Goal: Task Accomplishment & Management: Manage account settings

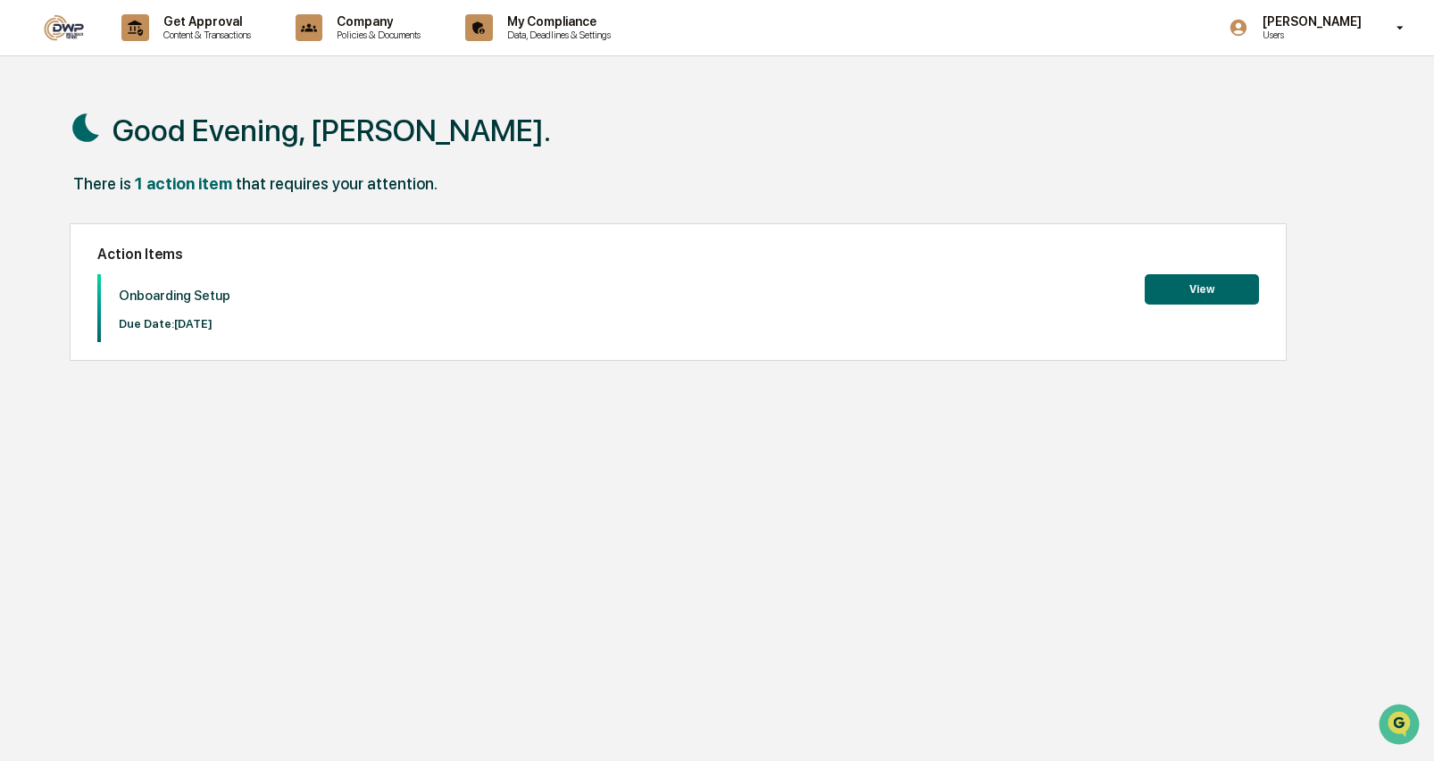
click at [1164, 295] on button "View" at bounding box center [1202, 289] width 114 height 30
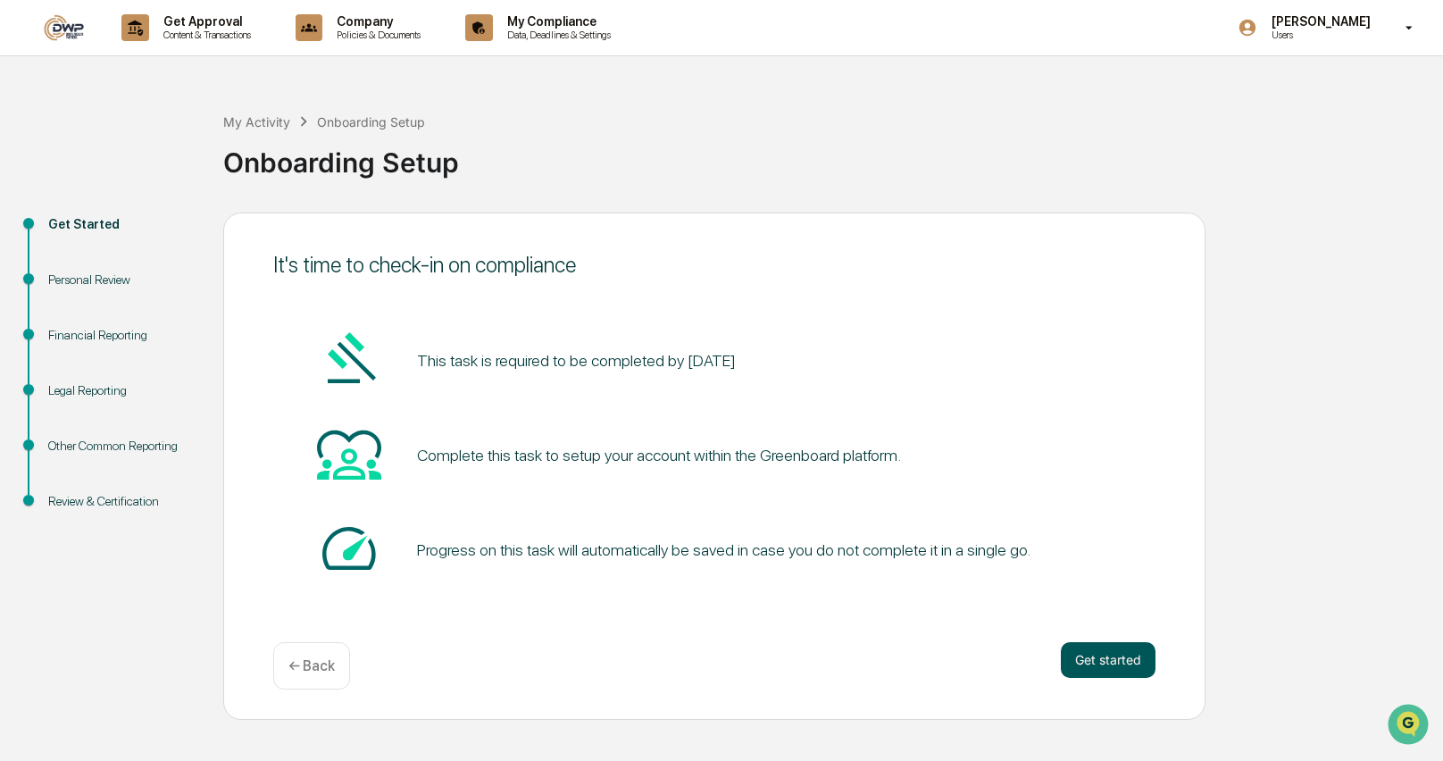
click at [1088, 655] on button "Get started" at bounding box center [1108, 660] width 95 height 36
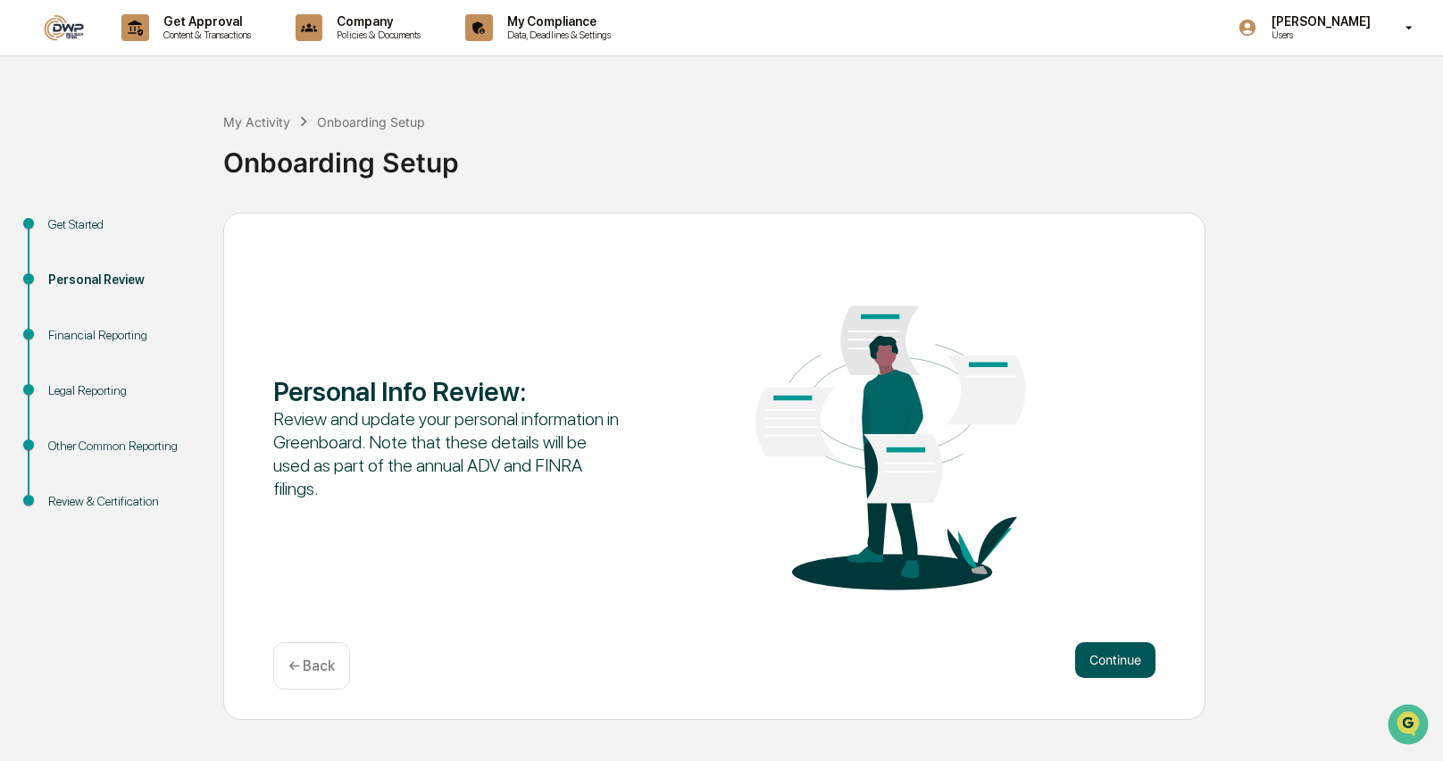
click at [1087, 647] on button "Continue" at bounding box center [1115, 660] width 80 height 36
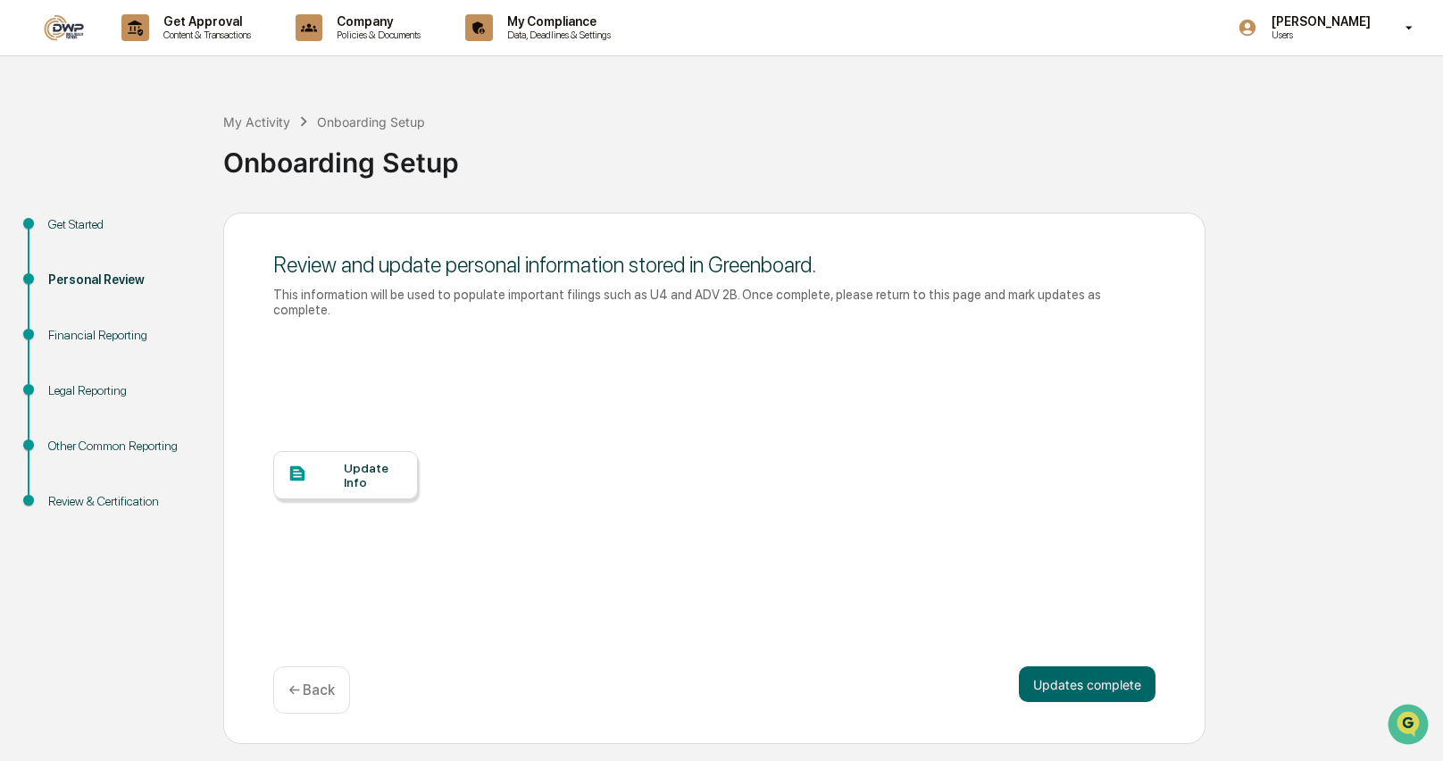
click at [362, 461] on div "Update Info" at bounding box center [374, 475] width 60 height 29
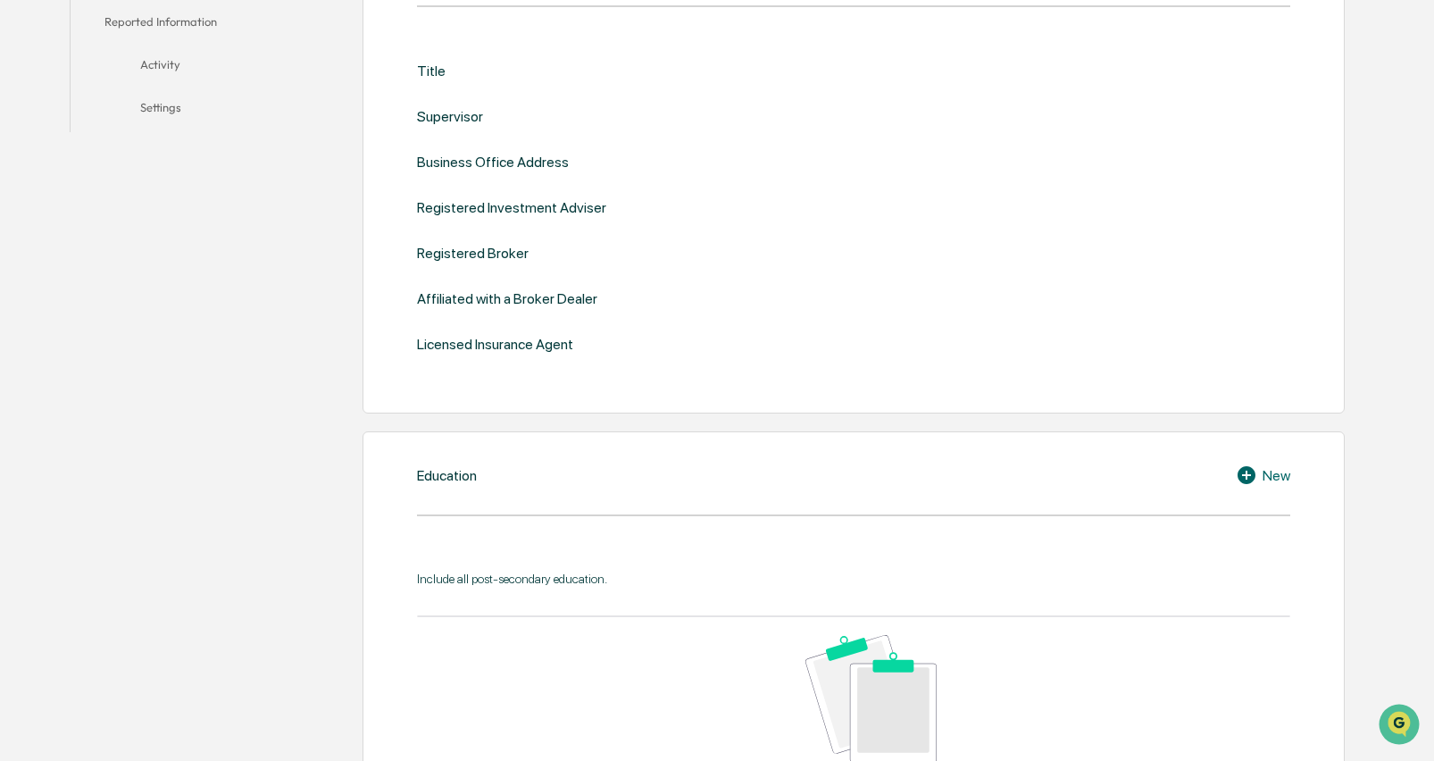
scroll to position [268, 0]
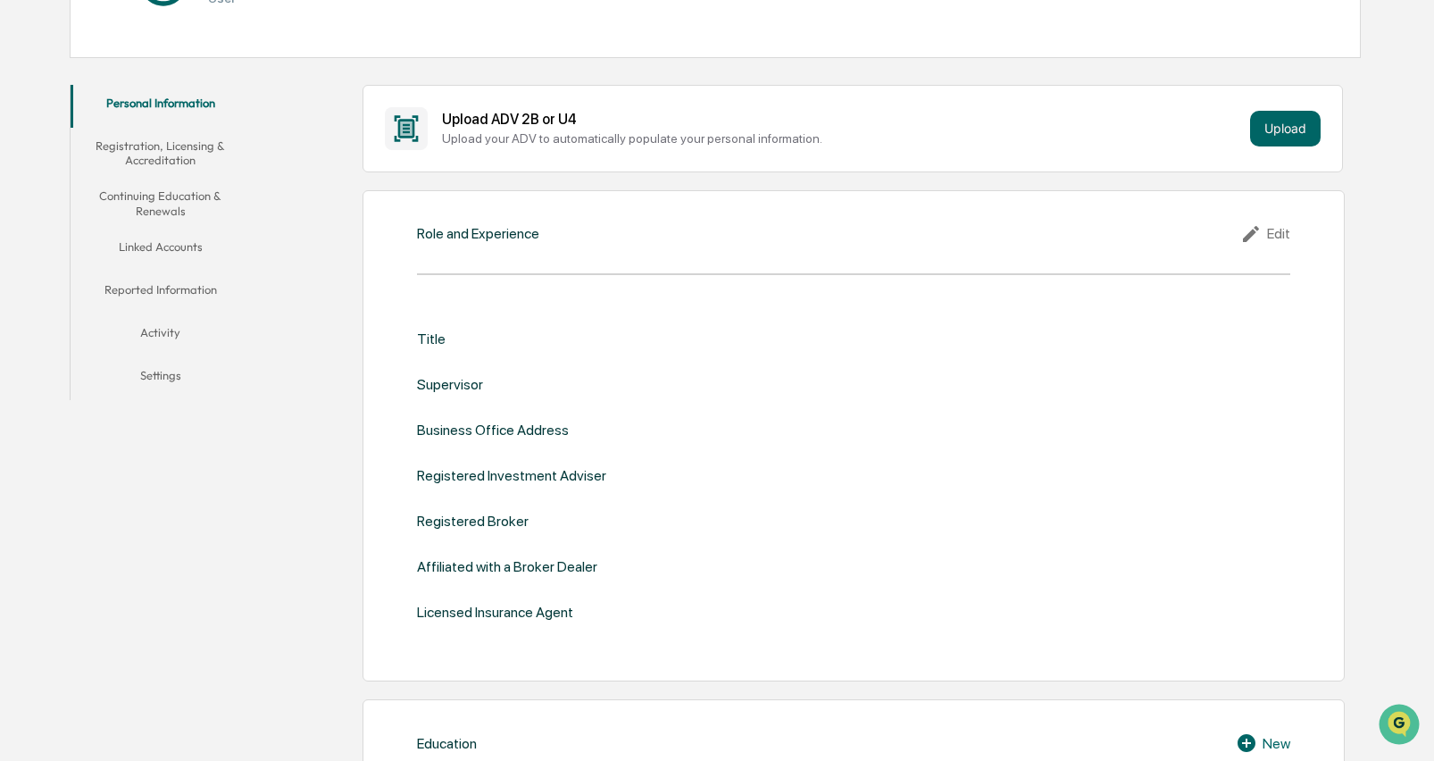
click at [530, 317] on div "Title Supervisor Business Office Address Registered Investment Adviser Register…" at bounding box center [853, 476] width 873 height 345
drag, startPoint x: 466, startPoint y: 343, endPoint x: 458, endPoint y: 350, distance: 10.8
click at [465, 344] on div "Title" at bounding box center [853, 338] width 873 height 17
click at [452, 346] on div "Title Supervisor Business Office Address Registered Investment Adviser Register…" at bounding box center [853, 475] width 873 height 290
click at [1297, 118] on button "Upload" at bounding box center [1285, 129] width 71 height 36
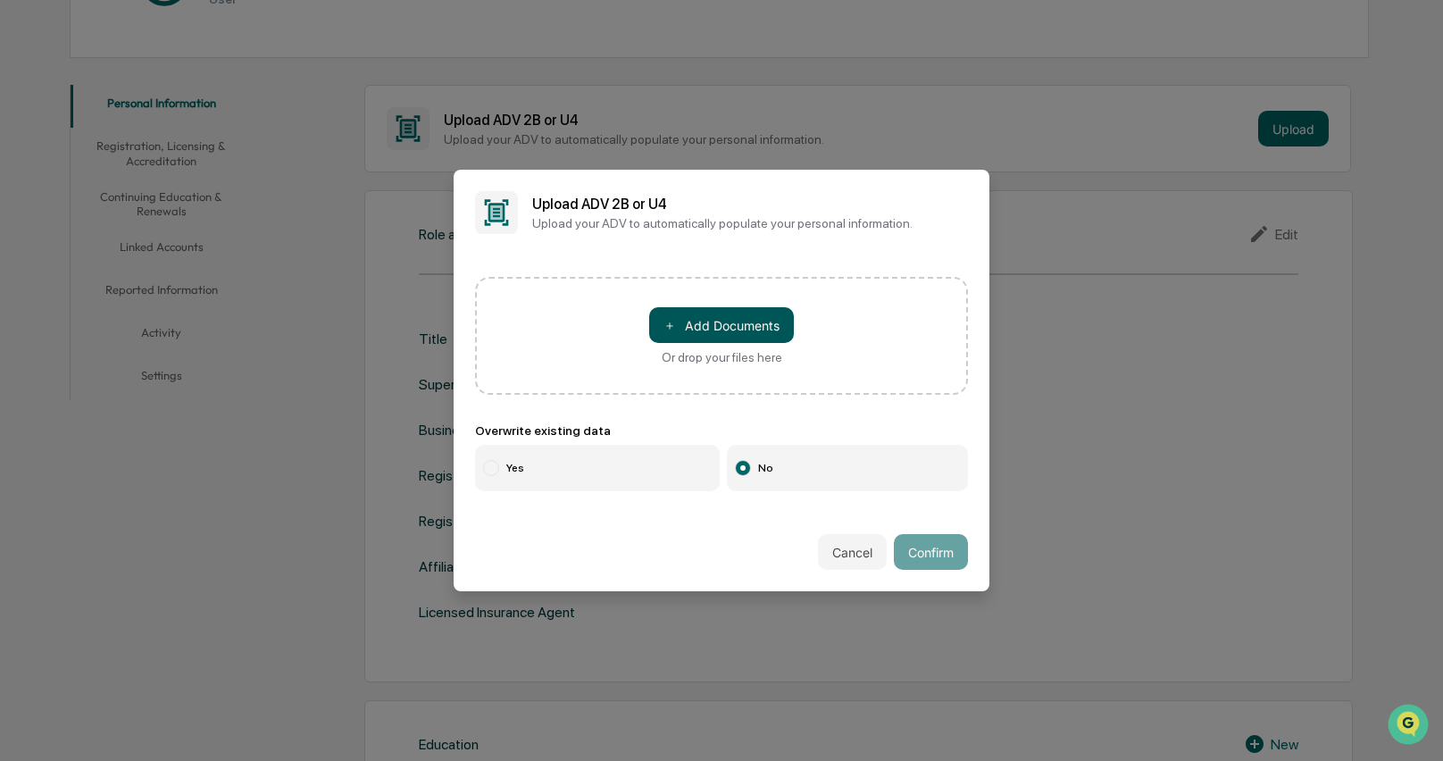
click at [756, 313] on button "＋ Add Documents" at bounding box center [721, 325] width 145 height 36
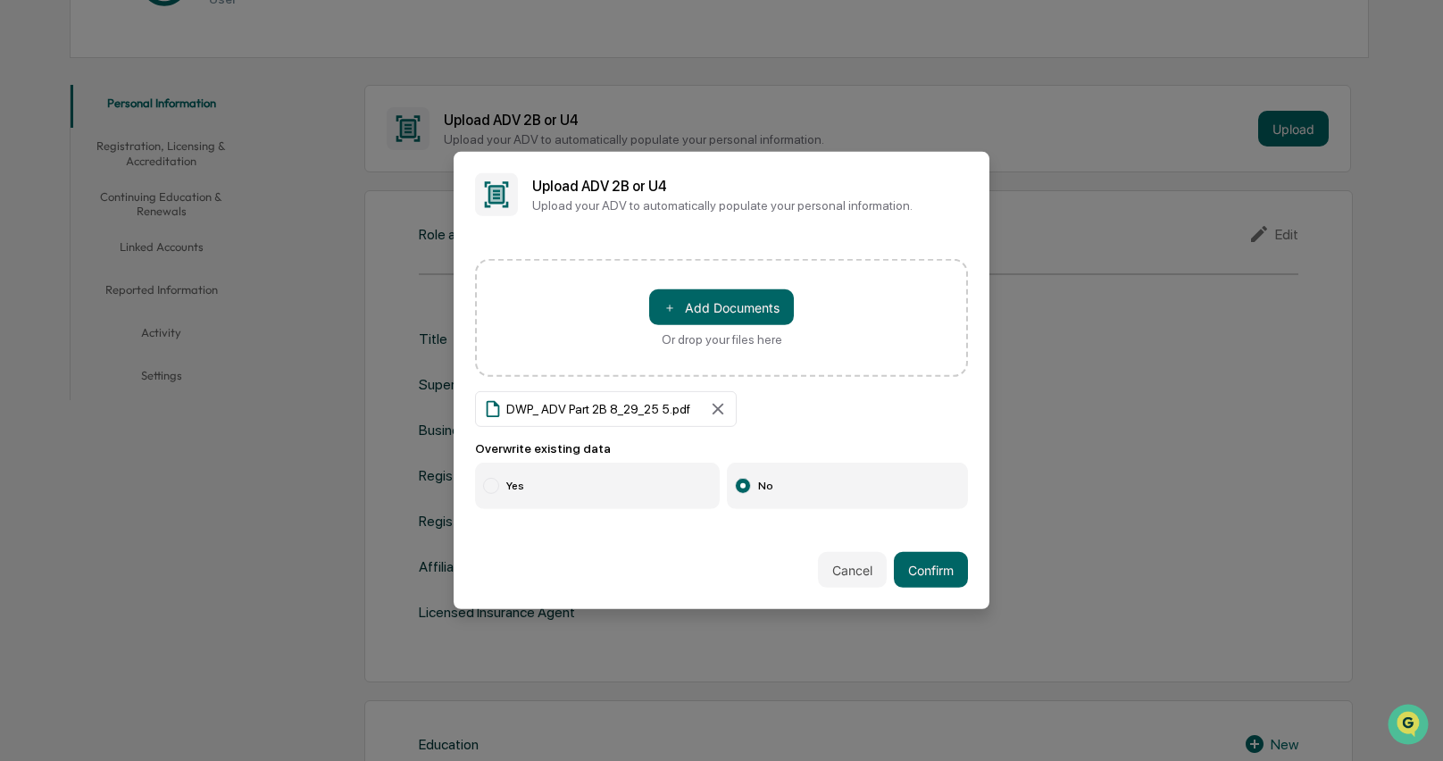
click at [587, 492] on label "Yes" at bounding box center [597, 485] width 245 height 46
click at [928, 562] on button "Confirm" at bounding box center [931, 570] width 74 height 36
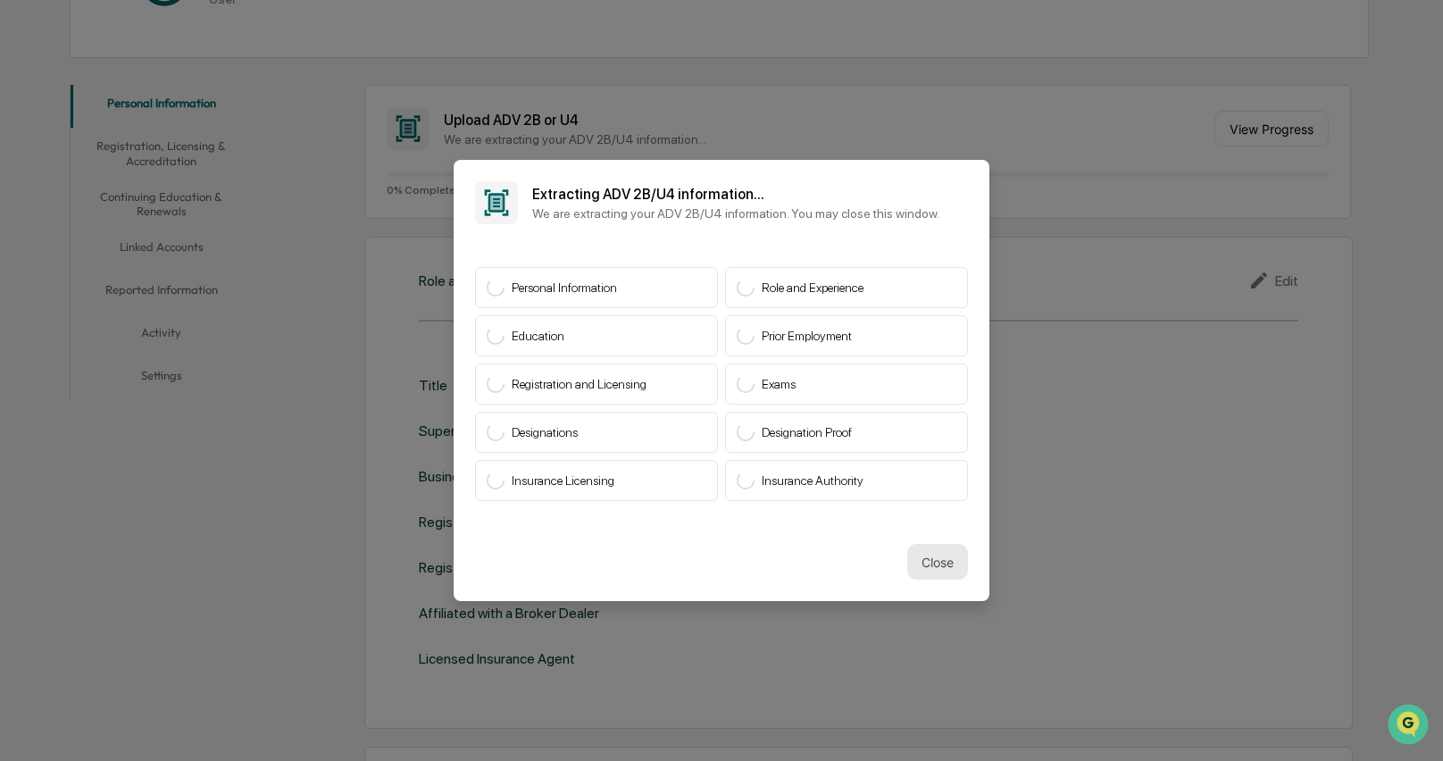
click at [927, 558] on button "Close" at bounding box center [937, 562] width 61 height 36
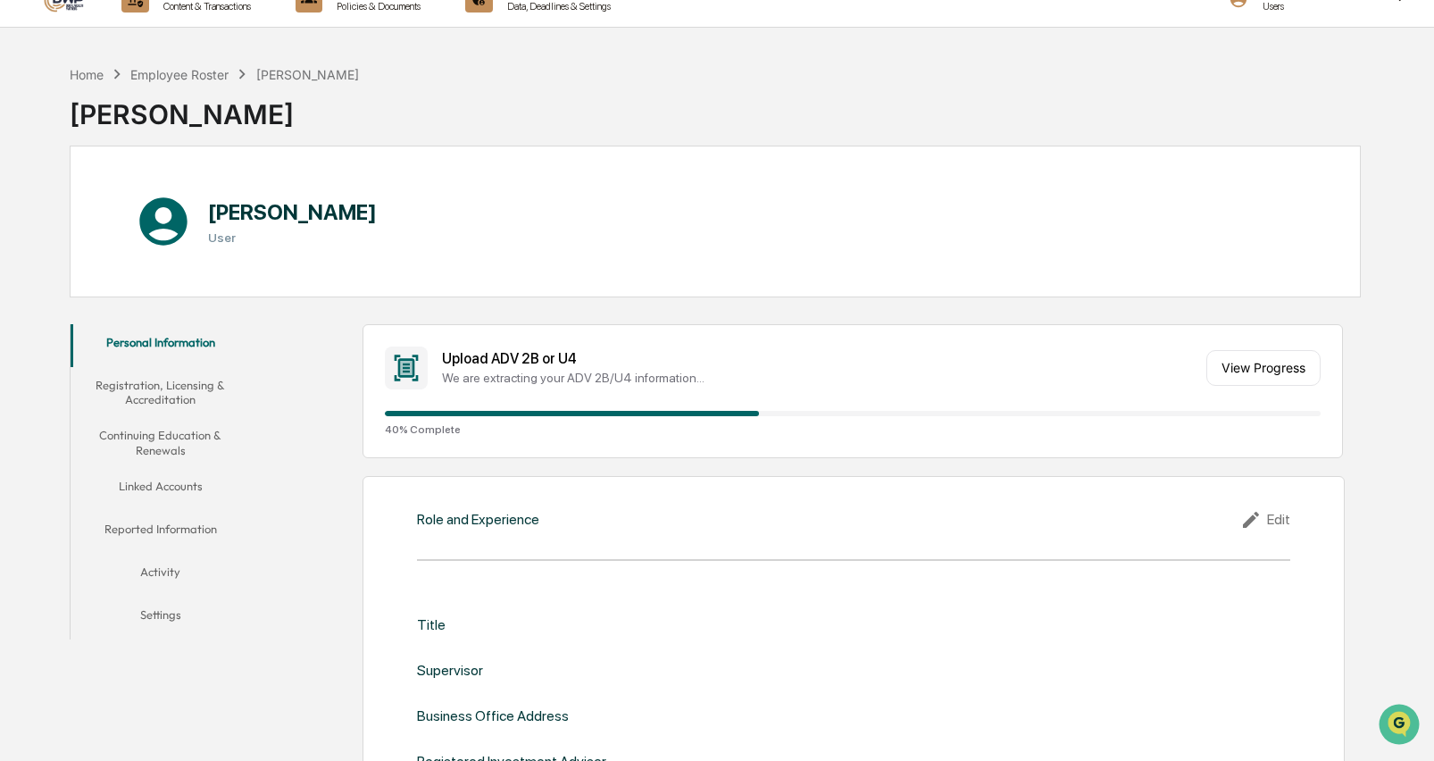
scroll to position [0, 0]
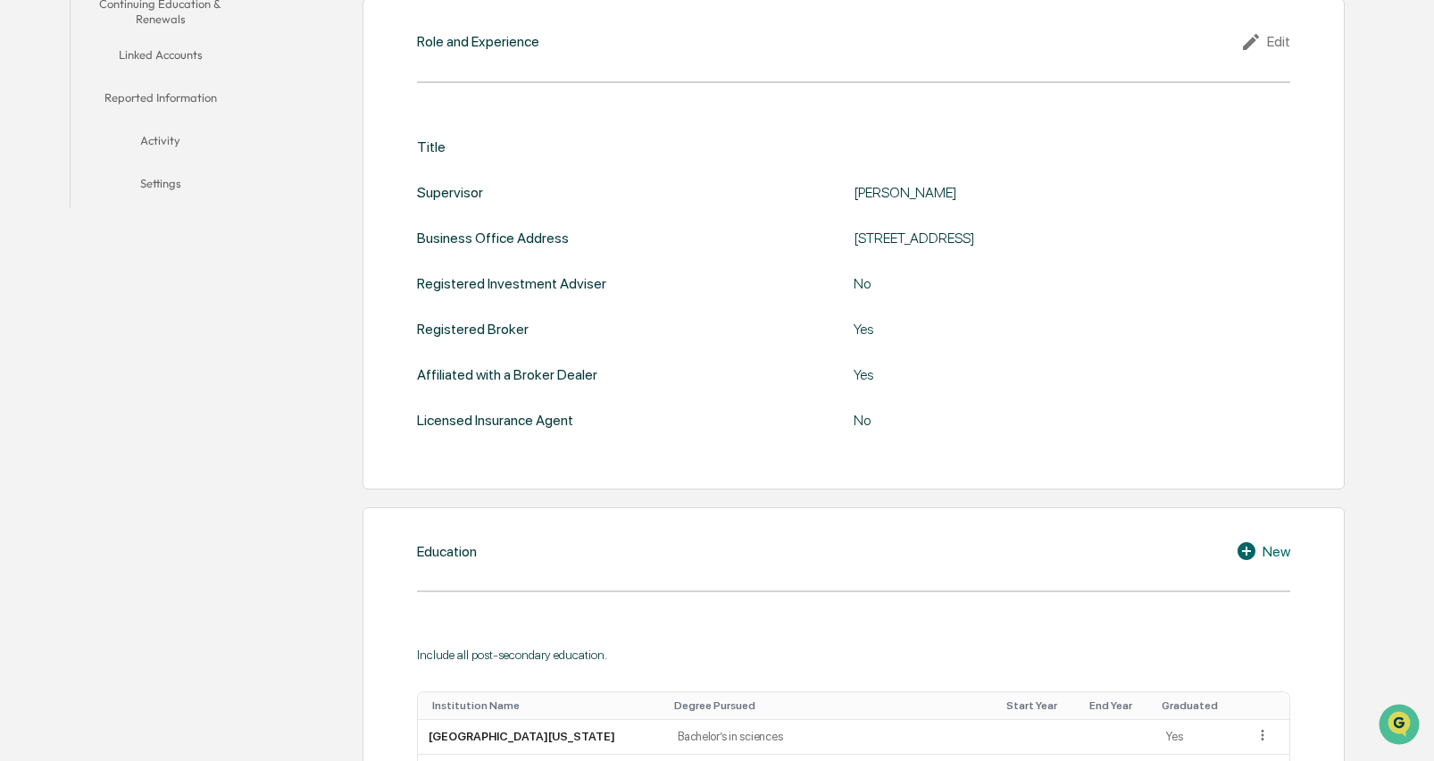
scroll to position [237, 0]
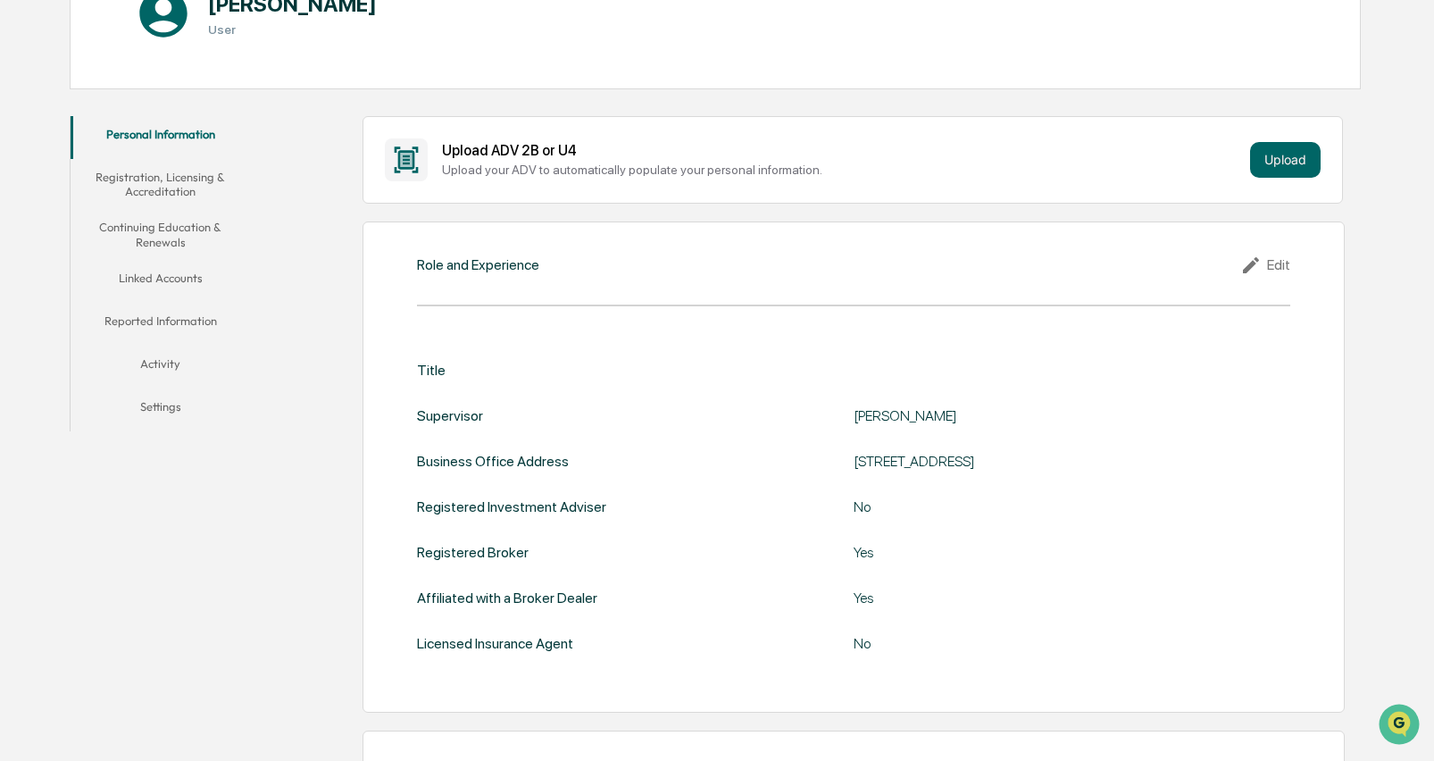
click at [1249, 260] on icon at bounding box center [1253, 264] width 27 height 21
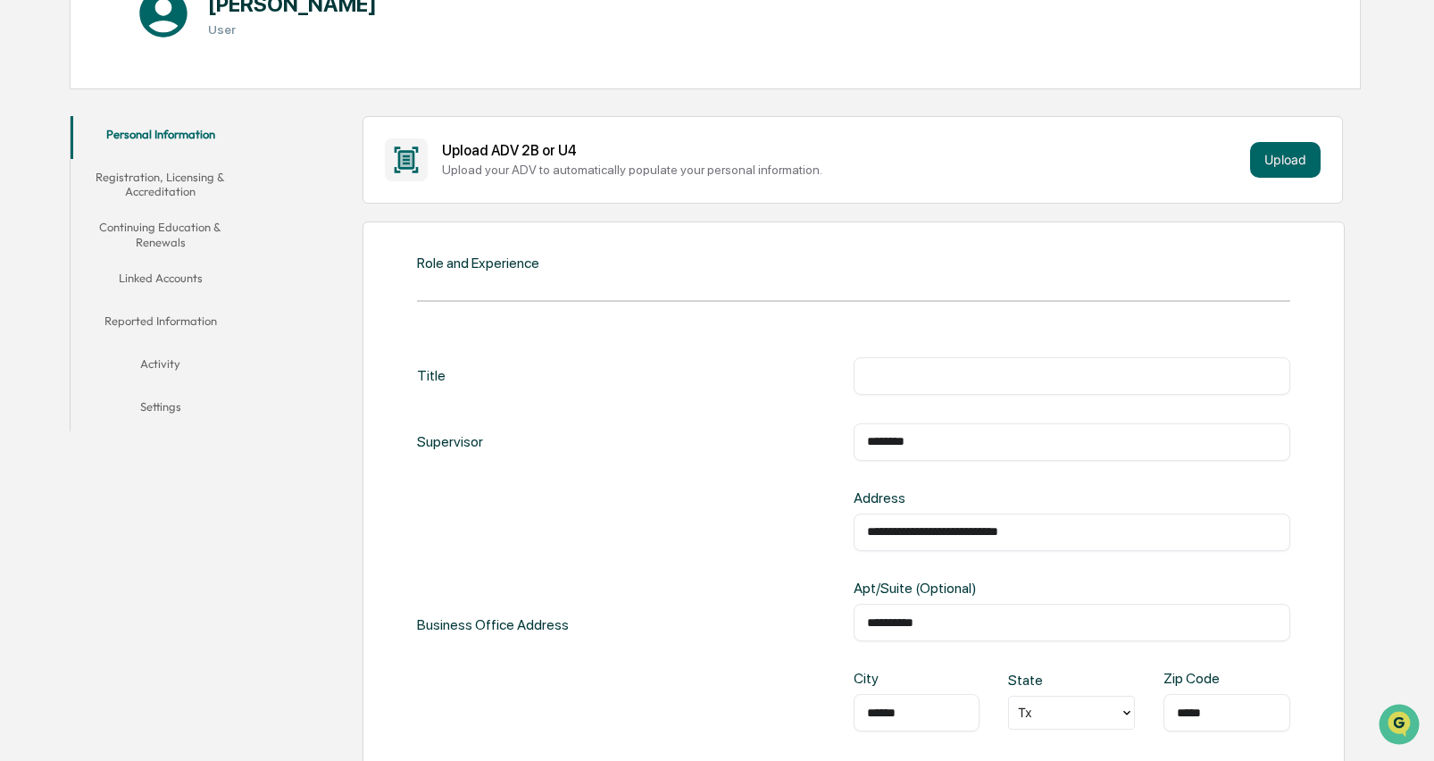
click at [886, 376] on input "text" at bounding box center [1072, 376] width 410 height 18
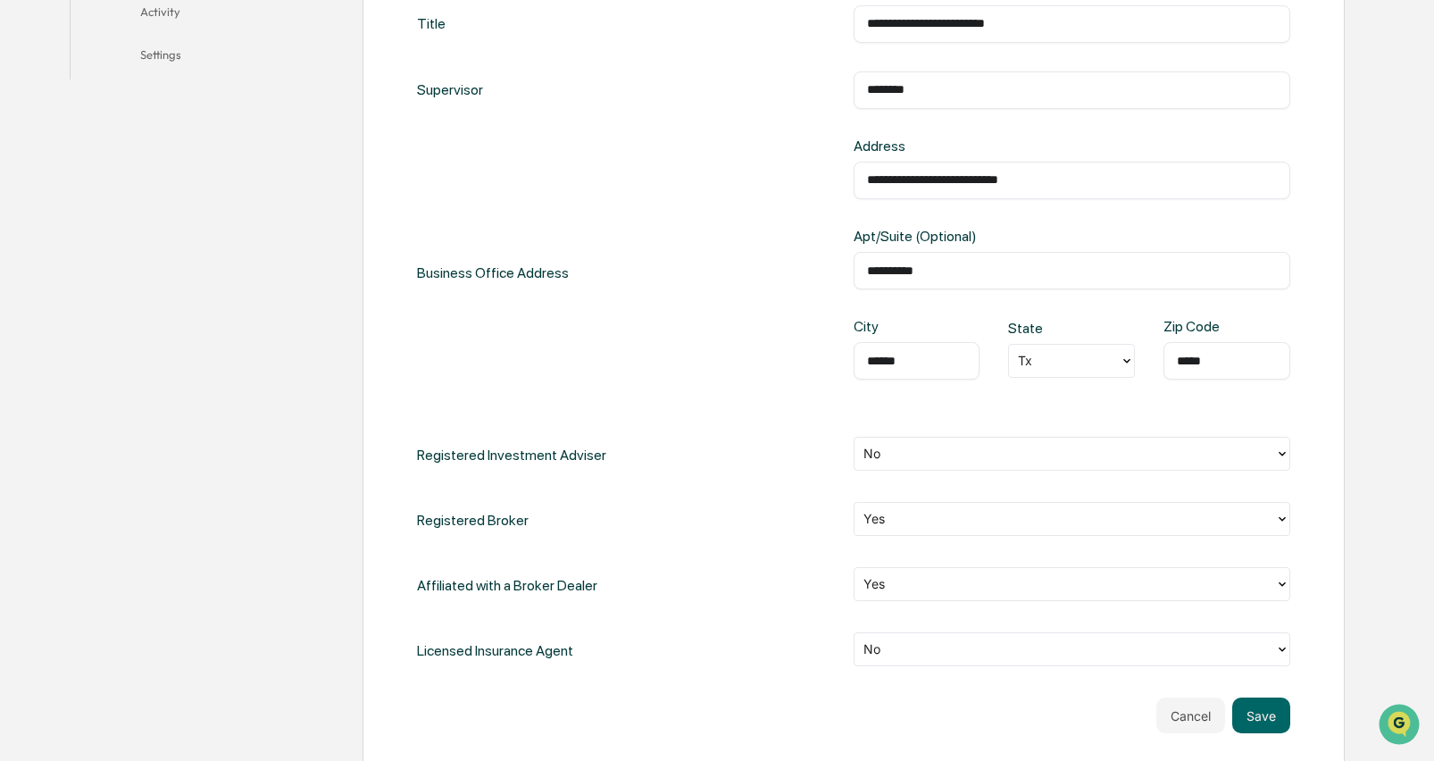
scroll to position [594, 0]
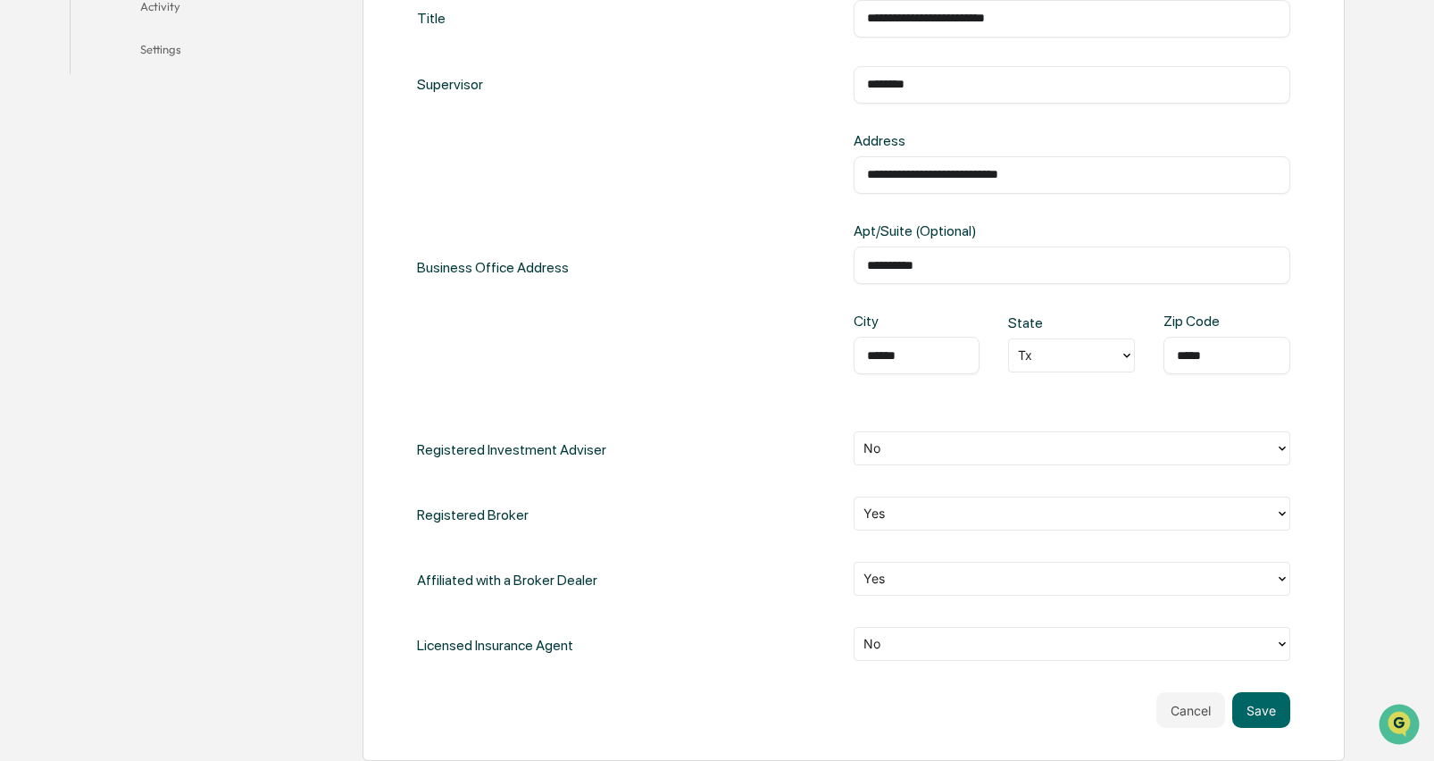
type input "**********"
click at [1095, 440] on div at bounding box center [1064, 448] width 403 height 21
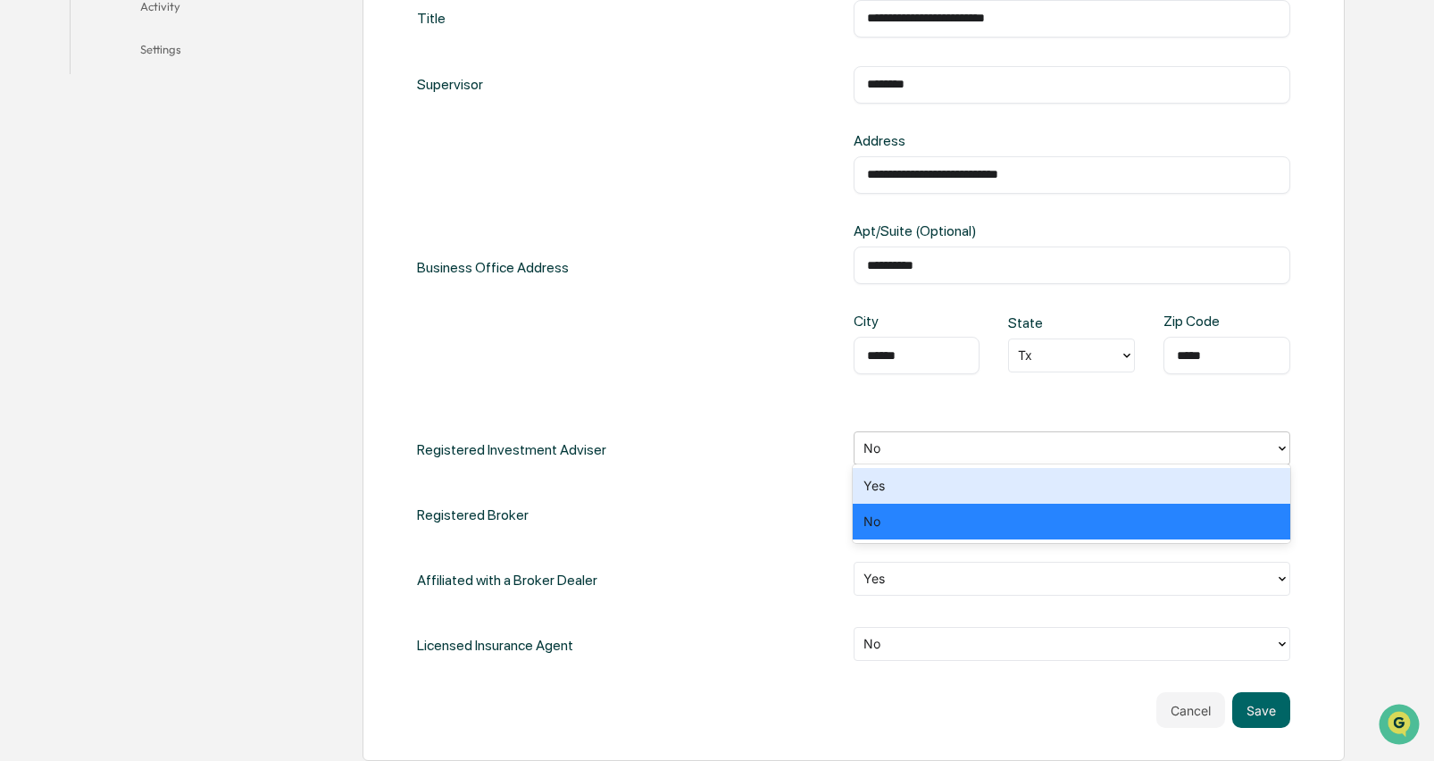
click at [1022, 471] on div "Yes" at bounding box center [1071, 486] width 437 height 36
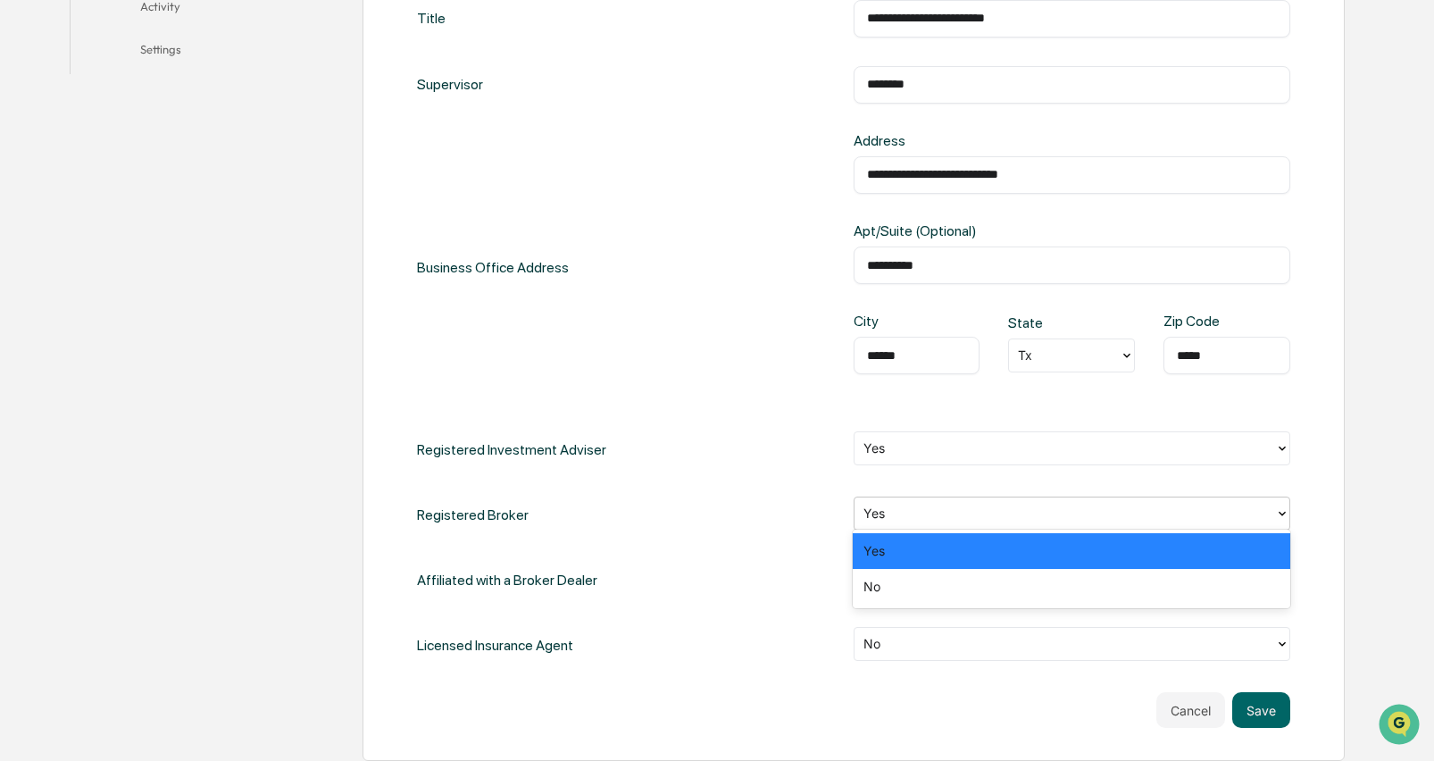
click at [1091, 504] on div at bounding box center [1064, 514] width 403 height 21
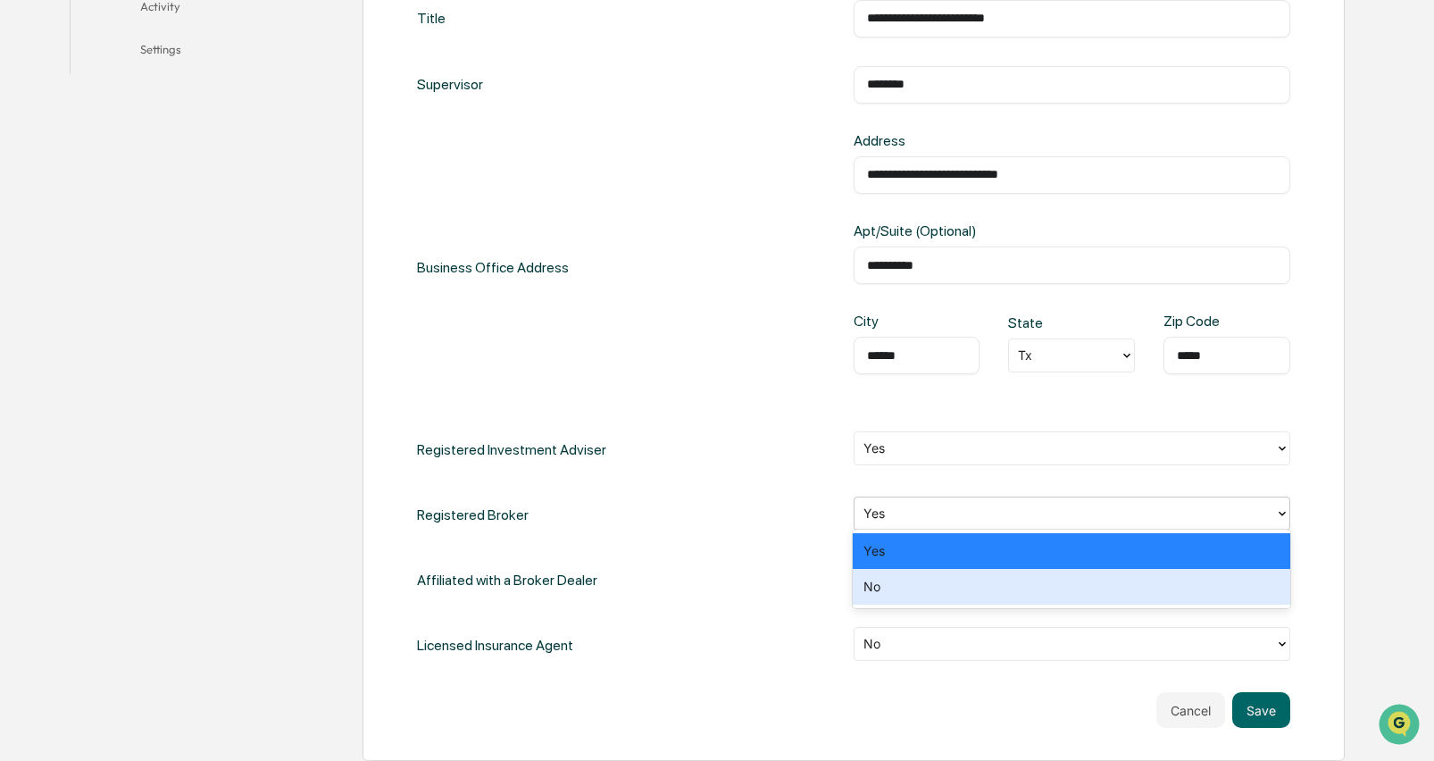
click at [1042, 578] on div "No" at bounding box center [1071, 587] width 437 height 36
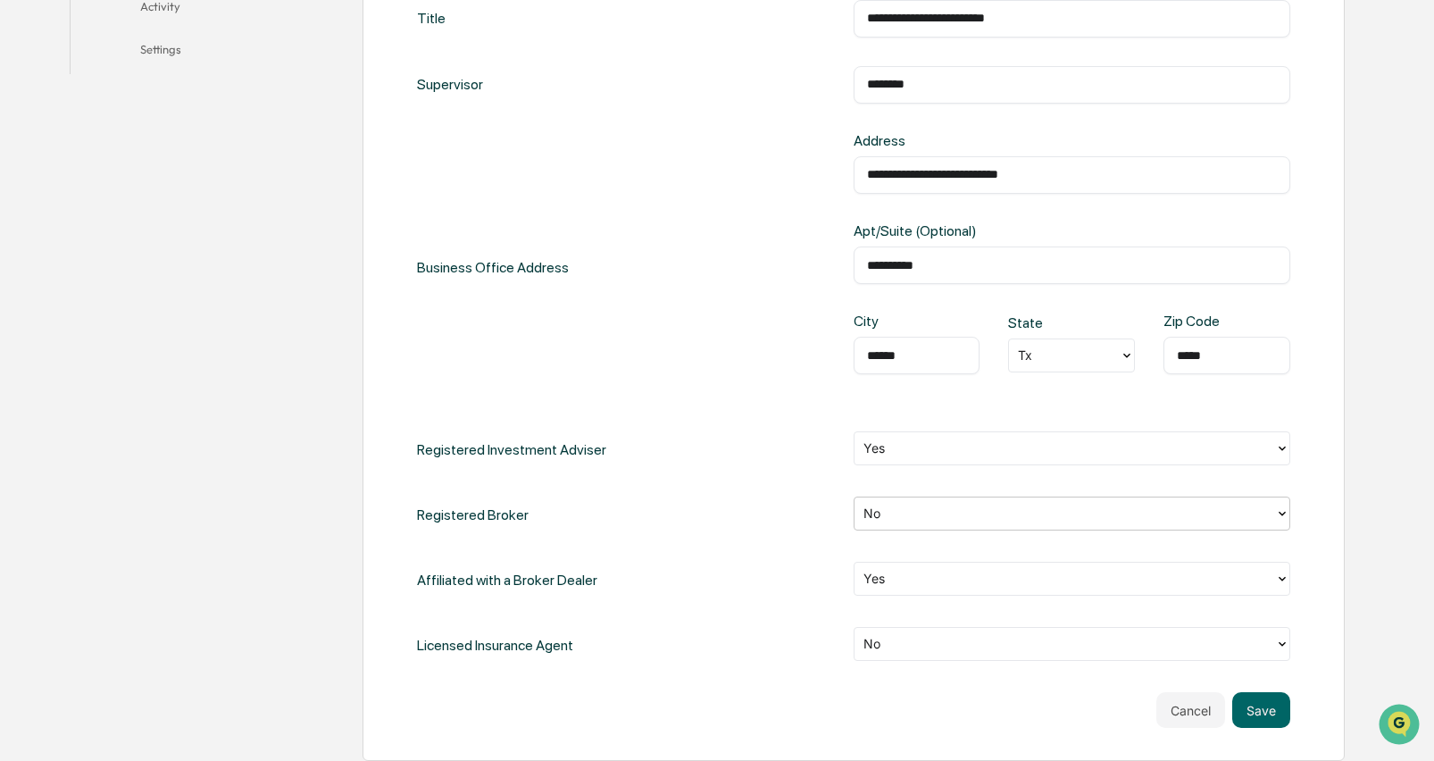
click at [1020, 579] on div at bounding box center [1064, 579] width 403 height 21
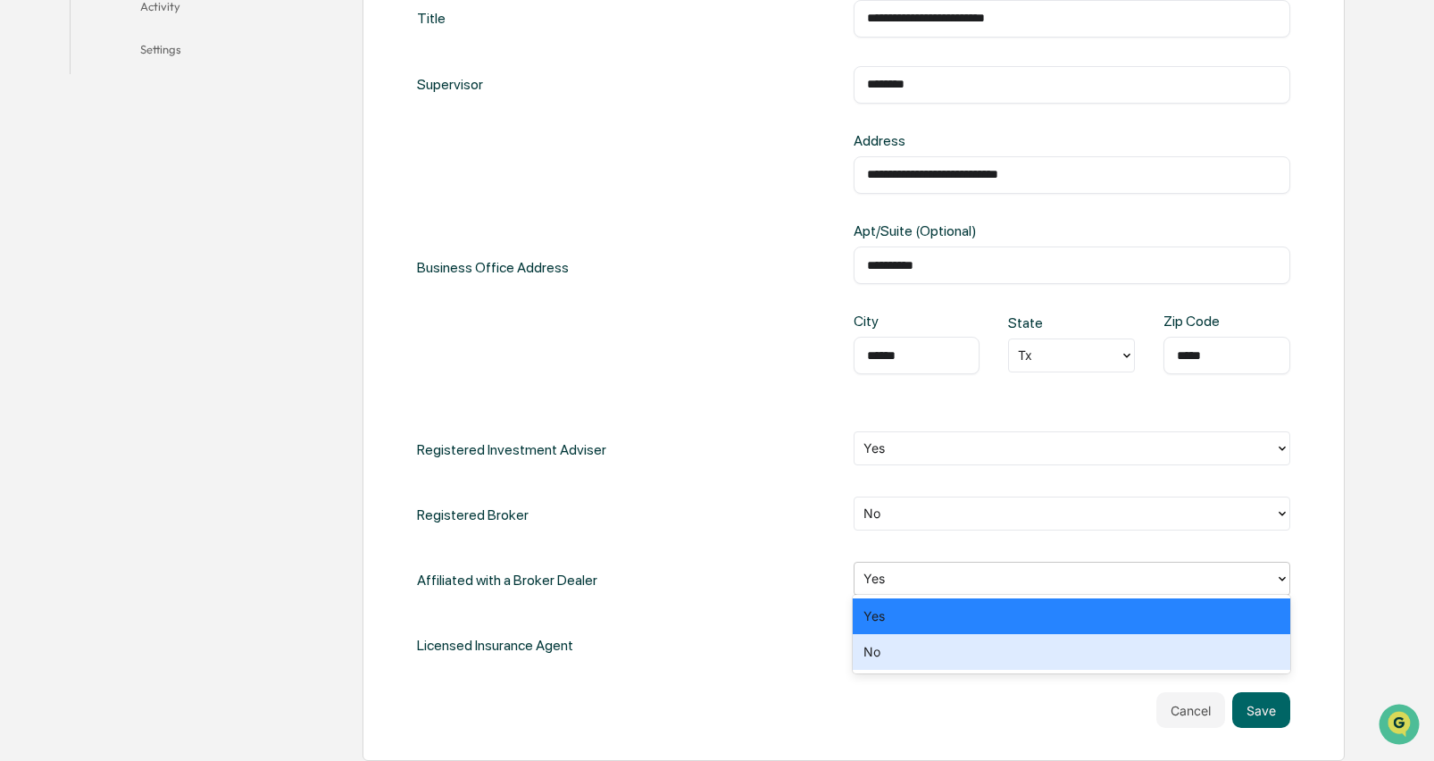
click at [1009, 637] on div "No" at bounding box center [1071, 652] width 437 height 36
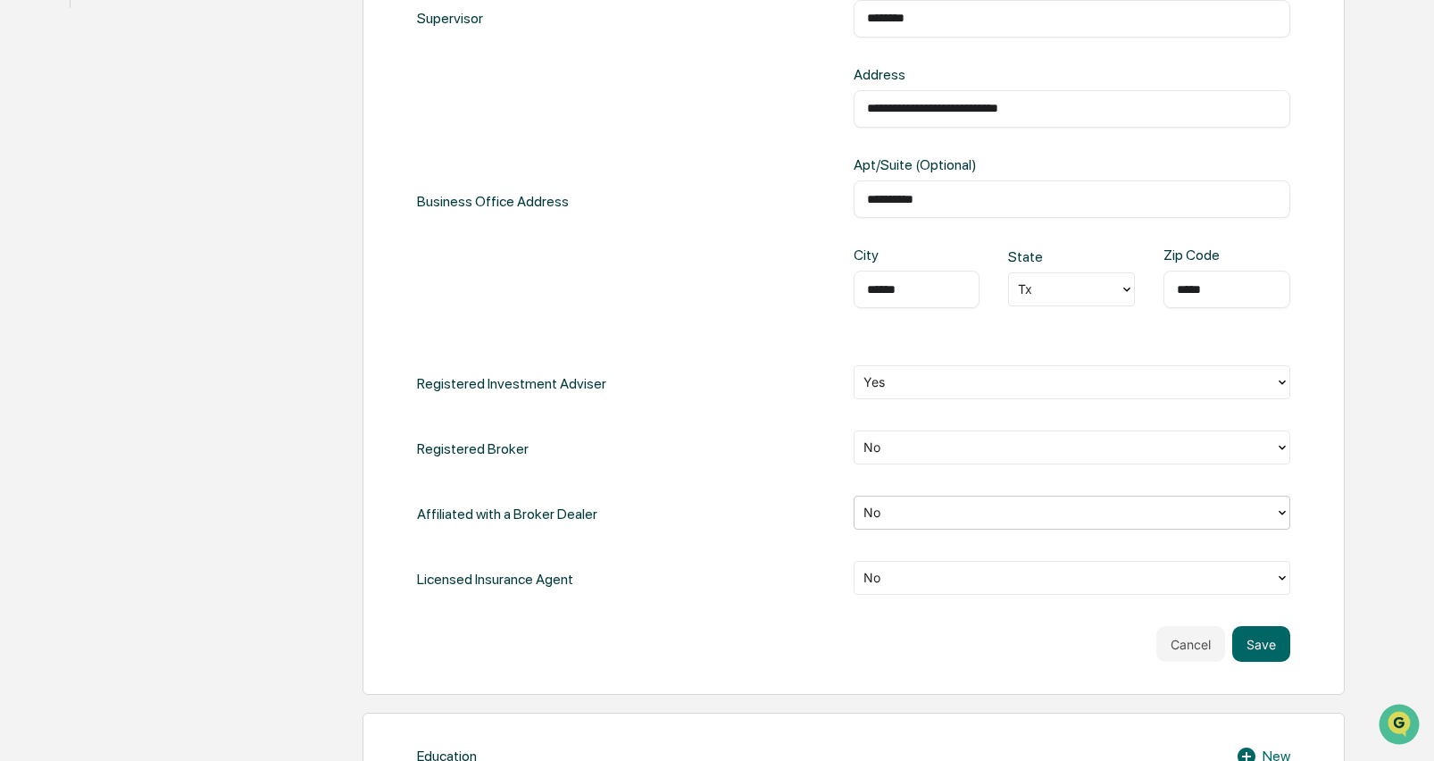
scroll to position [683, 0]
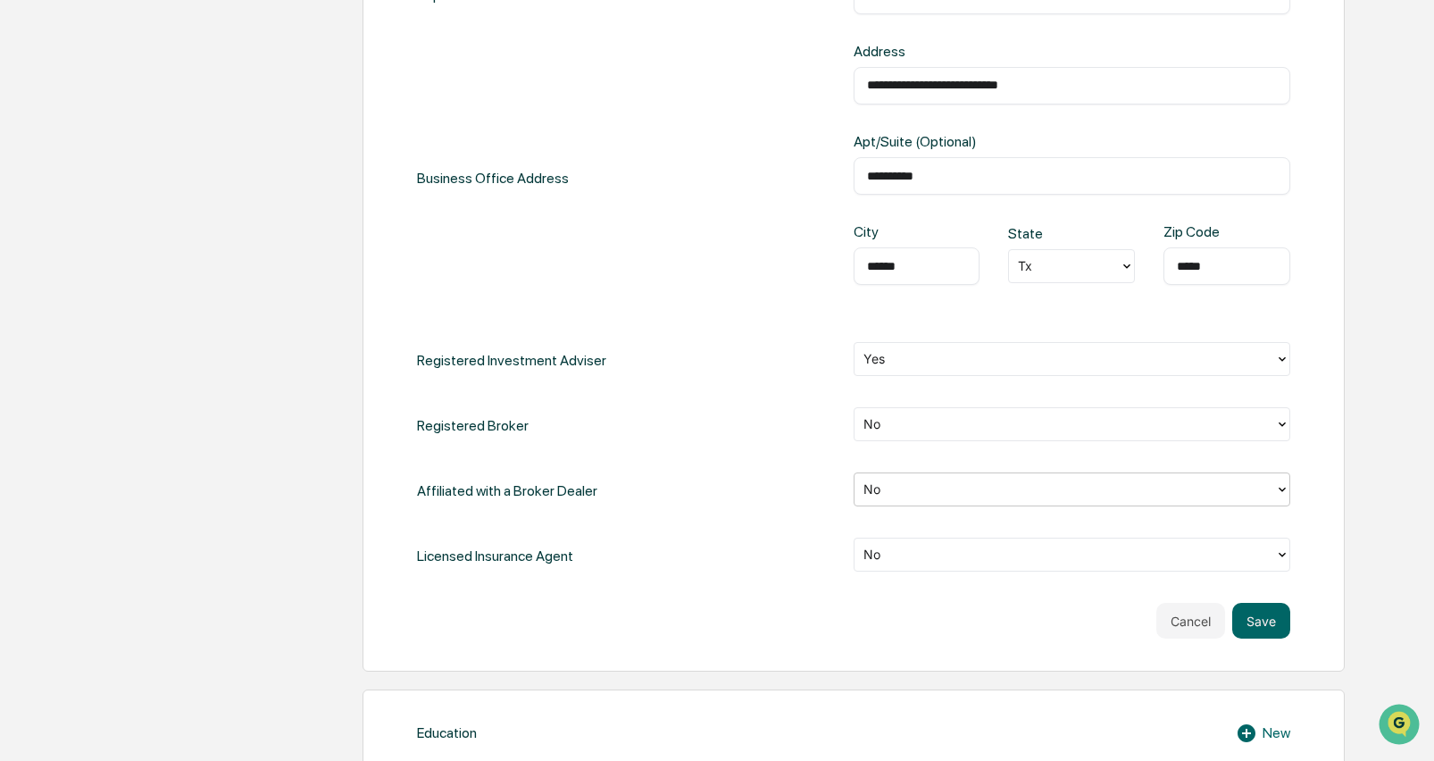
click at [995, 566] on div "No" at bounding box center [1071, 555] width 437 height 37
click at [976, 541] on div "No" at bounding box center [1064, 555] width 420 height 28
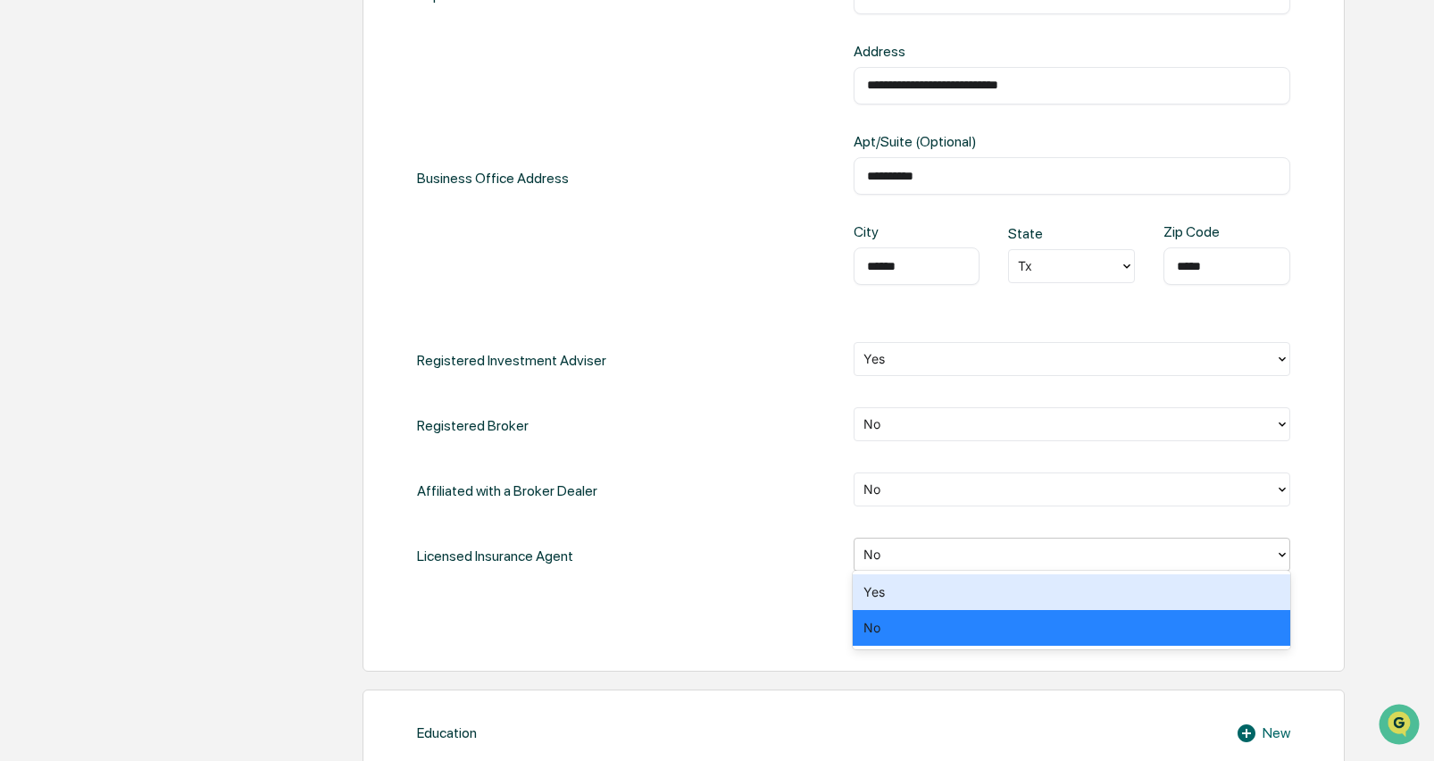
click at [933, 578] on div "Yes" at bounding box center [1071, 592] width 437 height 36
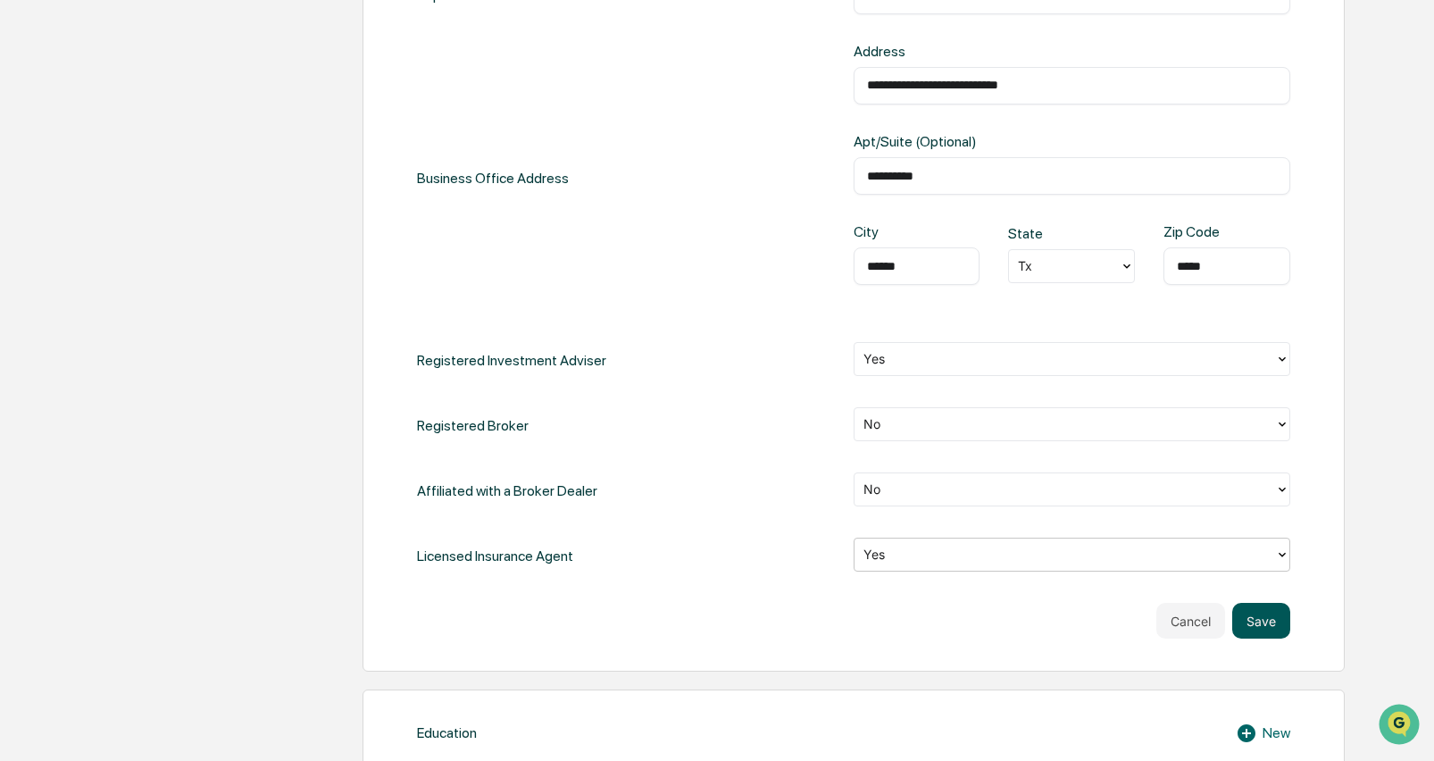
click at [1250, 627] on button "Save" at bounding box center [1261, 621] width 58 height 36
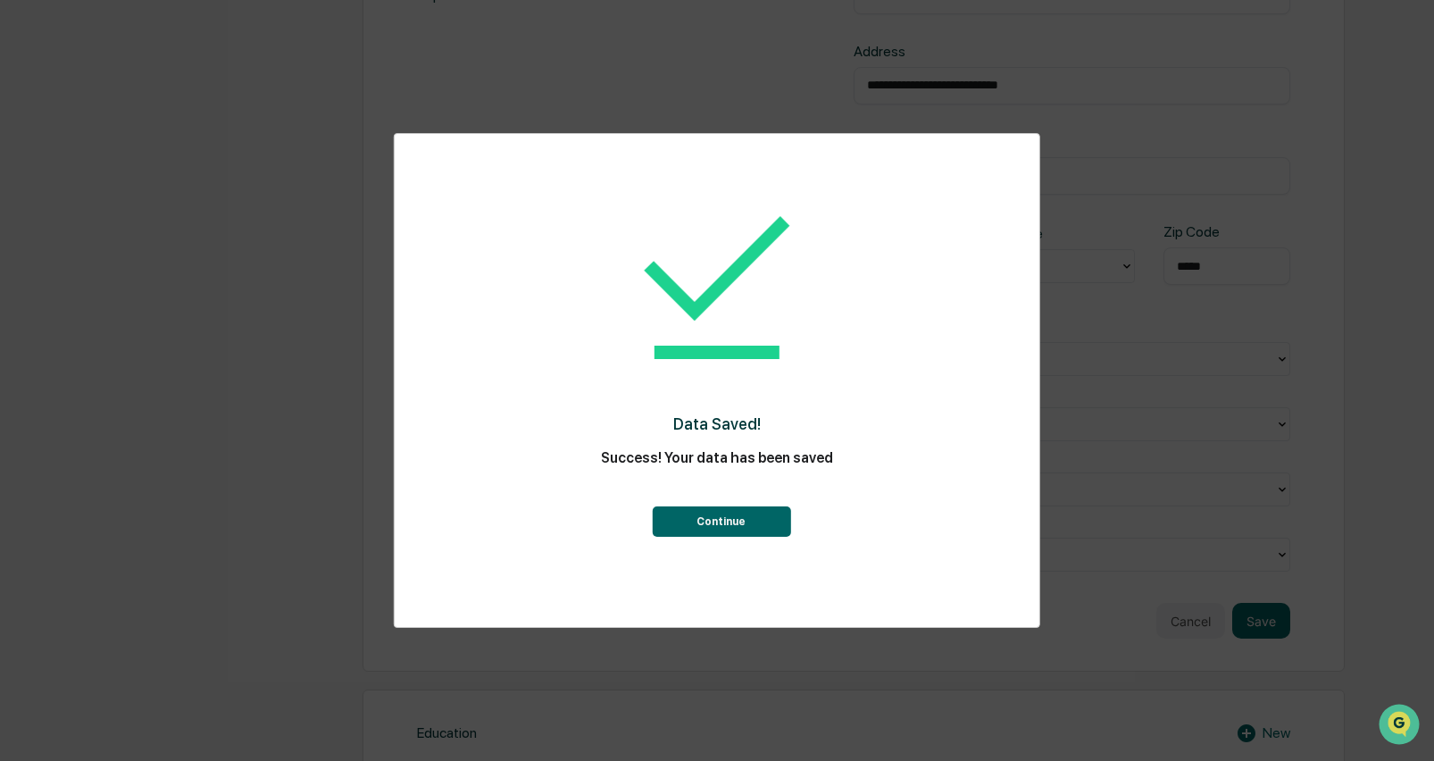
click at [749, 534] on button "Continue" at bounding box center [721, 521] width 138 height 30
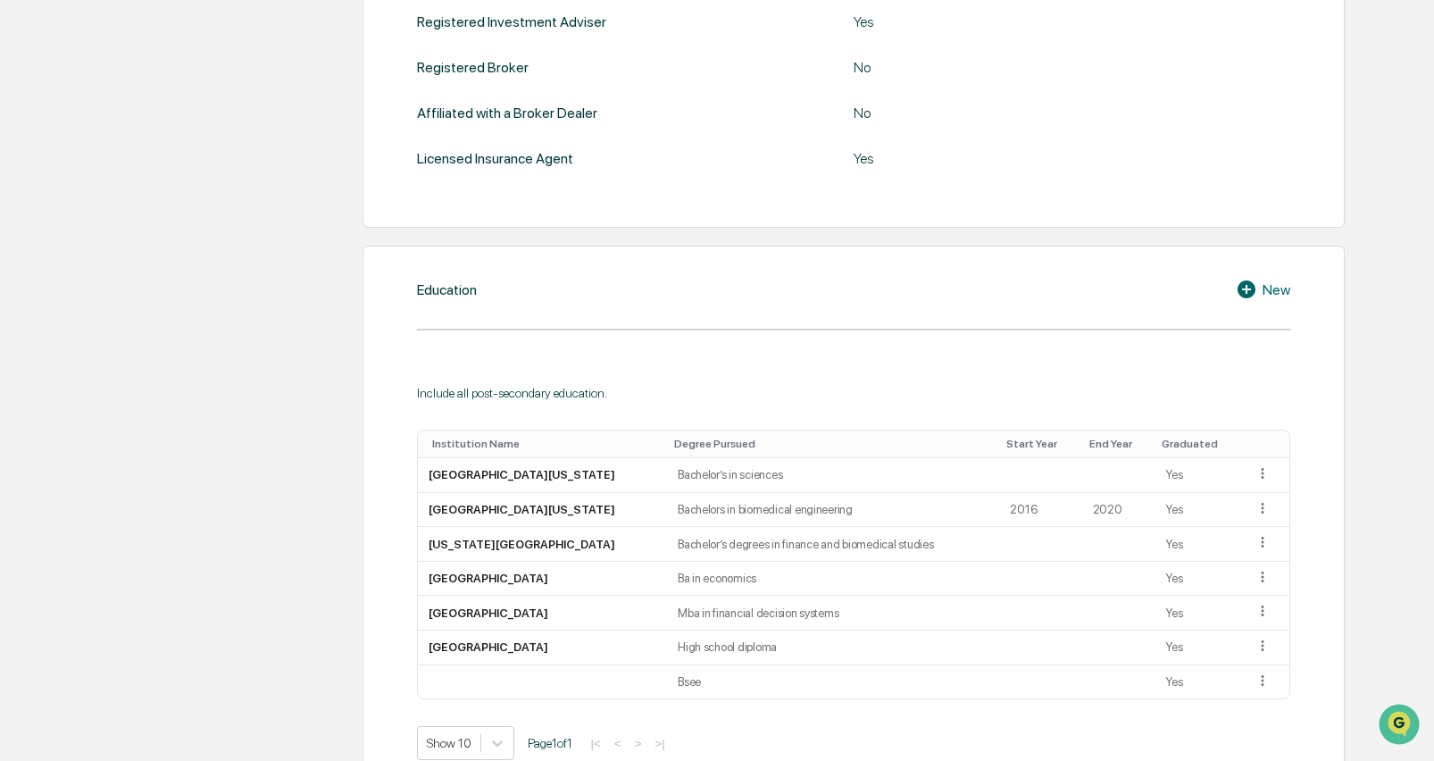
scroll to position [836, 0]
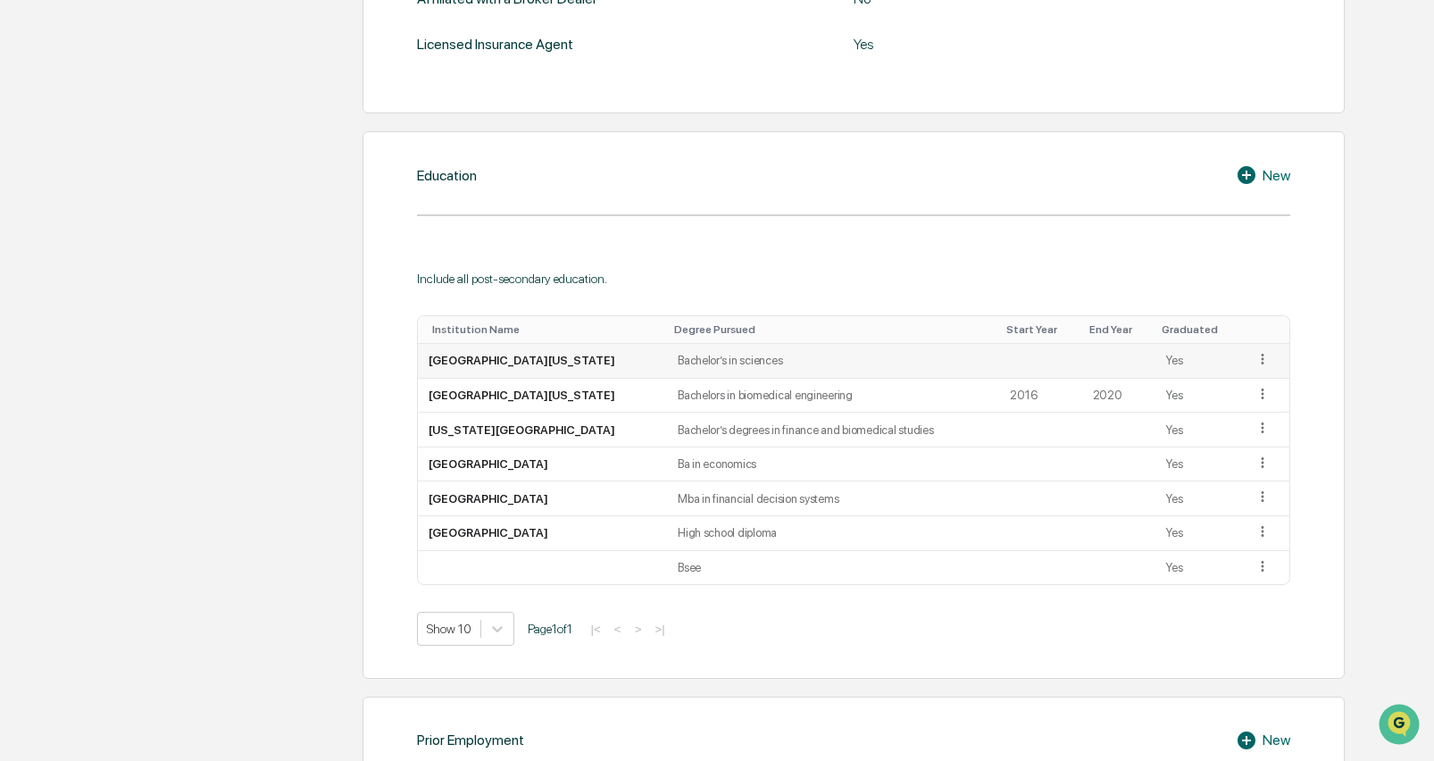
click at [1254, 356] on icon at bounding box center [1262, 359] width 17 height 17
click at [1248, 408] on div "Delete" at bounding box center [1241, 413] width 57 height 29
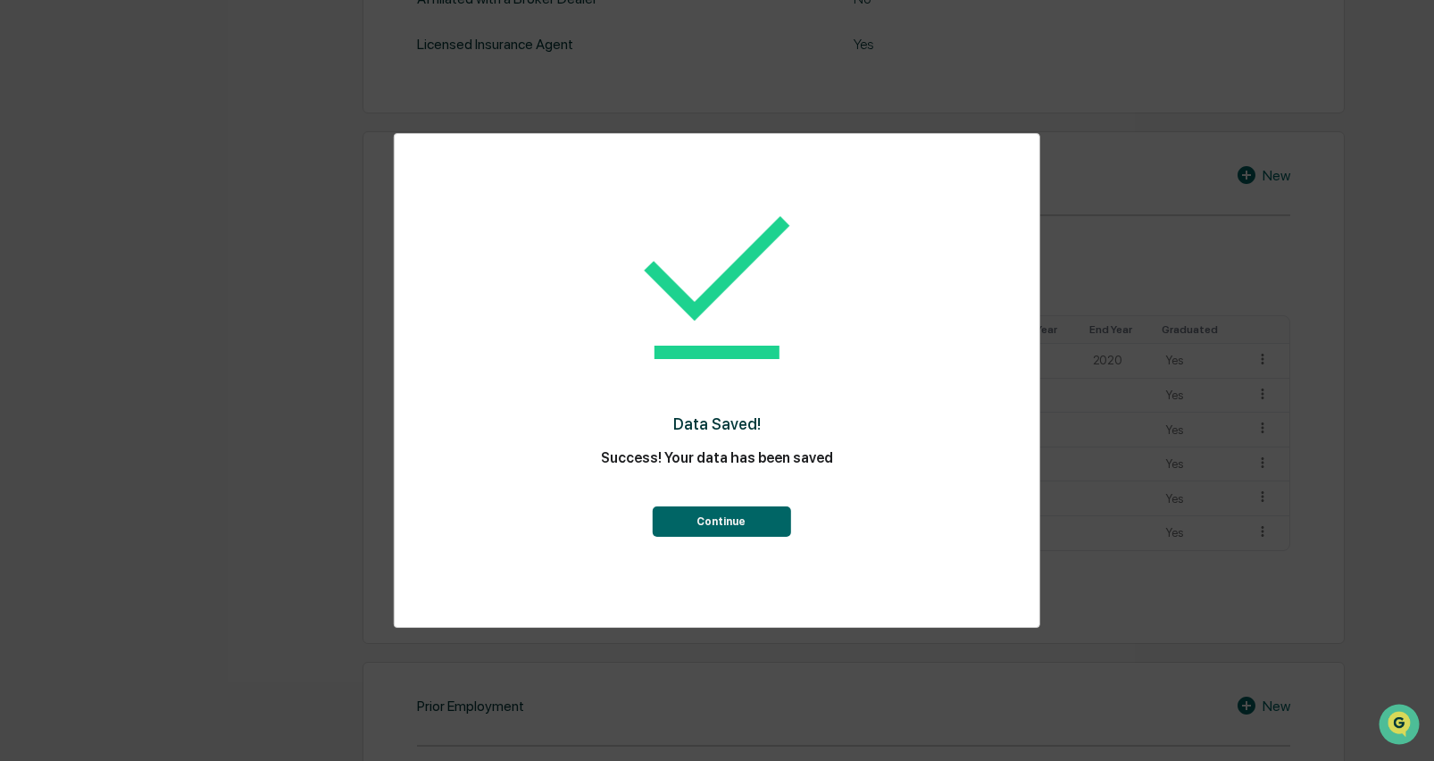
click at [775, 528] on button "Continue" at bounding box center [721, 521] width 138 height 30
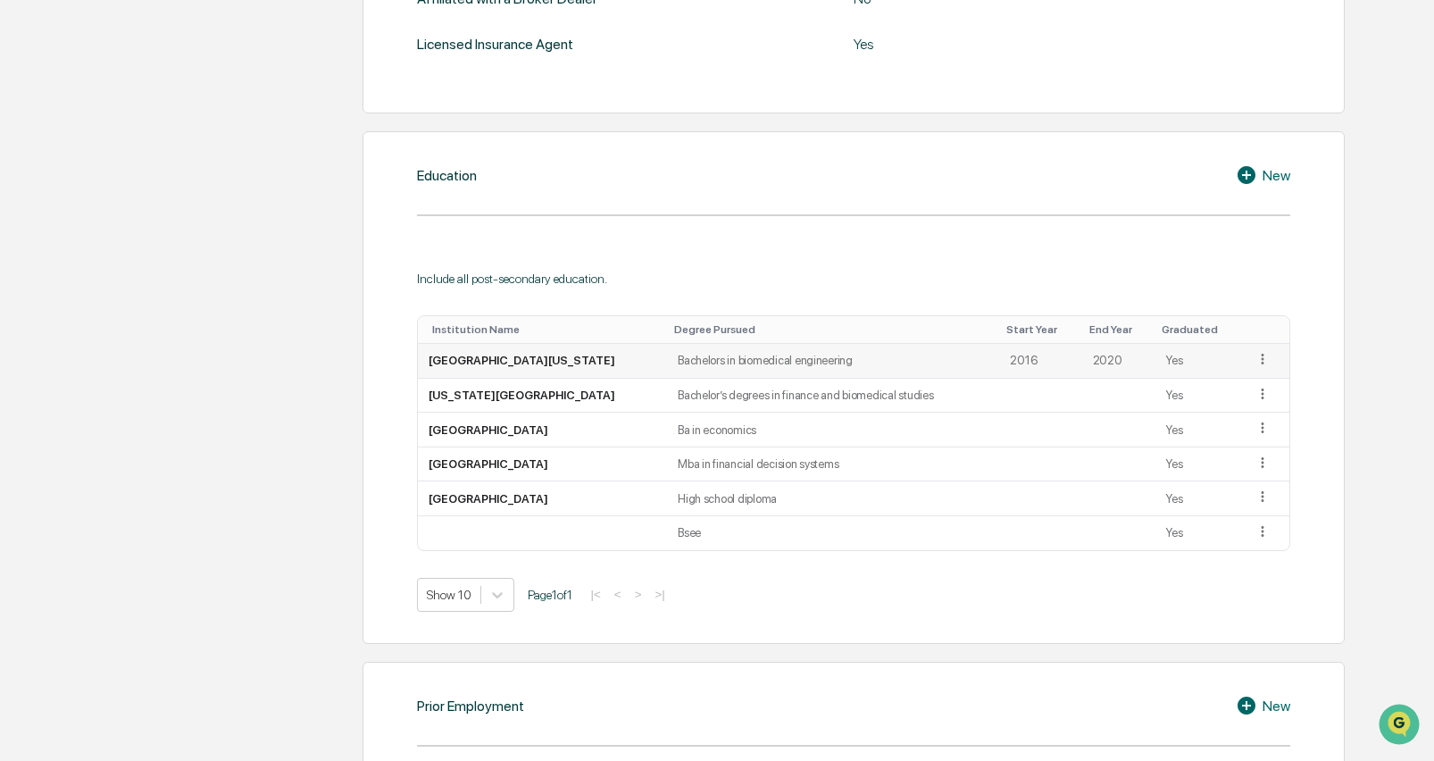
click at [1257, 351] on icon at bounding box center [1262, 359] width 17 height 17
click at [1246, 415] on div "Delete" at bounding box center [1241, 413] width 57 height 29
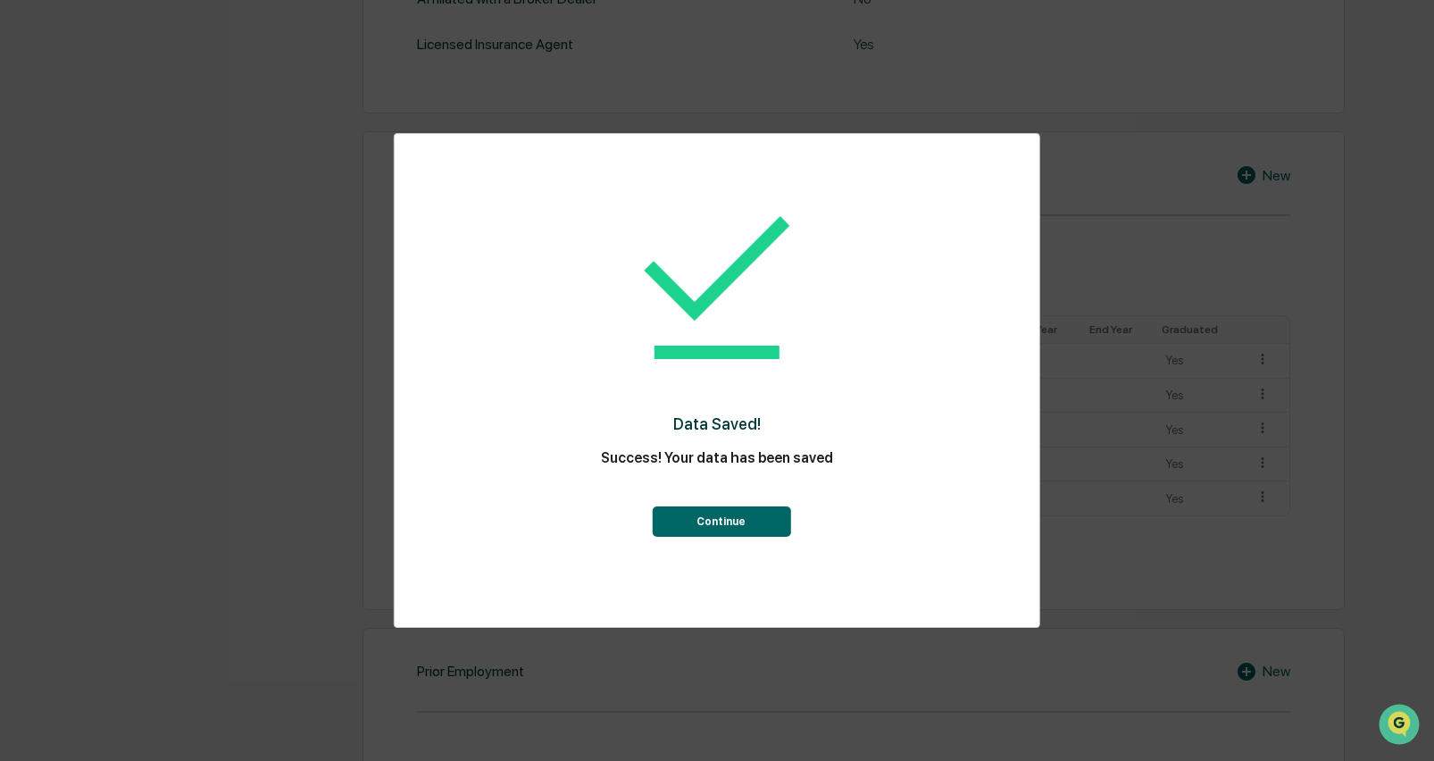
click at [764, 516] on button "Continue" at bounding box center [721, 521] width 138 height 30
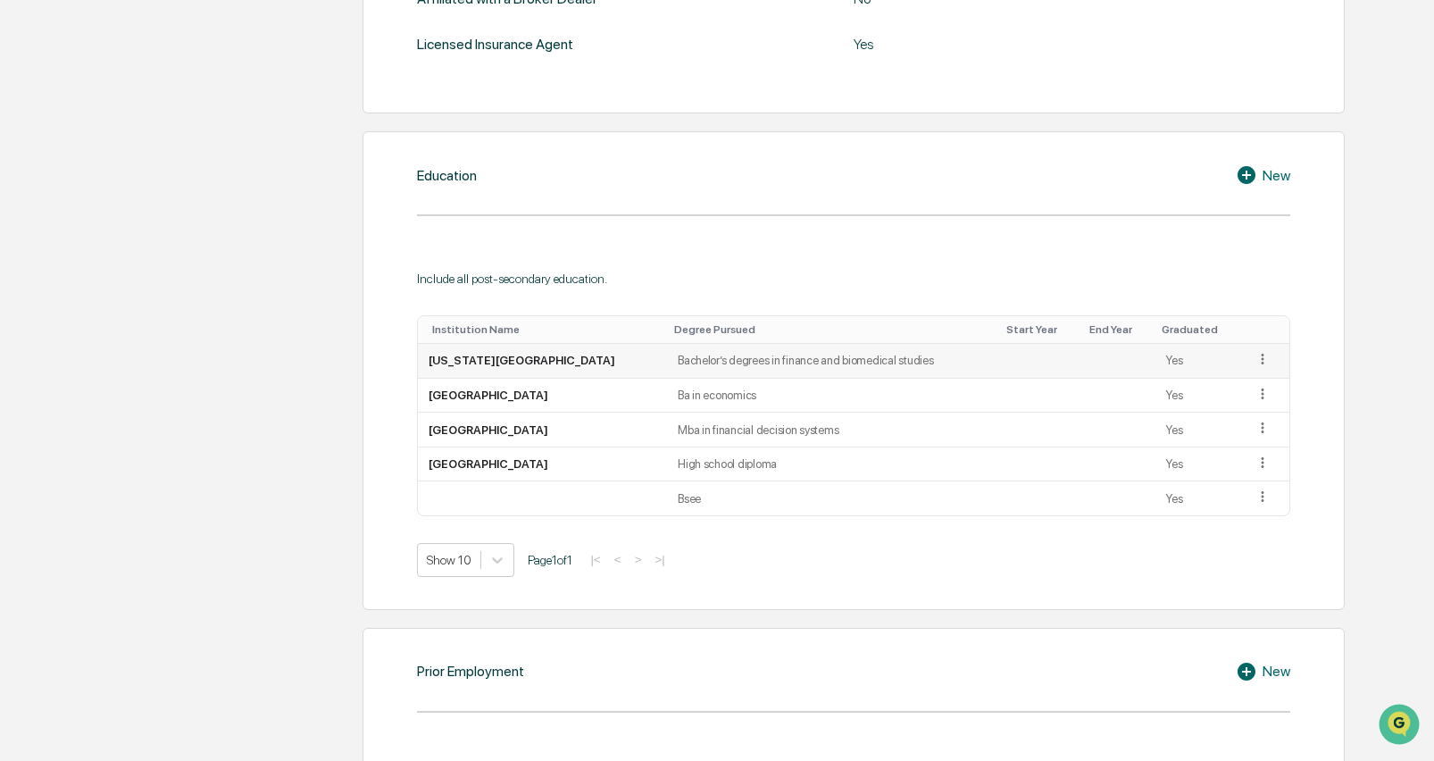
click at [1263, 357] on icon at bounding box center [1262, 359] width 17 height 17
click at [1247, 409] on div "Delete" at bounding box center [1241, 413] width 57 height 29
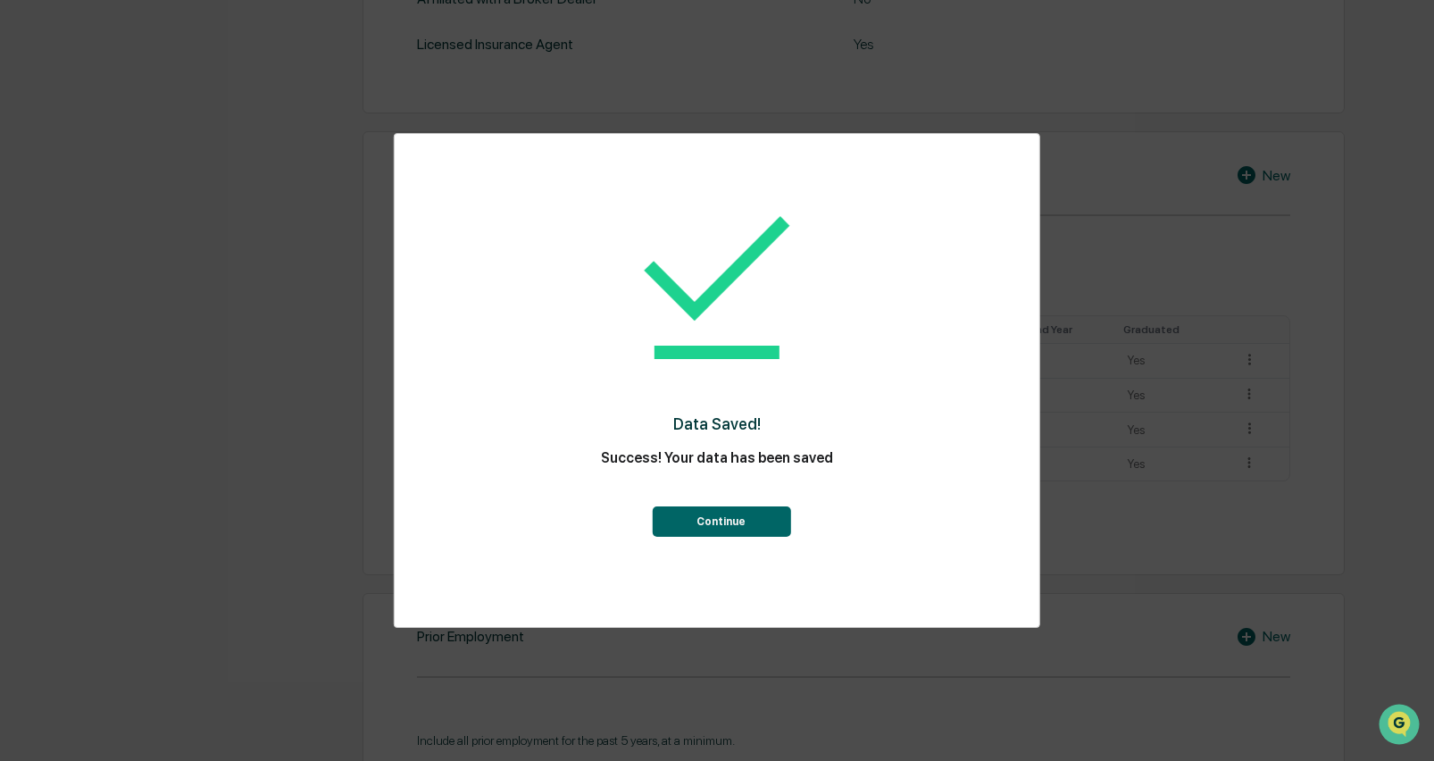
click at [762, 517] on button "Continue" at bounding box center [721, 521] width 138 height 30
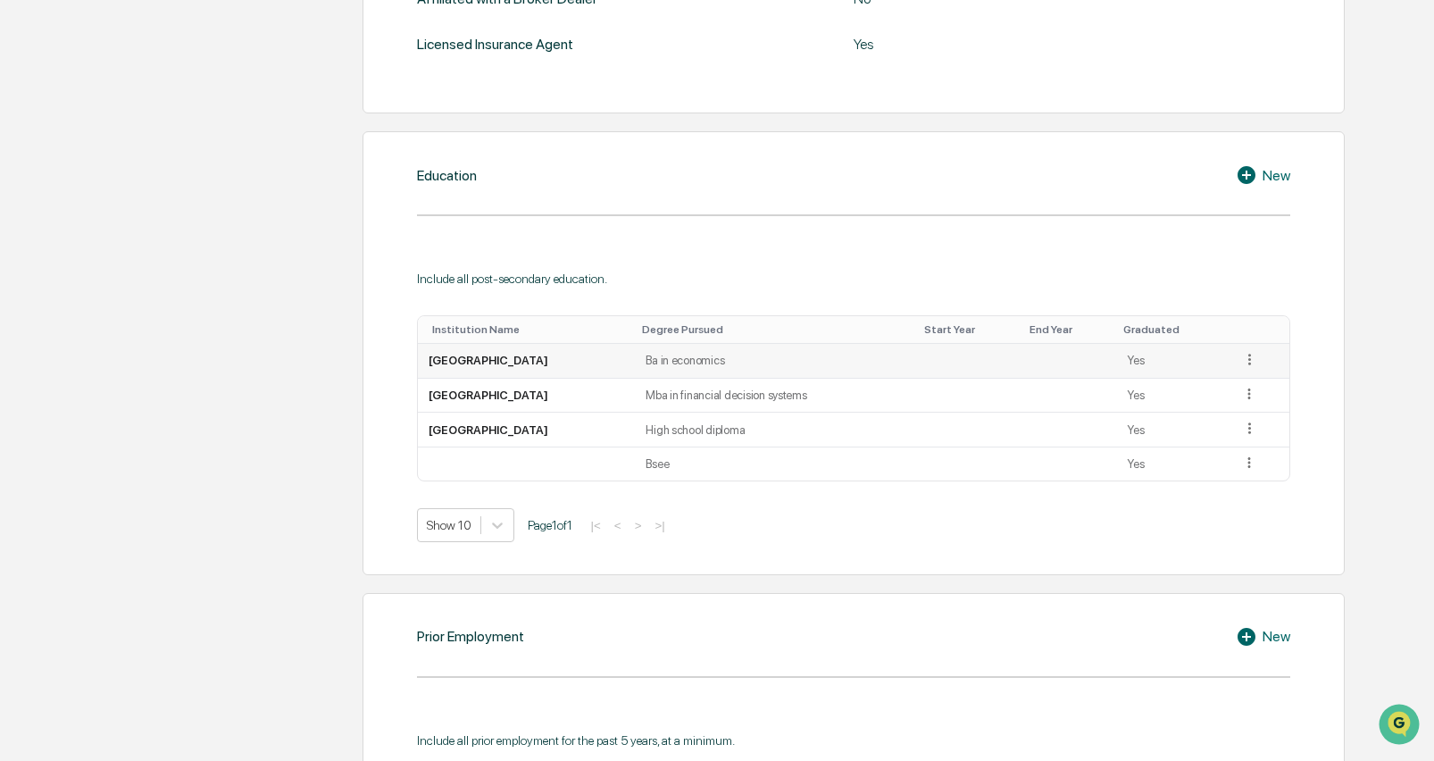
click at [1253, 354] on icon at bounding box center [1249, 359] width 17 height 17
click at [1227, 415] on div "Delete" at bounding box center [1228, 413] width 57 height 29
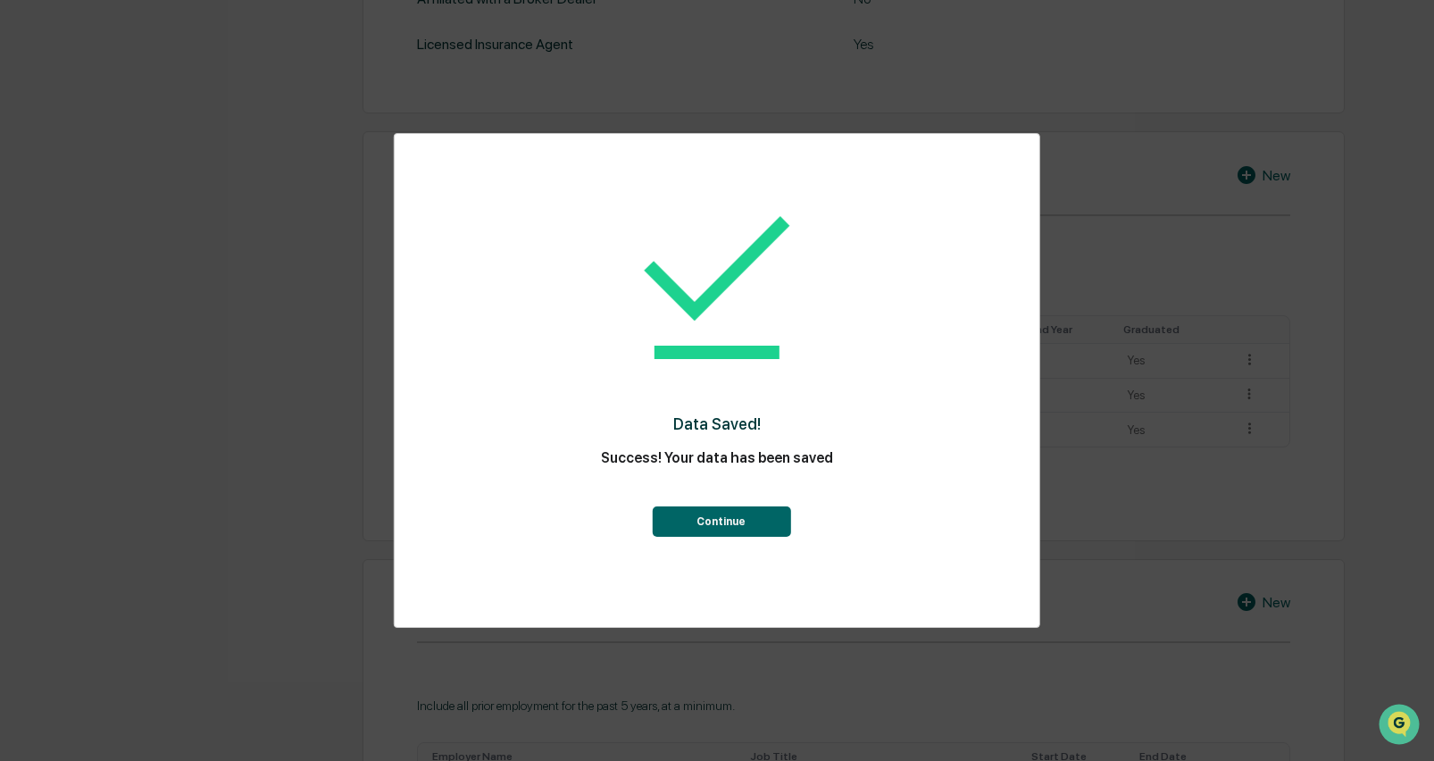
click at [753, 523] on button "Continue" at bounding box center [721, 521] width 138 height 30
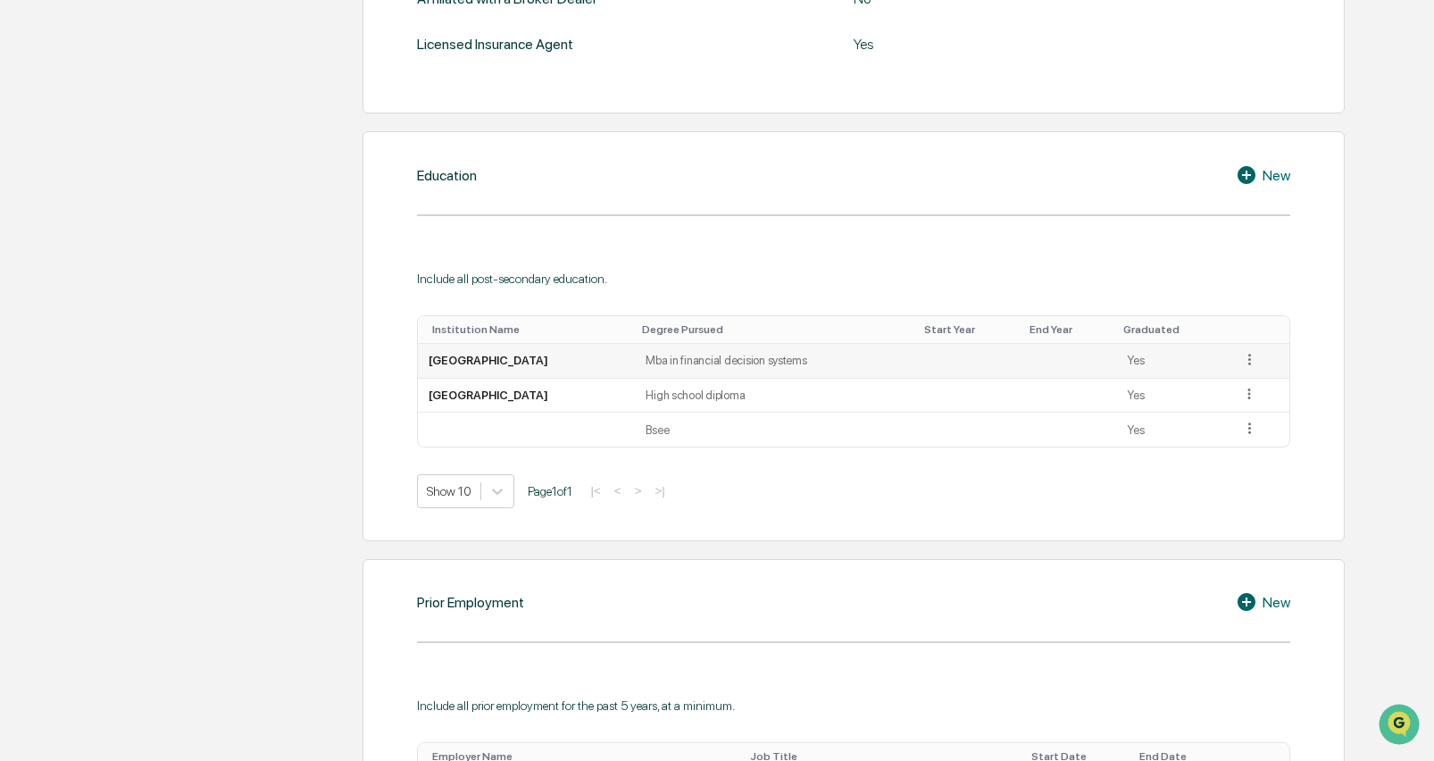
click at [1259, 355] on td at bounding box center [1259, 361] width 59 height 35
click at [1253, 360] on icon at bounding box center [1249, 359] width 17 height 17
click at [1220, 404] on div "Delete" at bounding box center [1228, 413] width 57 height 29
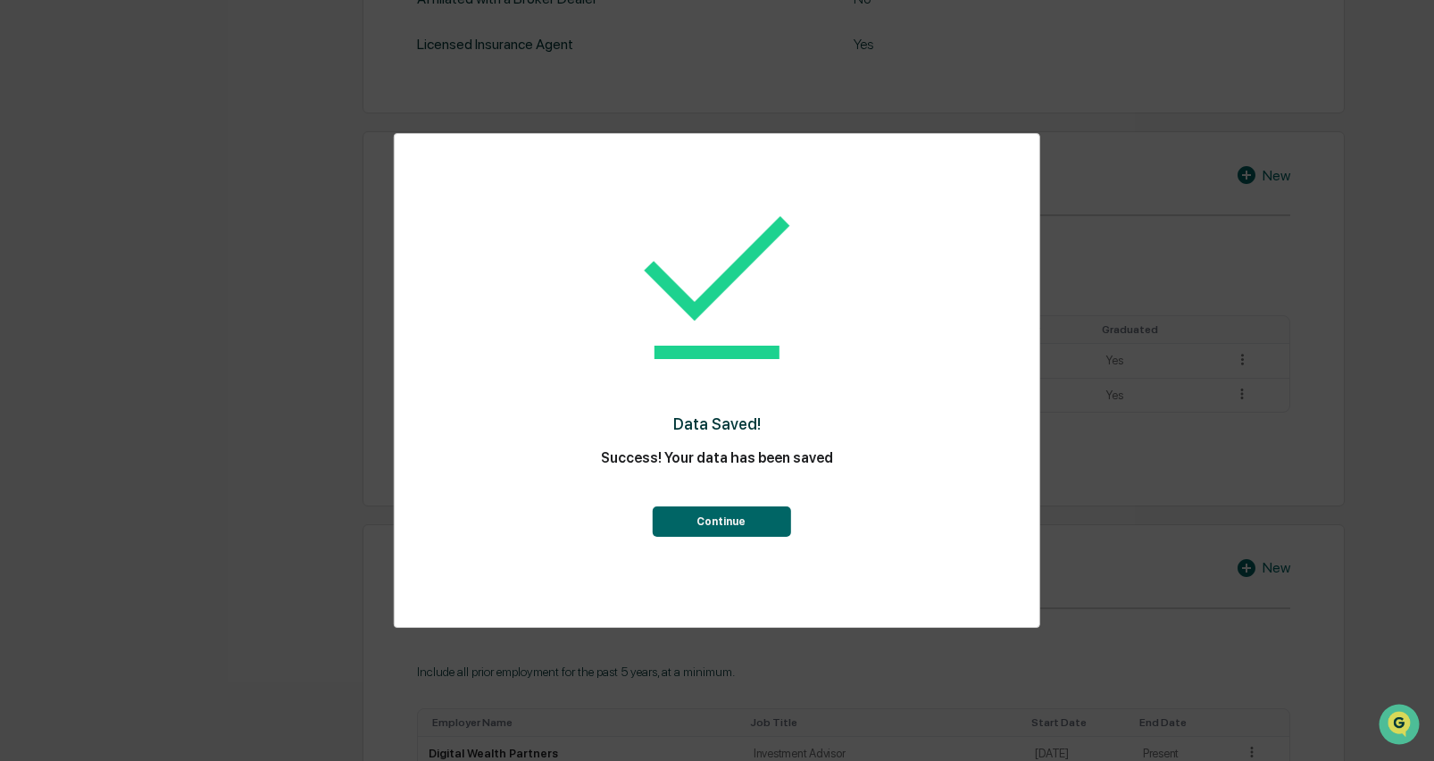
click at [729, 528] on button "Continue" at bounding box center [721, 521] width 138 height 30
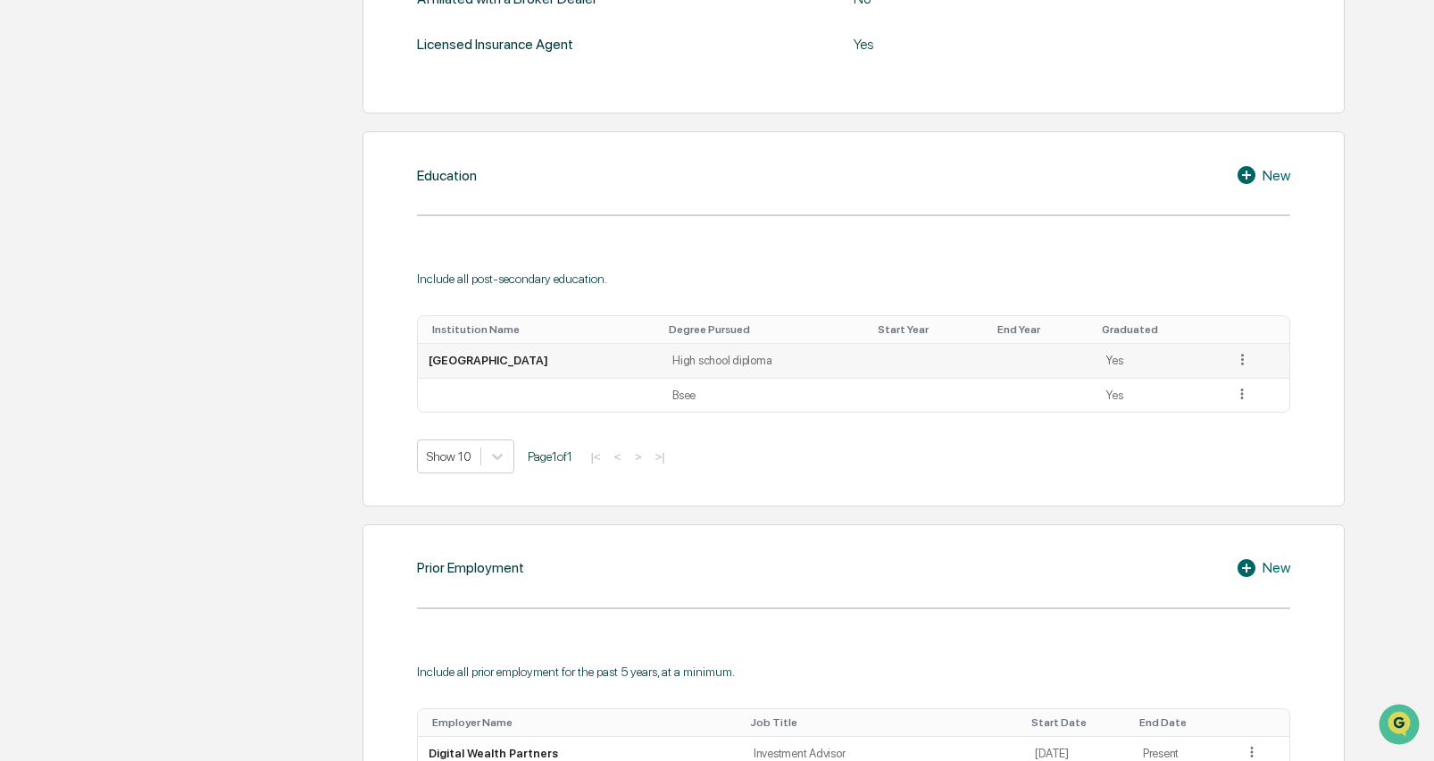
click at [1241, 351] on icon at bounding box center [1242, 359] width 17 height 17
click at [1220, 404] on div "Delete" at bounding box center [1221, 413] width 57 height 29
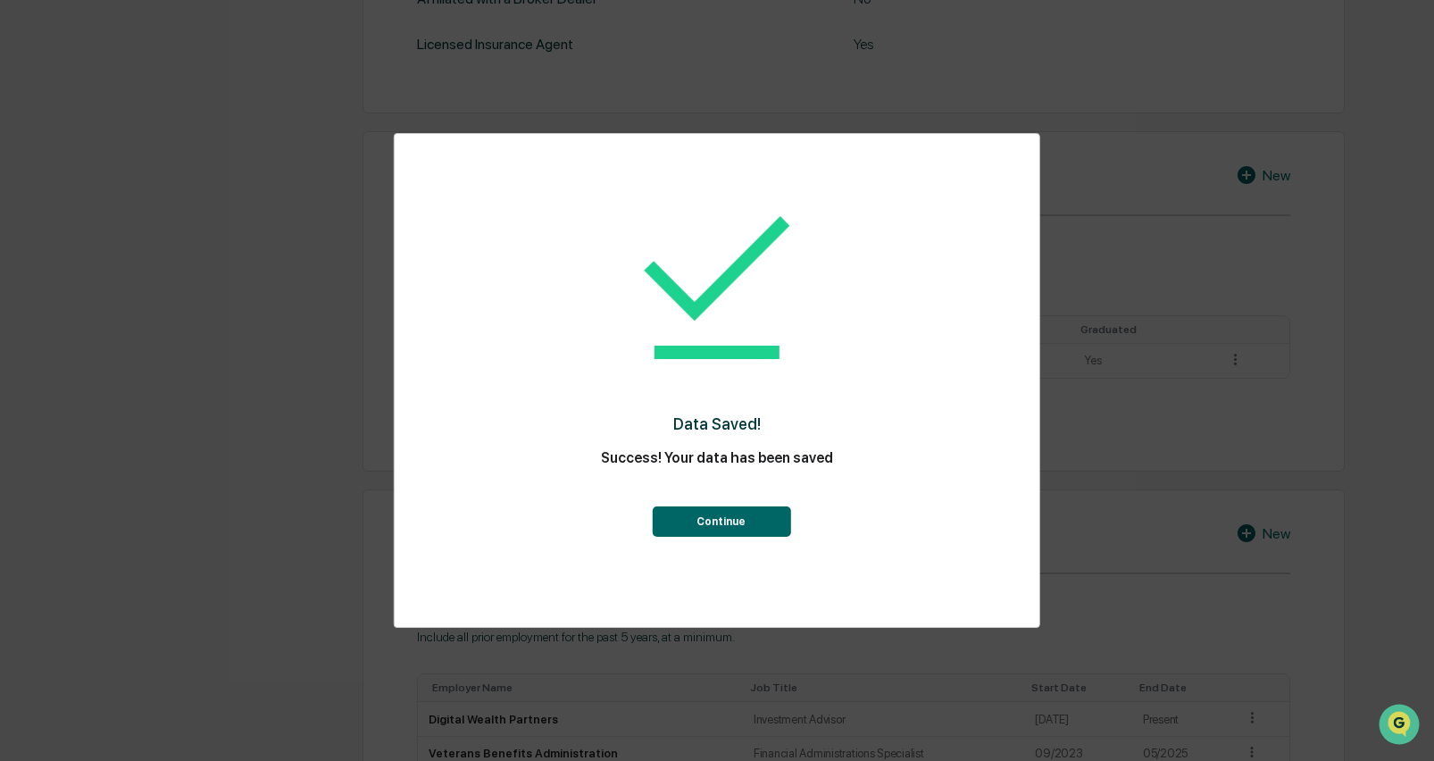
click at [707, 527] on button "Continue" at bounding box center [721, 521] width 138 height 30
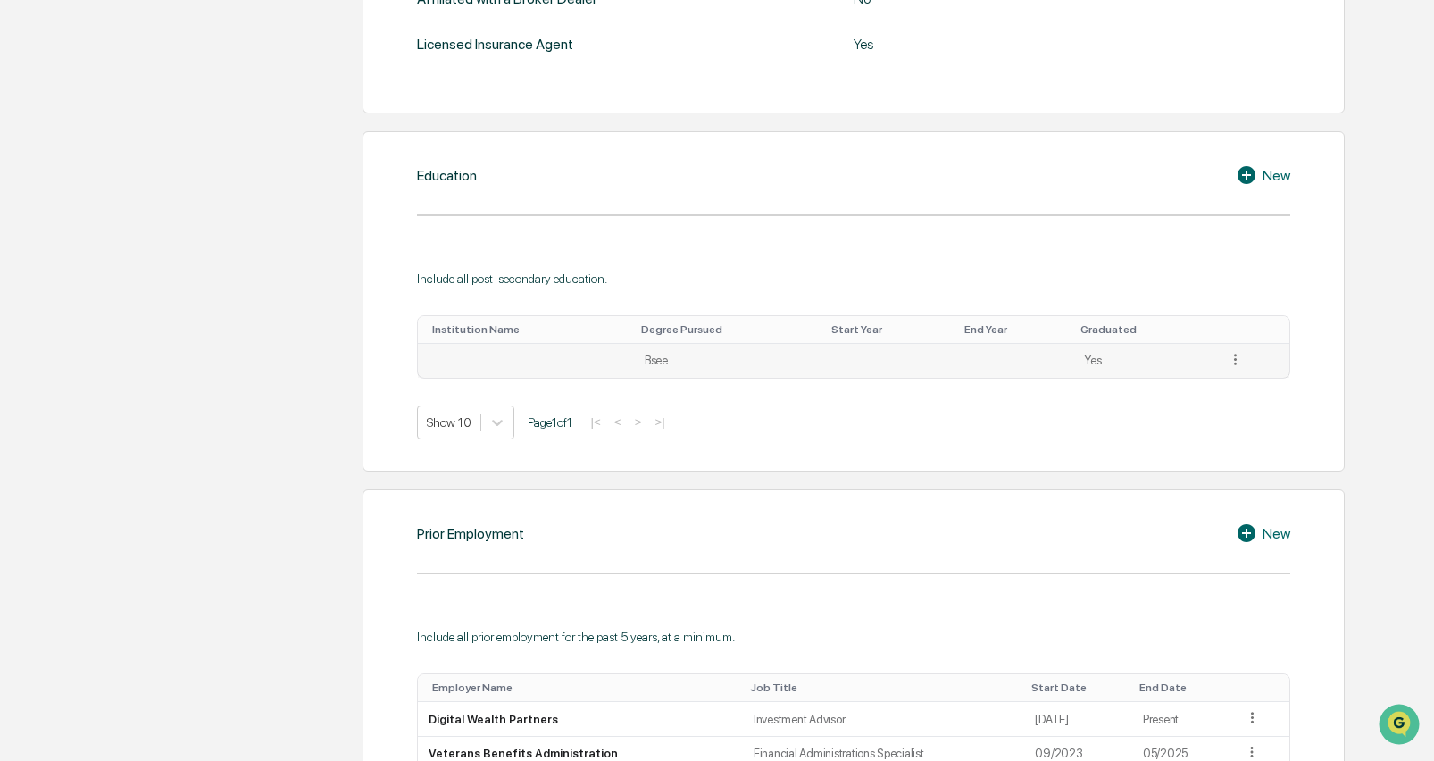
click at [1231, 355] on icon at bounding box center [1235, 359] width 17 height 17
click at [1223, 384] on div "Edit" at bounding box center [1214, 384] width 57 height 29
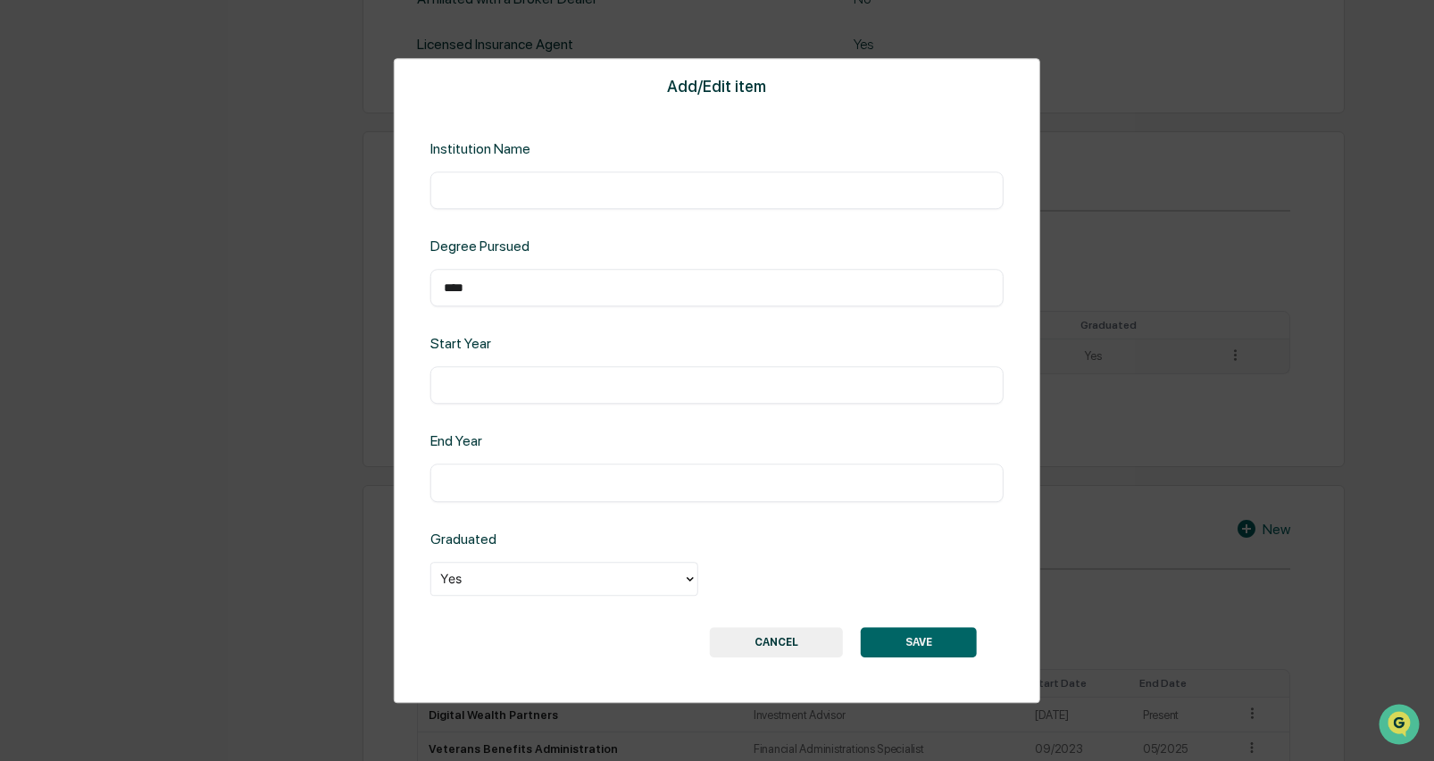
click at [477, 189] on input "text" at bounding box center [717, 190] width 546 height 18
type input "**********"
click at [682, 392] on input "text" at bounding box center [717, 386] width 546 height 18
type input "****"
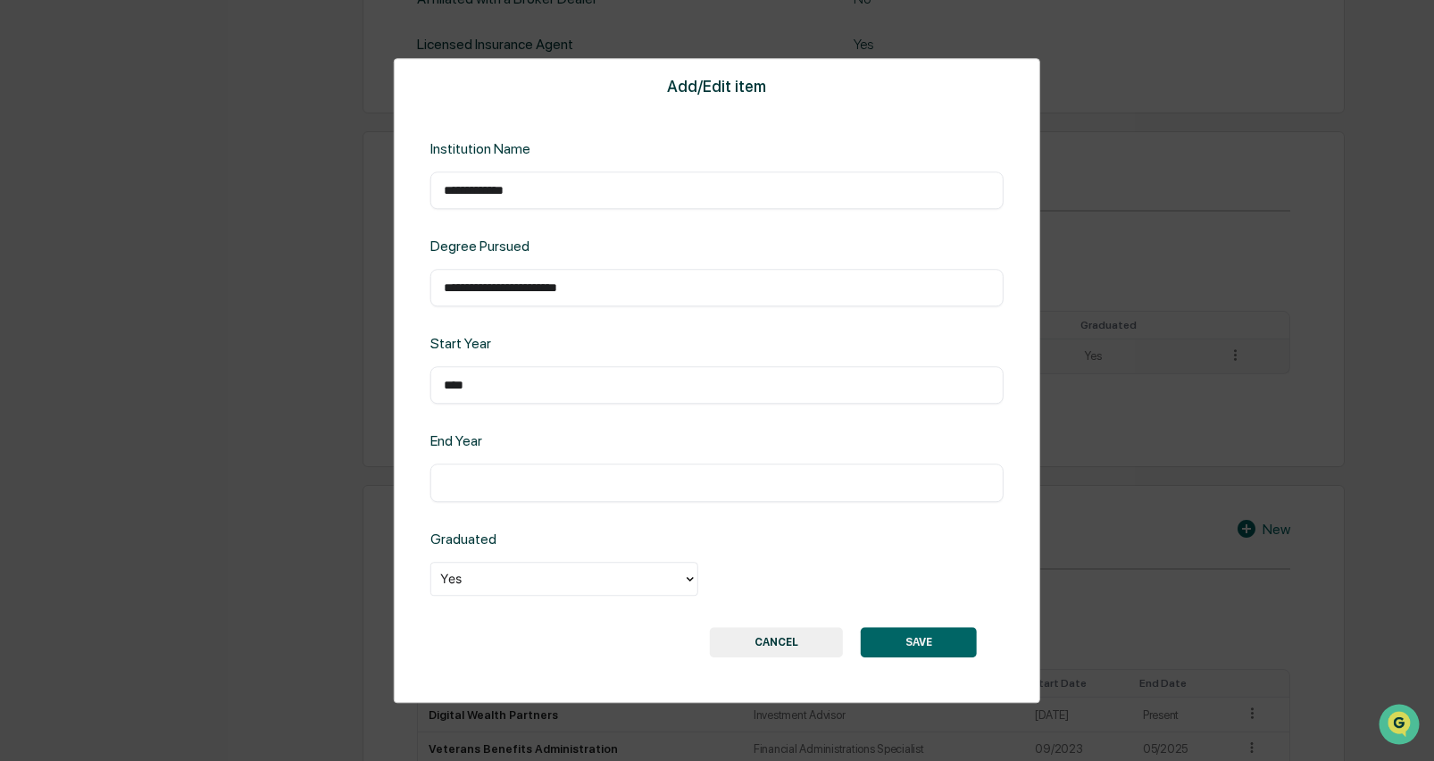
click at [628, 494] on div "​" at bounding box center [716, 482] width 573 height 37
click at [628, 489] on input "text" at bounding box center [717, 483] width 546 height 18
type input "****"
click at [913, 649] on button "SAVE" at bounding box center [919, 642] width 116 height 30
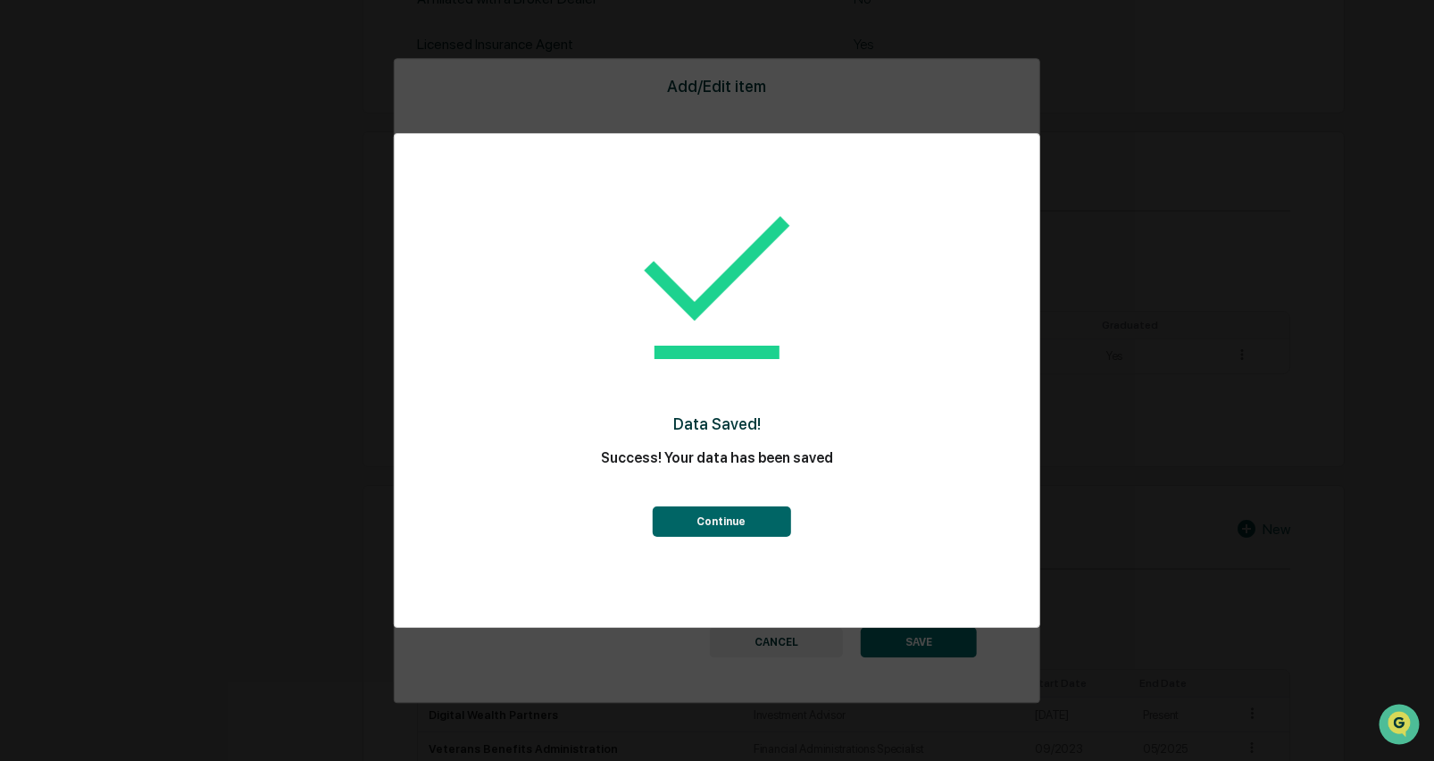
click at [780, 535] on button "Continue" at bounding box center [721, 521] width 138 height 30
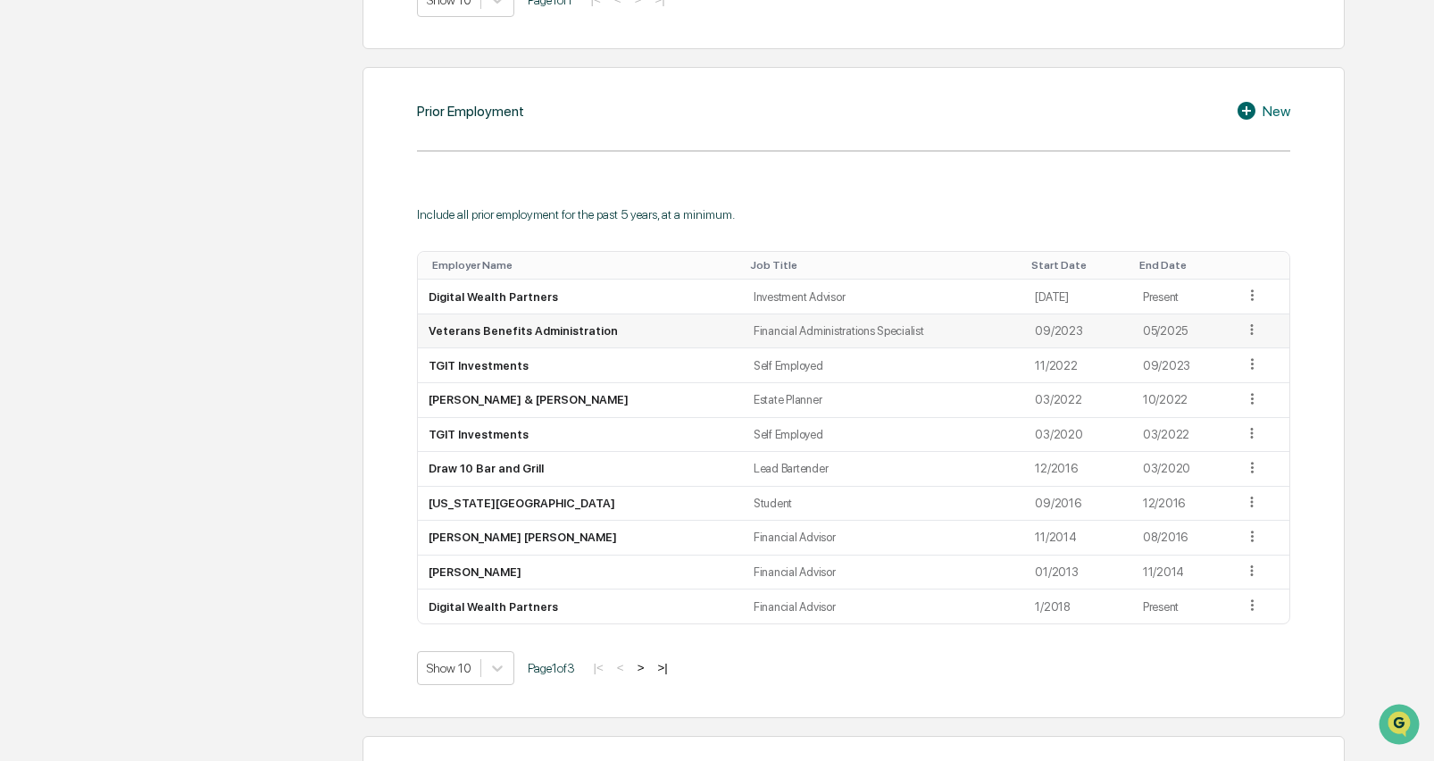
scroll to position [1282, 0]
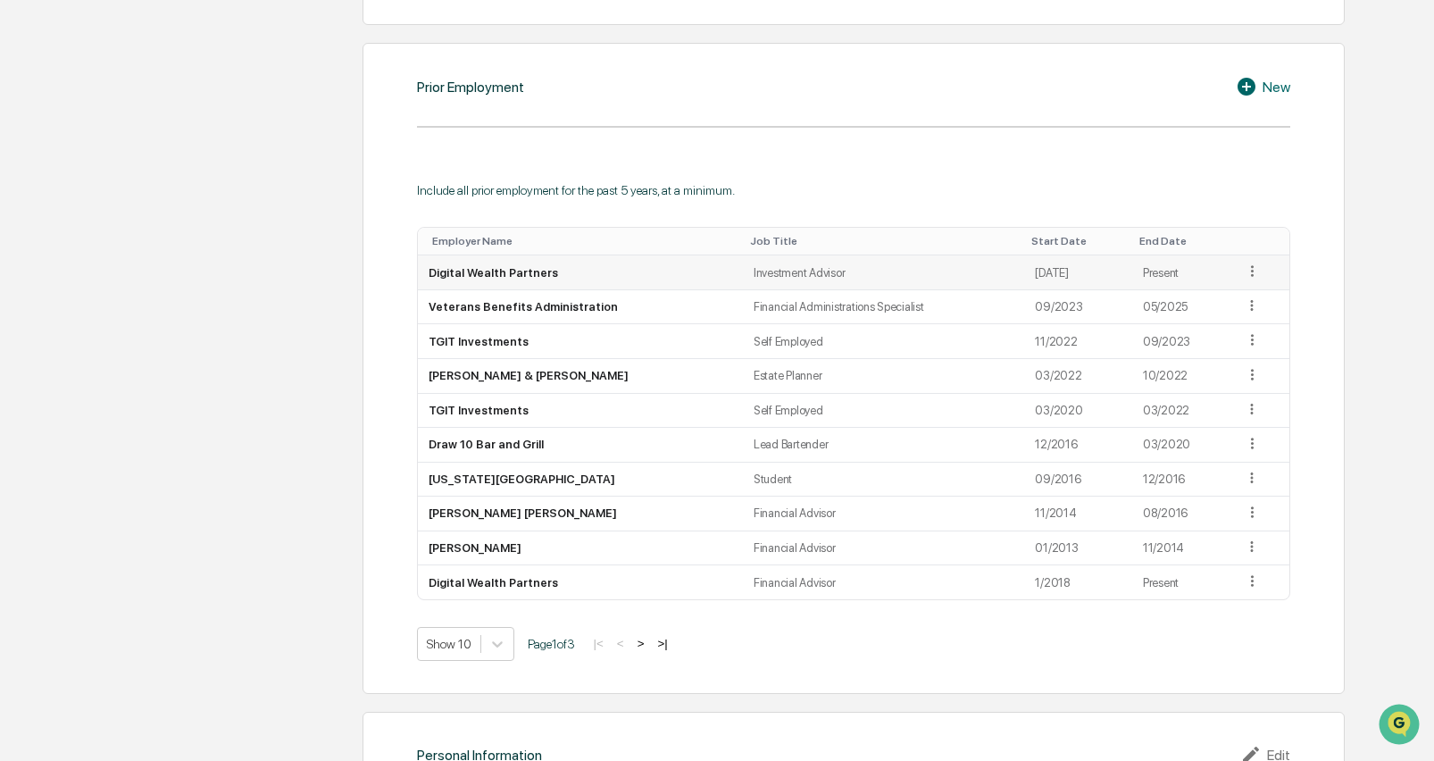
click at [1244, 262] on icon at bounding box center [1252, 270] width 17 height 17
click at [1225, 294] on div "Edit" at bounding box center [1231, 296] width 57 height 29
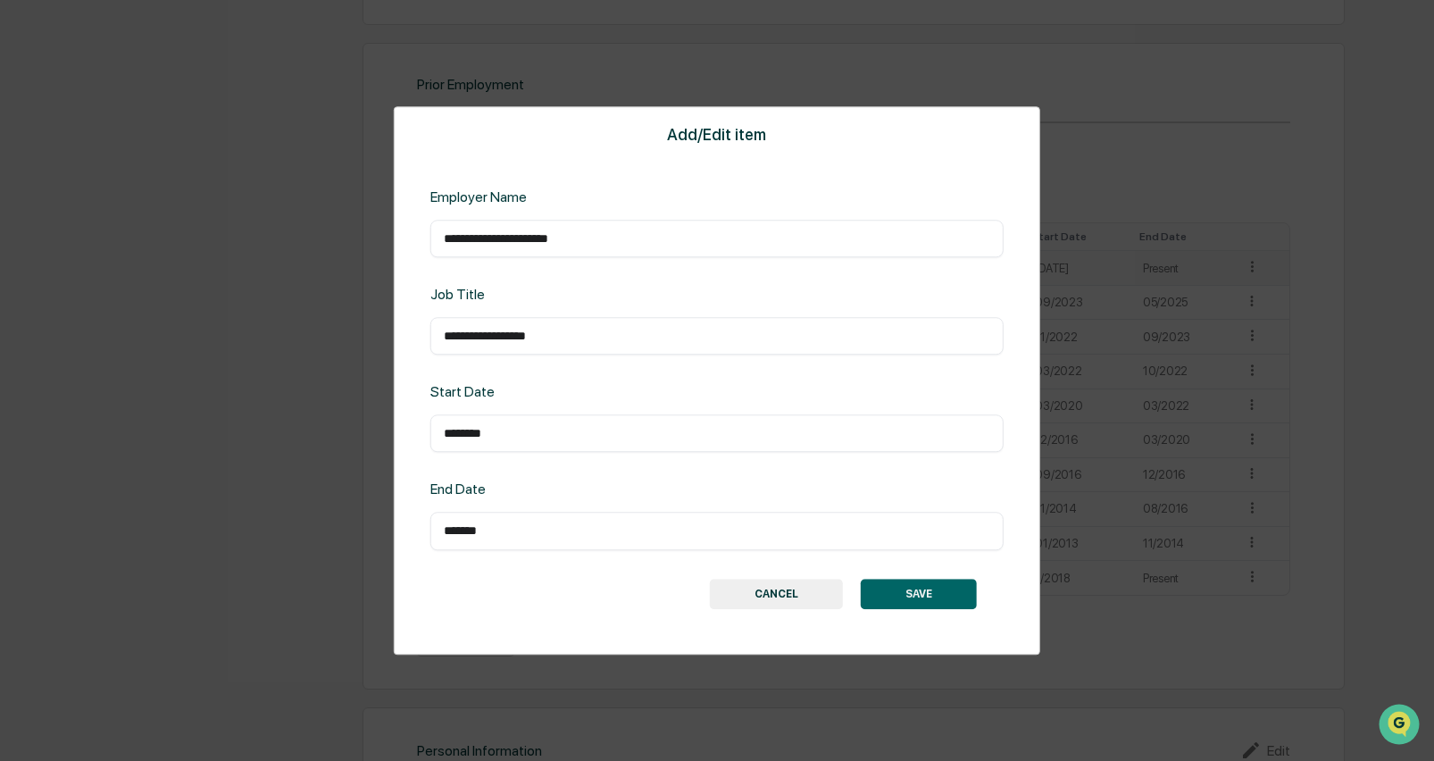
click at [523, 442] on input "********" at bounding box center [717, 434] width 546 height 18
drag, startPoint x: 512, startPoint y: 433, endPoint x: 418, endPoint y: 420, distance: 94.7
click at [418, 420] on div "**********" at bounding box center [717, 380] width 646 height 548
type input "**********"
click at [973, 599] on button "SAVE" at bounding box center [919, 594] width 116 height 30
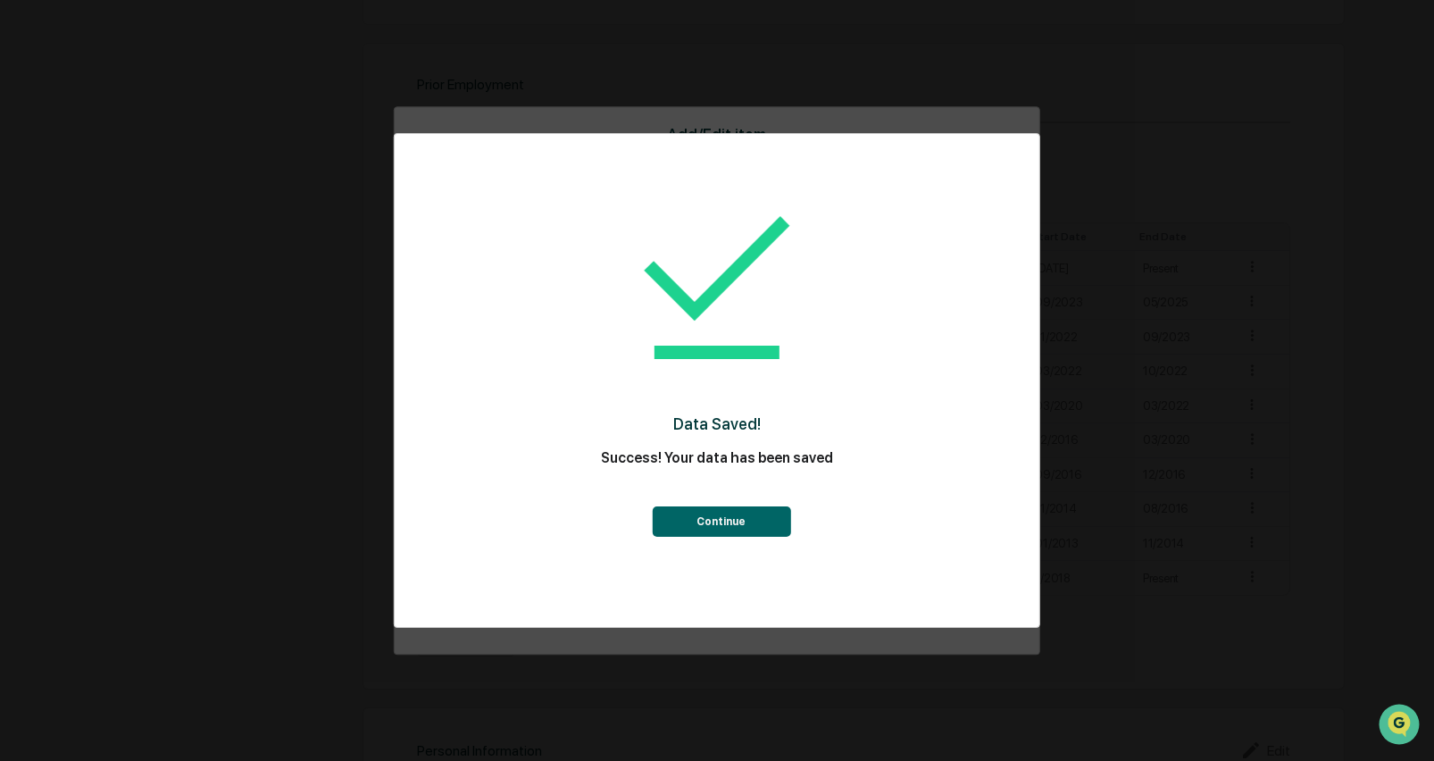
click at [721, 513] on button "Continue" at bounding box center [721, 521] width 138 height 30
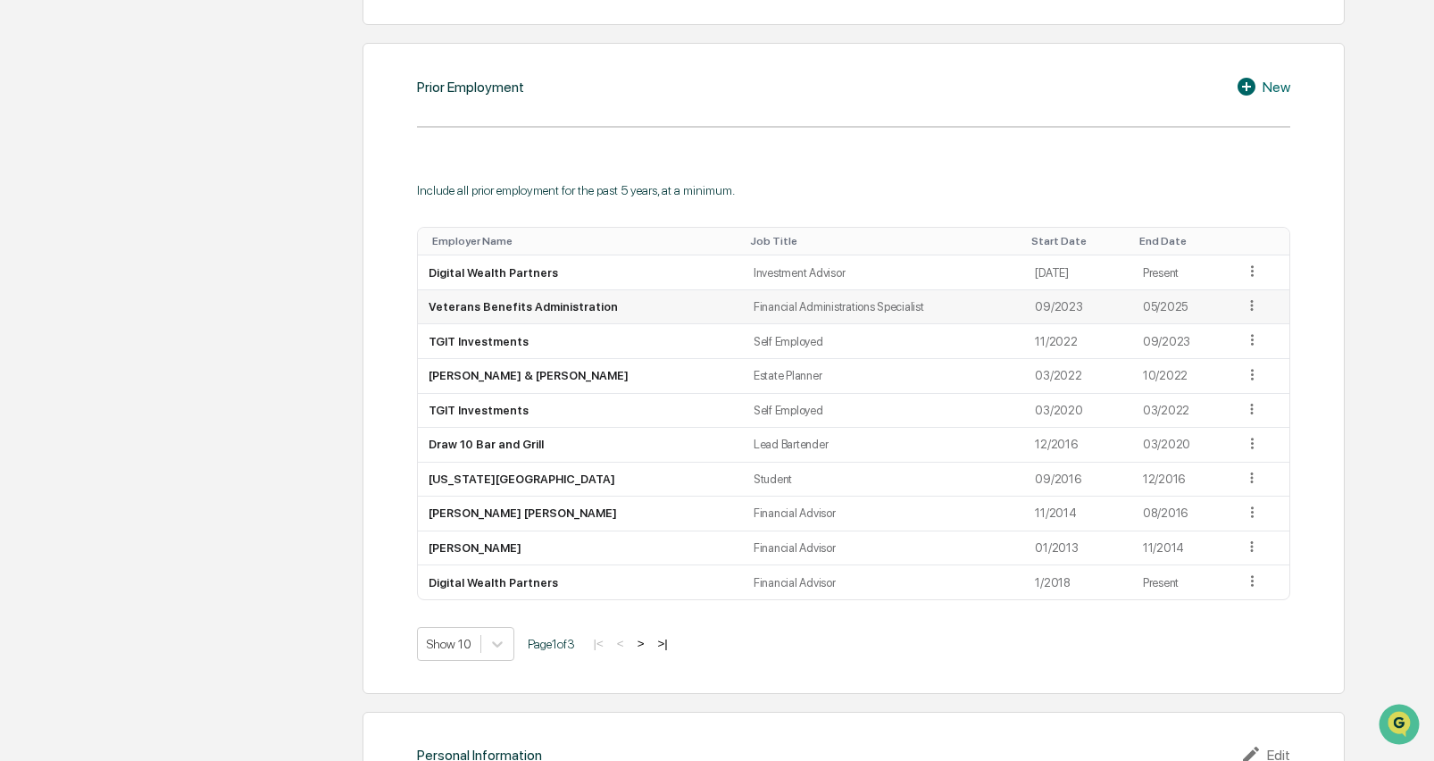
click at [1245, 302] on icon at bounding box center [1252, 305] width 17 height 17
click at [1228, 348] on div "Delete" at bounding box center [1231, 359] width 57 height 29
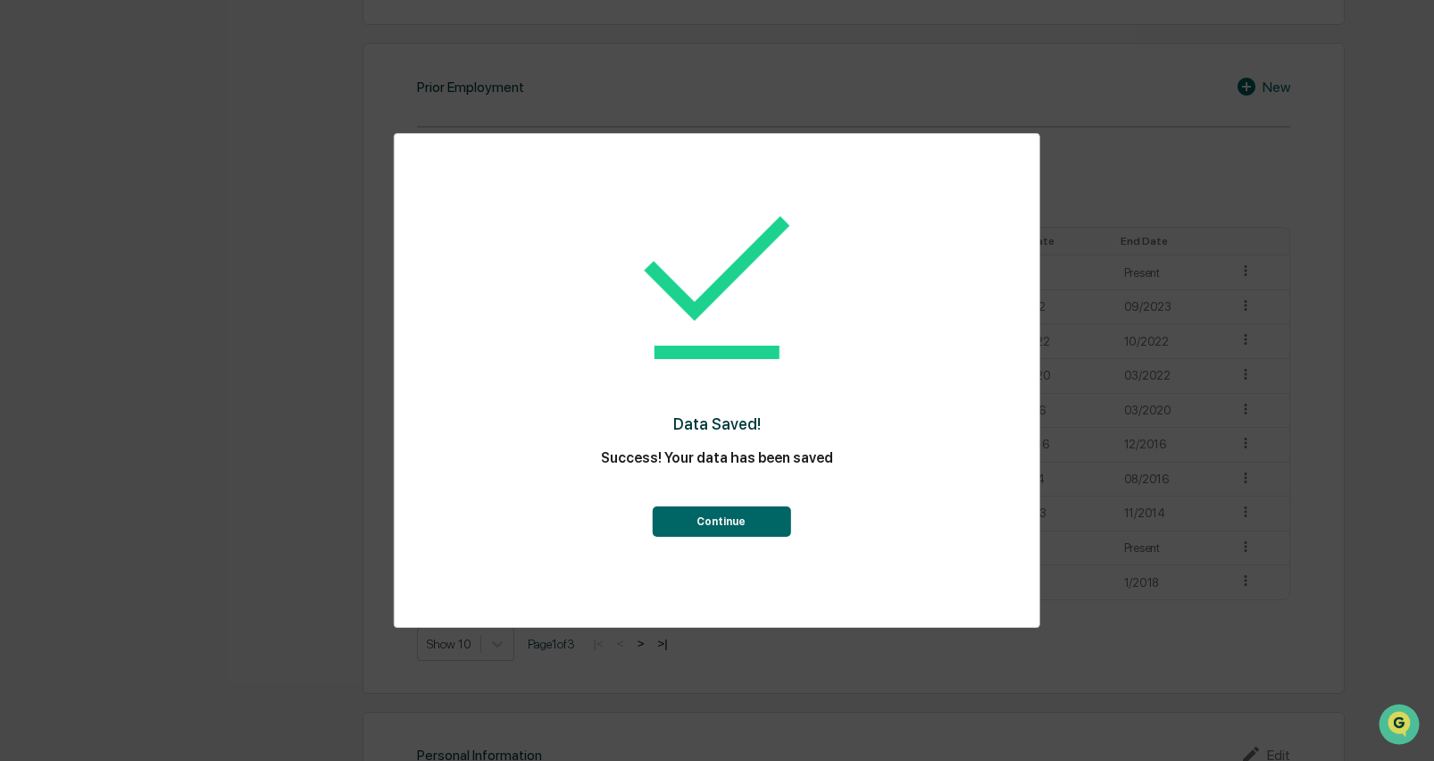
click at [734, 524] on button "Continue" at bounding box center [721, 521] width 138 height 30
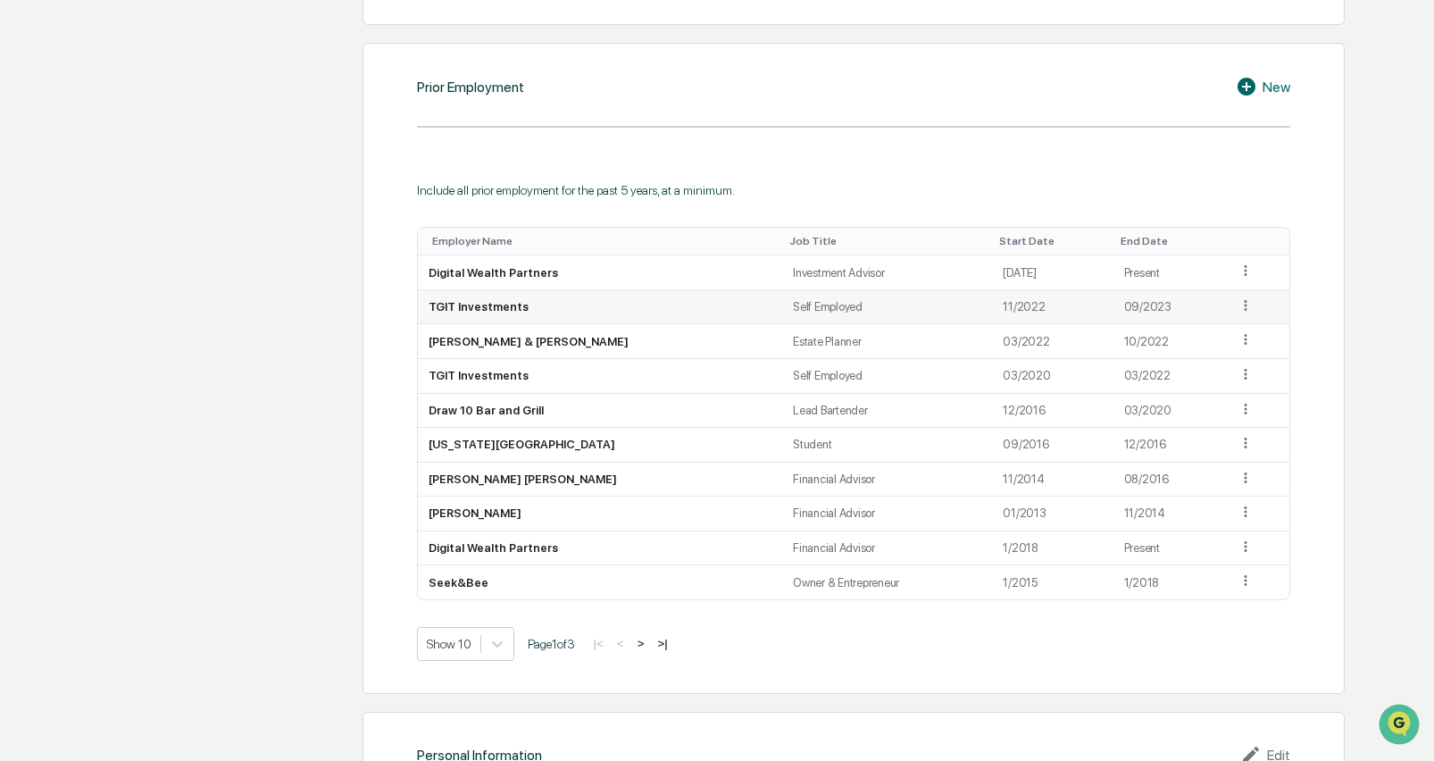
click at [1237, 300] on icon at bounding box center [1245, 305] width 17 height 17
click at [1200, 358] on div "Delete" at bounding box center [1224, 359] width 57 height 29
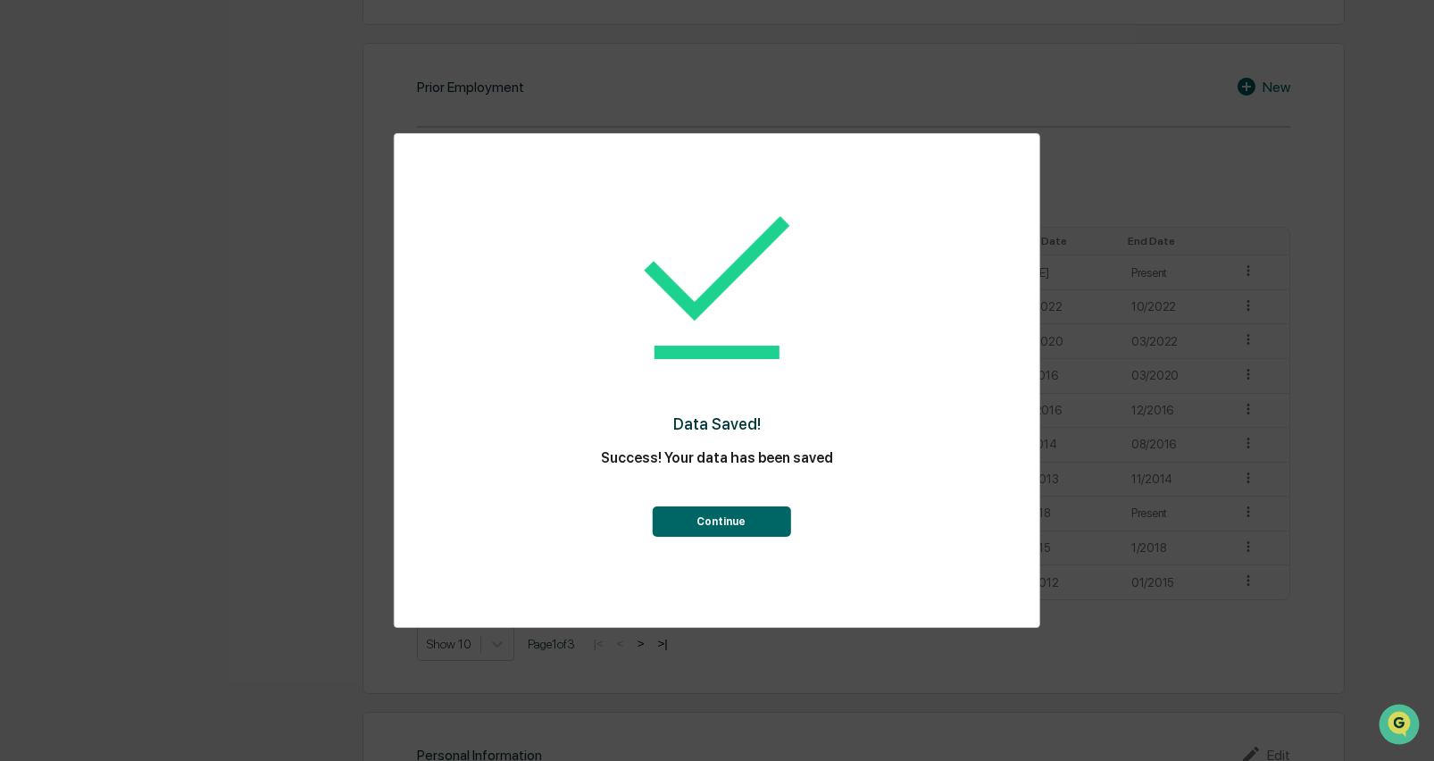
click at [748, 525] on button "Continue" at bounding box center [721, 521] width 138 height 30
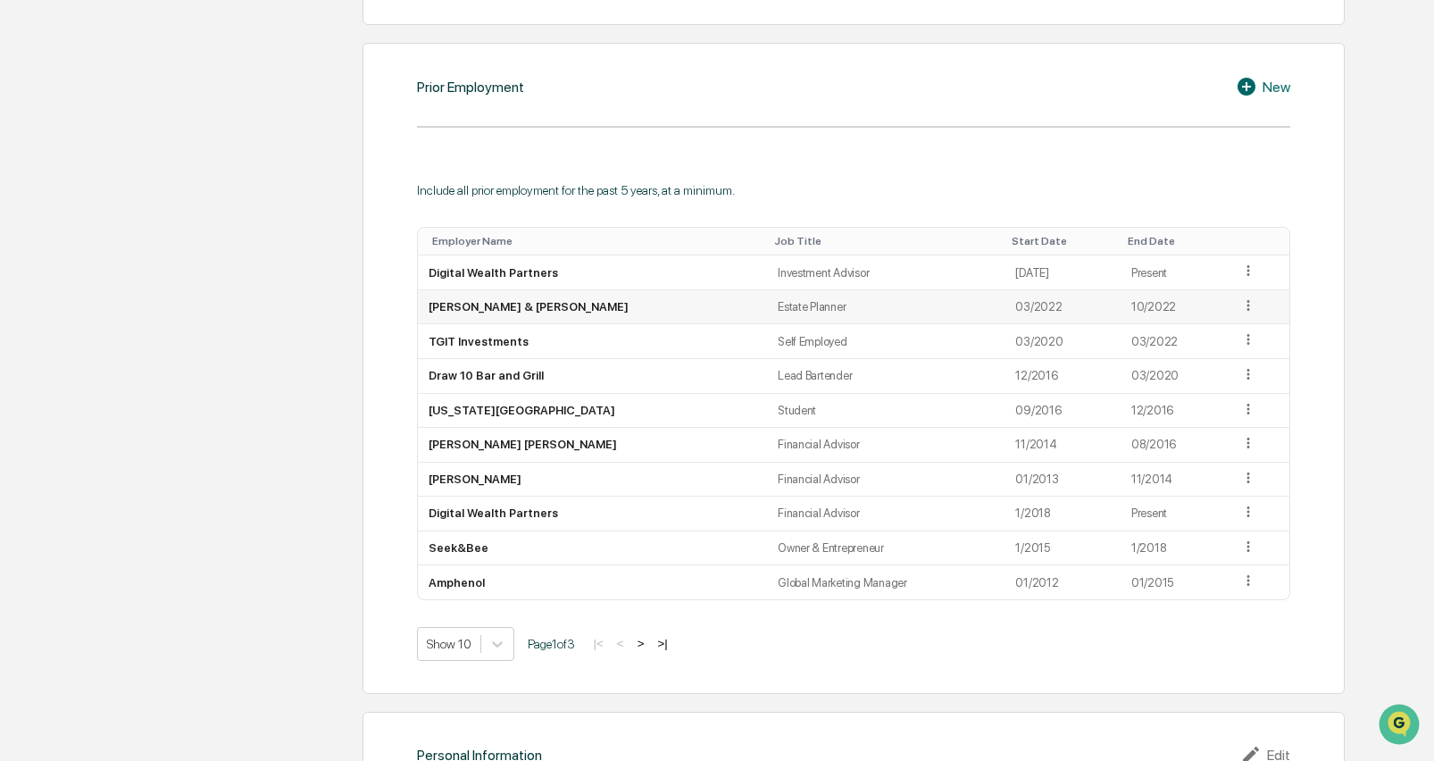
click at [1240, 297] on icon at bounding box center [1248, 305] width 17 height 17
click at [1206, 352] on div "Delete" at bounding box center [1227, 359] width 57 height 29
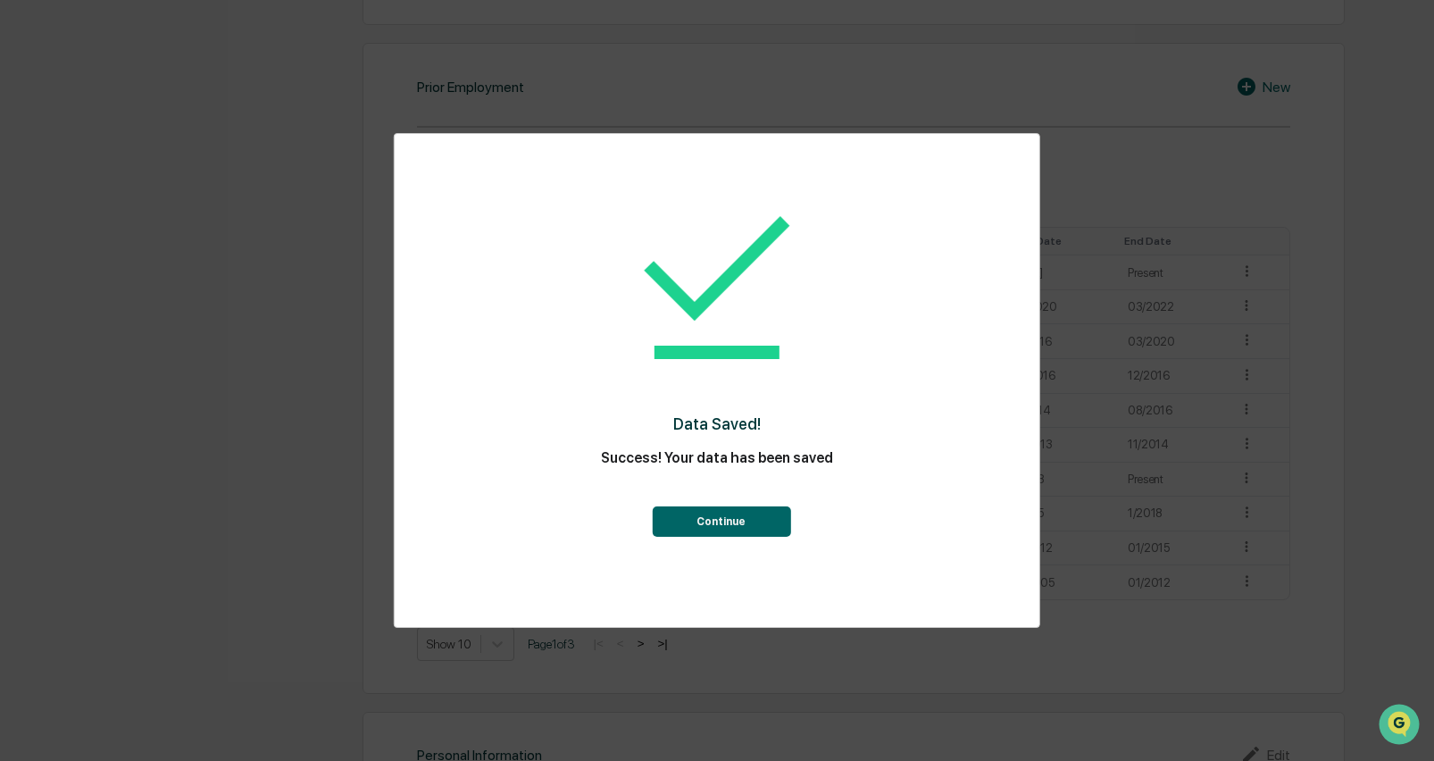
click at [759, 515] on button "Continue" at bounding box center [721, 521] width 138 height 30
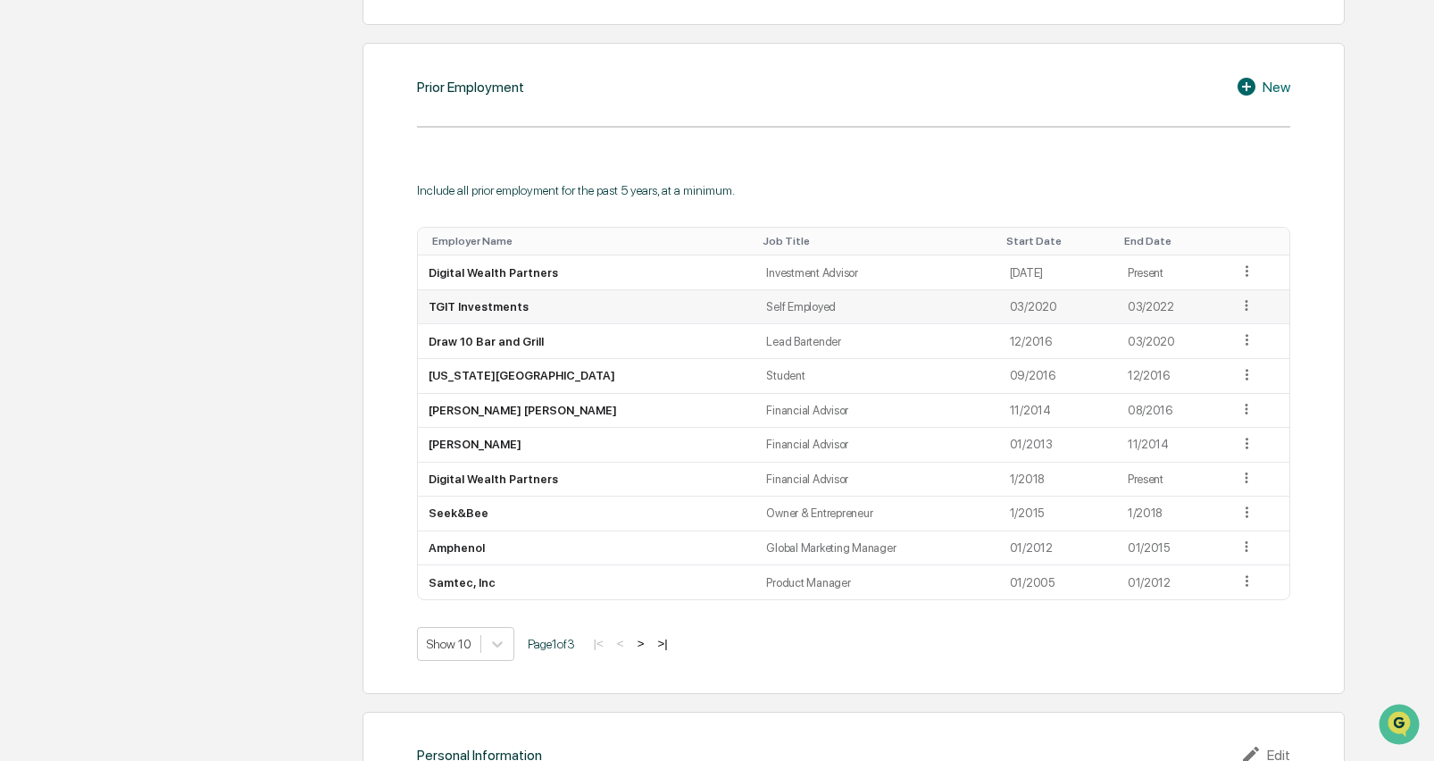
click at [1238, 299] on icon at bounding box center [1246, 305] width 17 height 17
click at [1221, 351] on div "Delete" at bounding box center [1225, 359] width 57 height 29
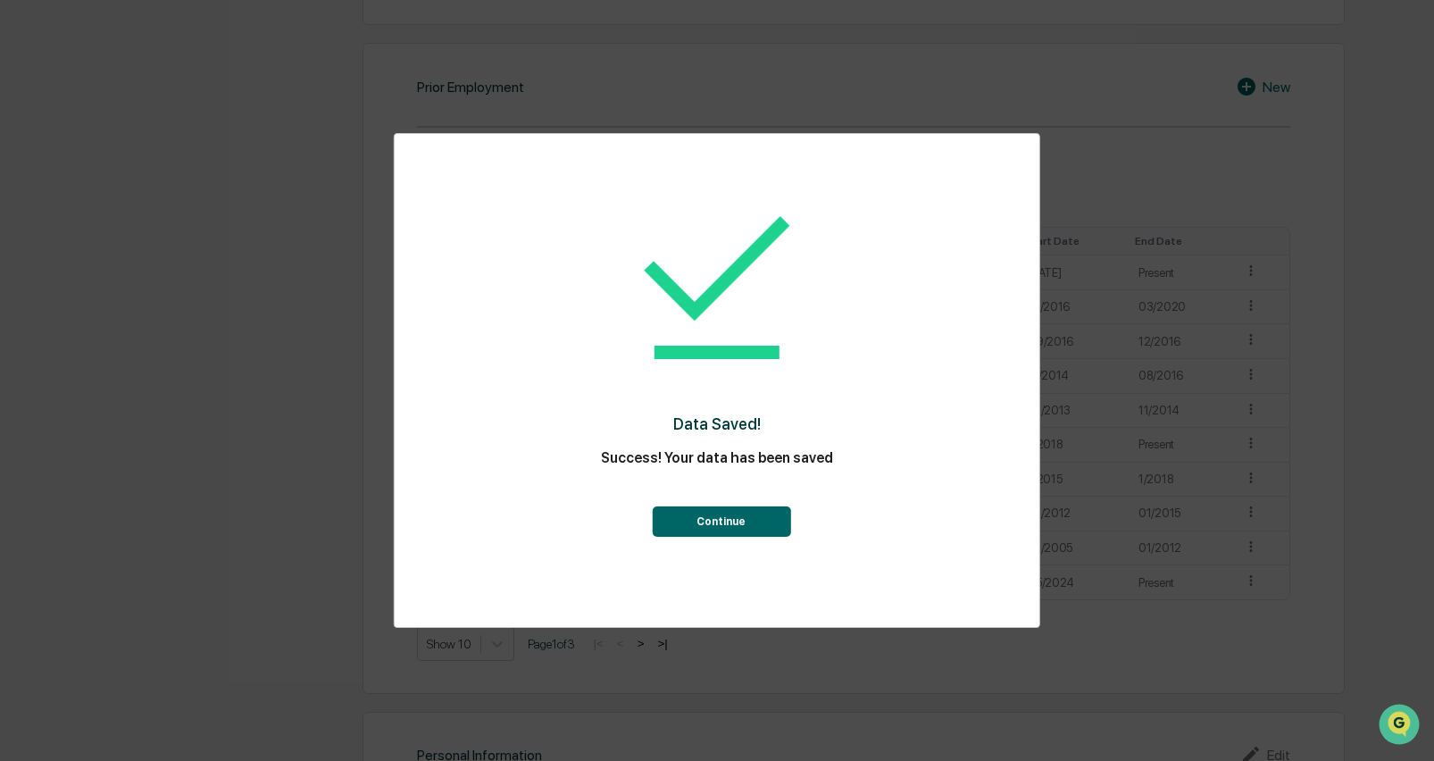
click at [736, 522] on button "Continue" at bounding box center [721, 521] width 138 height 30
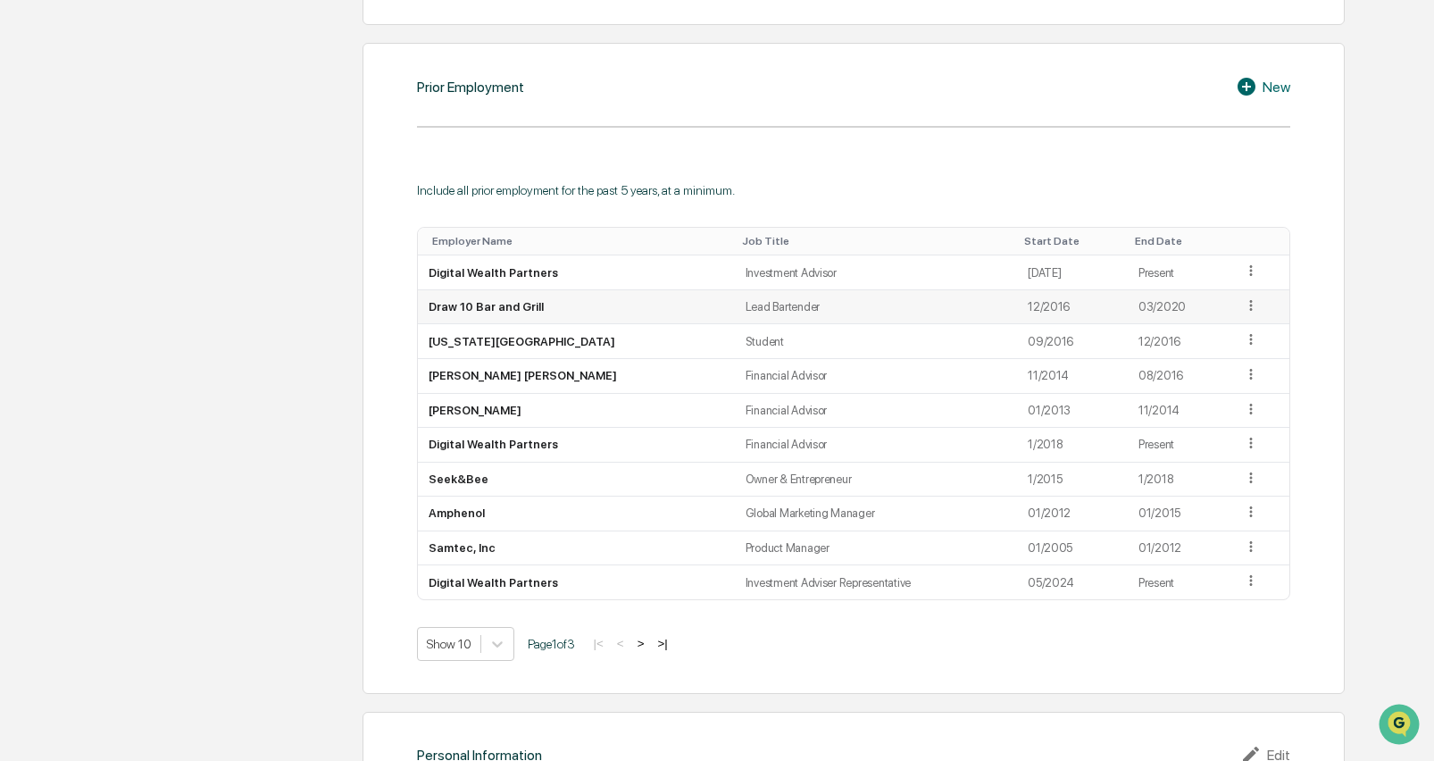
click at [1232, 303] on td at bounding box center [1260, 307] width 57 height 35
click at [1245, 301] on icon at bounding box center [1251, 305] width 17 height 17
click at [1237, 350] on div "Delete" at bounding box center [1230, 359] width 57 height 29
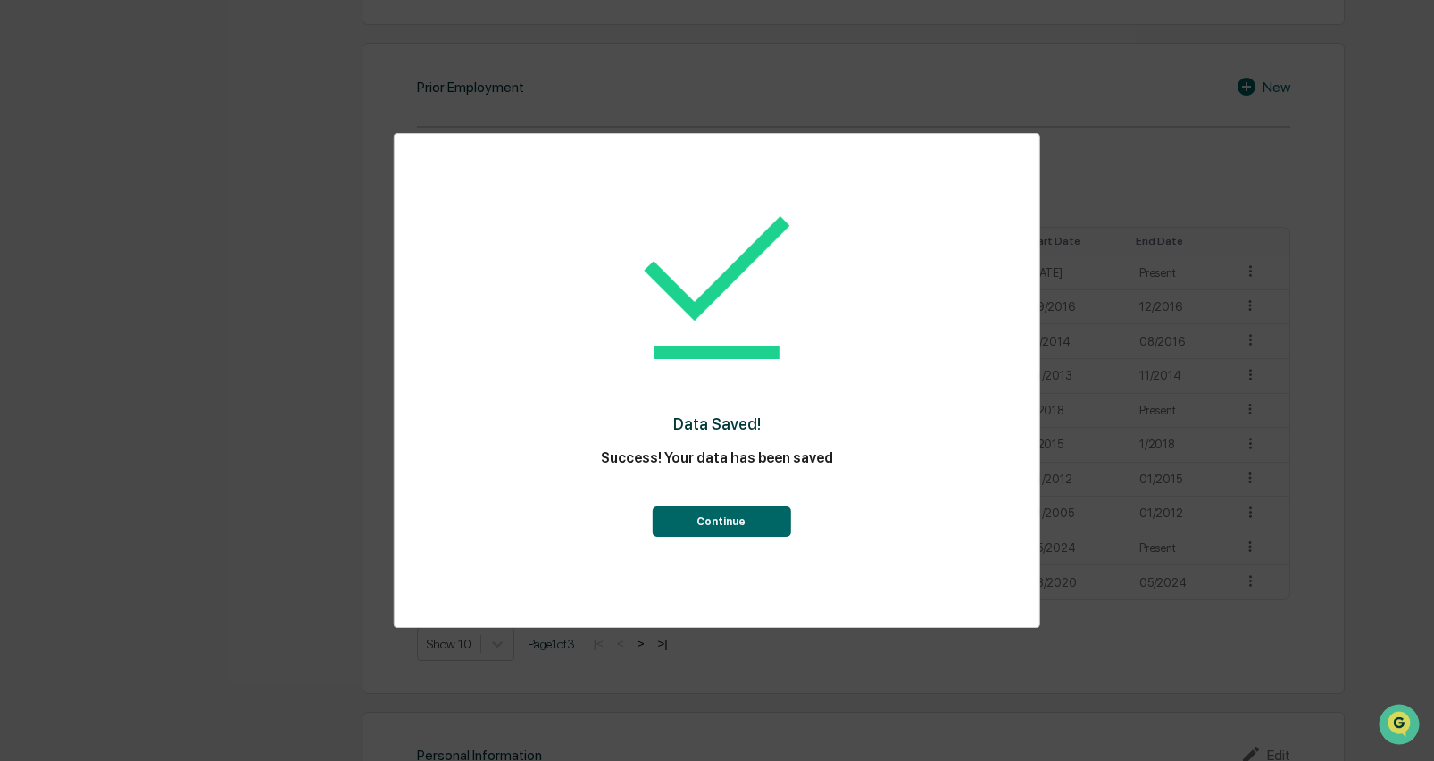
click at [718, 513] on button "Continue" at bounding box center [721, 521] width 138 height 30
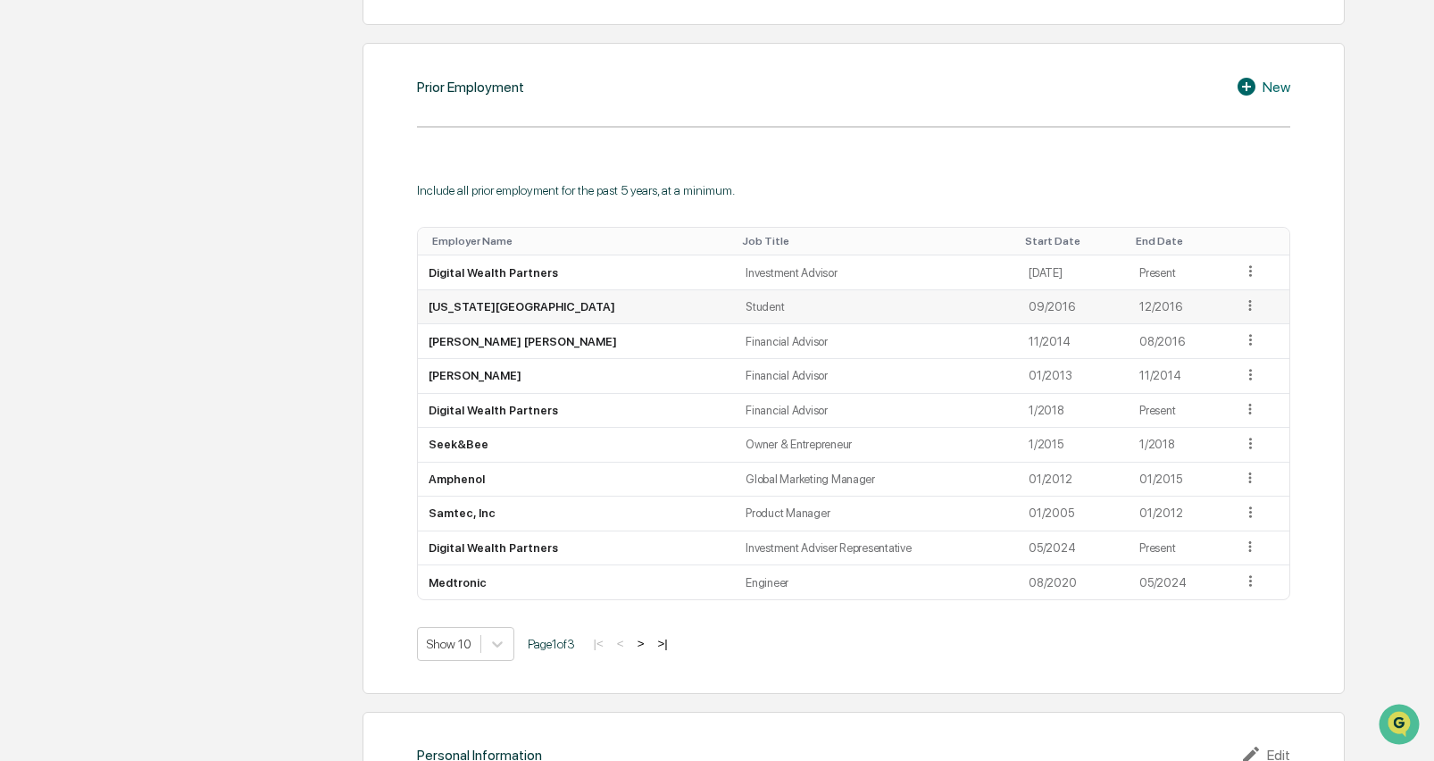
click at [1243, 299] on icon at bounding box center [1250, 305] width 17 height 17
click at [1216, 357] on div "Delete" at bounding box center [1230, 359] width 57 height 29
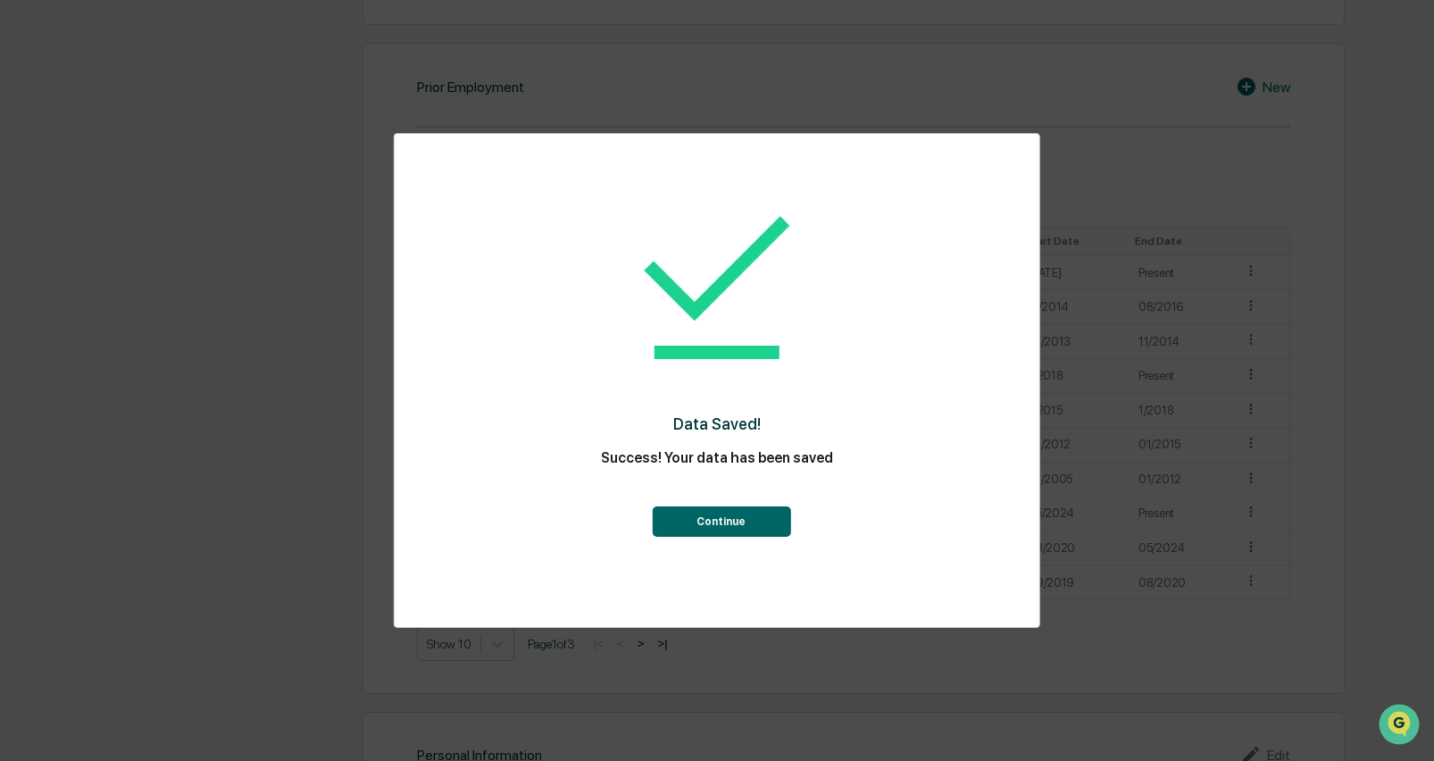
click at [703, 517] on button "Continue" at bounding box center [721, 521] width 138 height 30
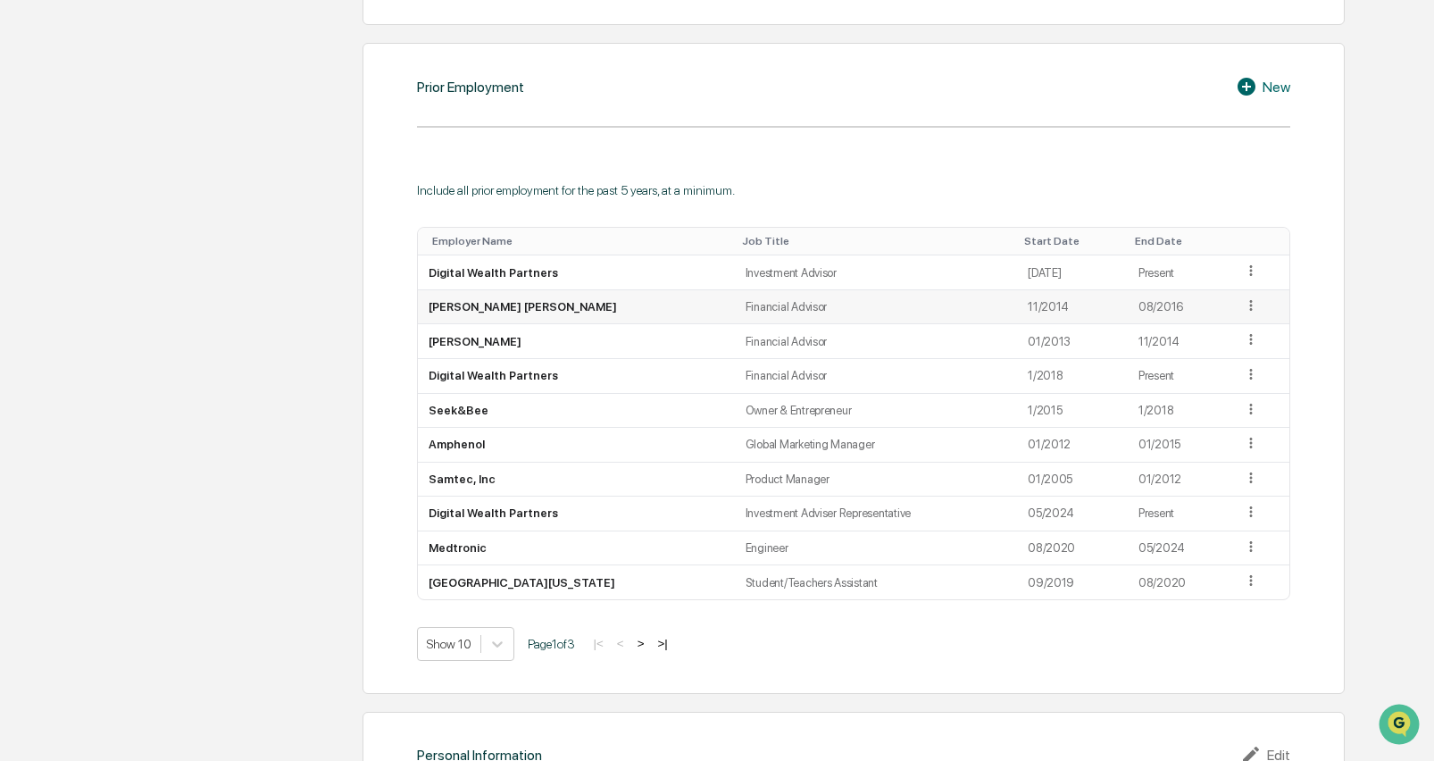
click at [1243, 297] on icon at bounding box center [1251, 305] width 17 height 17
click at [1232, 362] on div "Delete" at bounding box center [1230, 359] width 57 height 29
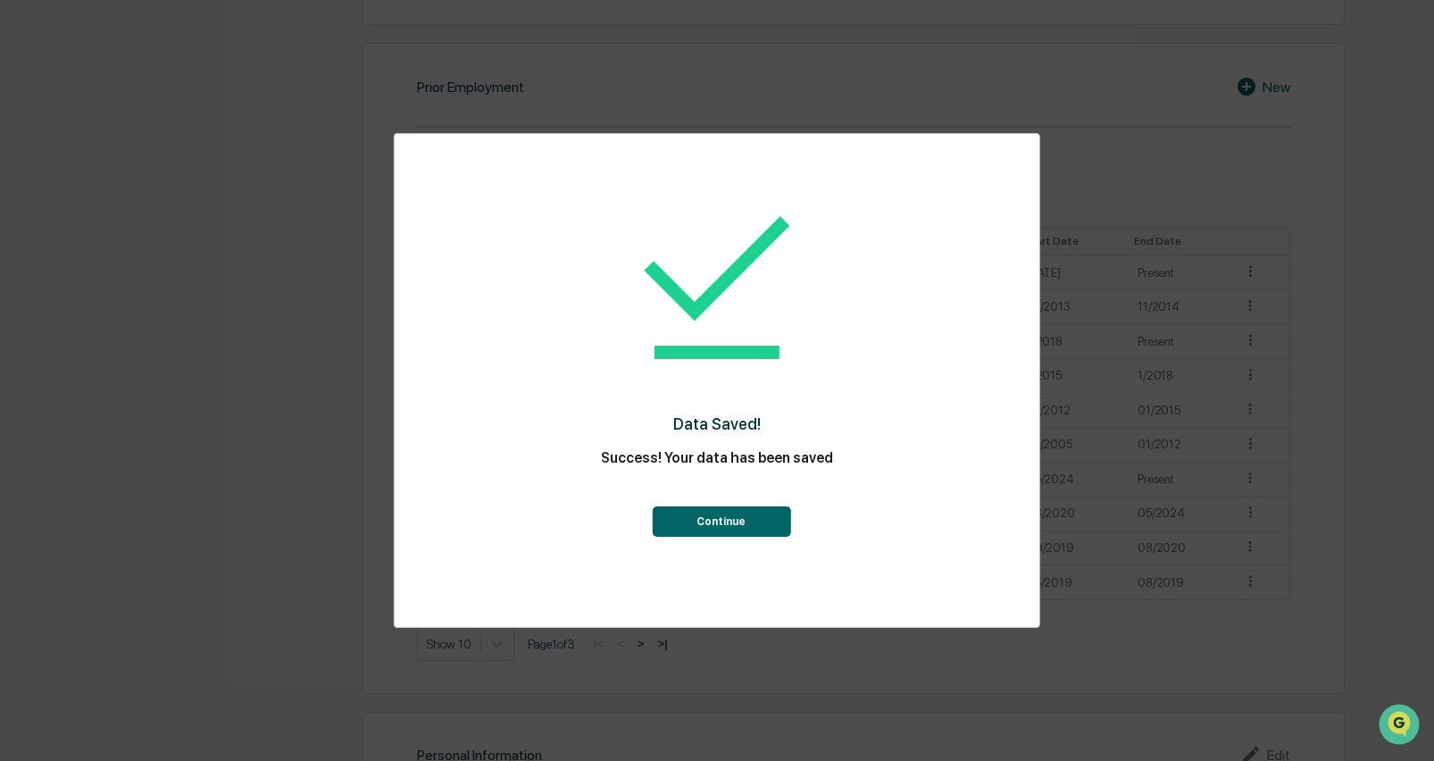
click at [760, 519] on button "Continue" at bounding box center [721, 521] width 138 height 30
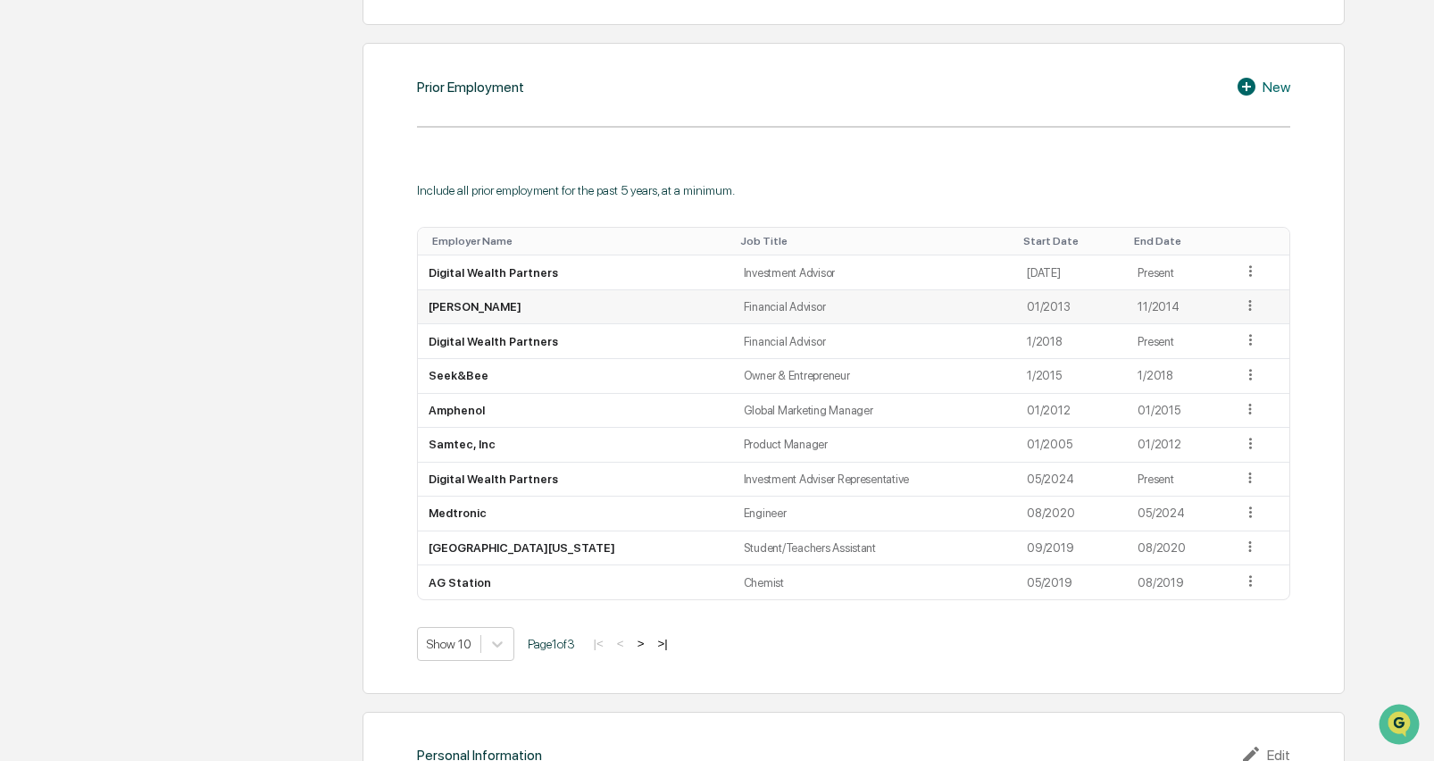
click at [1242, 299] on icon at bounding box center [1250, 305] width 17 height 17
click at [1227, 356] on div "Delete" at bounding box center [1229, 359] width 57 height 29
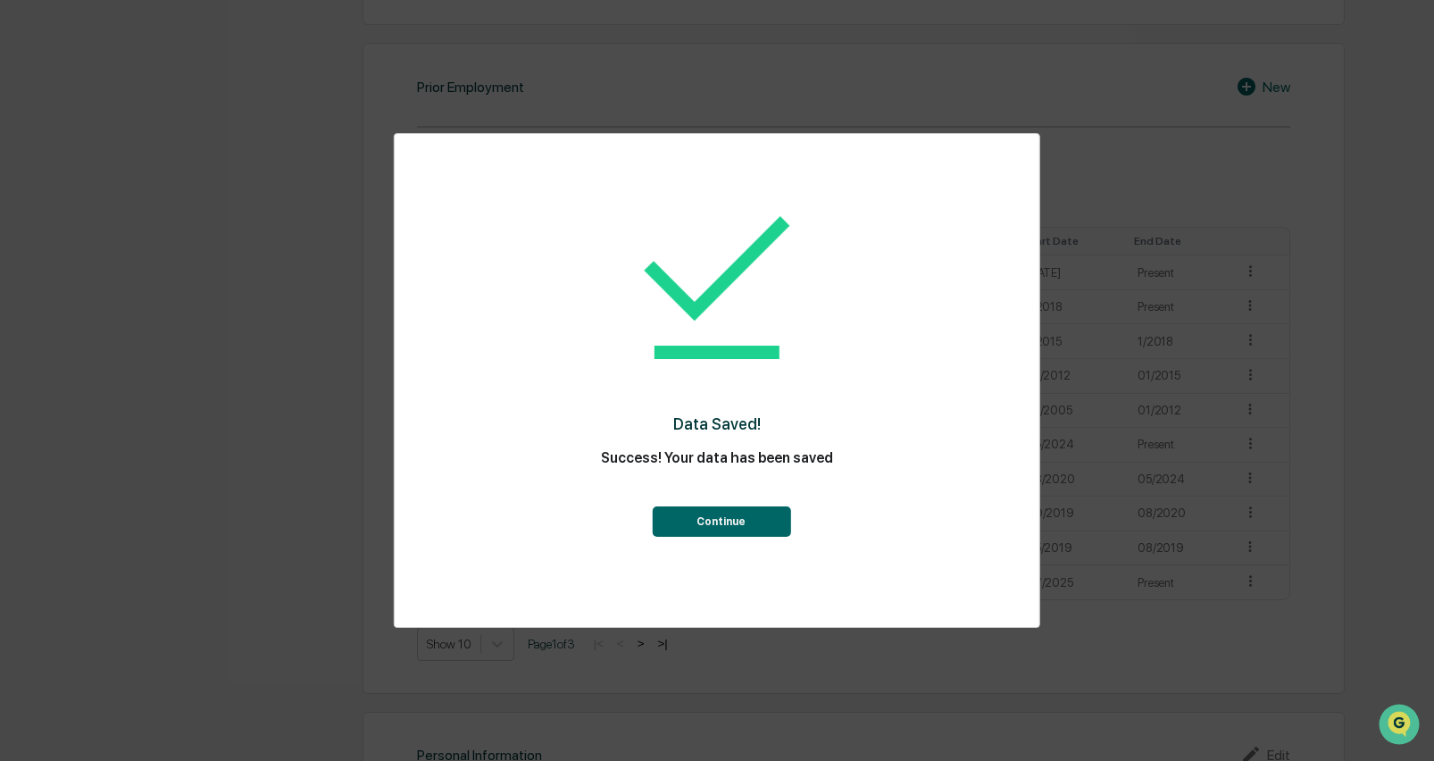
click at [738, 511] on button "Continue" at bounding box center [721, 521] width 138 height 30
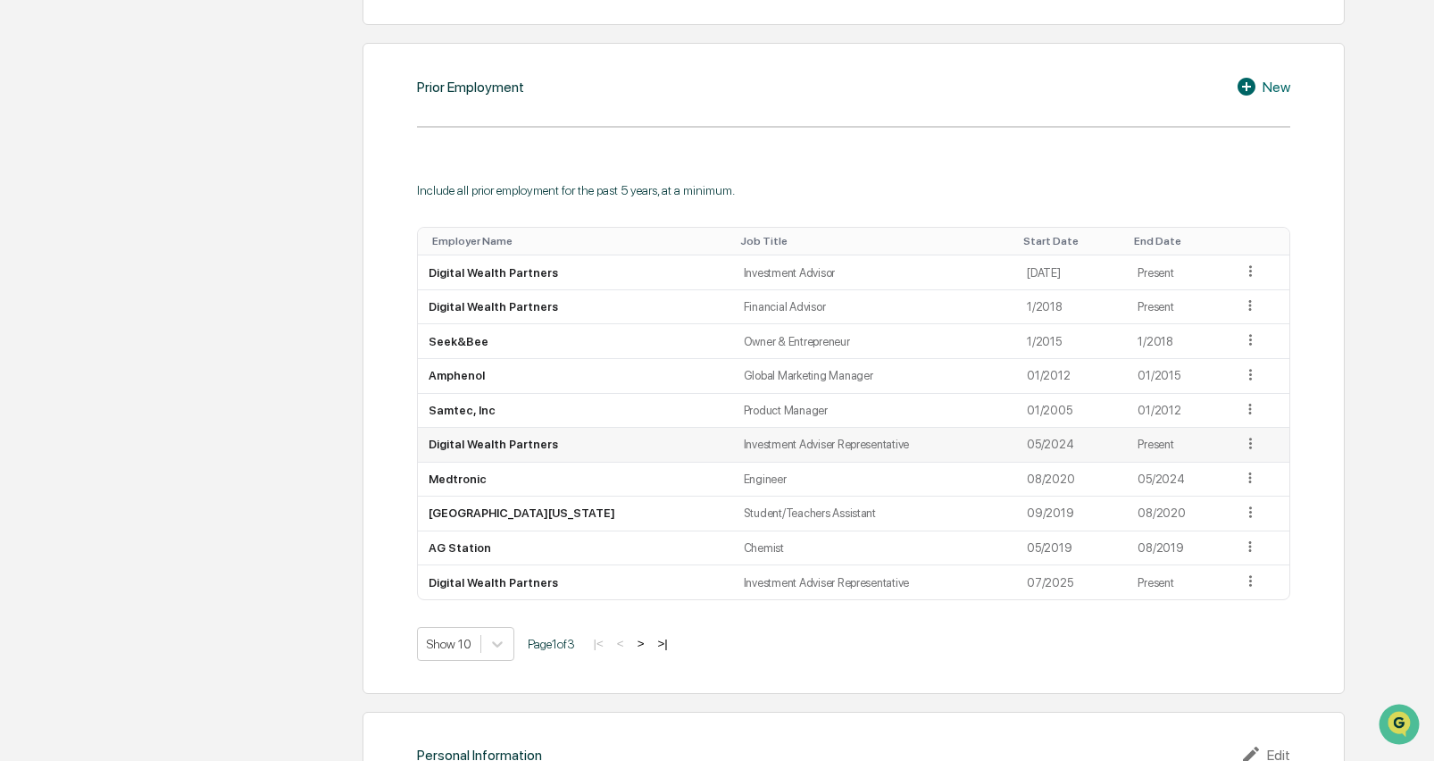
click at [1246, 440] on icon at bounding box center [1250, 443] width 17 height 17
click at [1231, 488] on div "Delete" at bounding box center [1229, 497] width 57 height 29
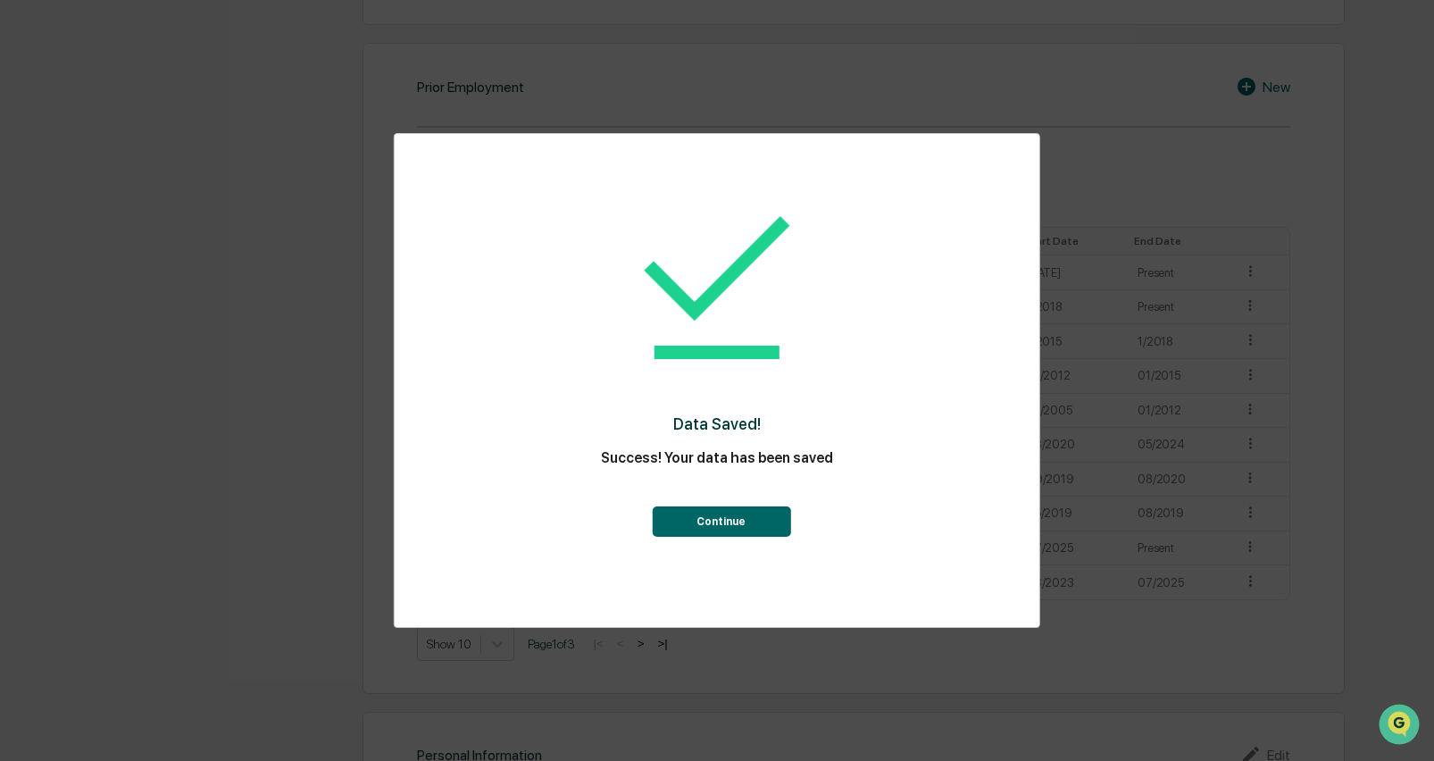
click at [741, 529] on button "Continue" at bounding box center [721, 521] width 138 height 30
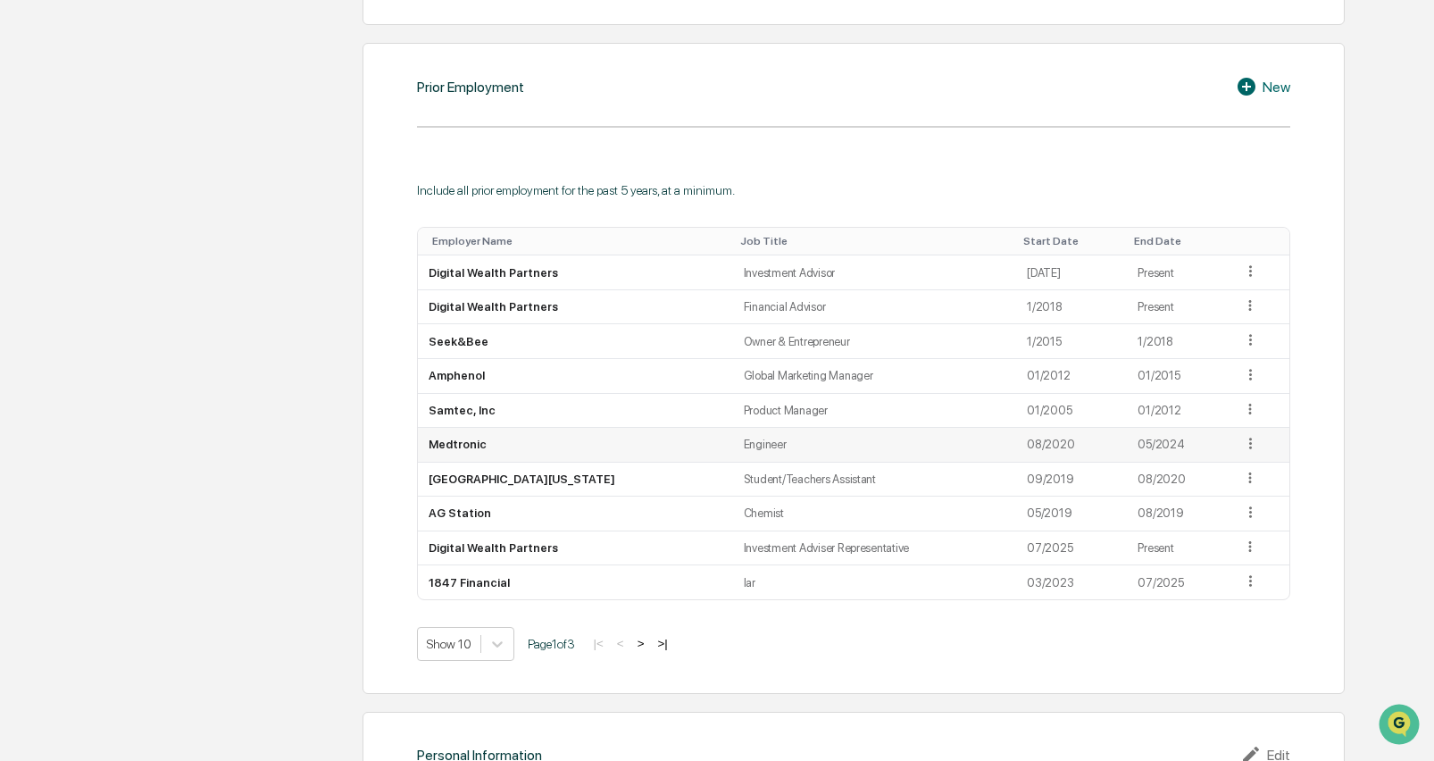
click at [1243, 438] on icon at bounding box center [1250, 443] width 17 height 17
click at [1201, 484] on div "Delete" at bounding box center [1229, 497] width 57 height 29
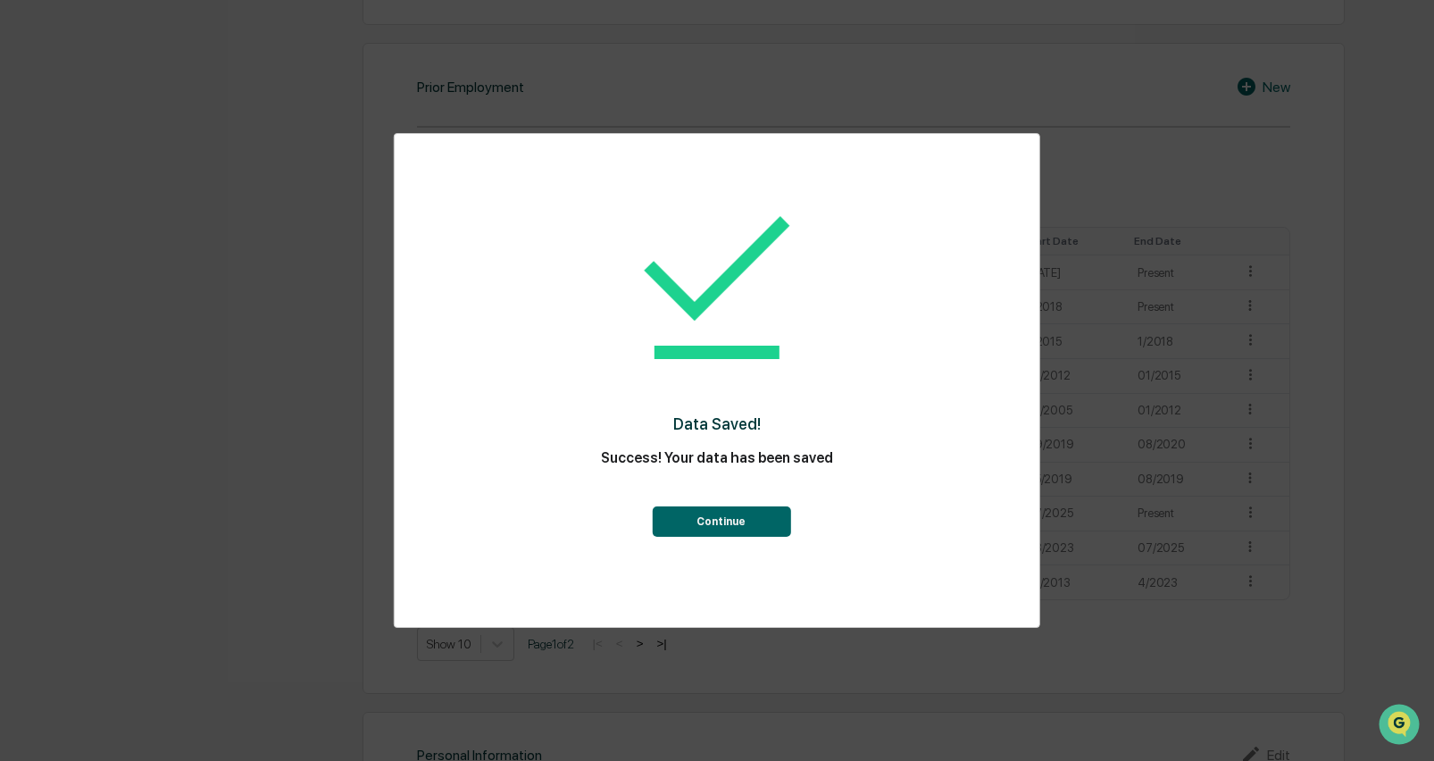
click at [716, 513] on button "Continue" at bounding box center [721, 521] width 138 height 30
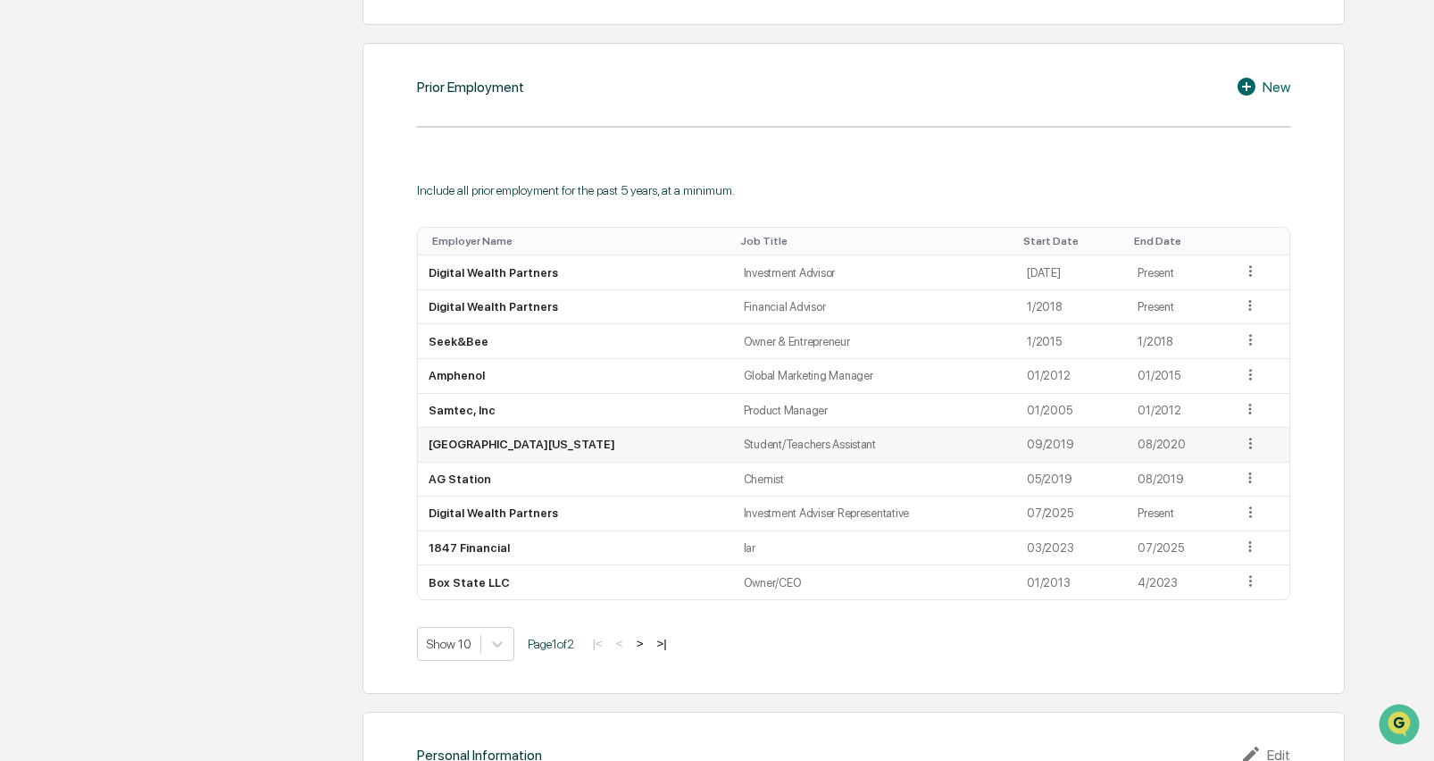
click at [1249, 442] on icon at bounding box center [1250, 443] width 17 height 17
click at [1228, 496] on div "Delete" at bounding box center [1229, 497] width 57 height 29
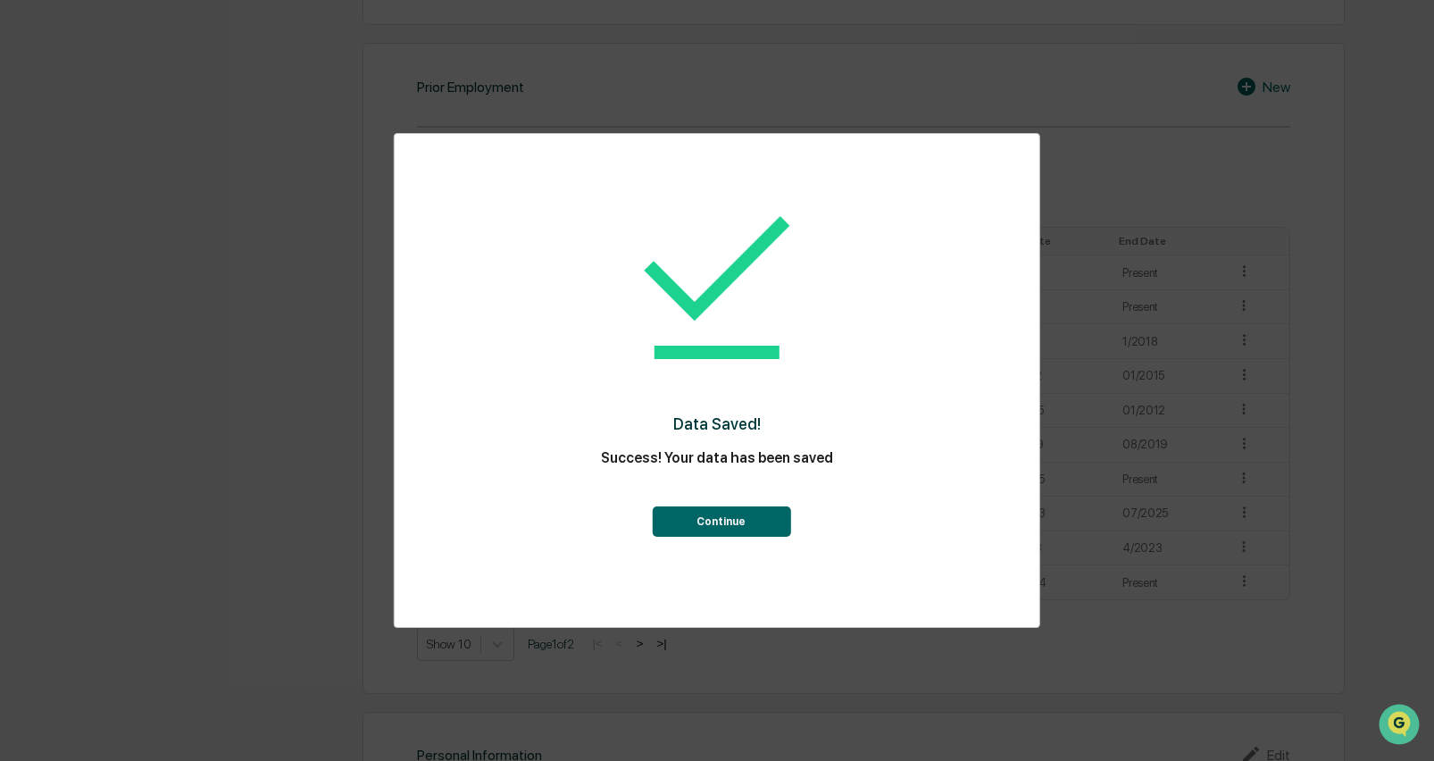
click at [733, 522] on button "Continue" at bounding box center [721, 521] width 138 height 30
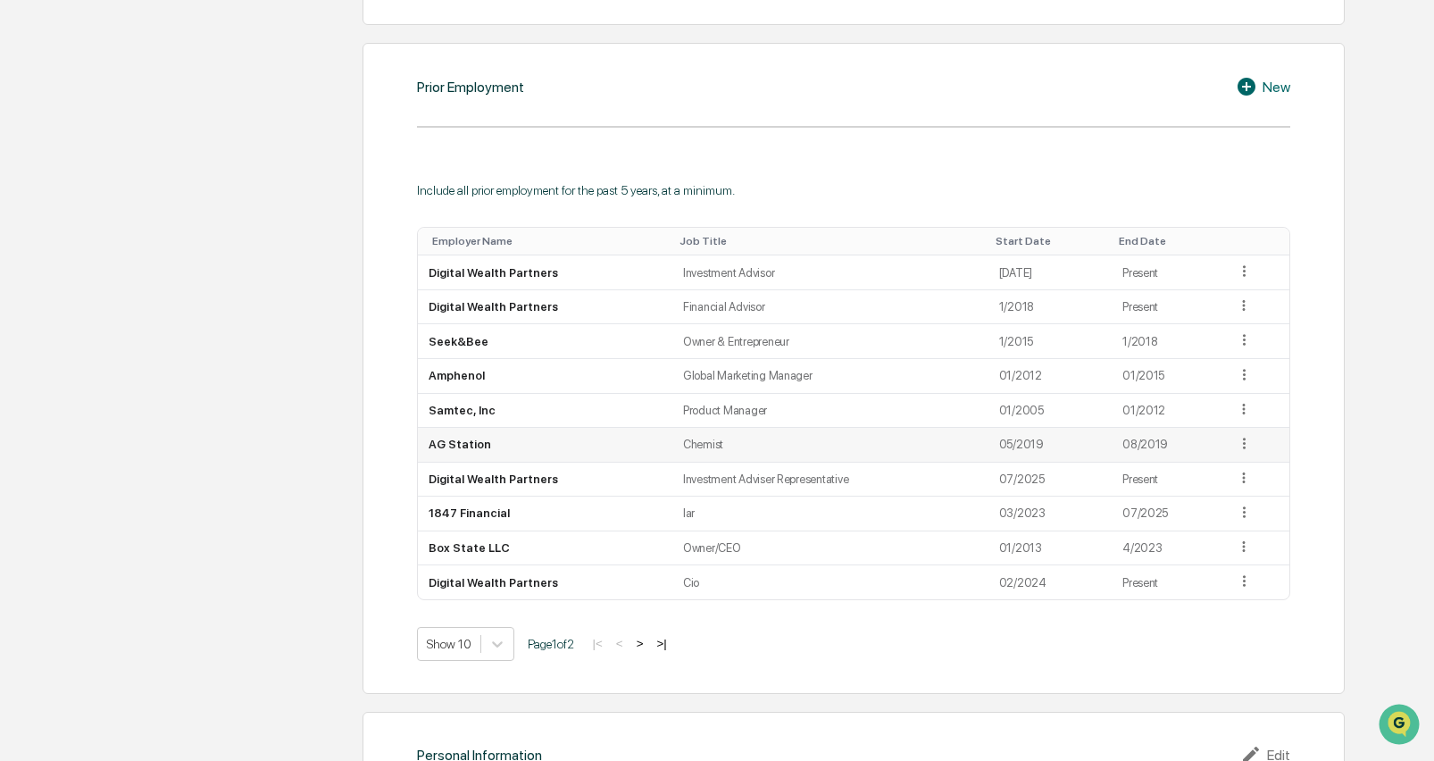
click at [1244, 441] on icon at bounding box center [1244, 443] width 17 height 17
click at [1195, 492] on div "Delete" at bounding box center [1223, 497] width 57 height 29
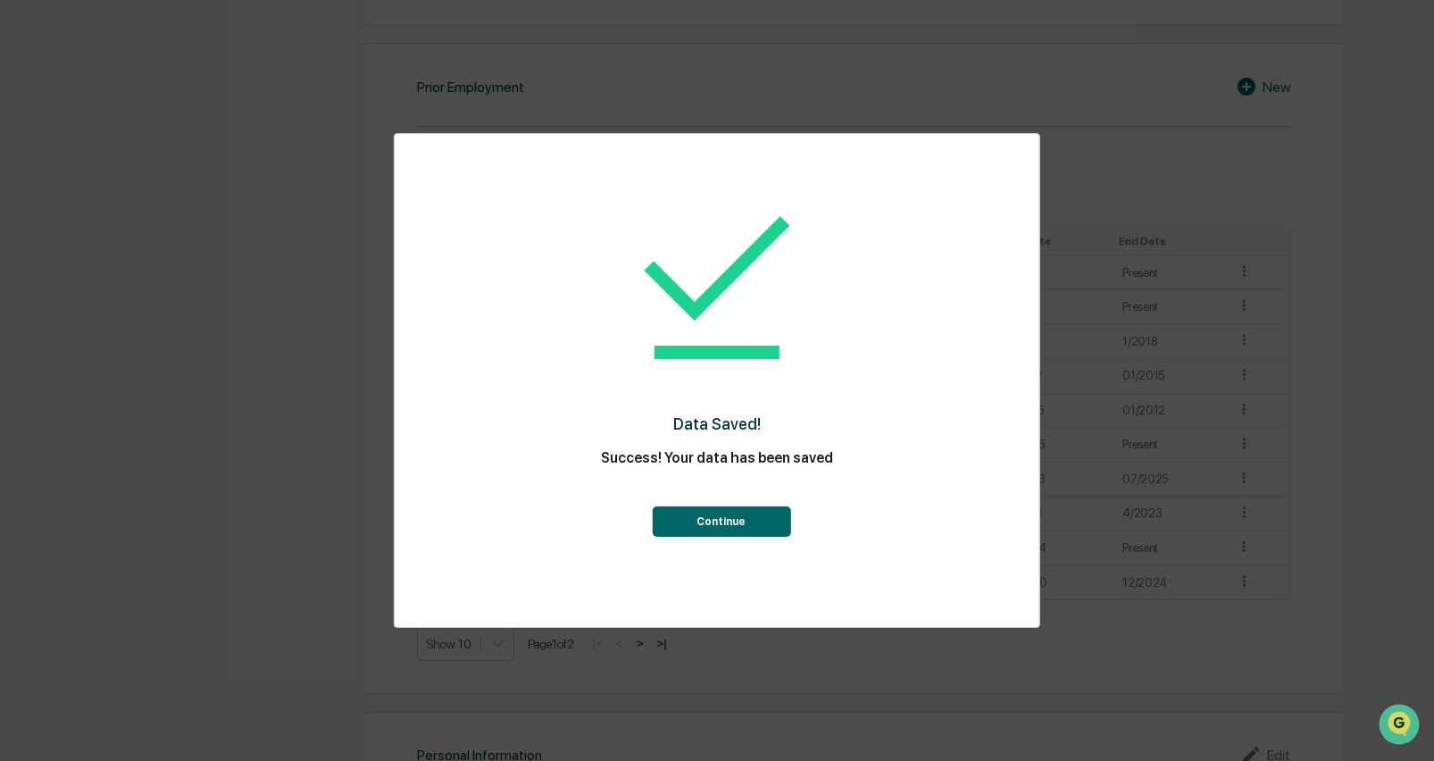
click at [753, 520] on button "Continue" at bounding box center [721, 521] width 138 height 30
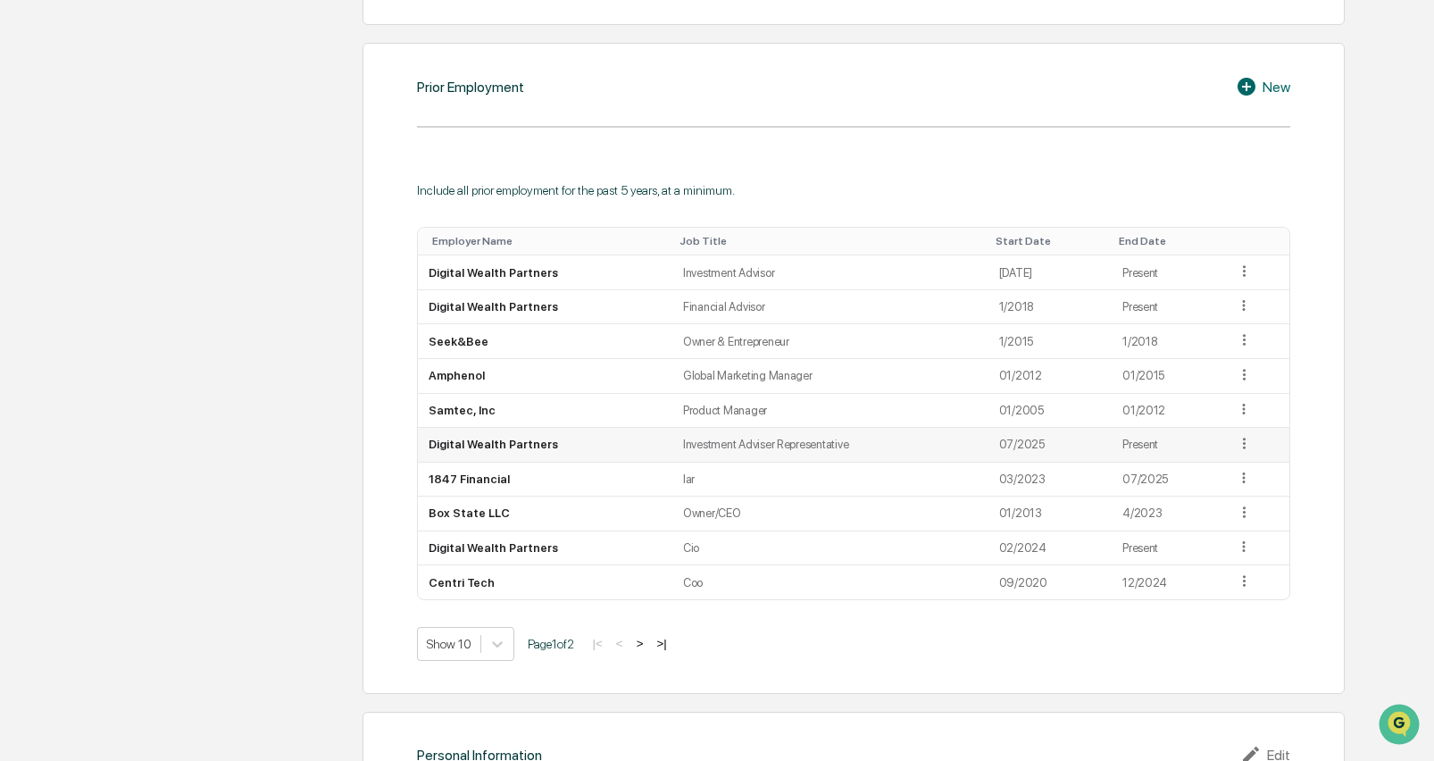
click at [1243, 435] on icon at bounding box center [1244, 443] width 17 height 17
click at [1230, 492] on div "Delete" at bounding box center [1223, 497] width 57 height 29
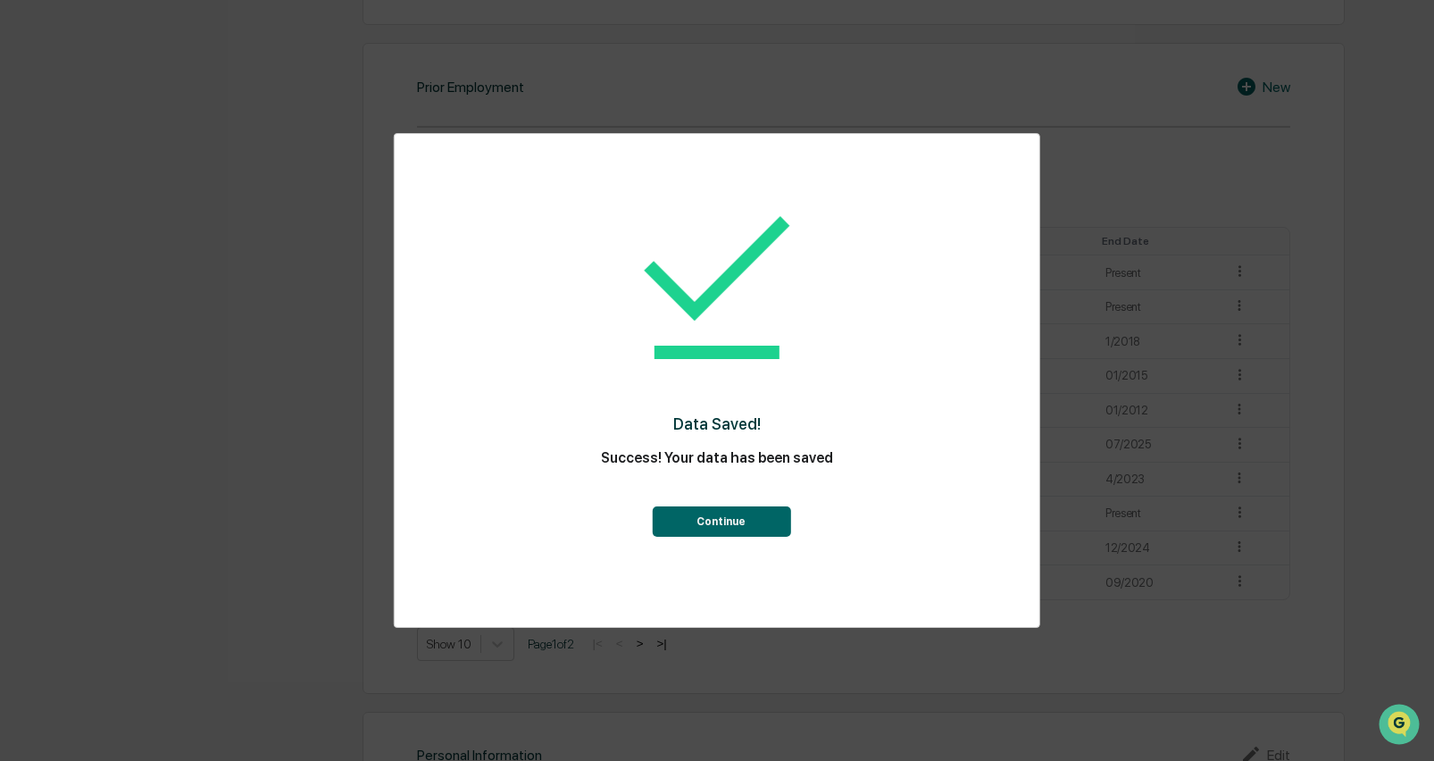
click at [720, 519] on button "Continue" at bounding box center [721, 521] width 138 height 30
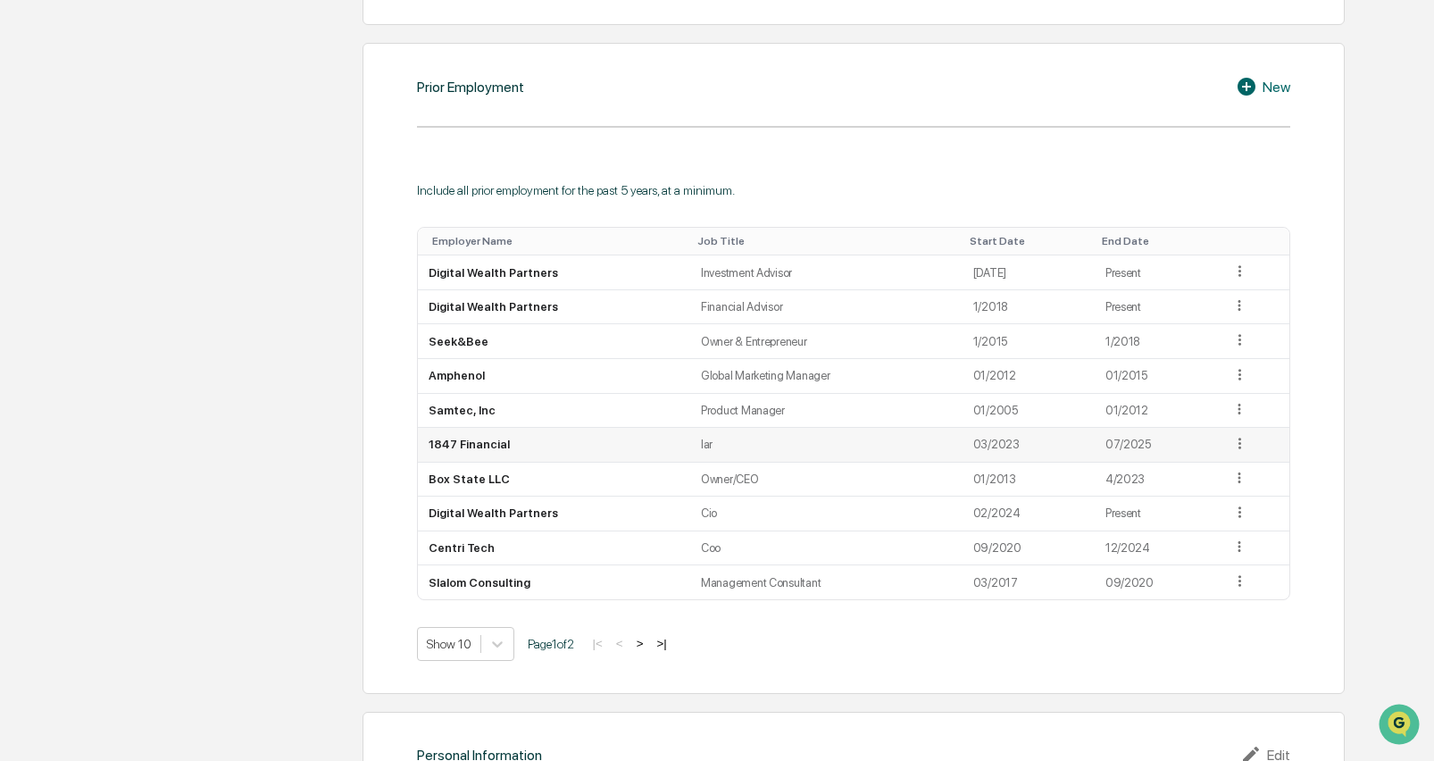
click at [1237, 435] on icon at bounding box center [1239, 443] width 17 height 17
click at [1216, 490] on div "Delete" at bounding box center [1218, 497] width 57 height 29
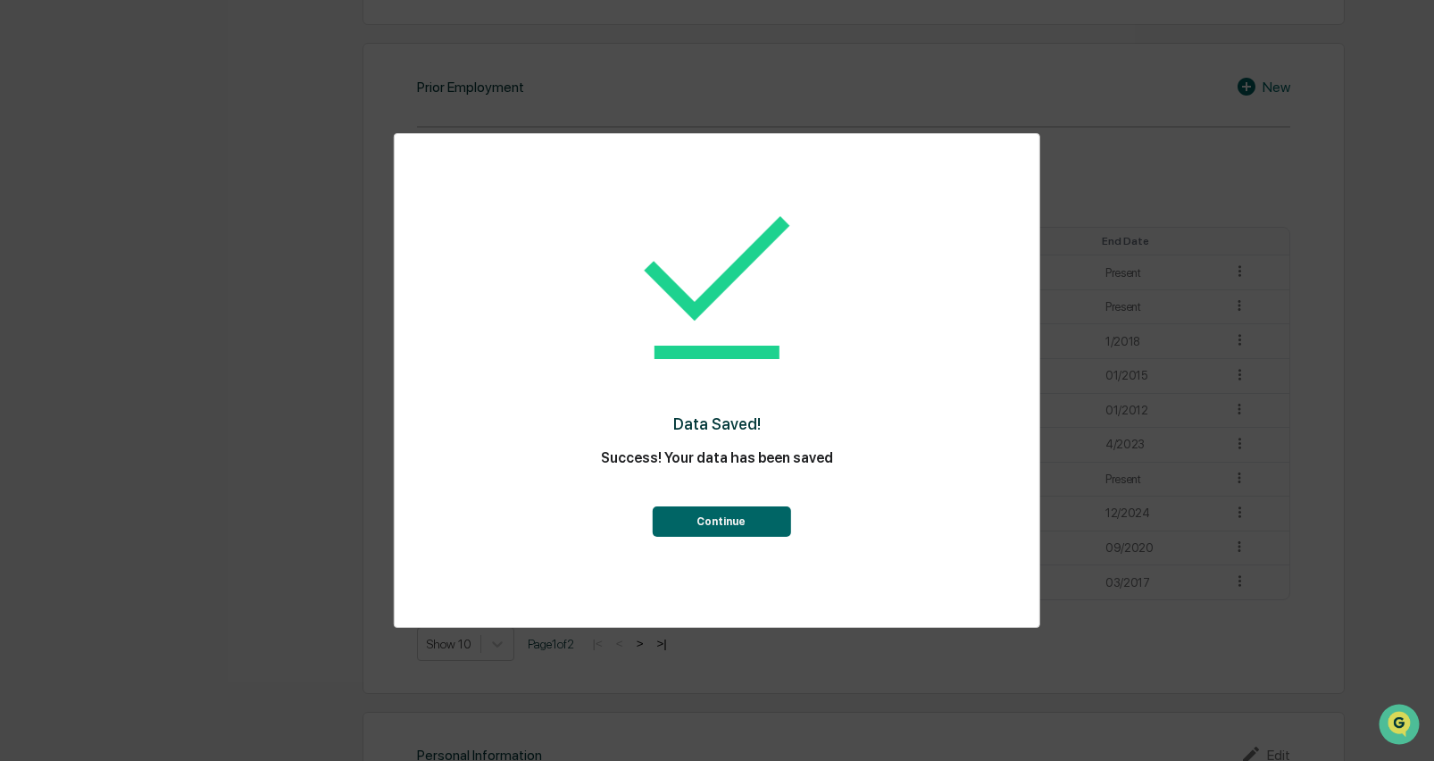
click at [736, 537] on div "Data Saved! Success! Your data has been saved Continue" at bounding box center [716, 359] width 573 height 414
click at [741, 529] on button "Continue" at bounding box center [721, 521] width 138 height 30
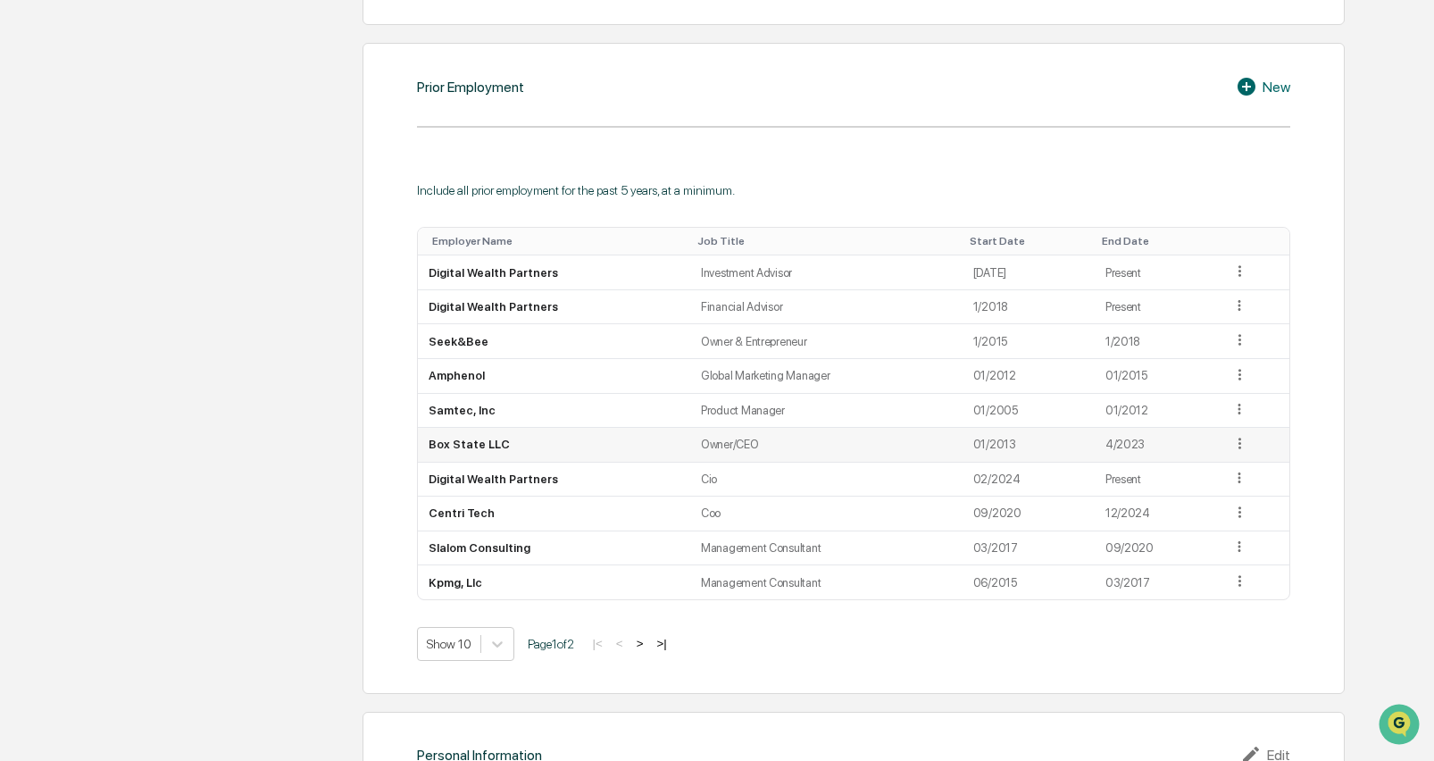
click at [1234, 437] on icon at bounding box center [1239, 443] width 17 height 17
click at [1219, 496] on div "Delete" at bounding box center [1218, 497] width 57 height 29
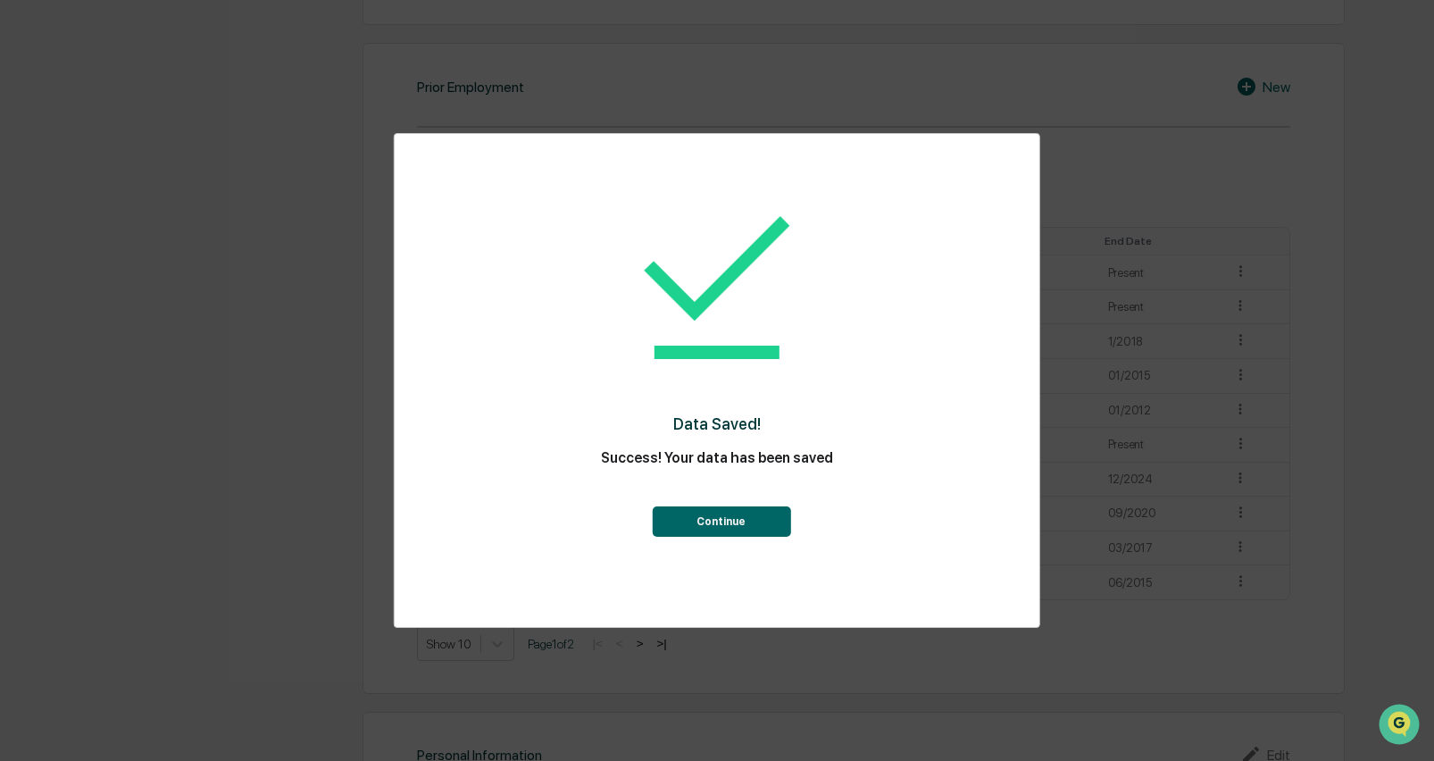
click at [721, 540] on div "Data Saved! Success! Your data has been saved Continue" at bounding box center [716, 359] width 573 height 414
click at [728, 528] on button "Continue" at bounding box center [721, 521] width 138 height 30
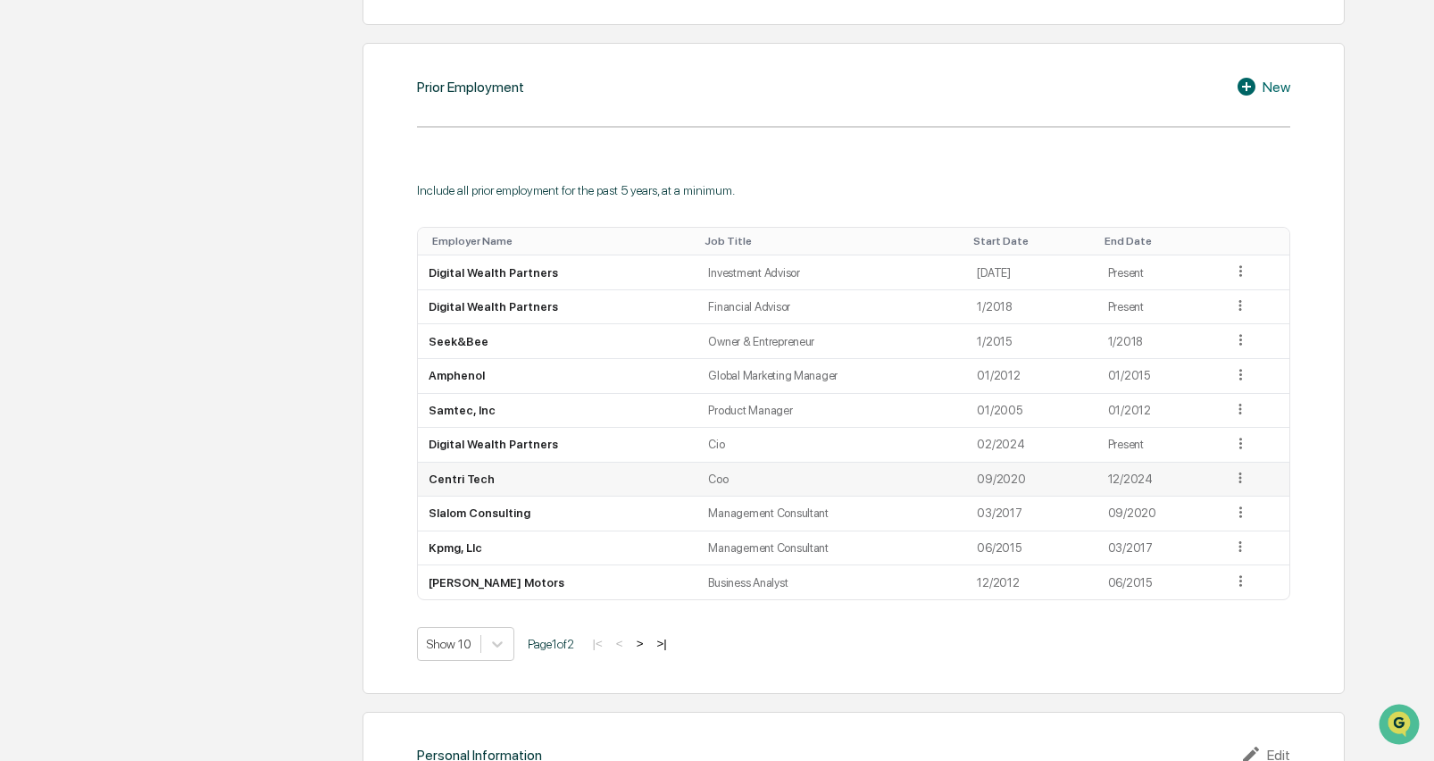
click at [1233, 470] on icon at bounding box center [1240, 478] width 17 height 17
click at [1213, 520] on div "Delete" at bounding box center [1219, 531] width 57 height 29
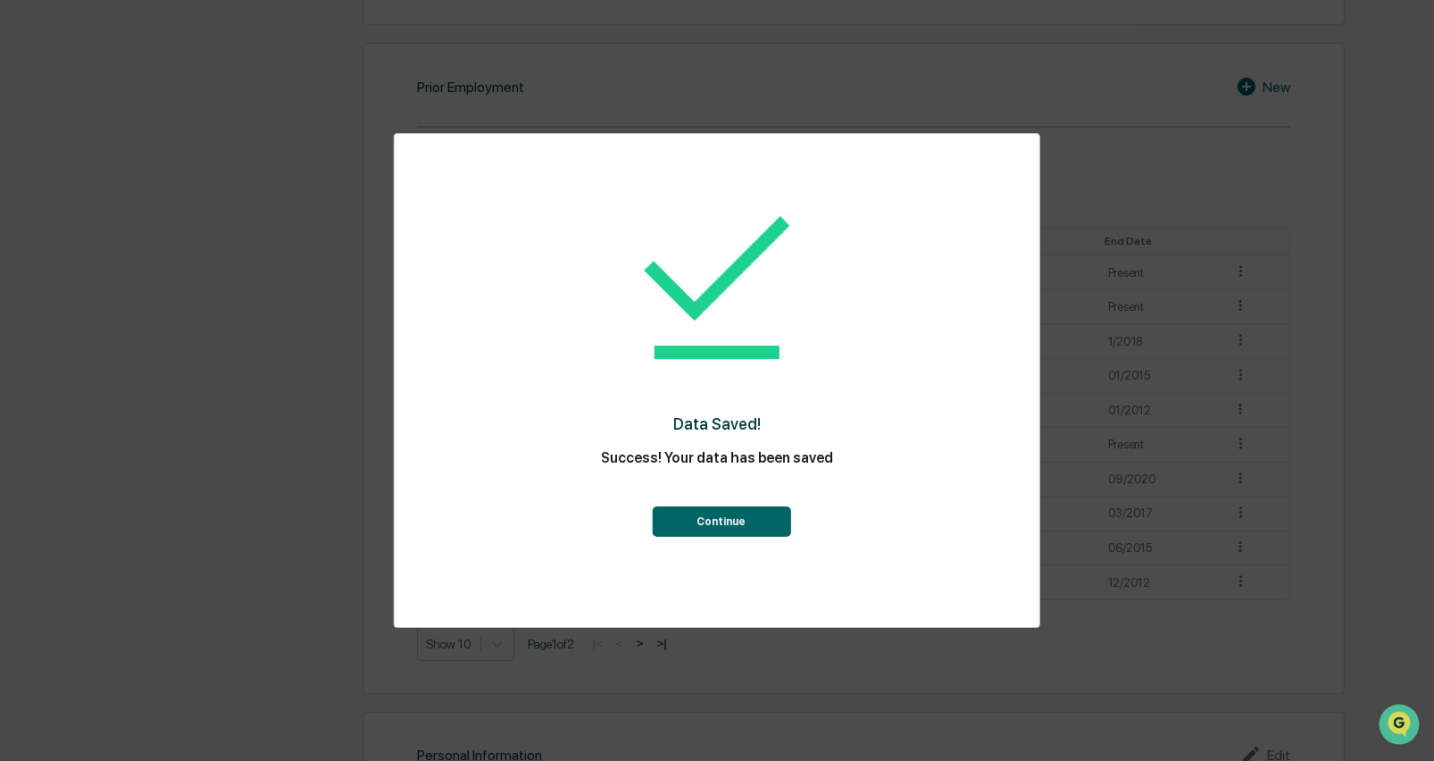
click at [751, 519] on button "Continue" at bounding box center [721, 521] width 138 height 30
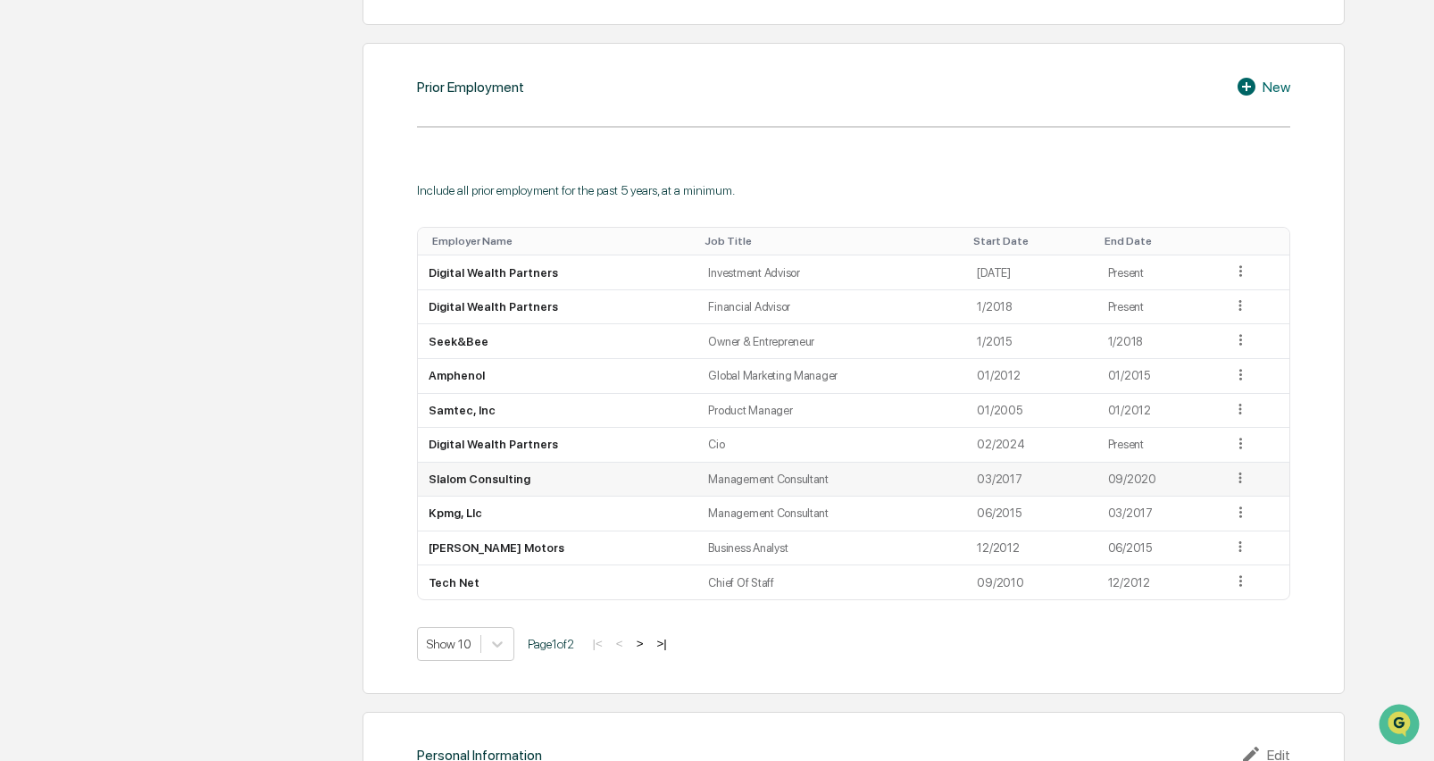
click at [1235, 465] on td at bounding box center [1255, 479] width 68 height 35
click at [1232, 478] on icon at bounding box center [1240, 478] width 17 height 17
click at [1198, 517] on div "Delete" at bounding box center [1219, 531] width 57 height 29
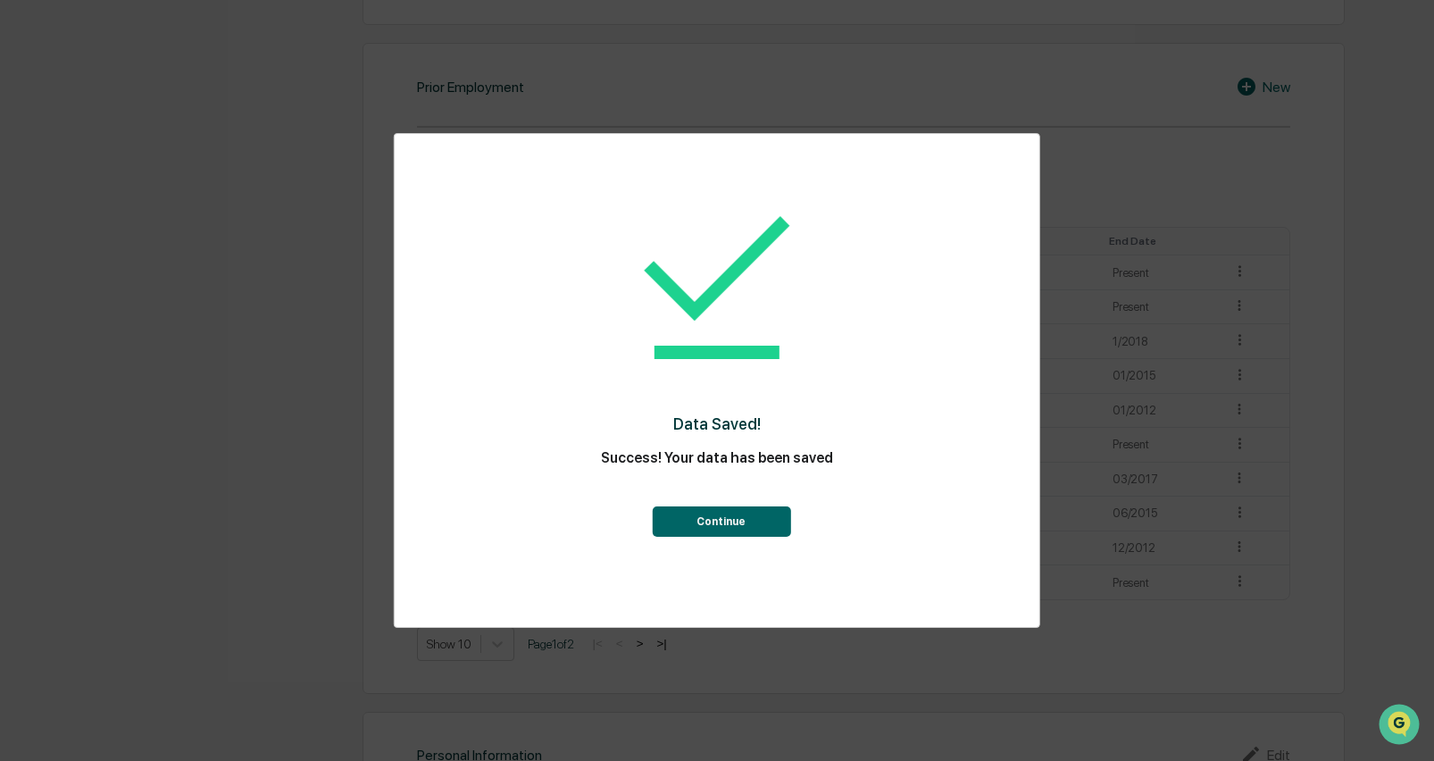
click at [678, 527] on button "Continue" at bounding box center [721, 521] width 138 height 30
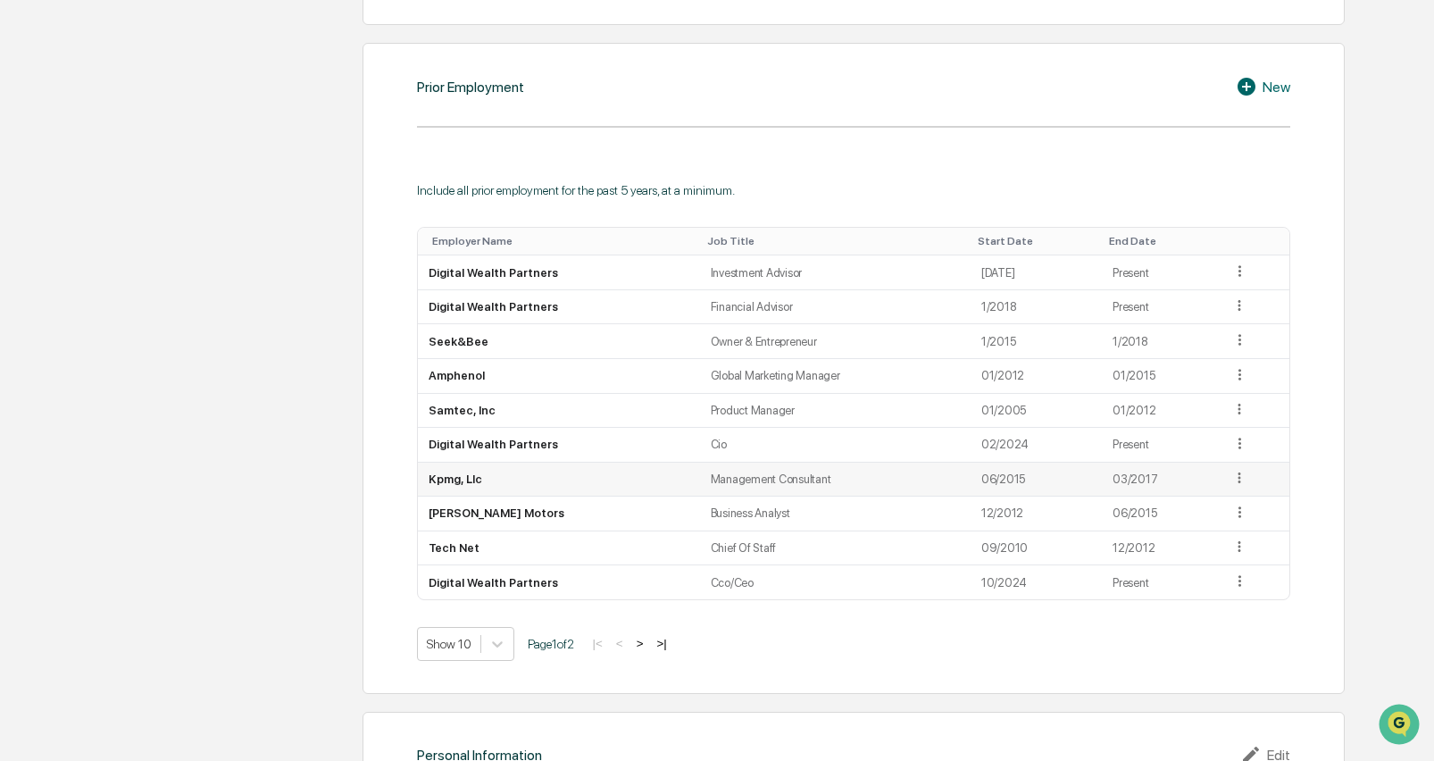
click at [1234, 470] on icon at bounding box center [1239, 478] width 17 height 17
click at [1203, 524] on div "Delete" at bounding box center [1219, 531] width 57 height 29
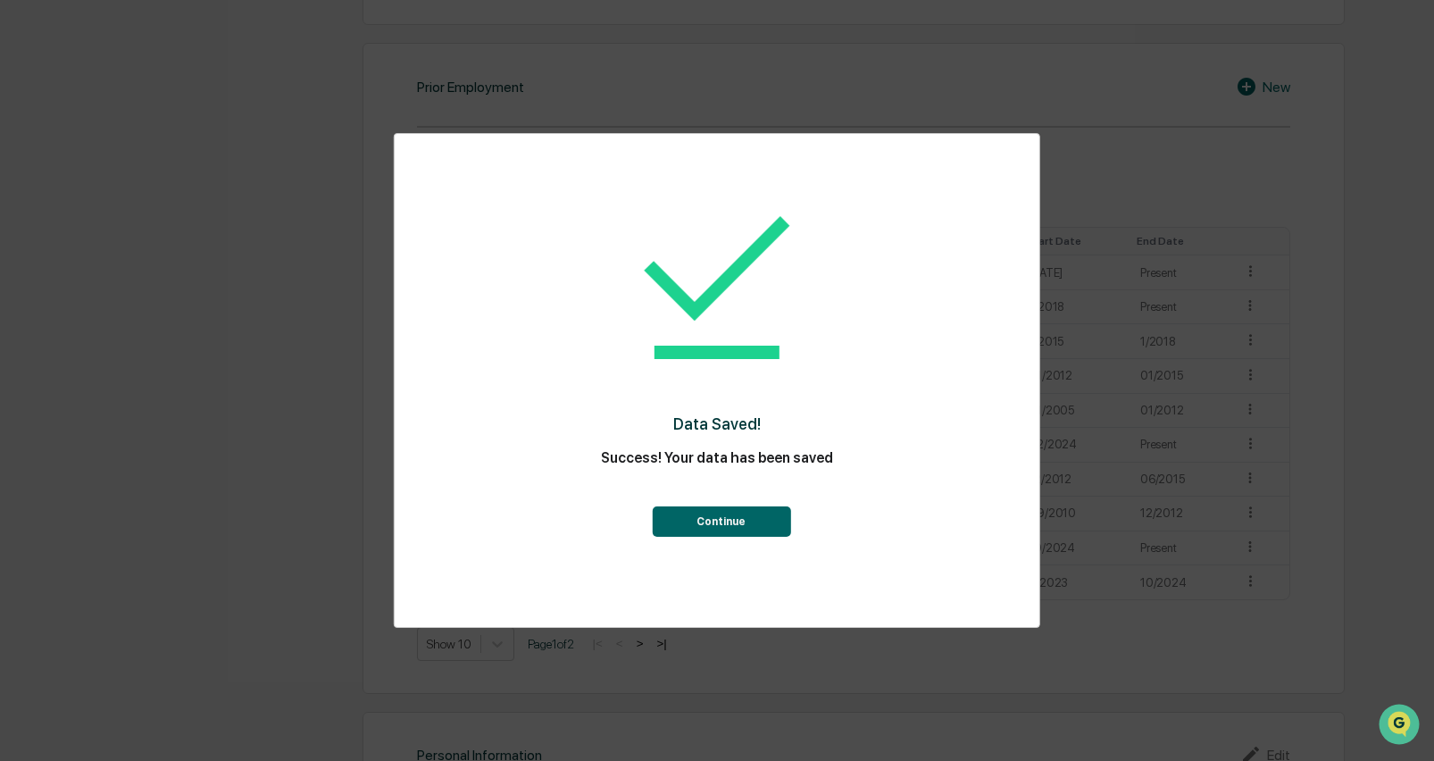
click at [745, 527] on button "Continue" at bounding box center [721, 521] width 138 height 30
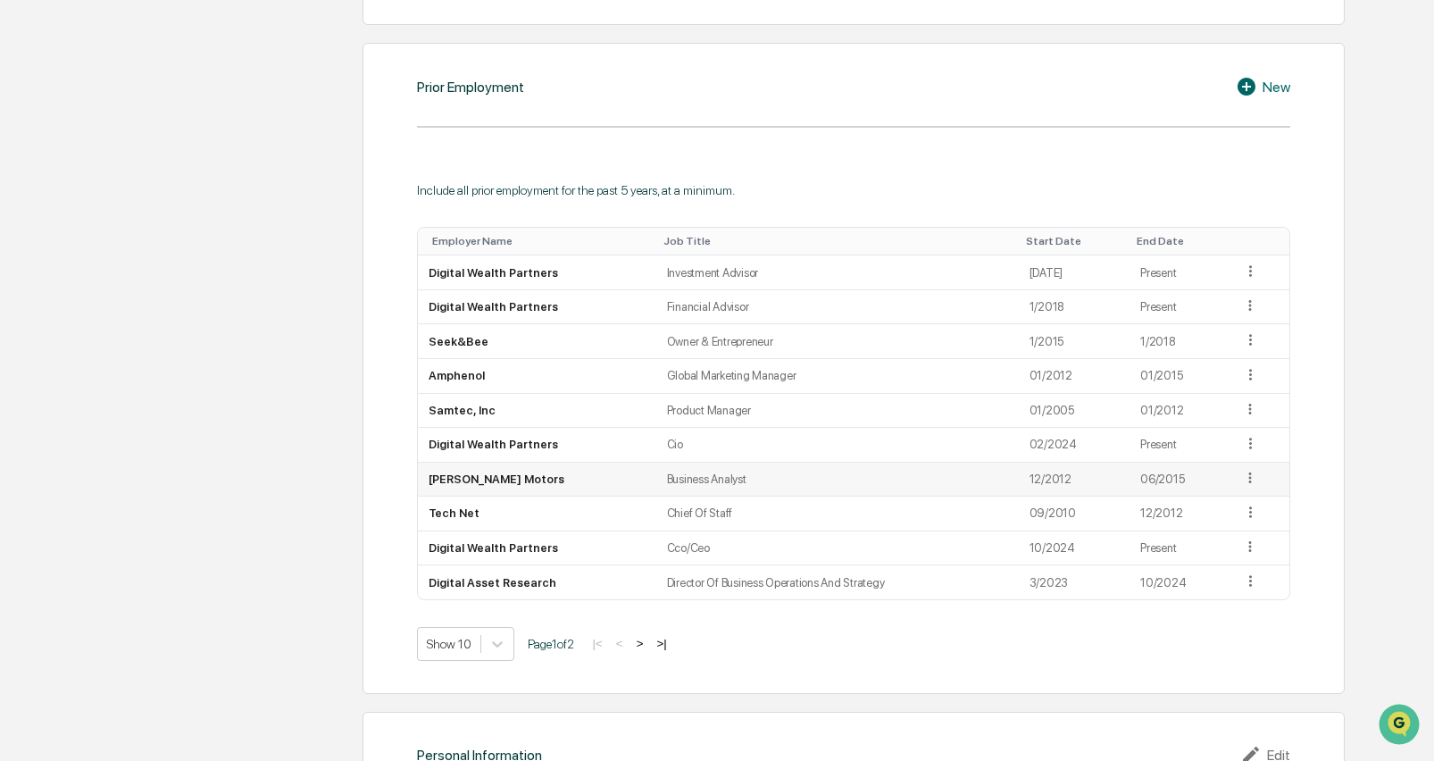
click at [1243, 472] on icon at bounding box center [1250, 478] width 17 height 17
click at [1232, 519] on div "Delete" at bounding box center [1229, 531] width 57 height 29
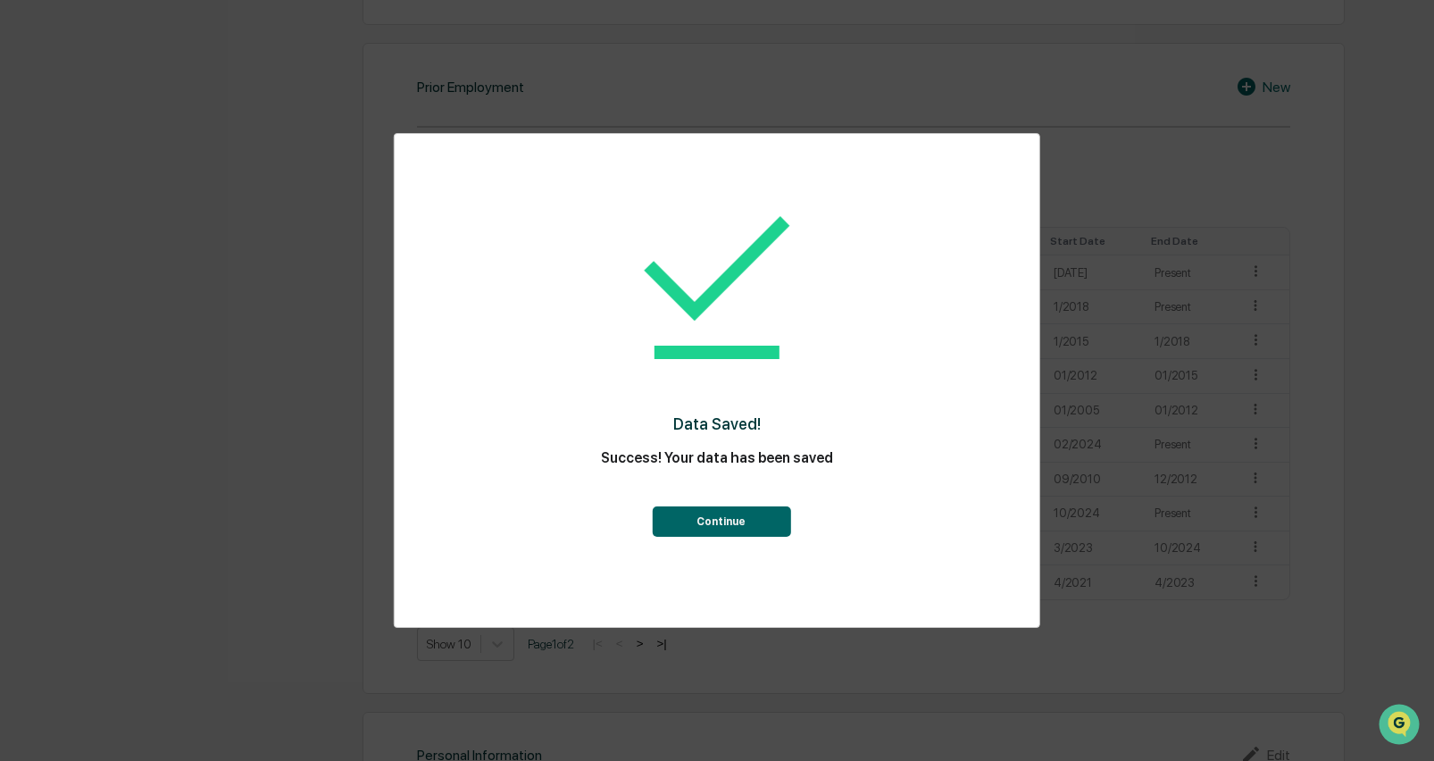
click at [769, 520] on button "Continue" at bounding box center [721, 521] width 138 height 30
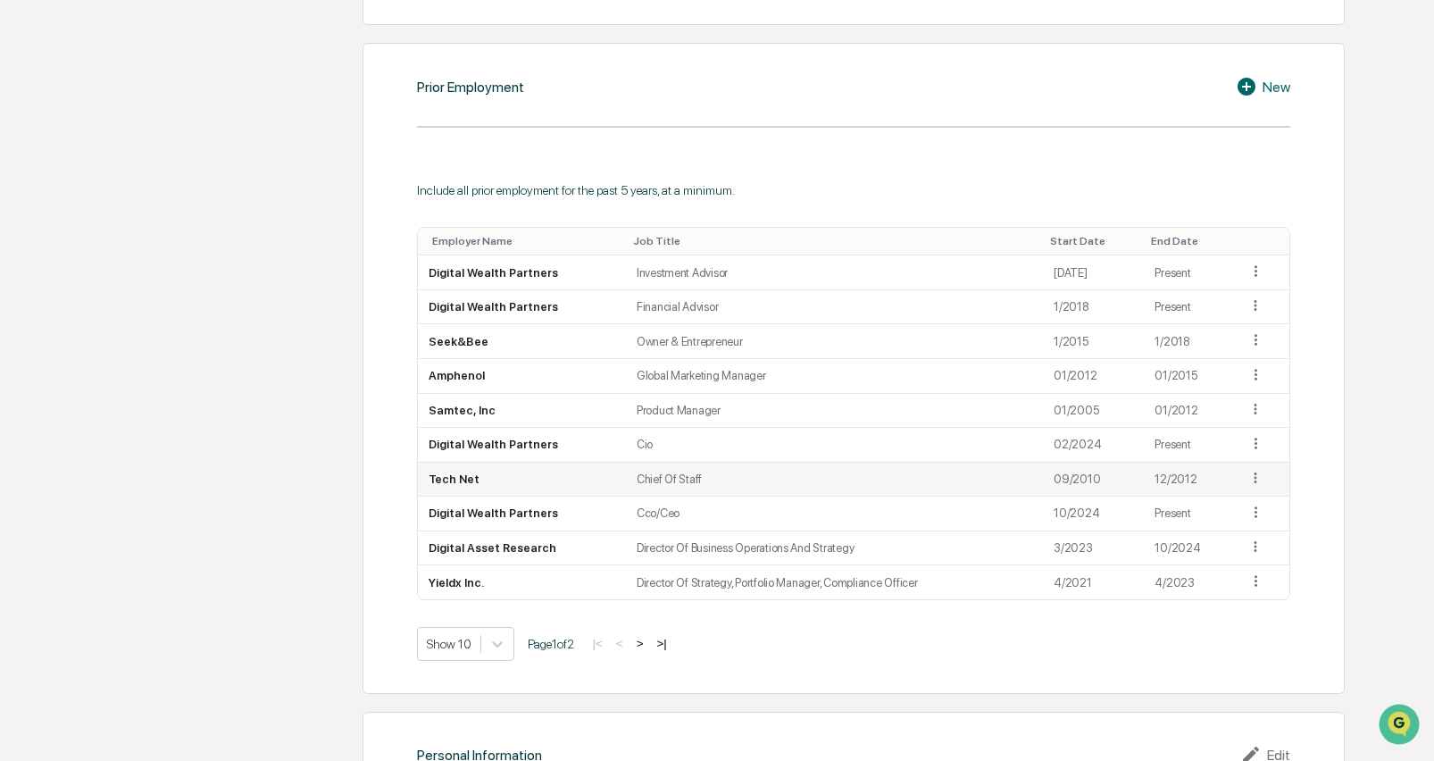
click at [1255, 473] on icon at bounding box center [1255, 478] width 17 height 17
click at [1218, 520] on div "Delete" at bounding box center [1234, 531] width 57 height 29
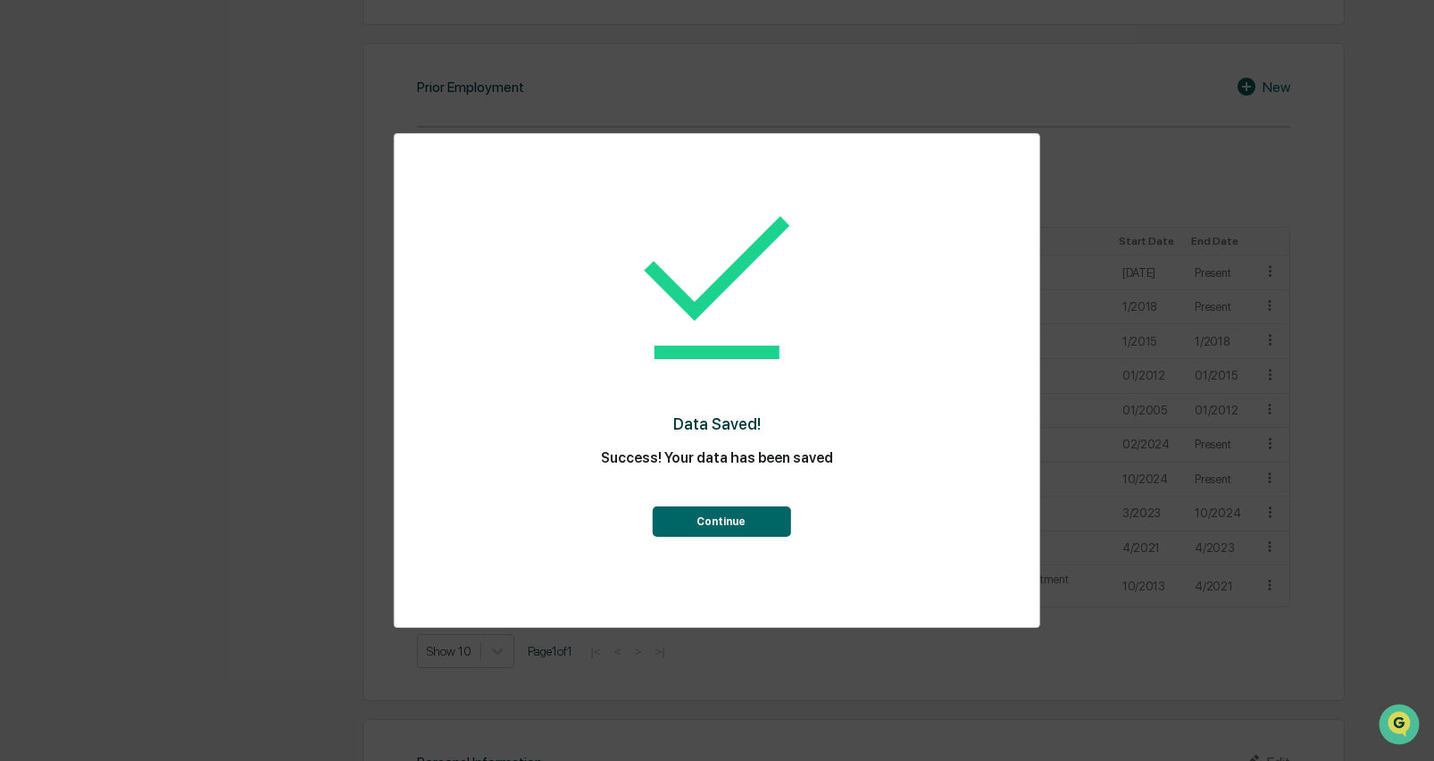
click at [766, 520] on button "Continue" at bounding box center [721, 521] width 138 height 30
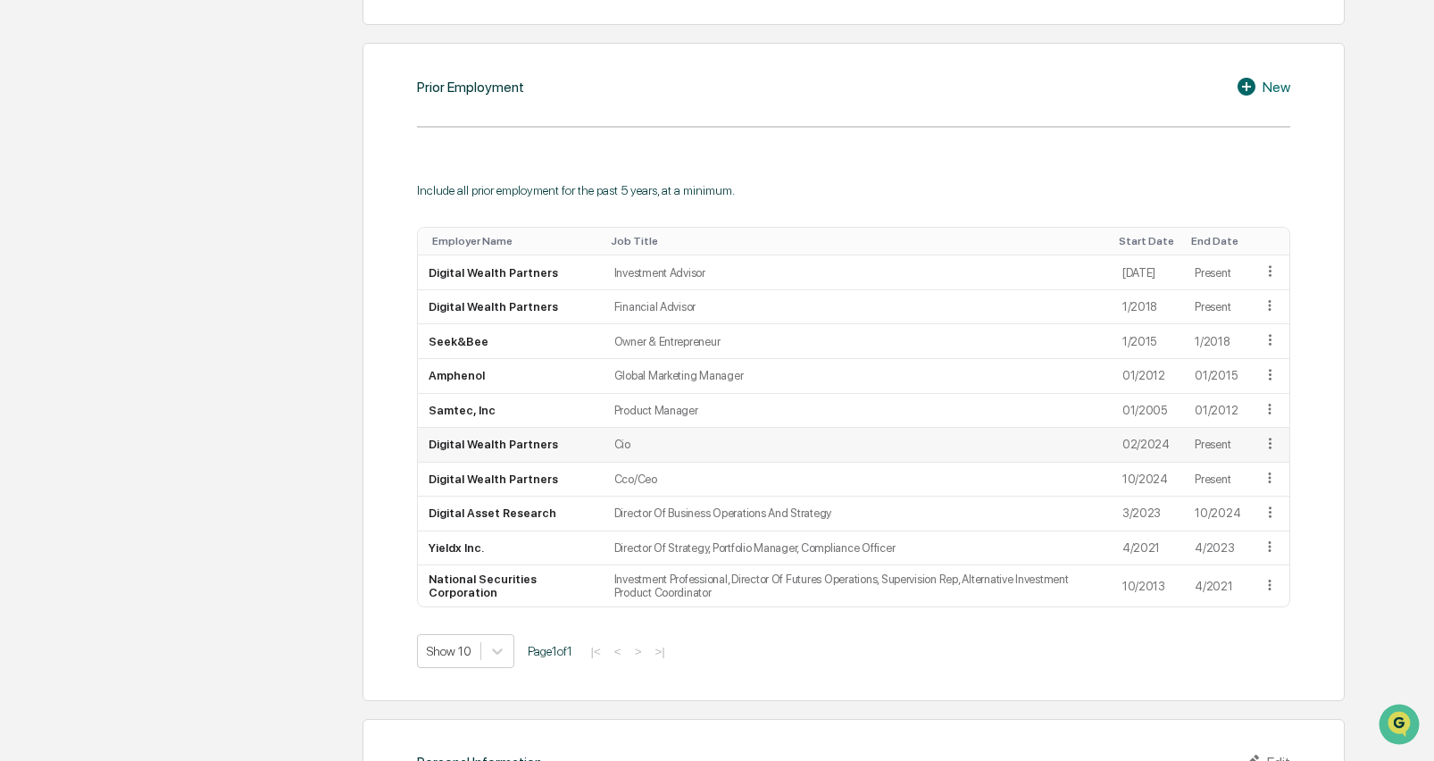
click at [1266, 448] on icon at bounding box center [1269, 443] width 17 height 17
click at [1264, 504] on div "Delete" at bounding box center [1248, 497] width 57 height 29
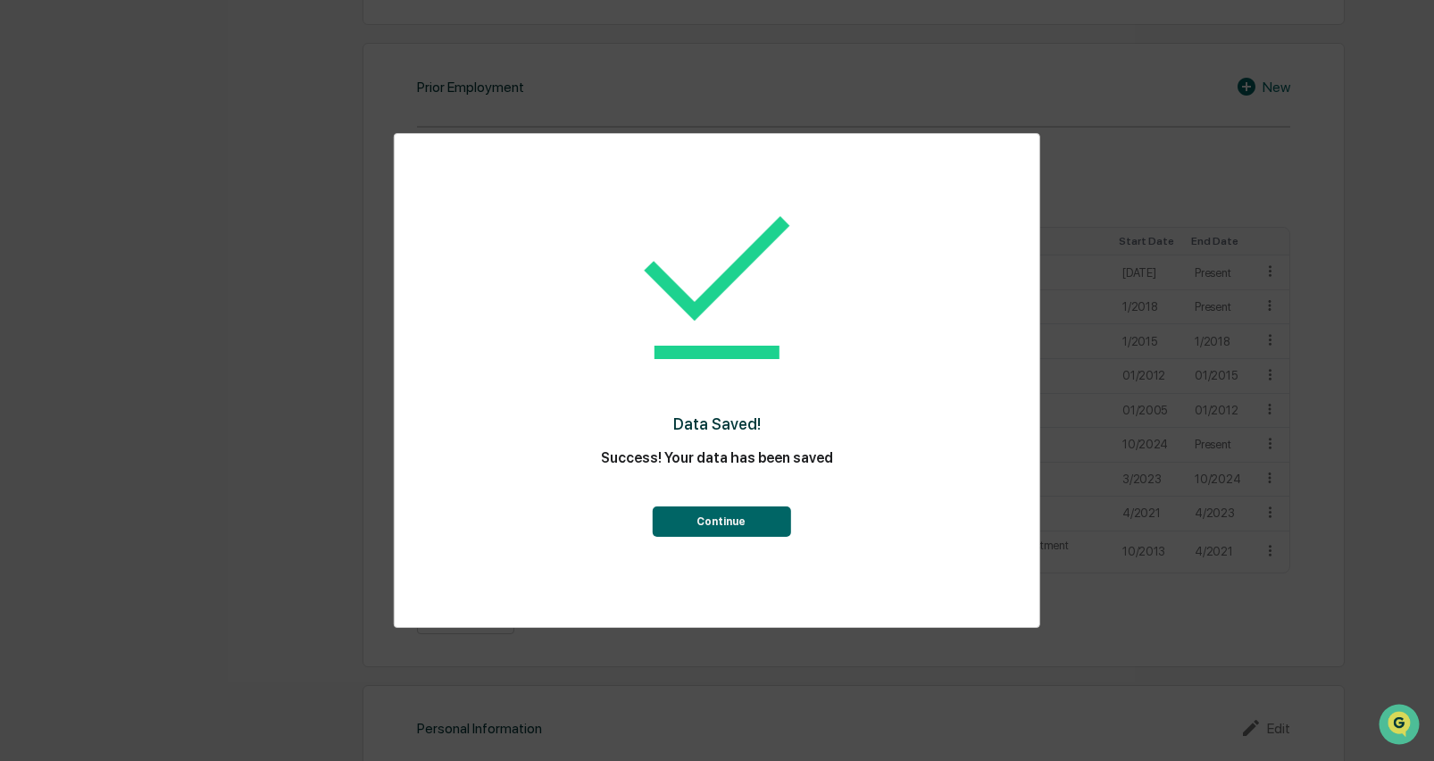
click at [702, 521] on button "Continue" at bounding box center [721, 521] width 138 height 30
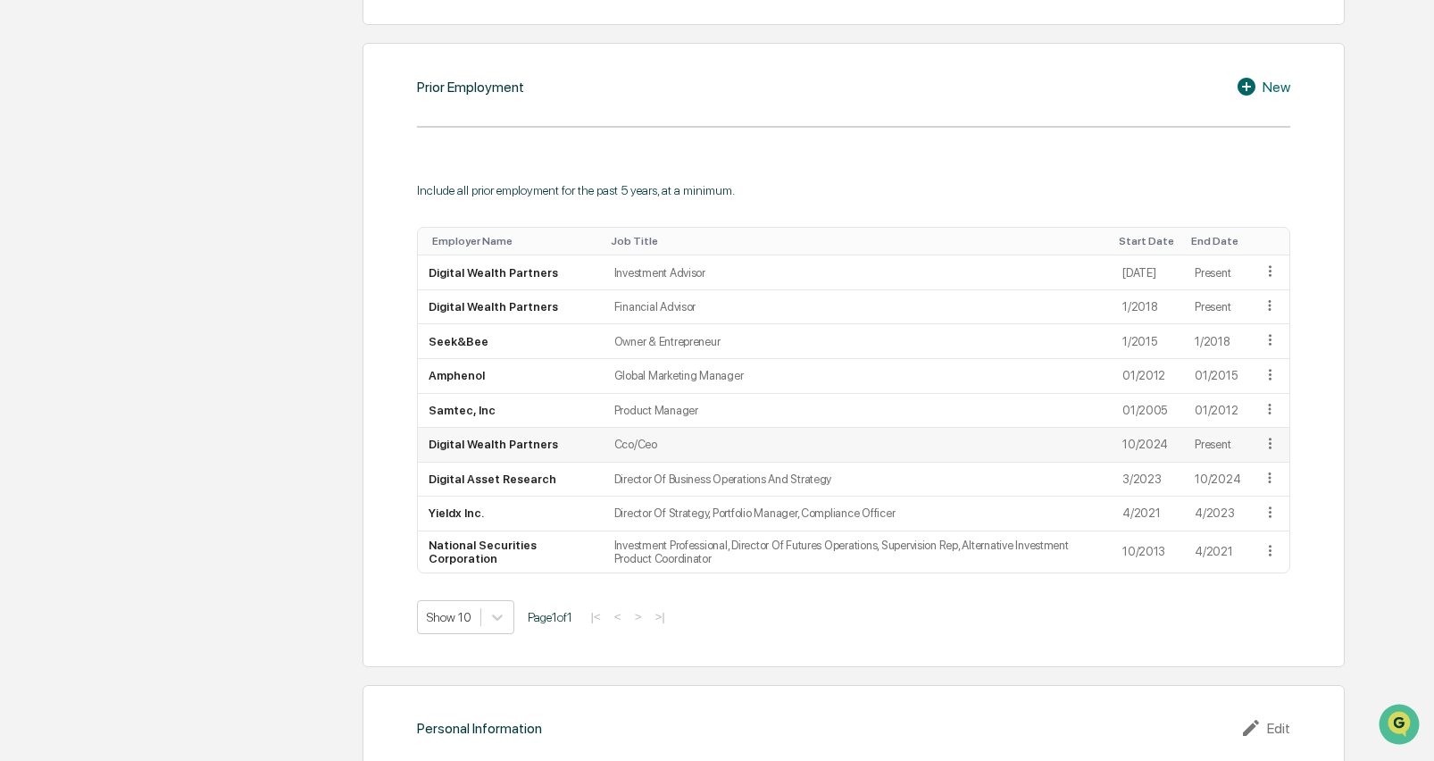
click at [1268, 452] on icon at bounding box center [1269, 443] width 17 height 17
click at [1265, 494] on div "Delete" at bounding box center [1248, 497] width 57 height 29
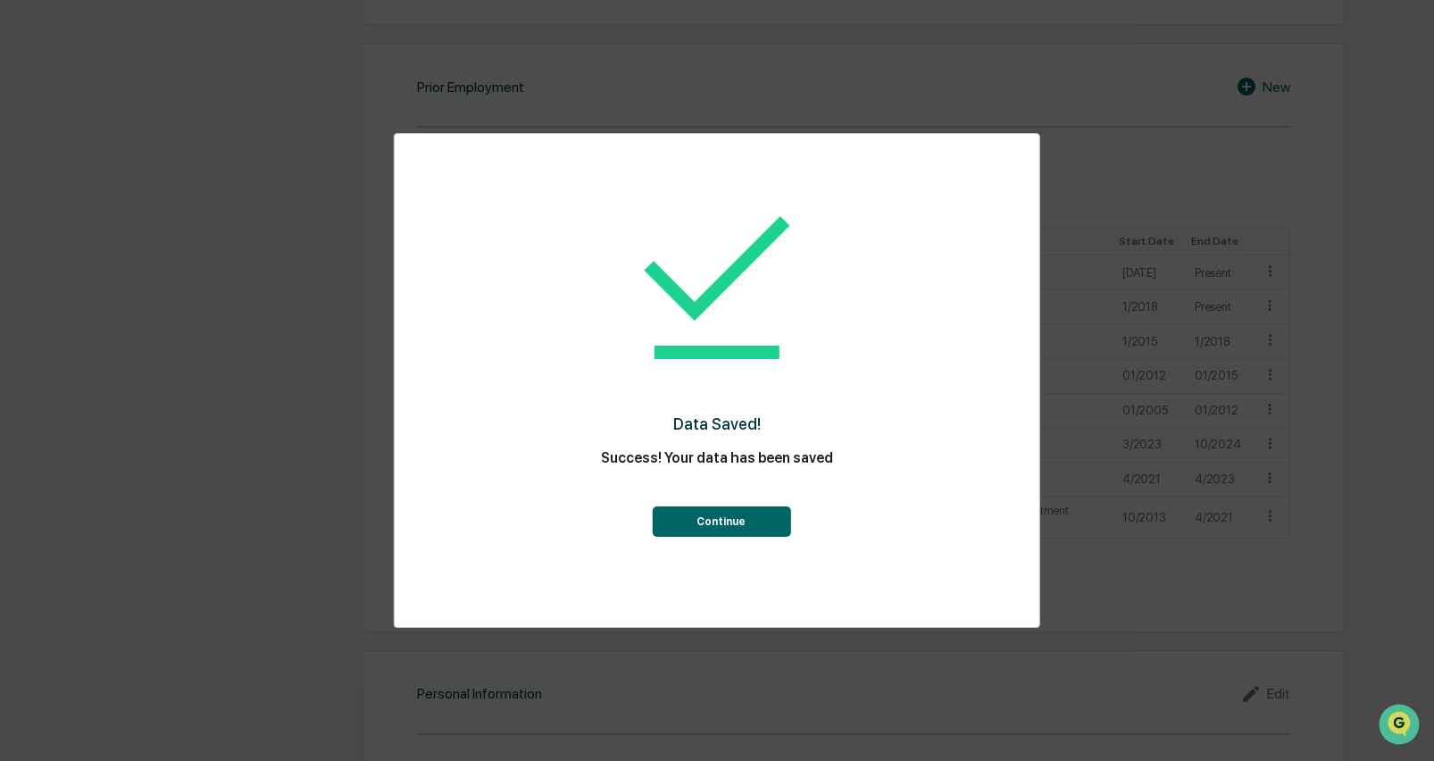
click at [716, 525] on button "Continue" at bounding box center [721, 521] width 138 height 30
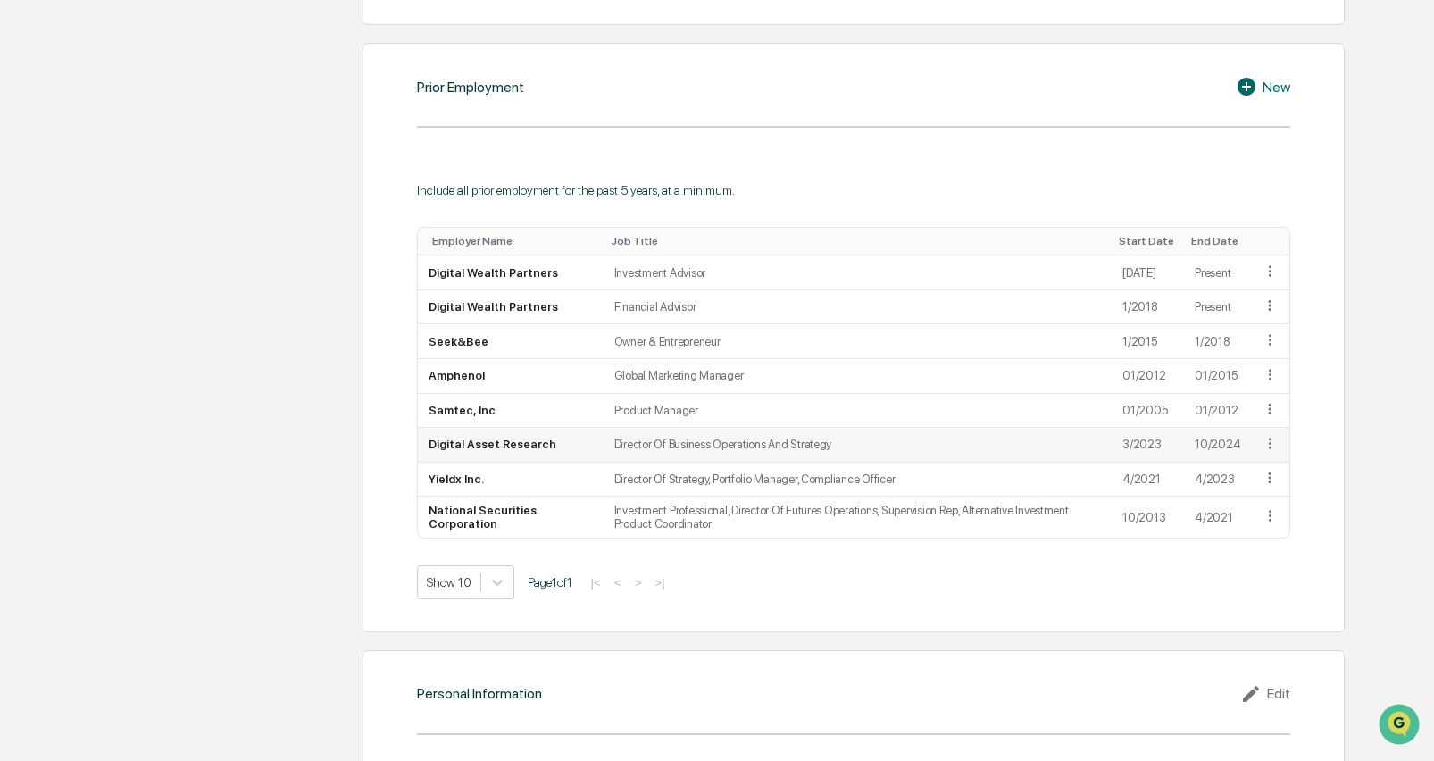
click at [1269, 447] on icon at bounding box center [1270, 442] width 3 height 11
click at [1255, 498] on div "Delete" at bounding box center [1248, 497] width 57 height 29
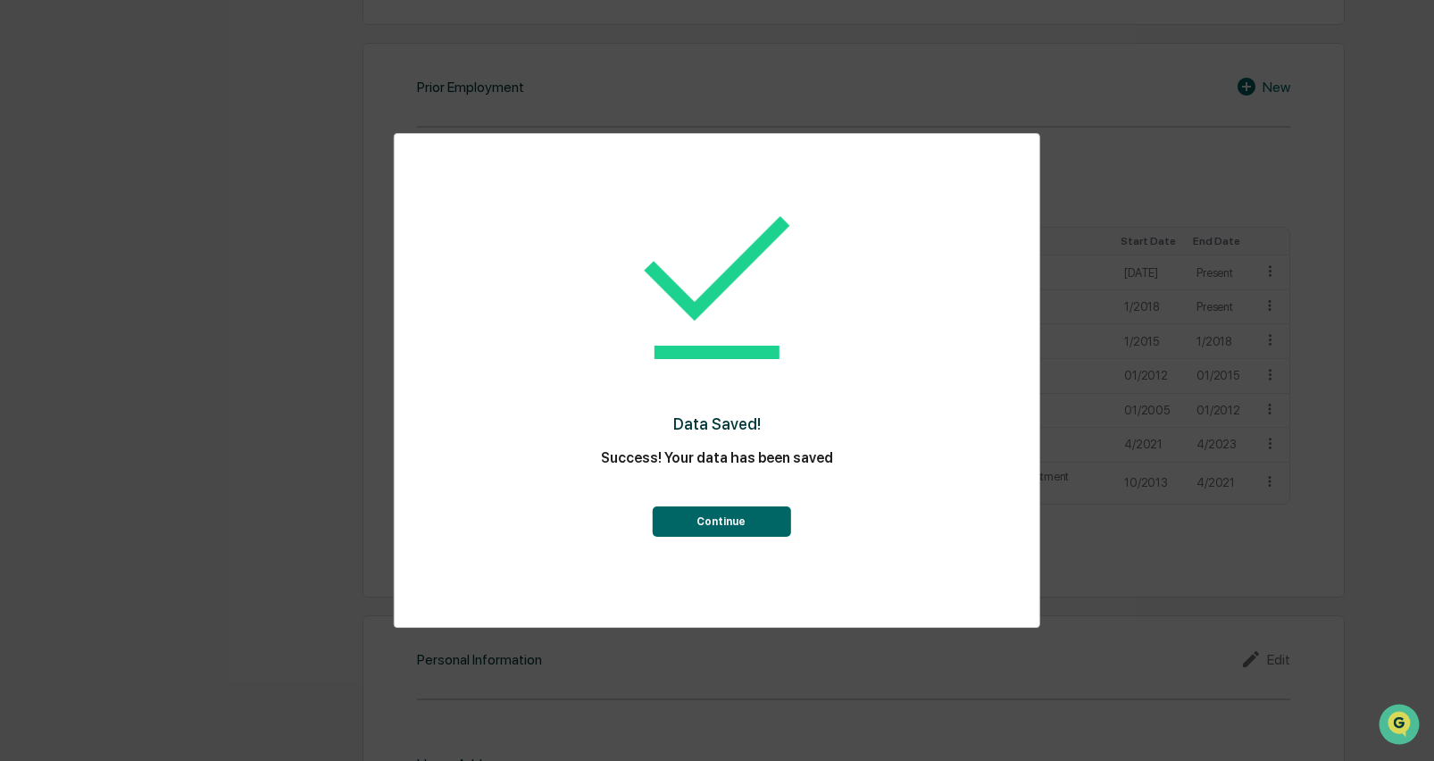
click at [712, 529] on button "Continue" at bounding box center [721, 521] width 138 height 30
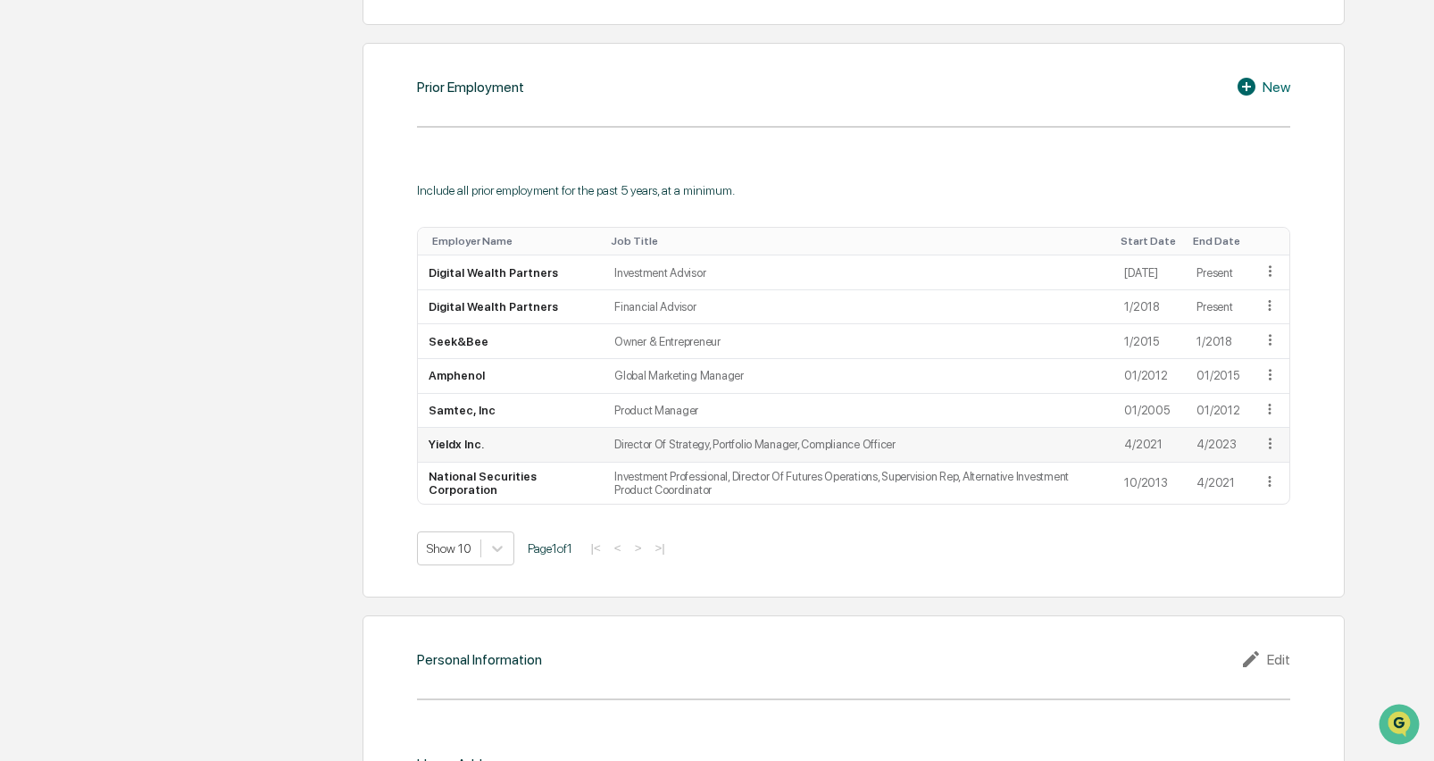
click at [1266, 445] on icon at bounding box center [1269, 443] width 17 height 17
click at [1259, 502] on div "Delete" at bounding box center [1248, 497] width 57 height 29
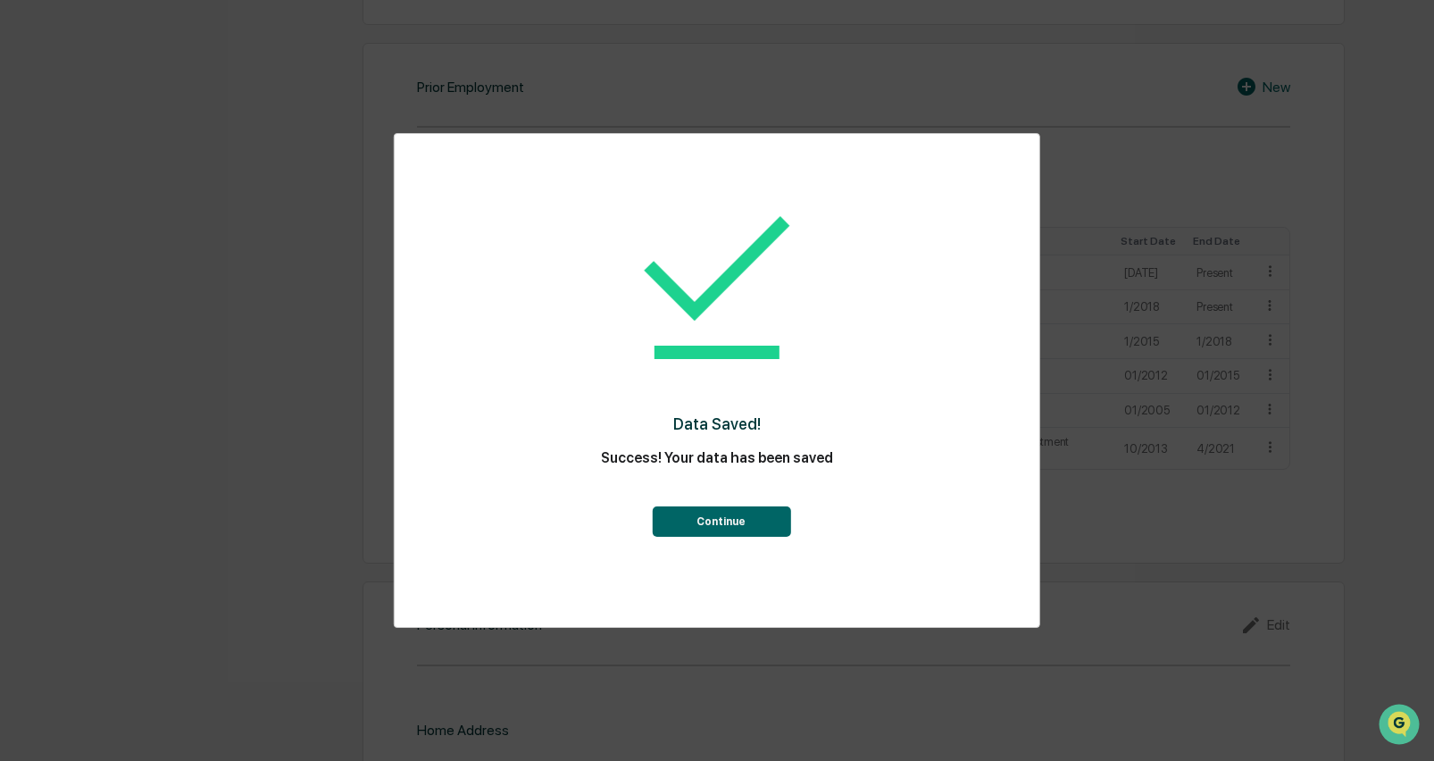
click at [754, 530] on button "Continue" at bounding box center [721, 521] width 138 height 30
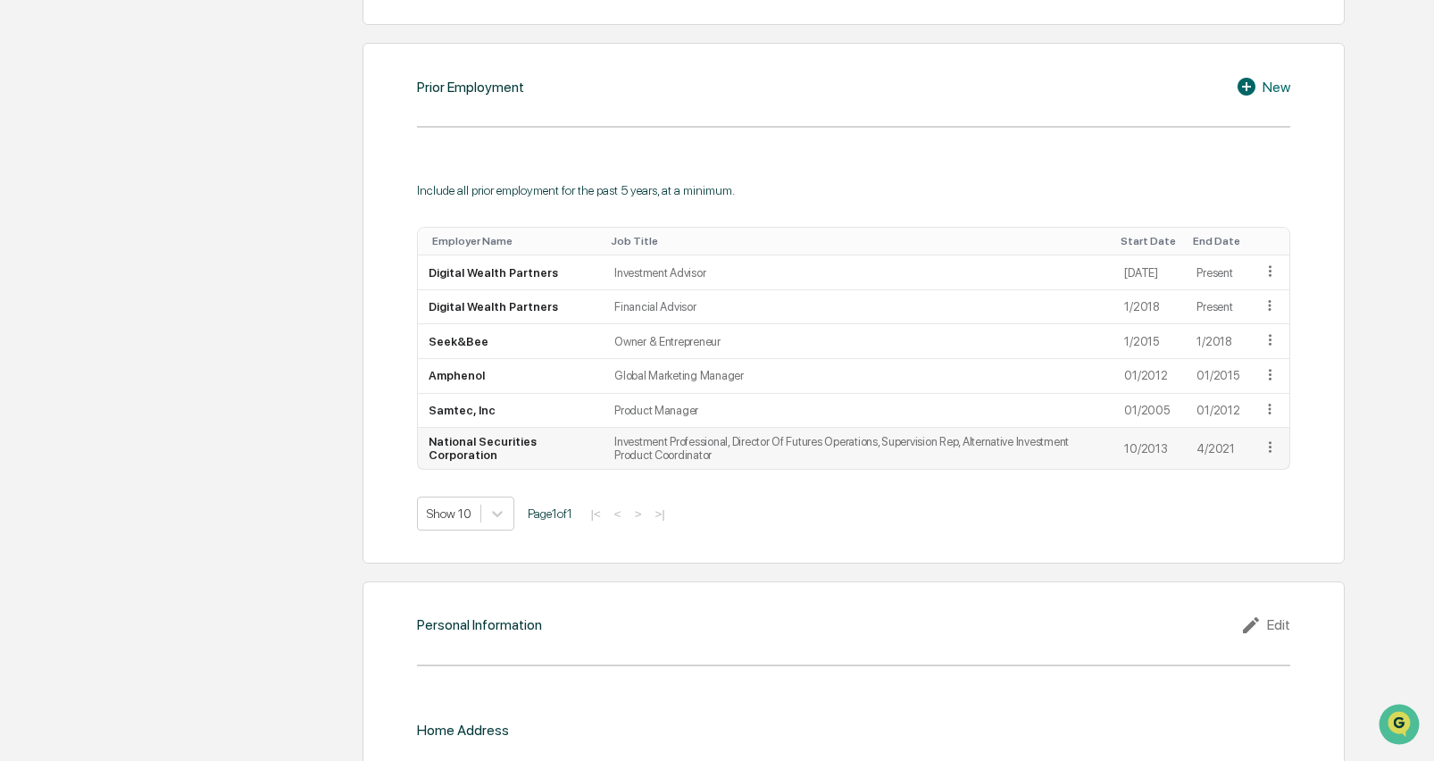
click at [1269, 452] on icon at bounding box center [1270, 446] width 3 height 11
click at [1250, 503] on div "Delete" at bounding box center [1248, 501] width 57 height 29
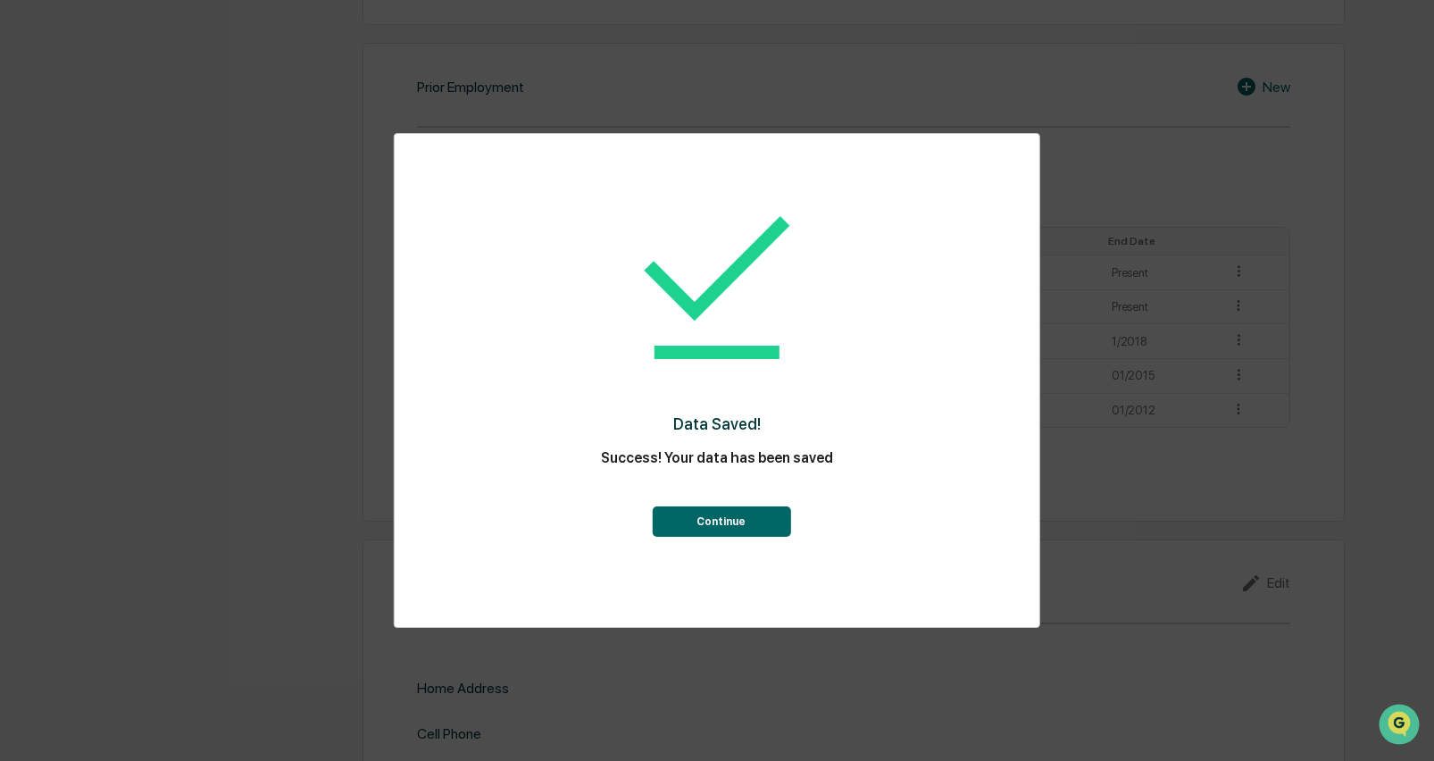
click at [717, 524] on button "Continue" at bounding box center [721, 521] width 138 height 30
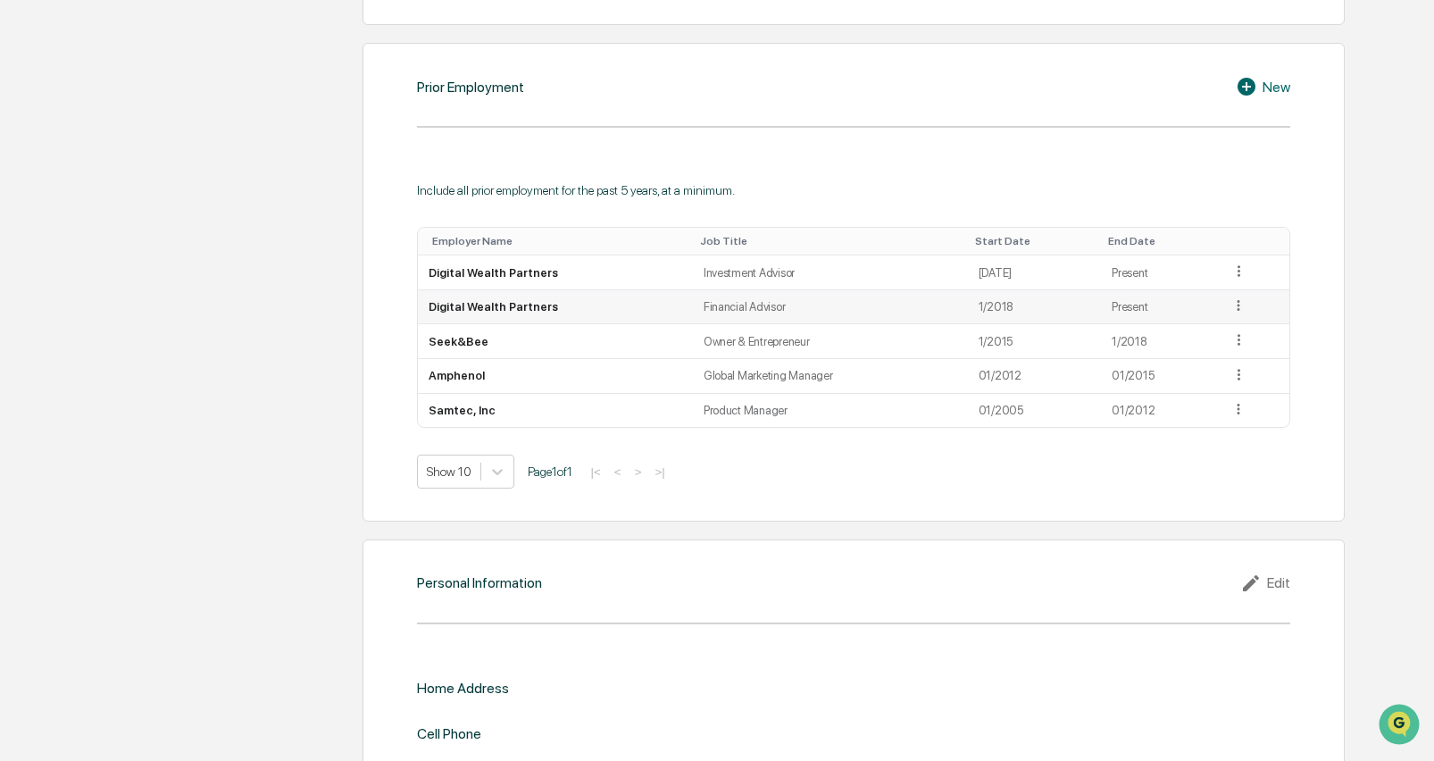
click at [1232, 304] on icon at bounding box center [1238, 305] width 17 height 17
click at [1223, 352] on div "Delete" at bounding box center [1217, 359] width 57 height 29
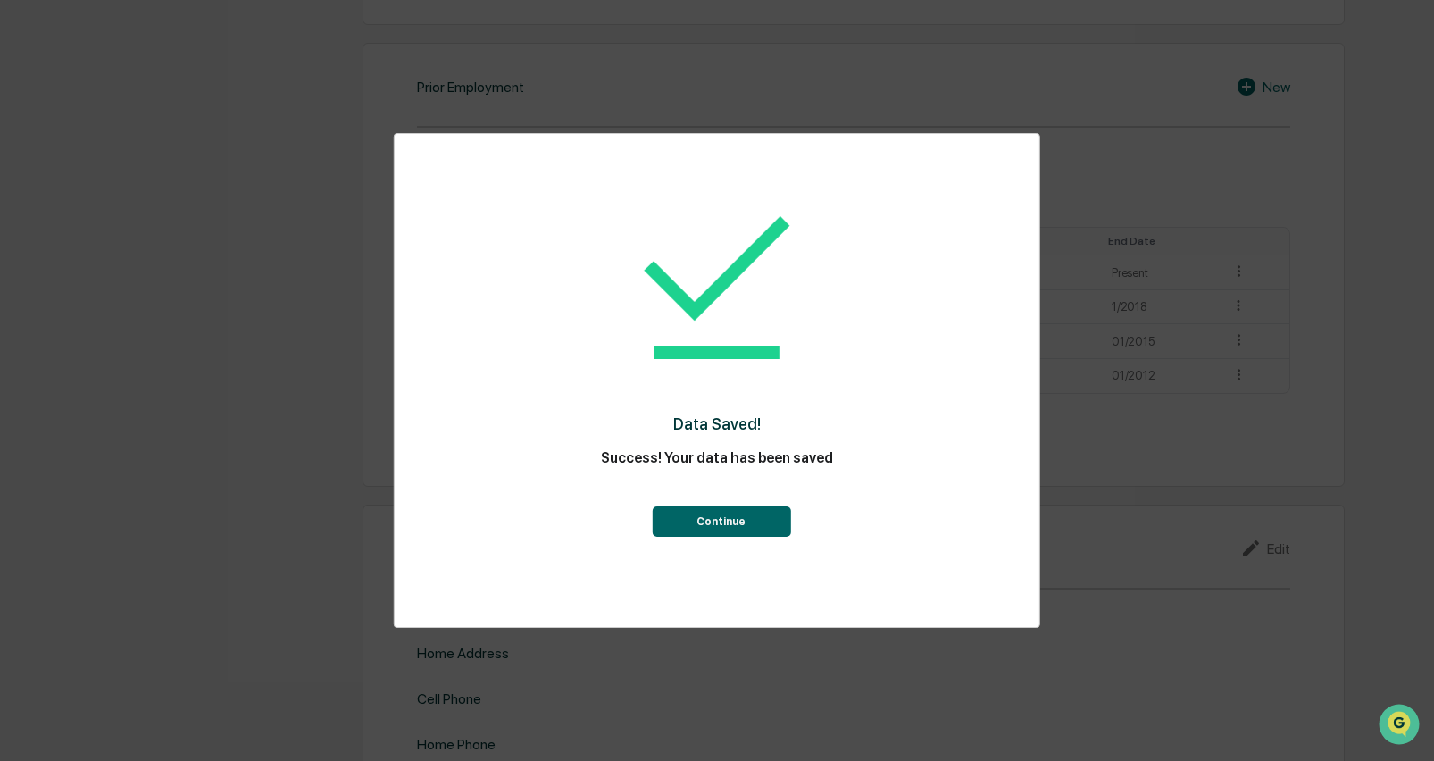
click at [709, 535] on button "Continue" at bounding box center [721, 521] width 138 height 30
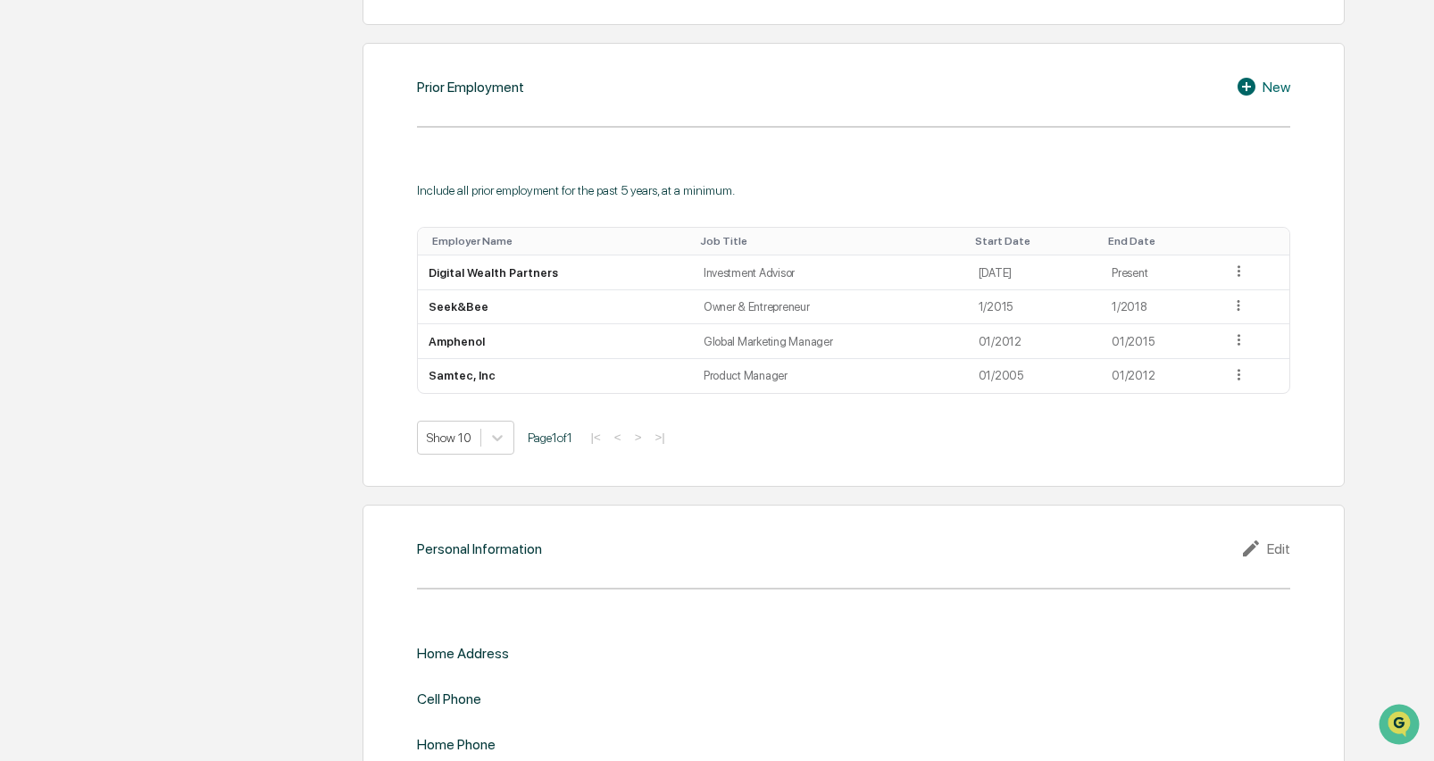
click at [1252, 78] on icon at bounding box center [1246, 87] width 18 height 18
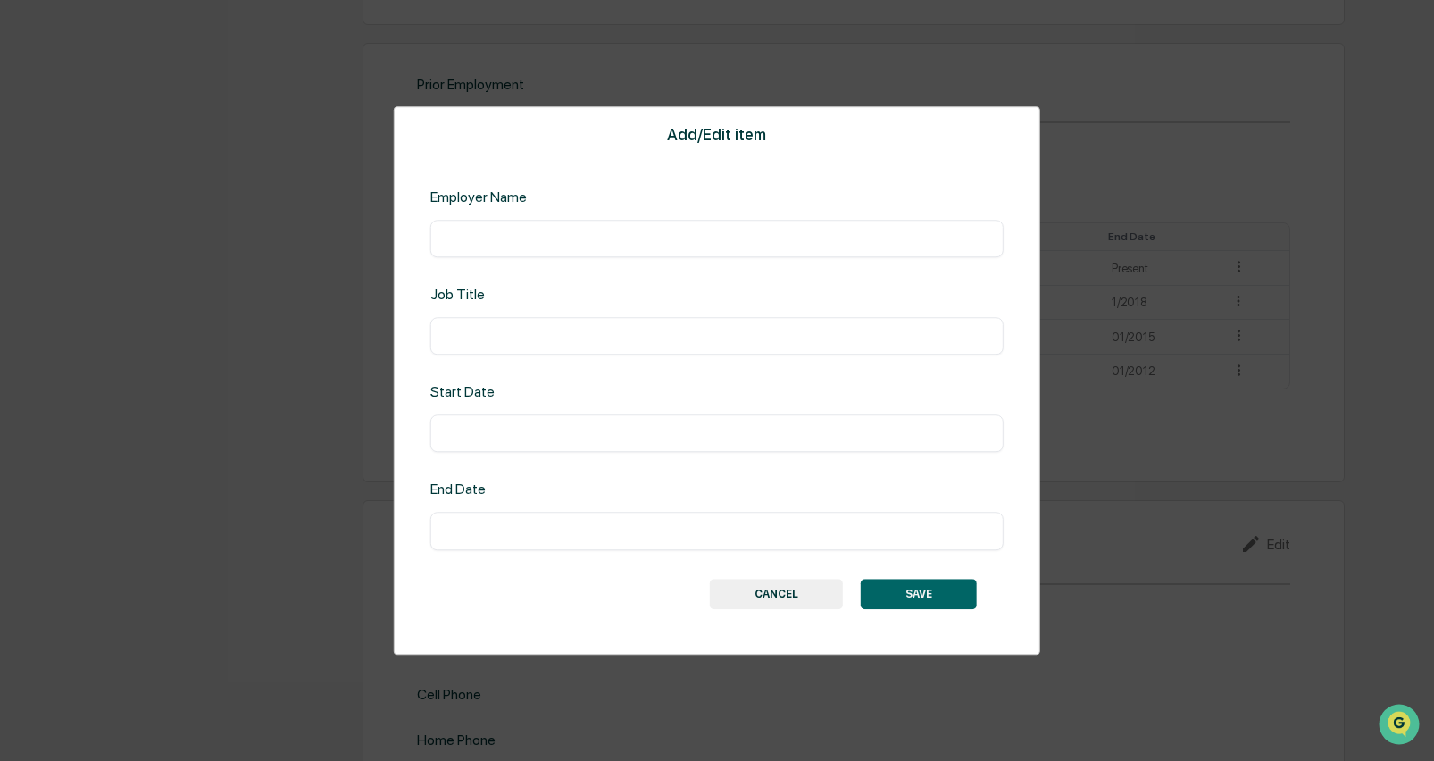
click at [523, 247] on input "text" at bounding box center [717, 238] width 546 height 18
type input "**********"
click at [582, 332] on input "text" at bounding box center [717, 336] width 546 height 18
type input "**********"
click at [567, 419] on div "​" at bounding box center [716, 433] width 573 height 37
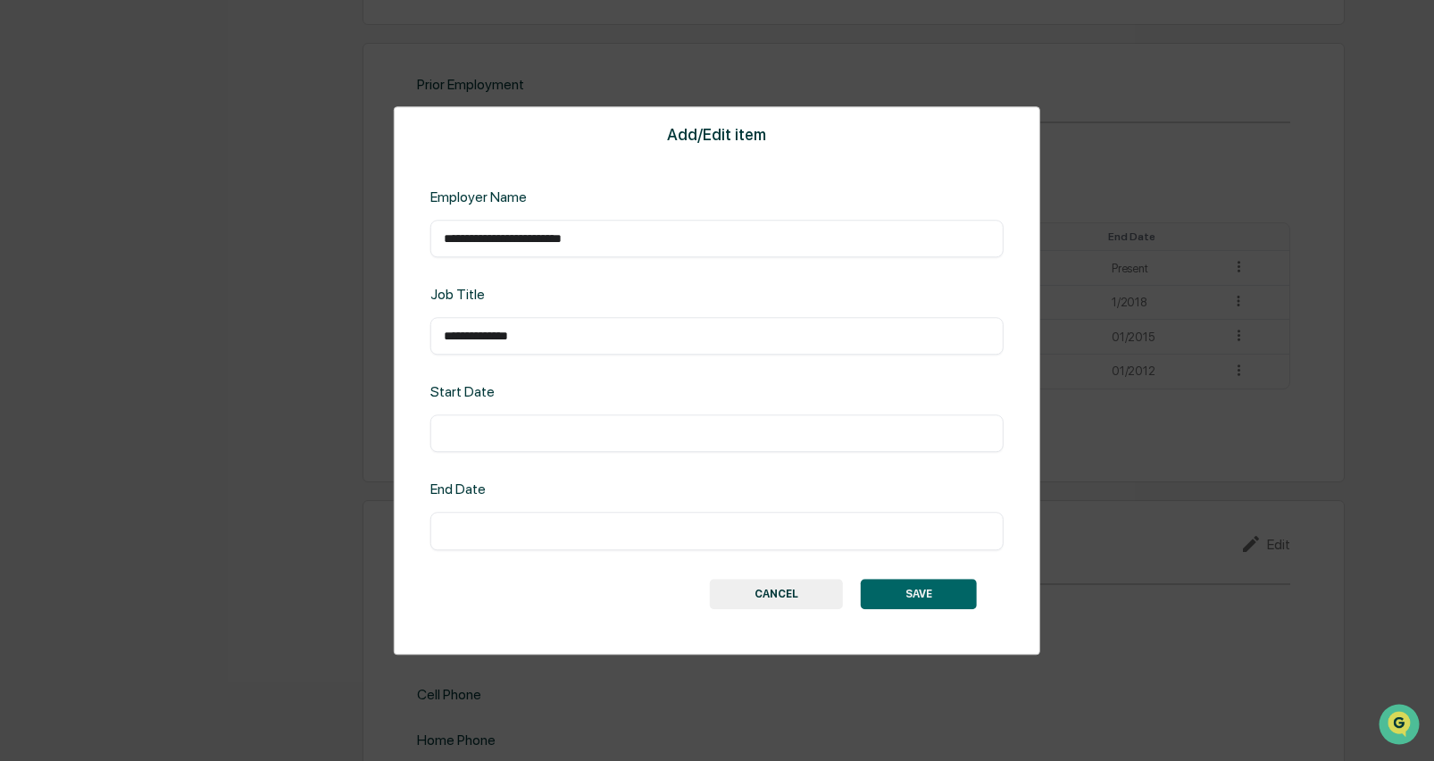
click at [570, 429] on input "text" at bounding box center [717, 434] width 546 height 18
click at [524, 431] on input "text" at bounding box center [717, 434] width 546 height 18
type input "****"
click at [497, 516] on div "​" at bounding box center [716, 530] width 573 height 37
click at [497, 529] on input "text" at bounding box center [717, 531] width 546 height 18
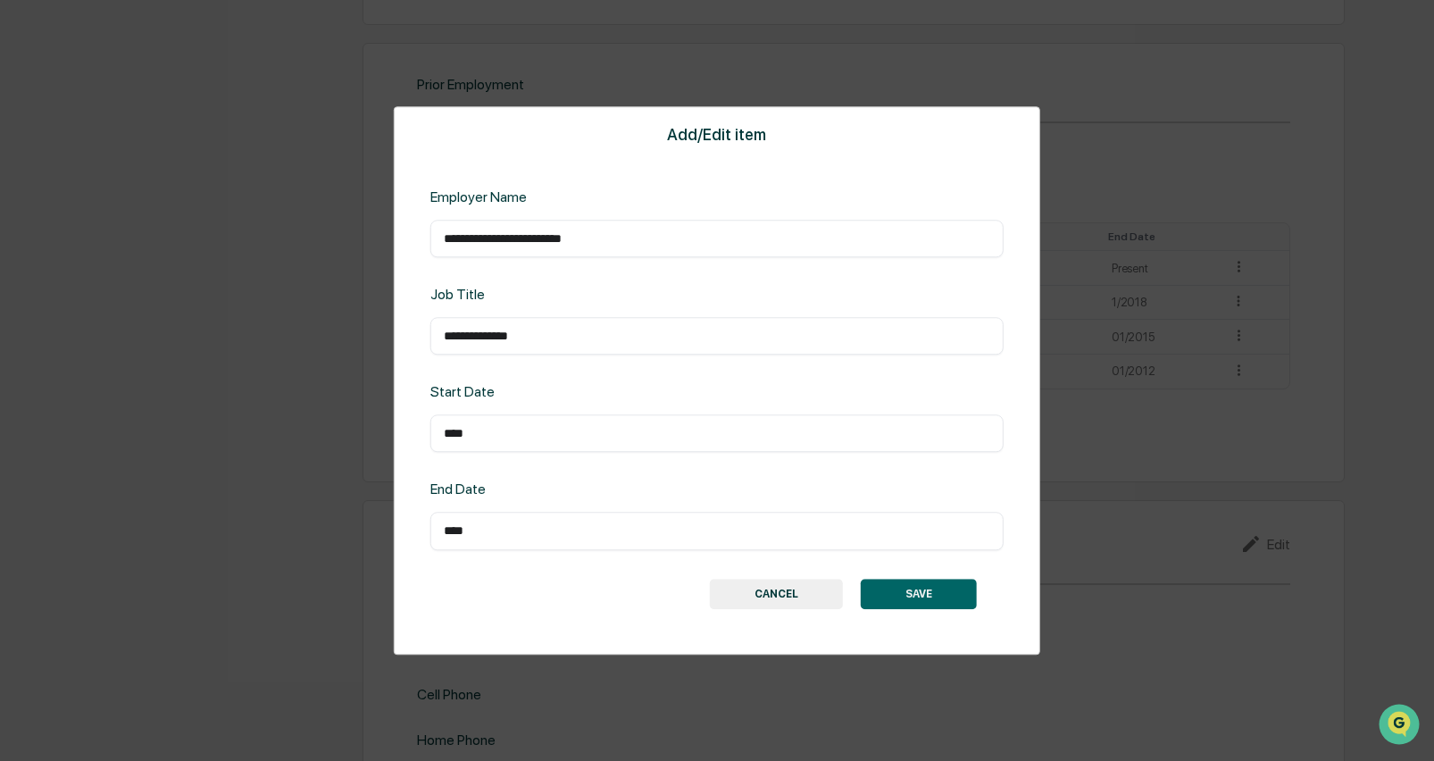
type input "****"
click at [939, 598] on button "SAVE" at bounding box center [919, 594] width 116 height 30
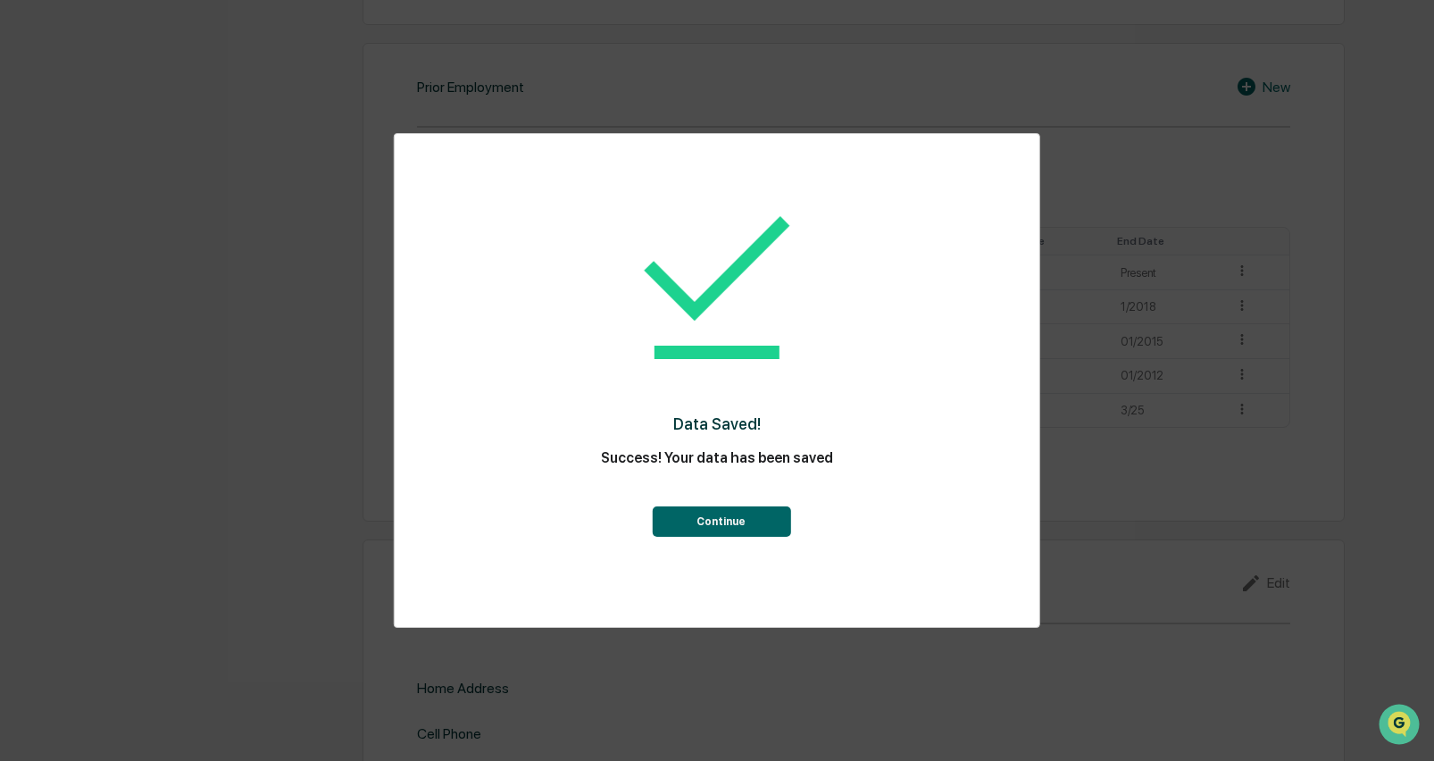
click at [774, 524] on button "Continue" at bounding box center [721, 521] width 138 height 30
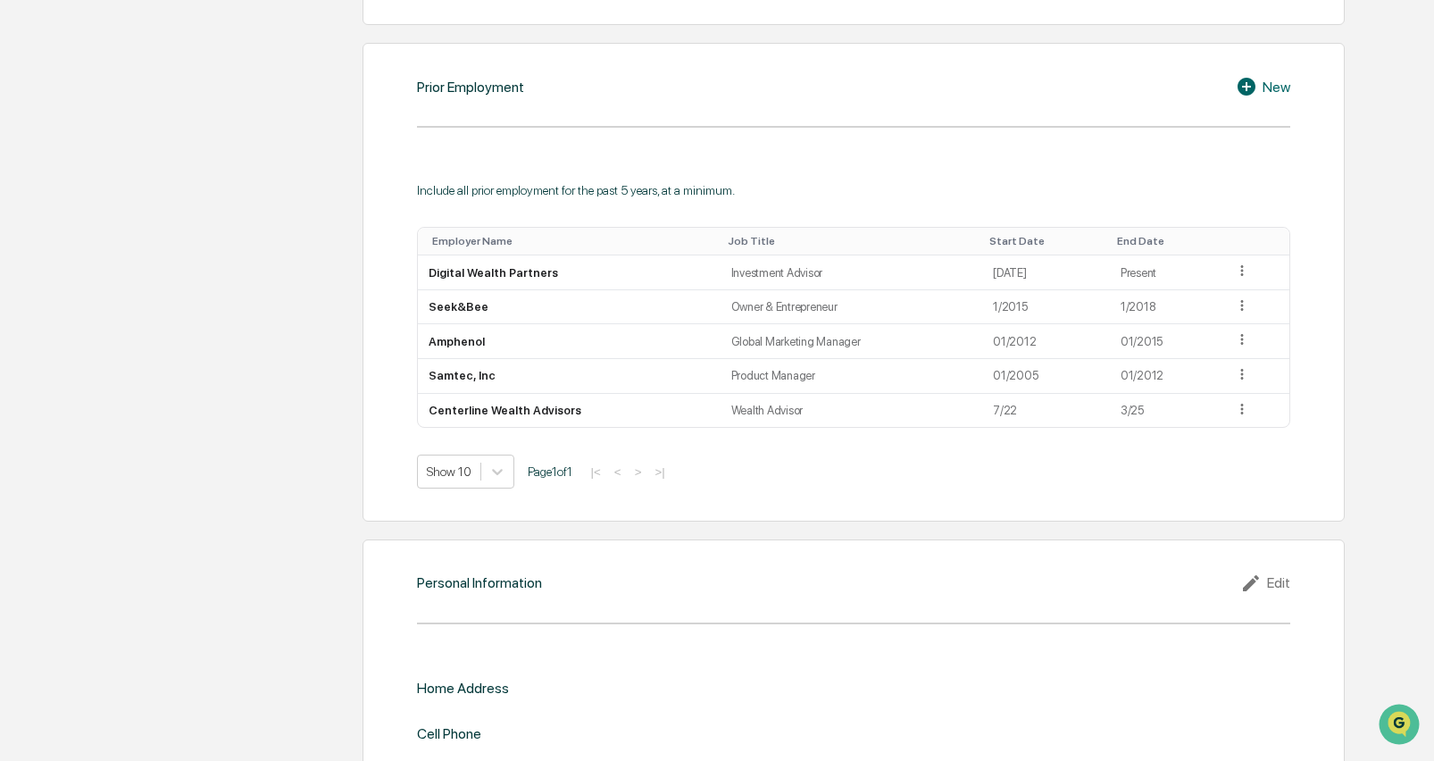
click at [1257, 82] on icon at bounding box center [1249, 86] width 27 height 21
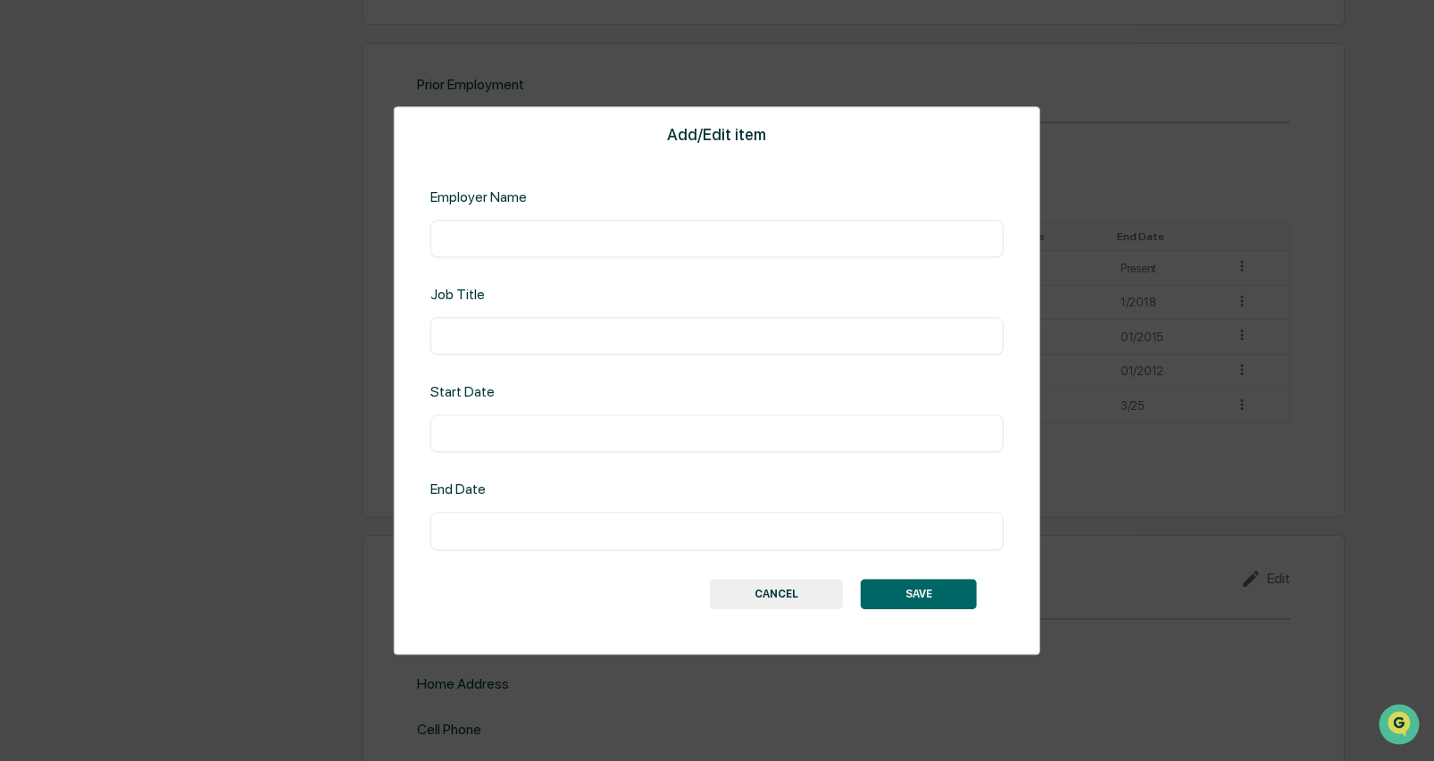
click at [584, 246] on input "text" at bounding box center [717, 238] width 546 height 18
type input "**********"
click at [598, 323] on div "​" at bounding box center [716, 335] width 573 height 37
click at [592, 337] on input "text" at bounding box center [717, 336] width 546 height 18
type input "*******"
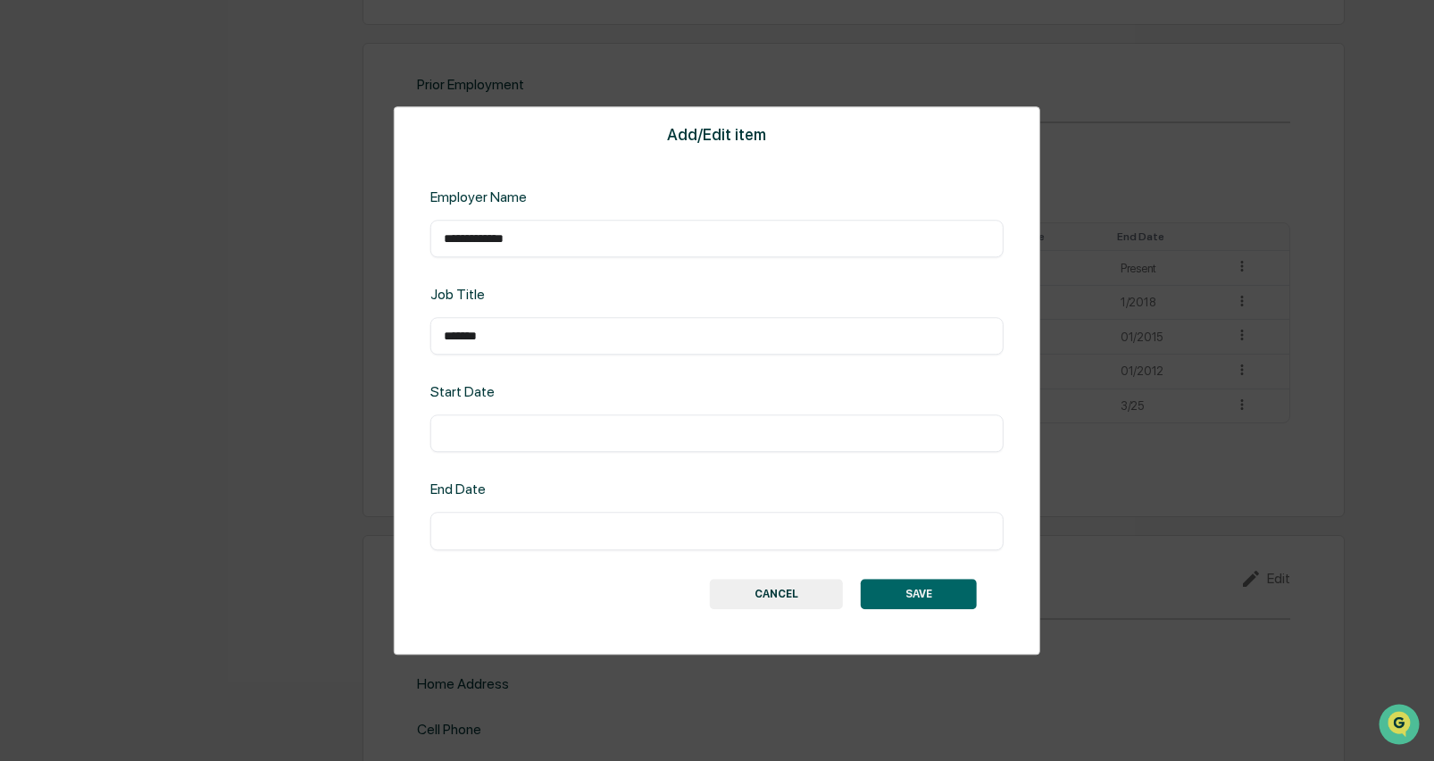
click at [543, 430] on input "text" at bounding box center [717, 434] width 546 height 18
type input "*****"
drag, startPoint x: 498, startPoint y: 518, endPoint x: 516, endPoint y: 529, distance: 21.3
click at [499, 518] on div "​" at bounding box center [716, 530] width 573 height 37
drag, startPoint x: 527, startPoint y: 532, endPoint x: 543, endPoint y: 517, distance: 22.1
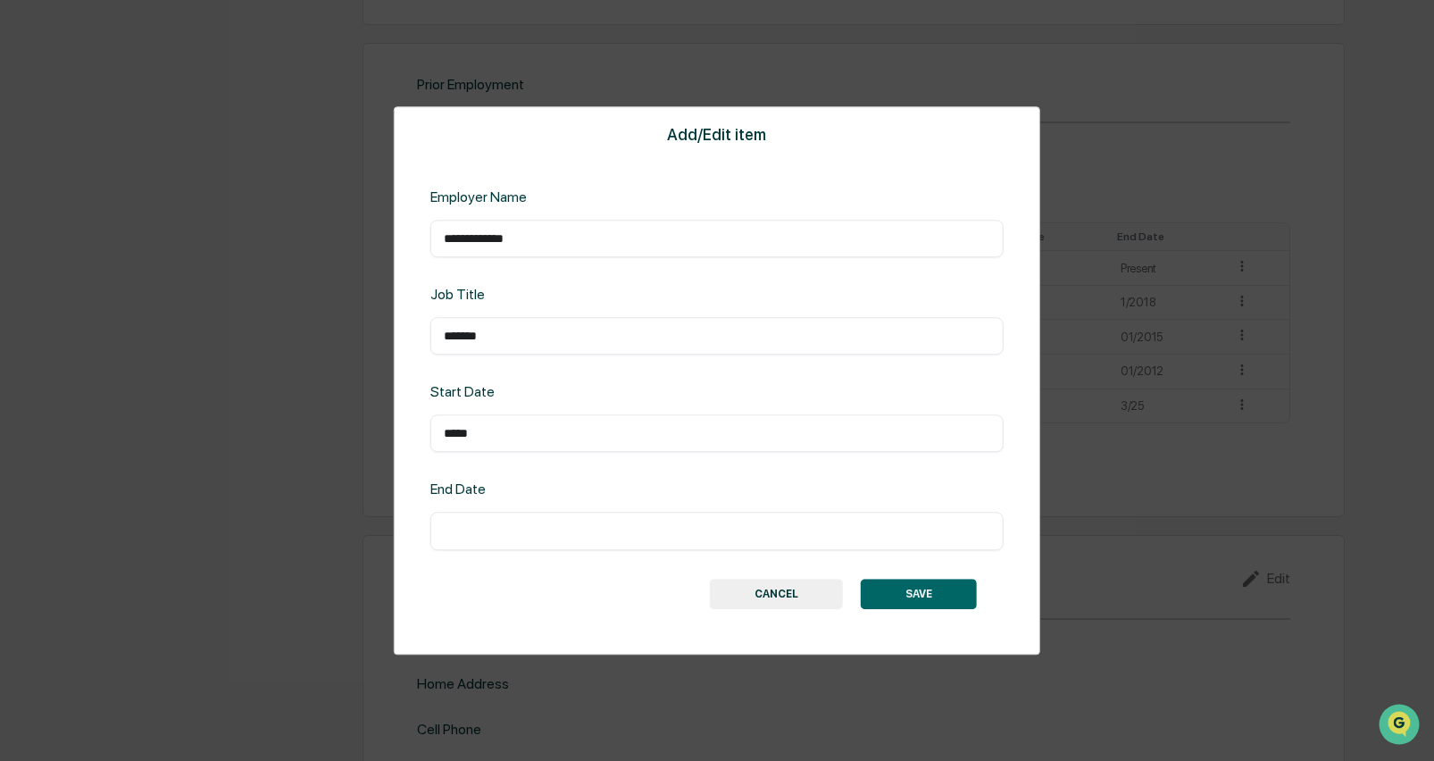
click at [529, 531] on input "text" at bounding box center [717, 531] width 546 height 18
type input "****"
click at [916, 594] on button "SAVE" at bounding box center [919, 594] width 116 height 30
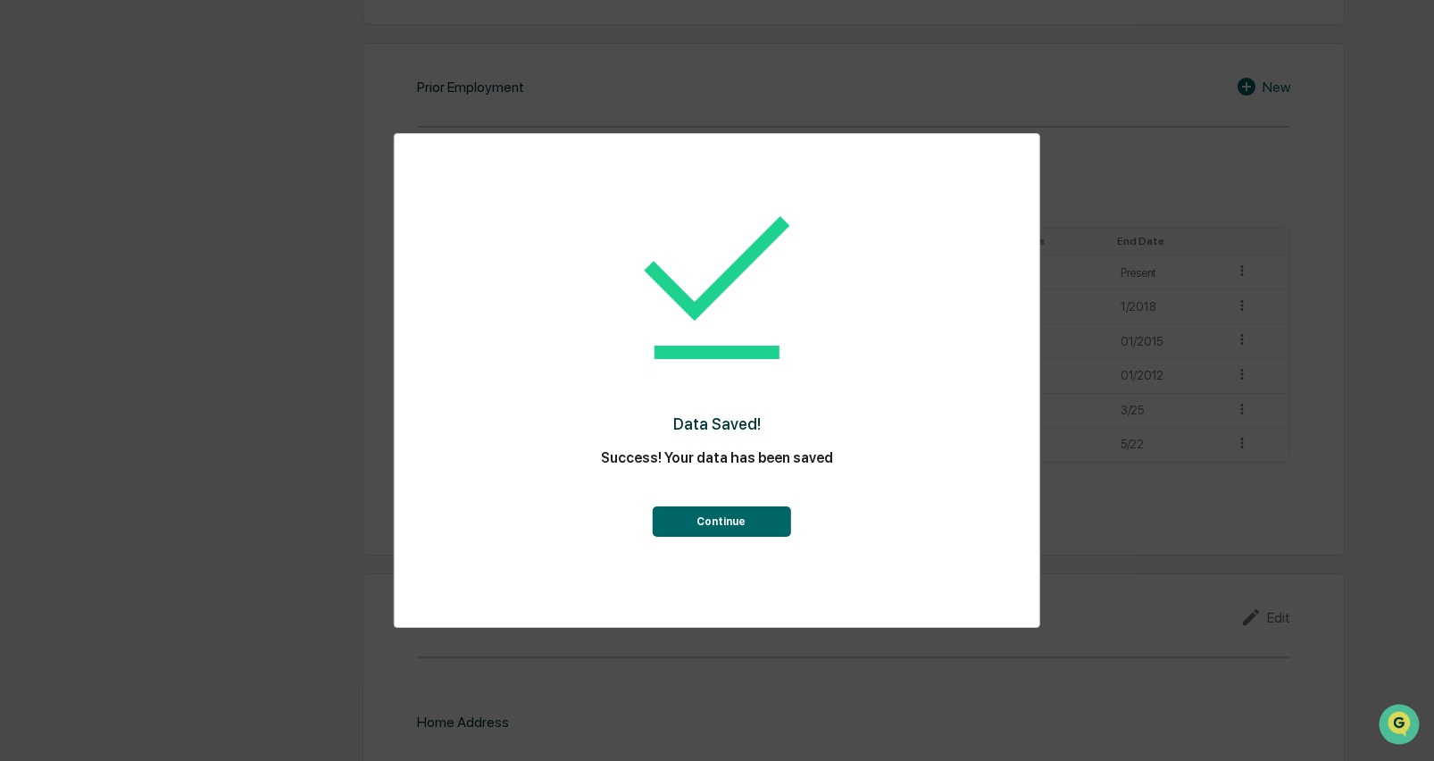
click at [736, 517] on button "Continue" at bounding box center [721, 521] width 138 height 30
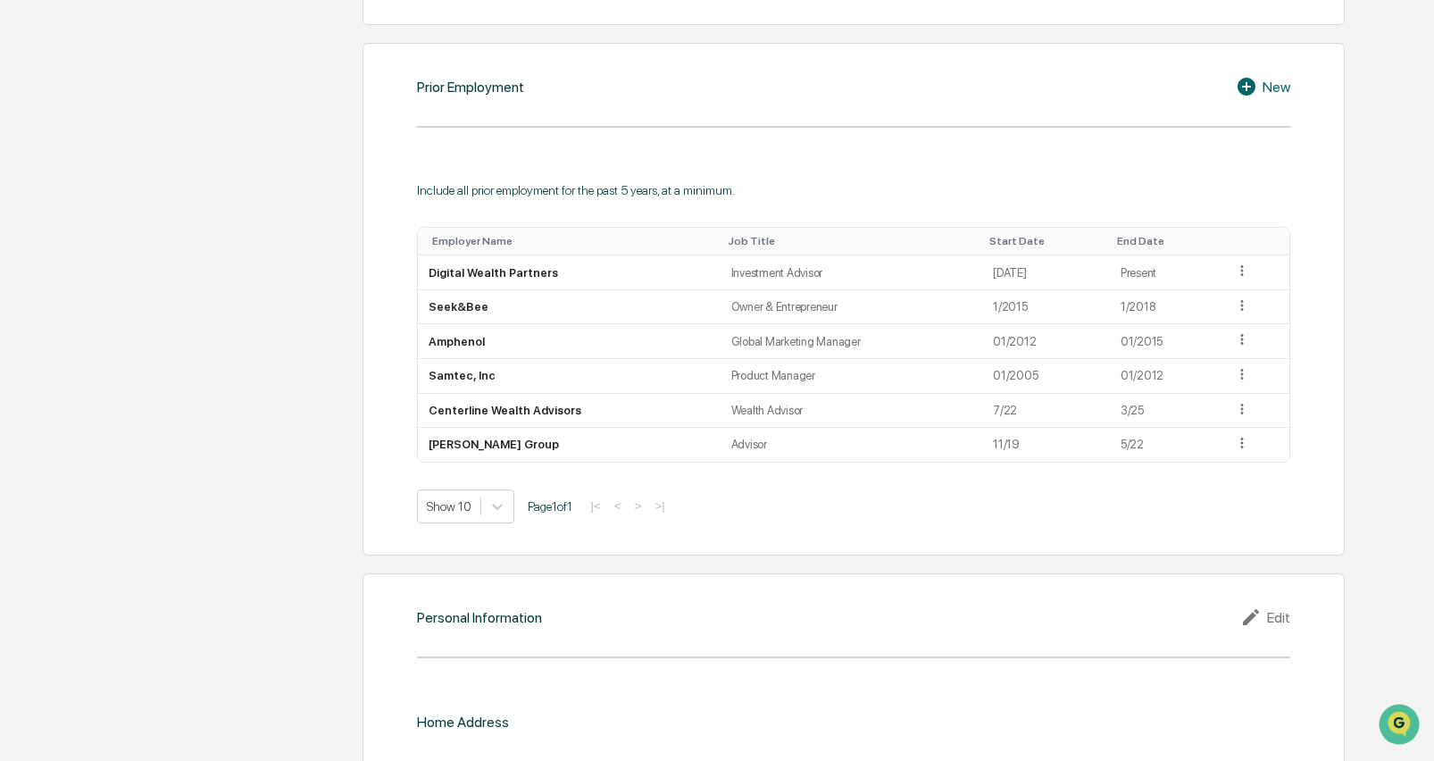
click at [1246, 78] on icon at bounding box center [1246, 87] width 18 height 18
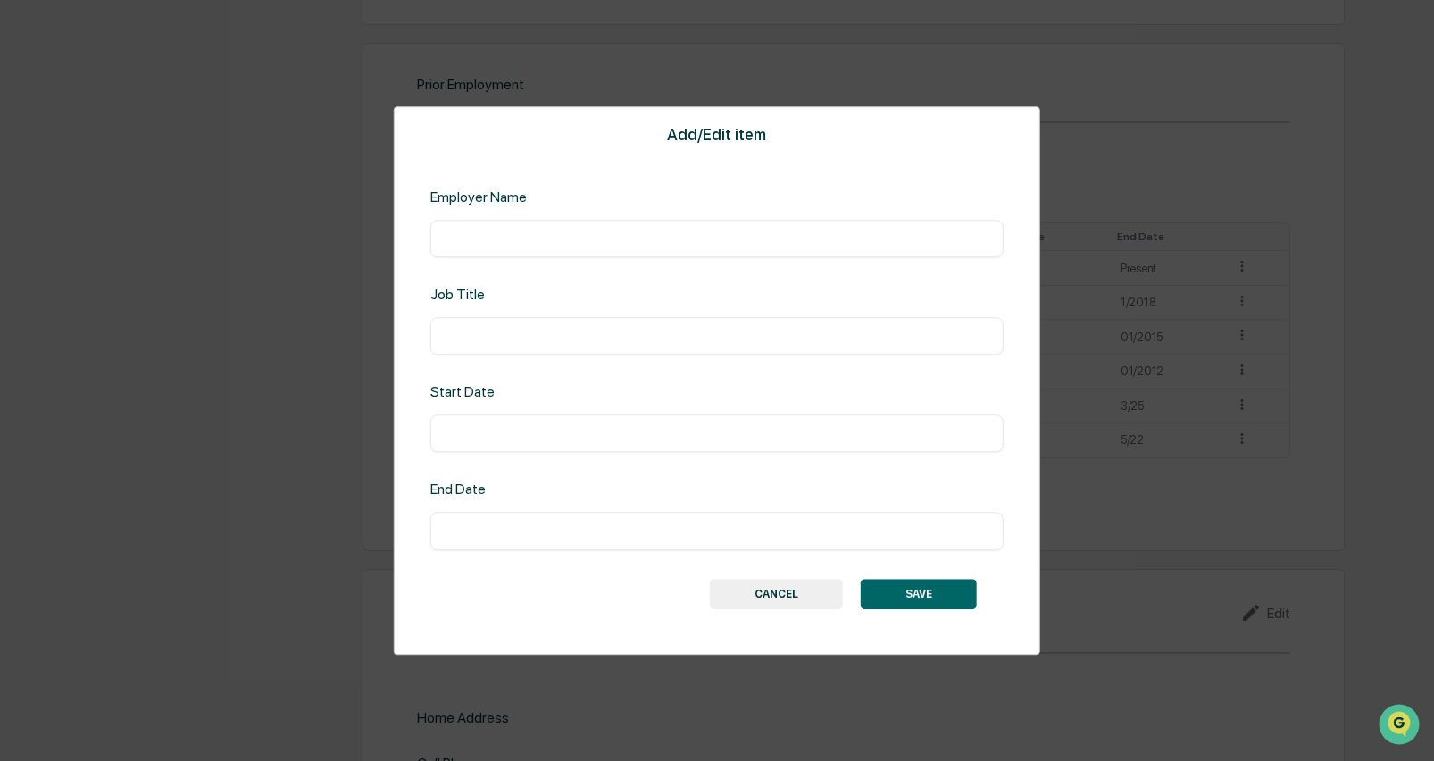
click at [702, 243] on input "text" at bounding box center [717, 238] width 546 height 18
type input "**********"
click at [805, 337] on input "text" at bounding box center [717, 336] width 546 height 18
type input "*******"
click at [731, 445] on div "​" at bounding box center [716, 433] width 573 height 37
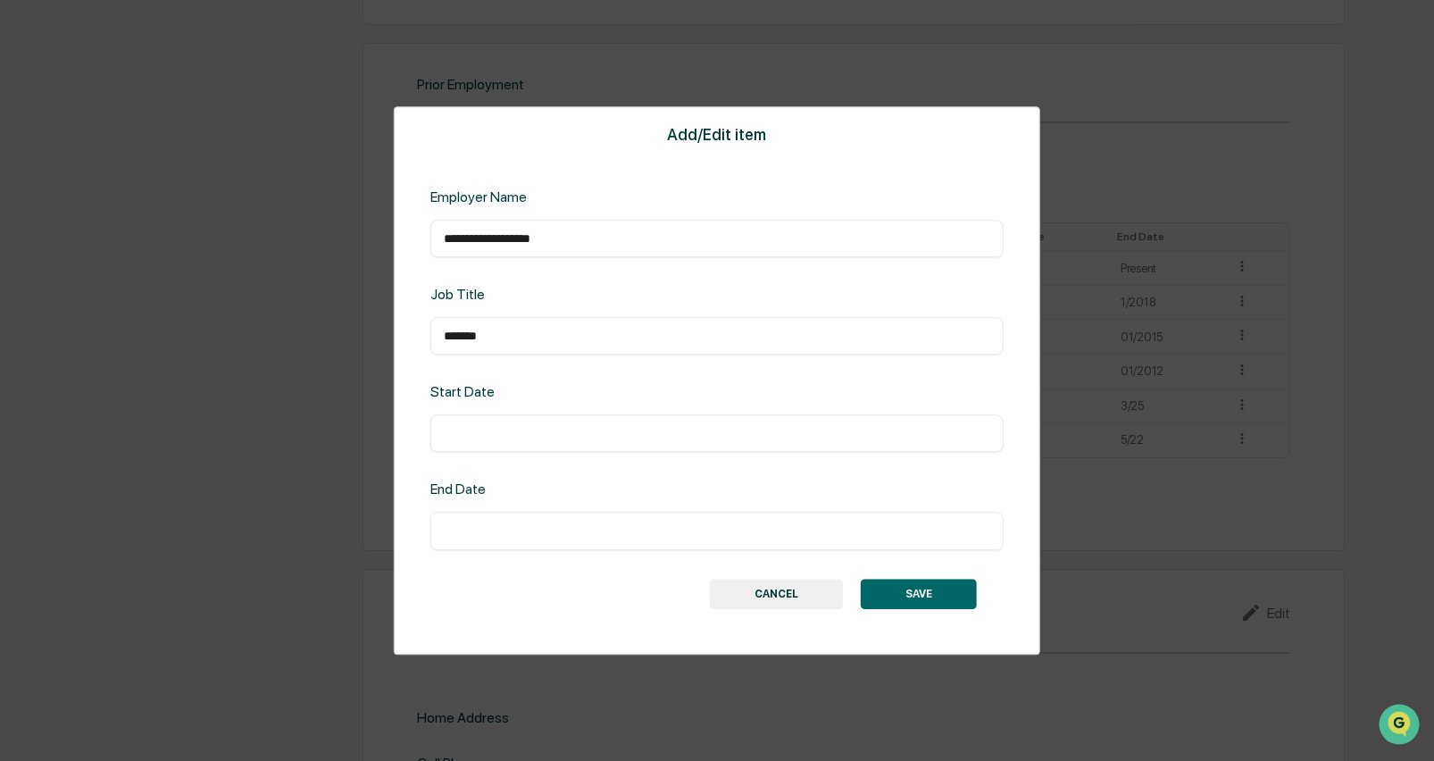
click at [768, 423] on div "​" at bounding box center [716, 433] width 573 height 37
click at [770, 439] on input "text" at bounding box center [717, 434] width 546 height 18
type input "*****"
click at [936, 597] on button "SAVE" at bounding box center [919, 594] width 116 height 30
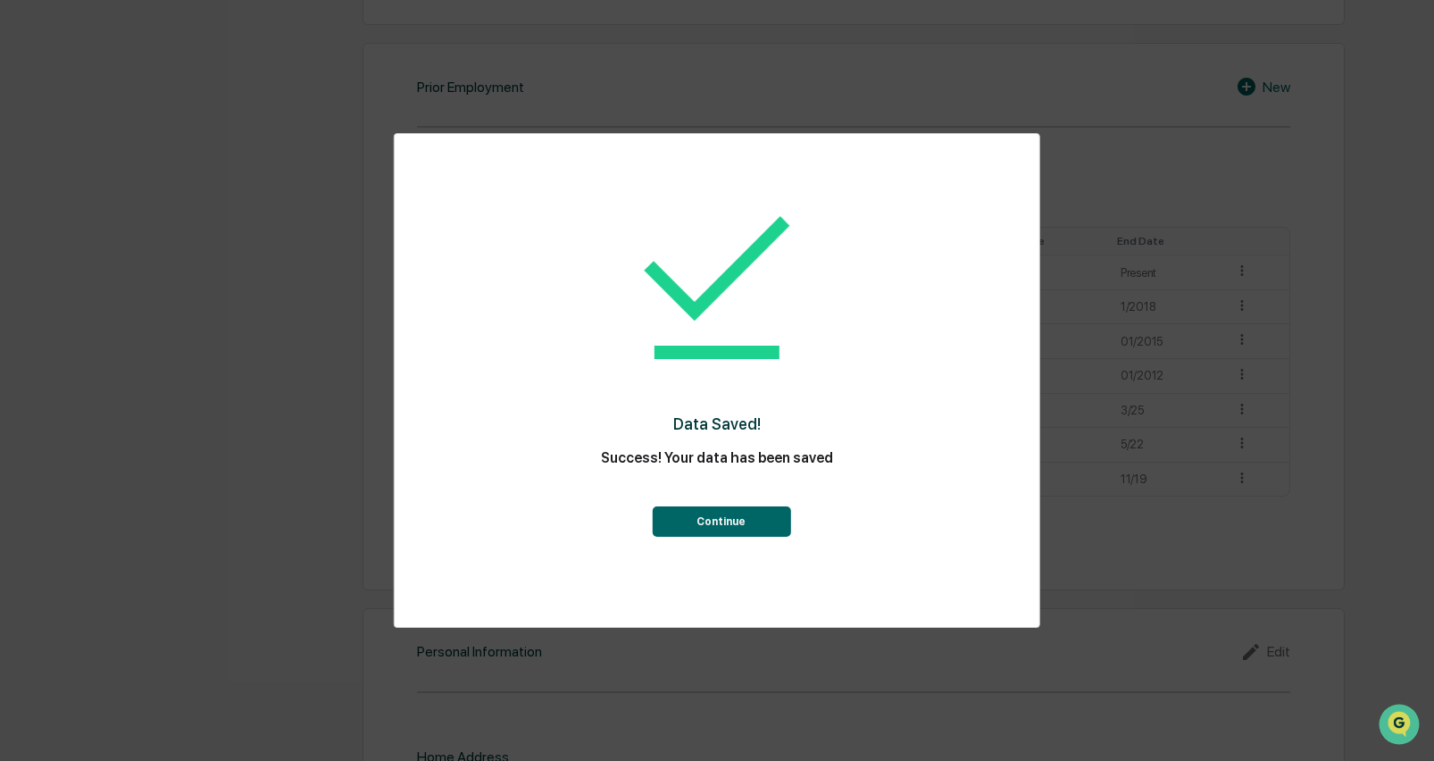
click at [762, 518] on button "Continue" at bounding box center [721, 521] width 138 height 30
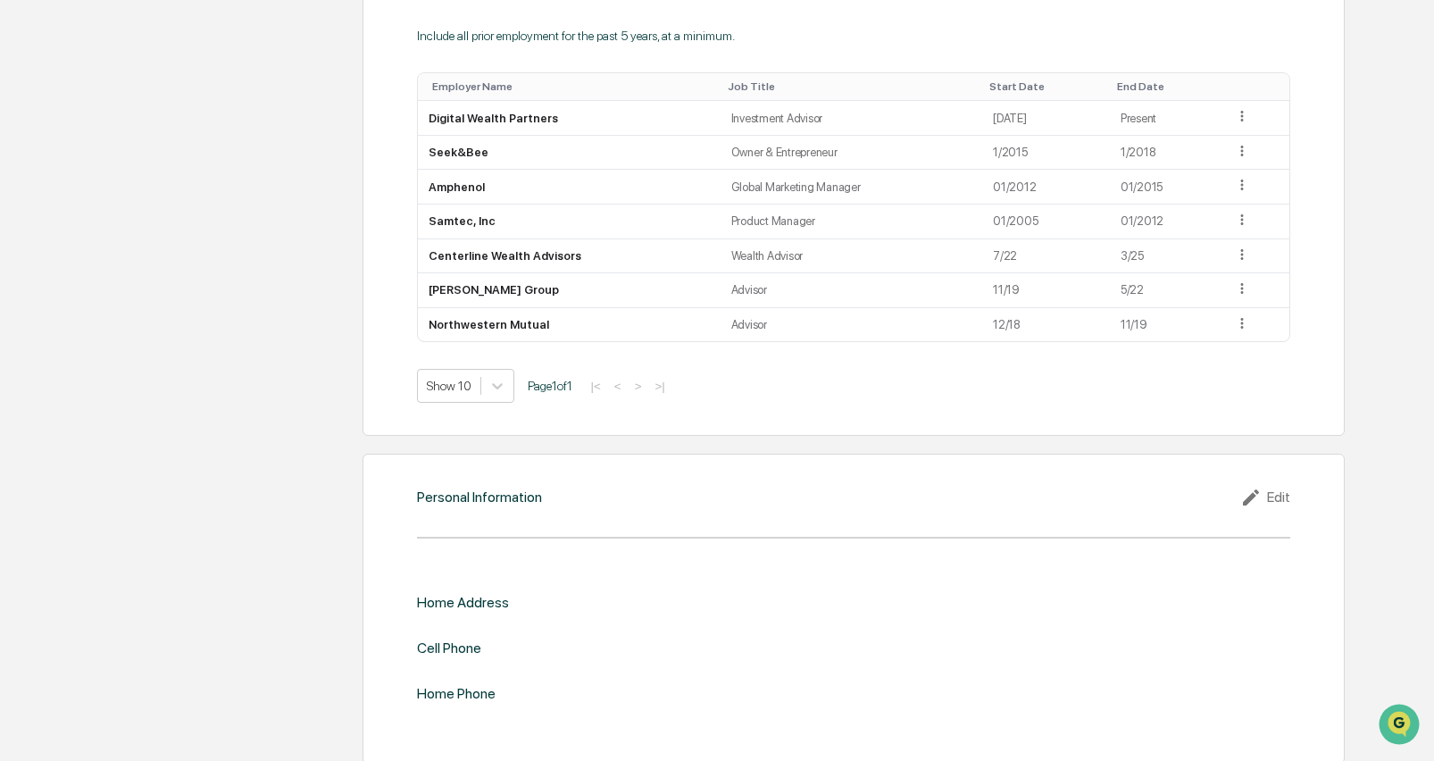
scroll to position [1444, 0]
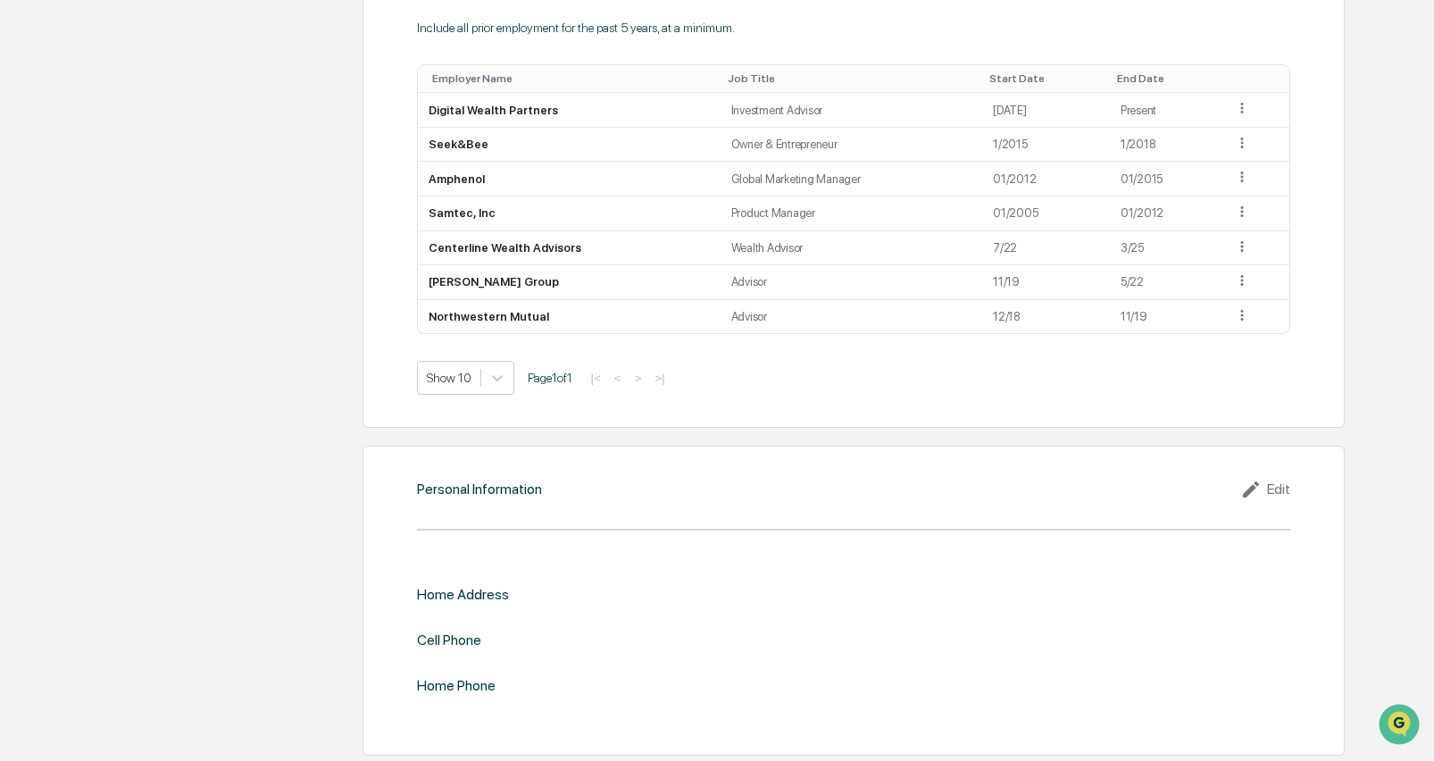
click at [1253, 479] on icon at bounding box center [1253, 489] width 27 height 21
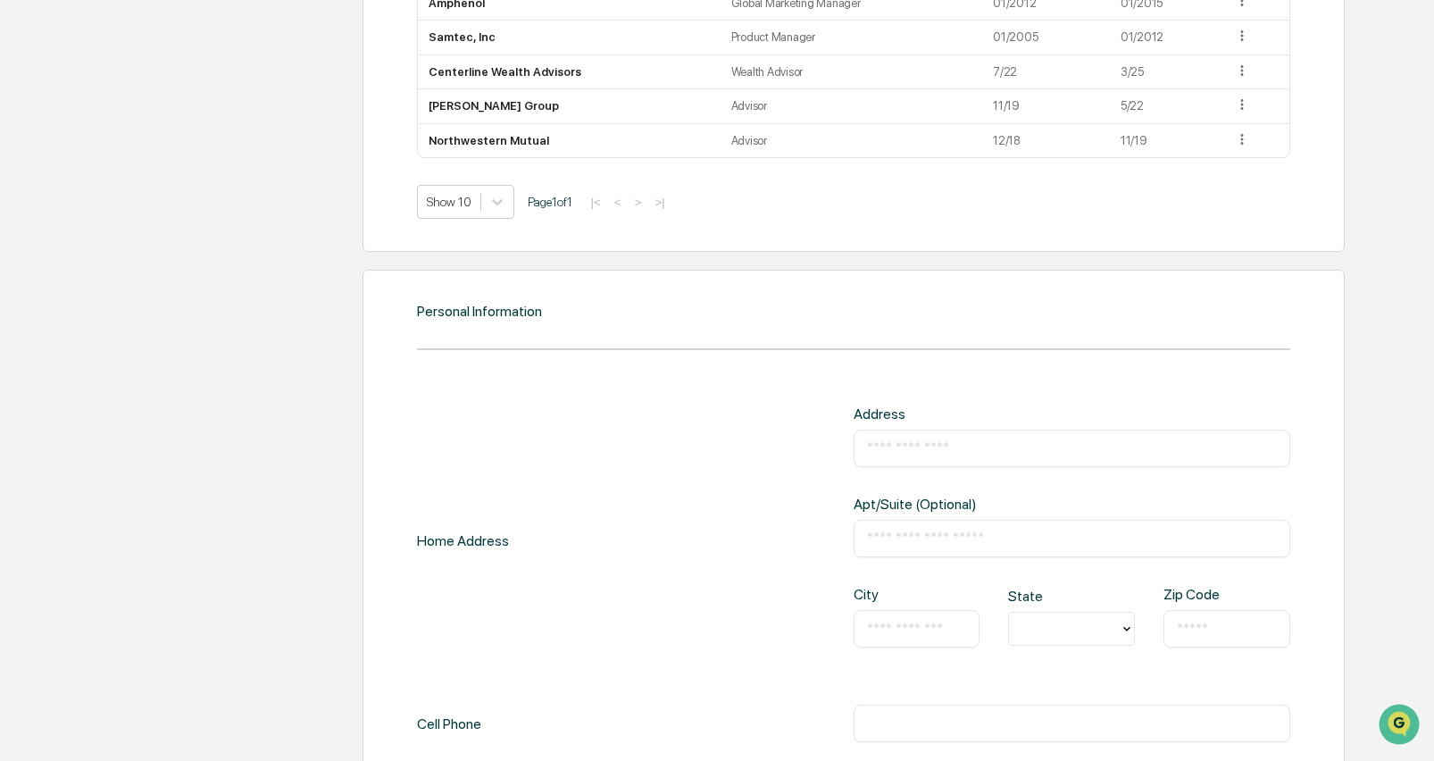
scroll to position [1623, 0]
click at [896, 437] on input "text" at bounding box center [1072, 446] width 410 height 18
type input "**********"
type input "********"
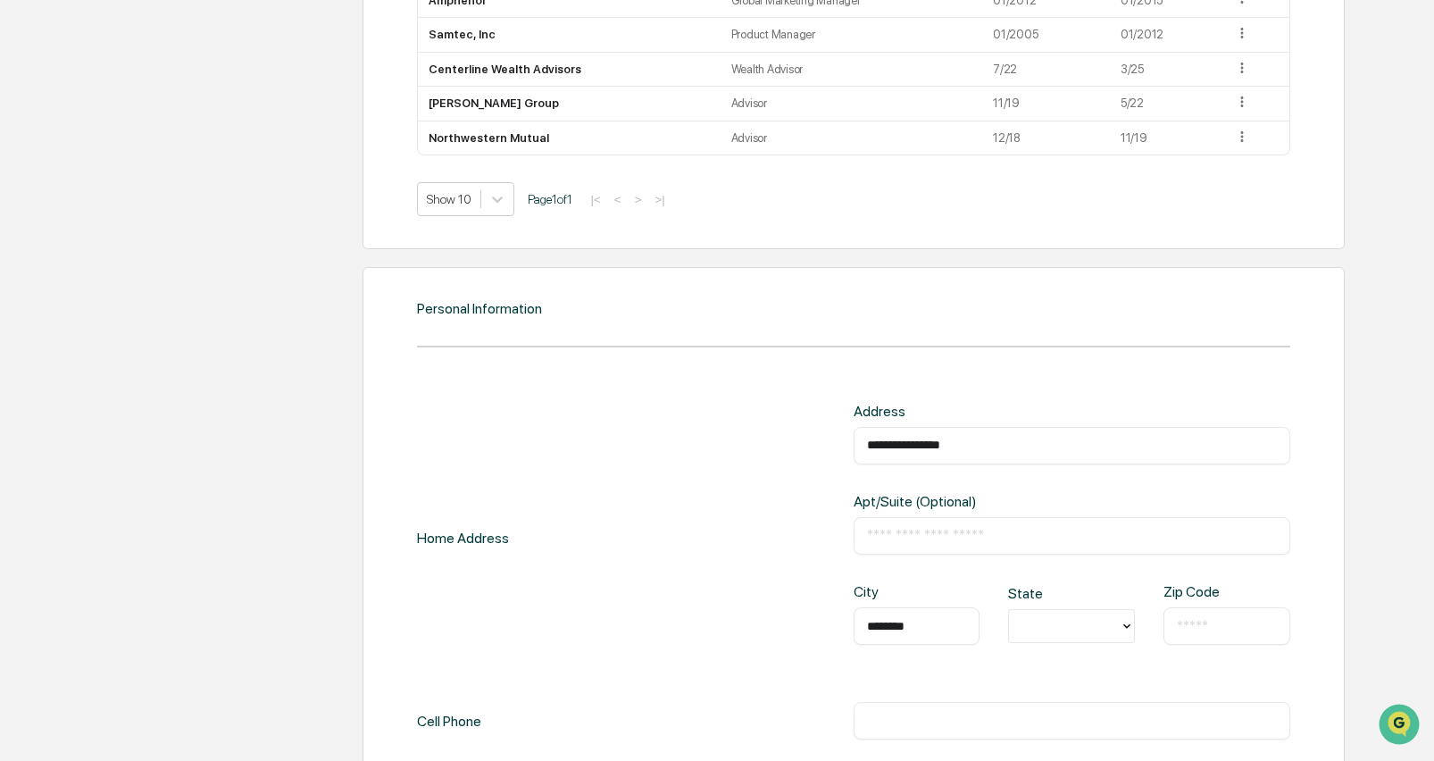
click at [1032, 616] on div at bounding box center [1064, 626] width 93 height 21
click at [1043, 537] on div "CA" at bounding box center [1071, 533] width 127 height 36
click at [1182, 619] on input "text" at bounding box center [1227, 626] width 100 height 18
type input "*****"
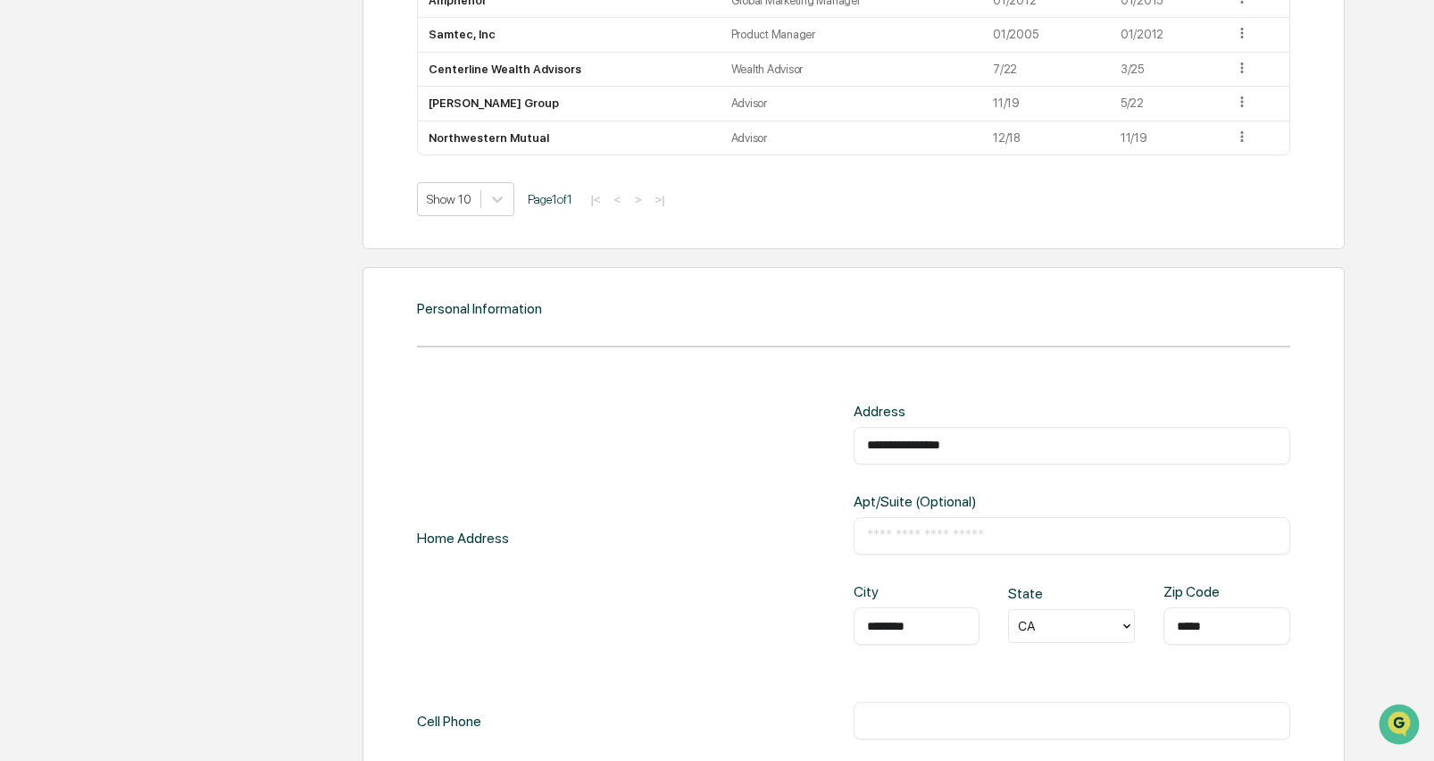
click at [643, 582] on div "**********" at bounding box center [853, 538] width 873 height 271
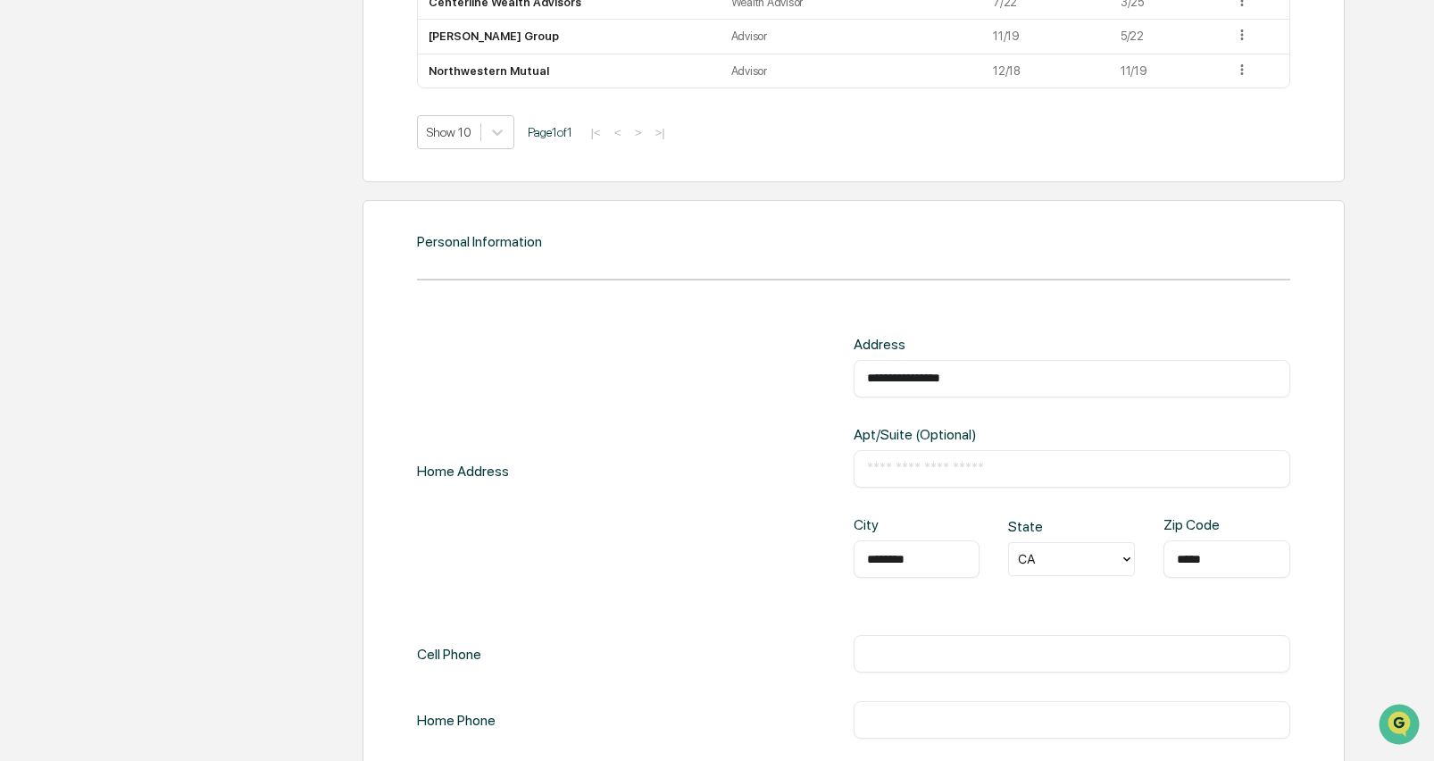
scroll to position [1768, 0]
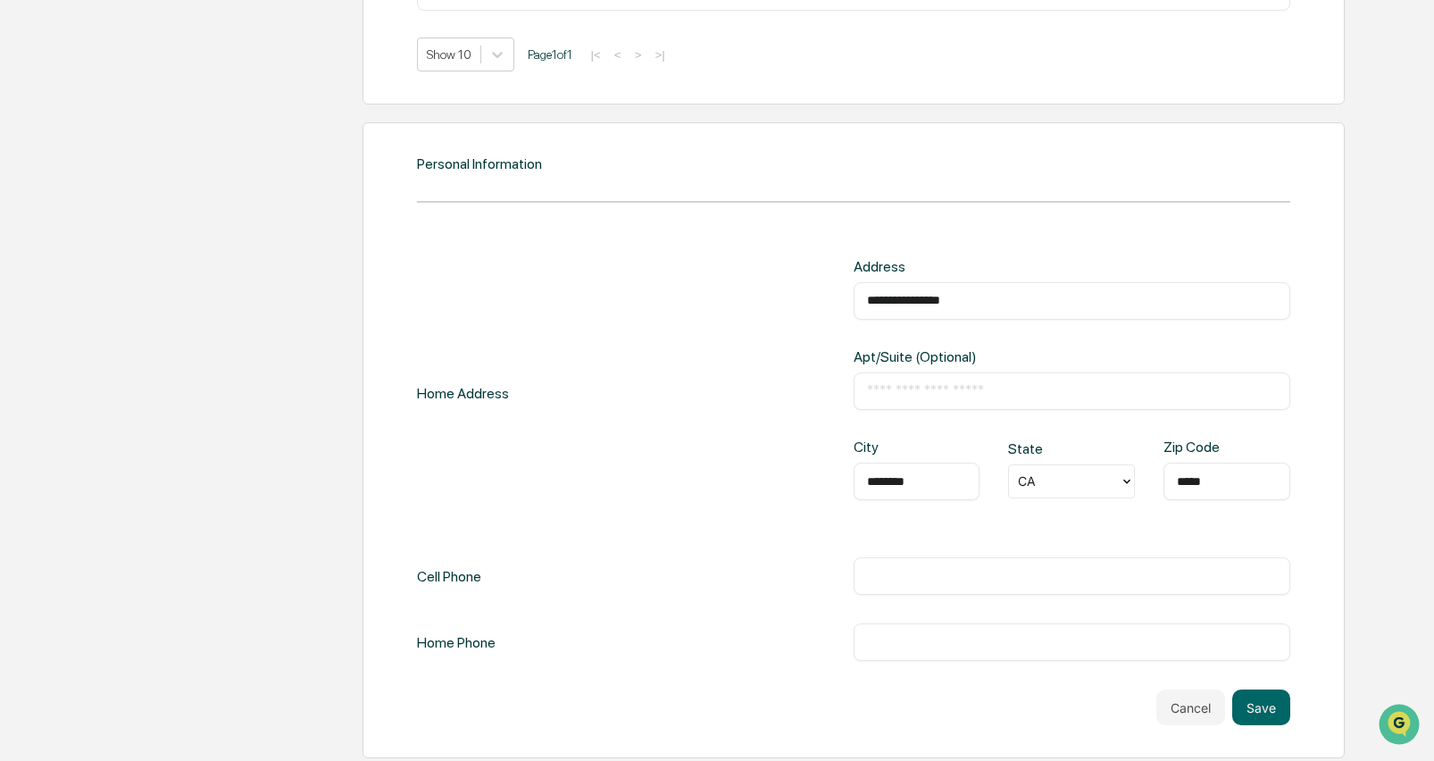
click at [908, 561] on div "​" at bounding box center [1071, 575] width 437 height 37
click at [914, 567] on input "text" at bounding box center [1072, 576] width 410 height 18
type input "*********"
click at [1257, 702] on button "Save" at bounding box center [1261, 707] width 58 height 36
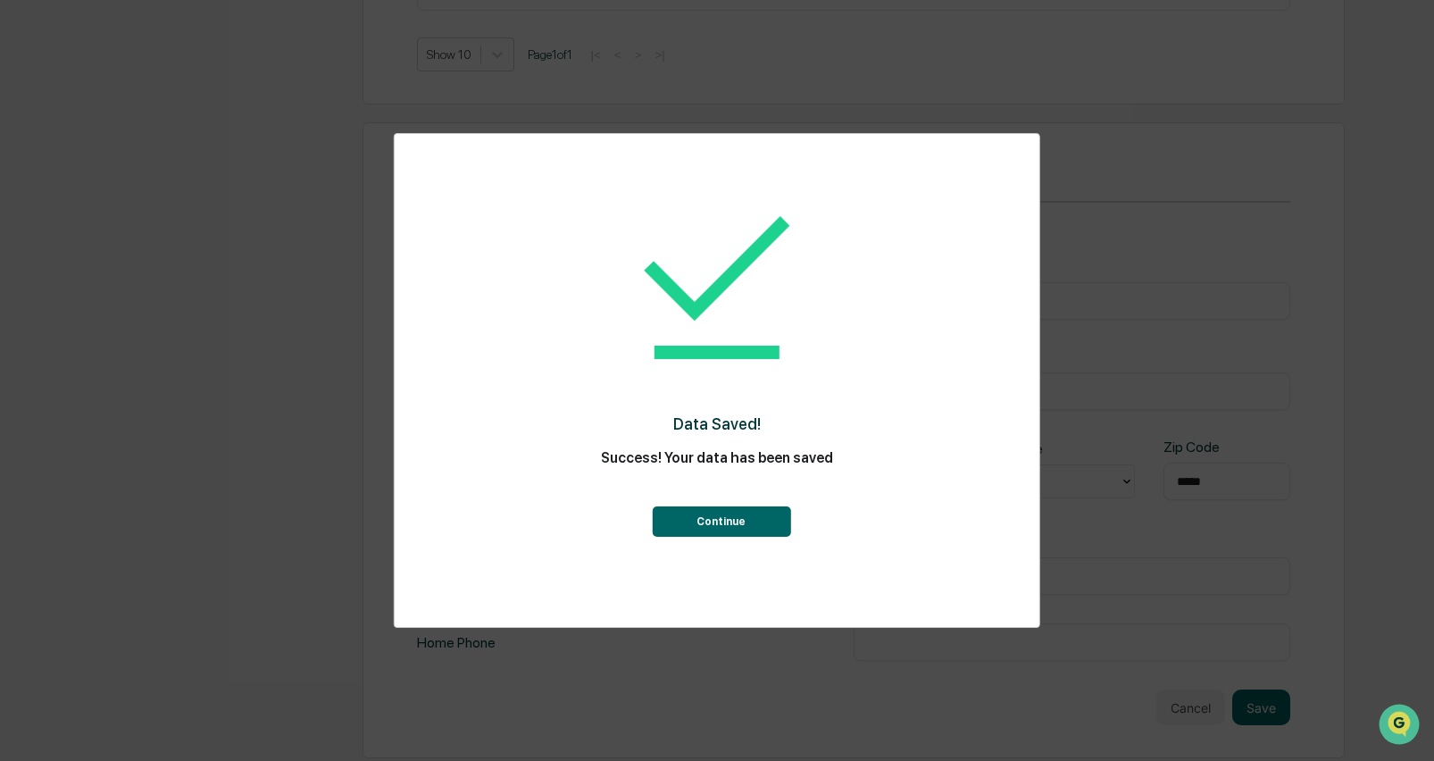
click at [778, 524] on button "Continue" at bounding box center [721, 521] width 138 height 30
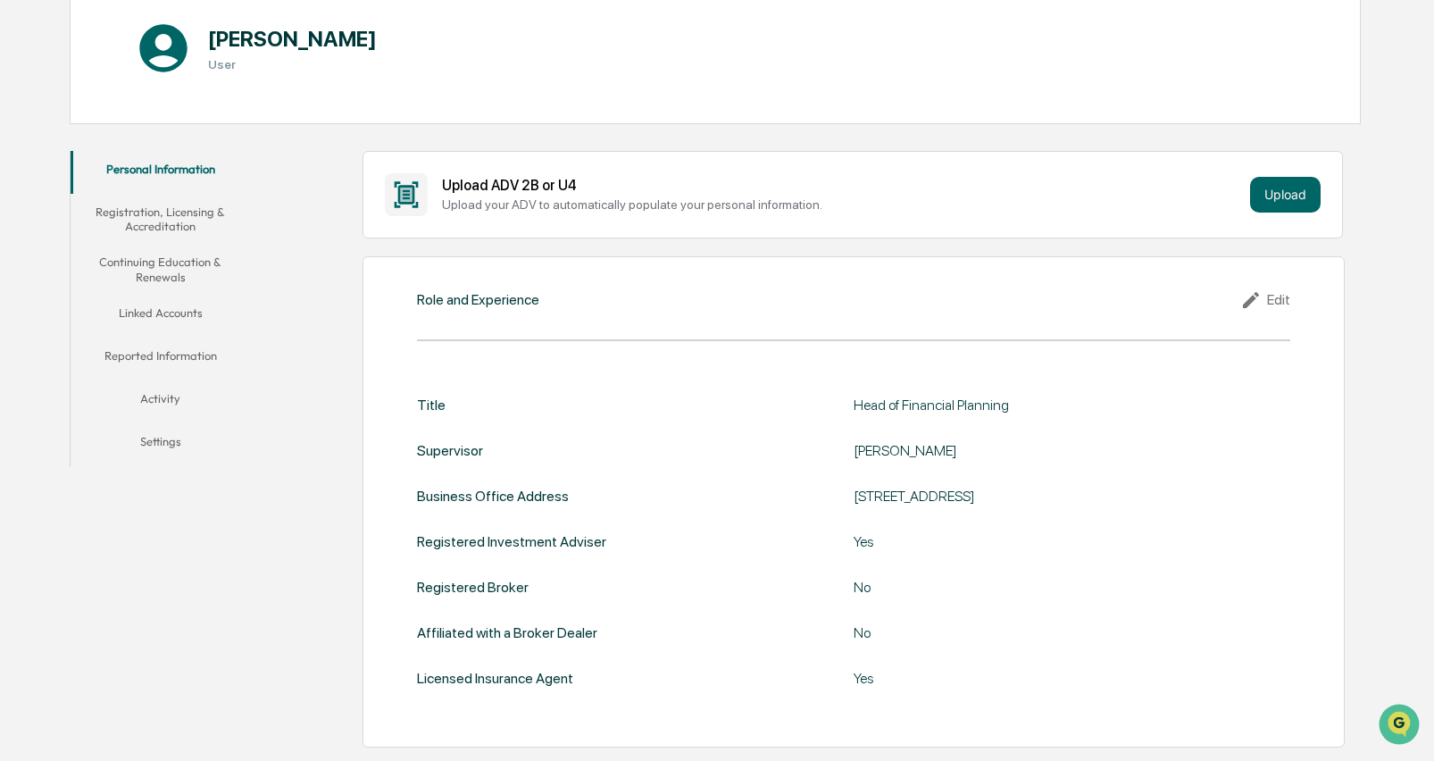
scroll to position [307, 0]
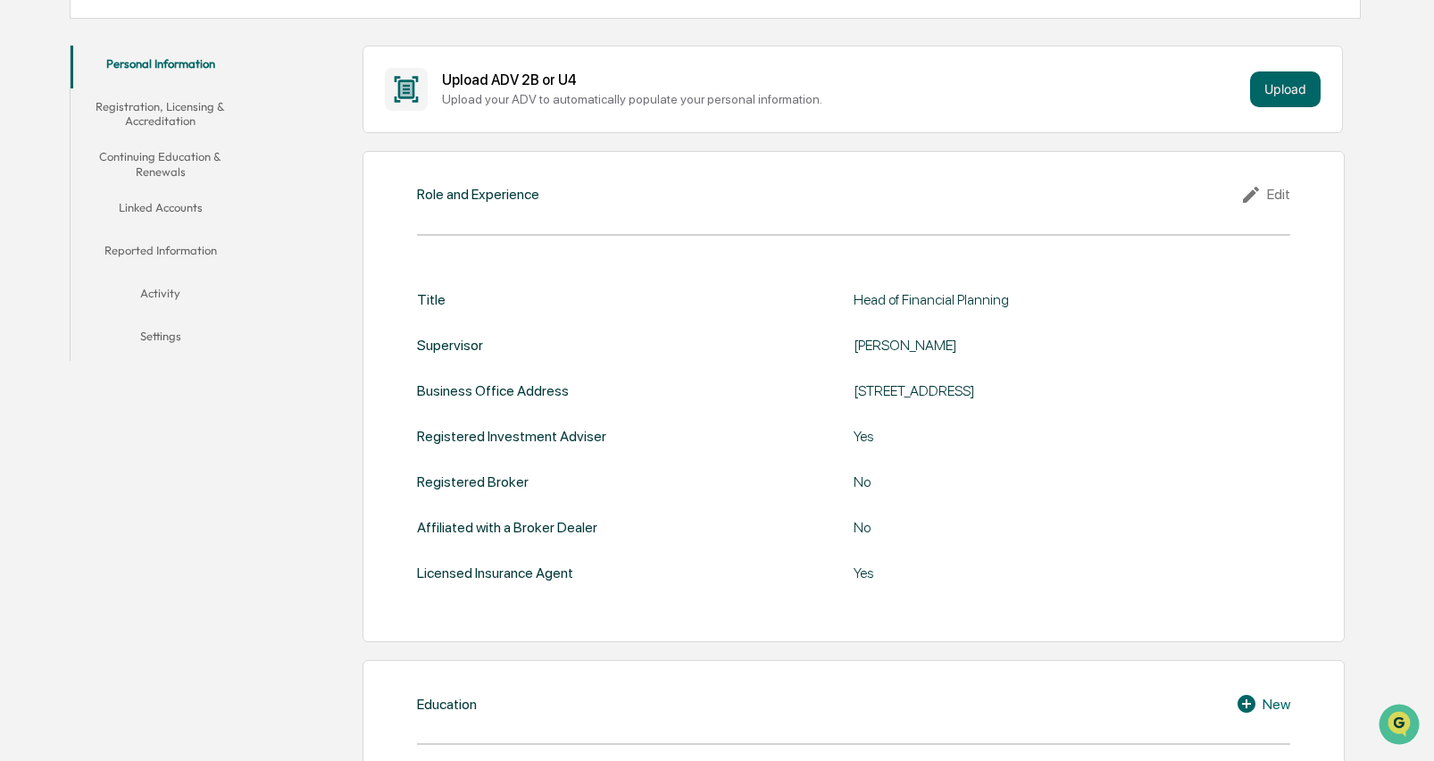
click at [167, 112] on button "Registration, Licensing & Accreditation" at bounding box center [160, 113] width 179 height 51
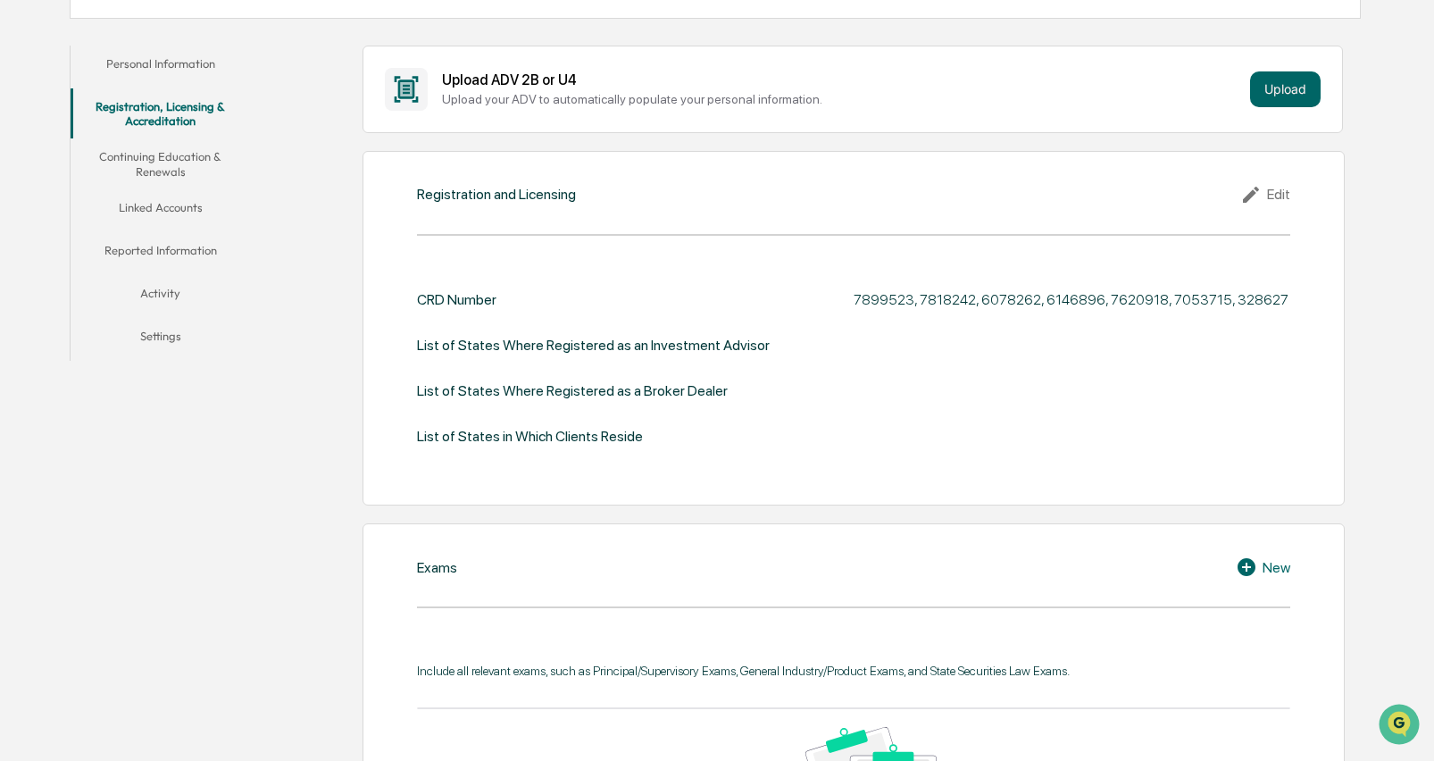
click at [1251, 192] on icon at bounding box center [1251, 195] width 16 height 16
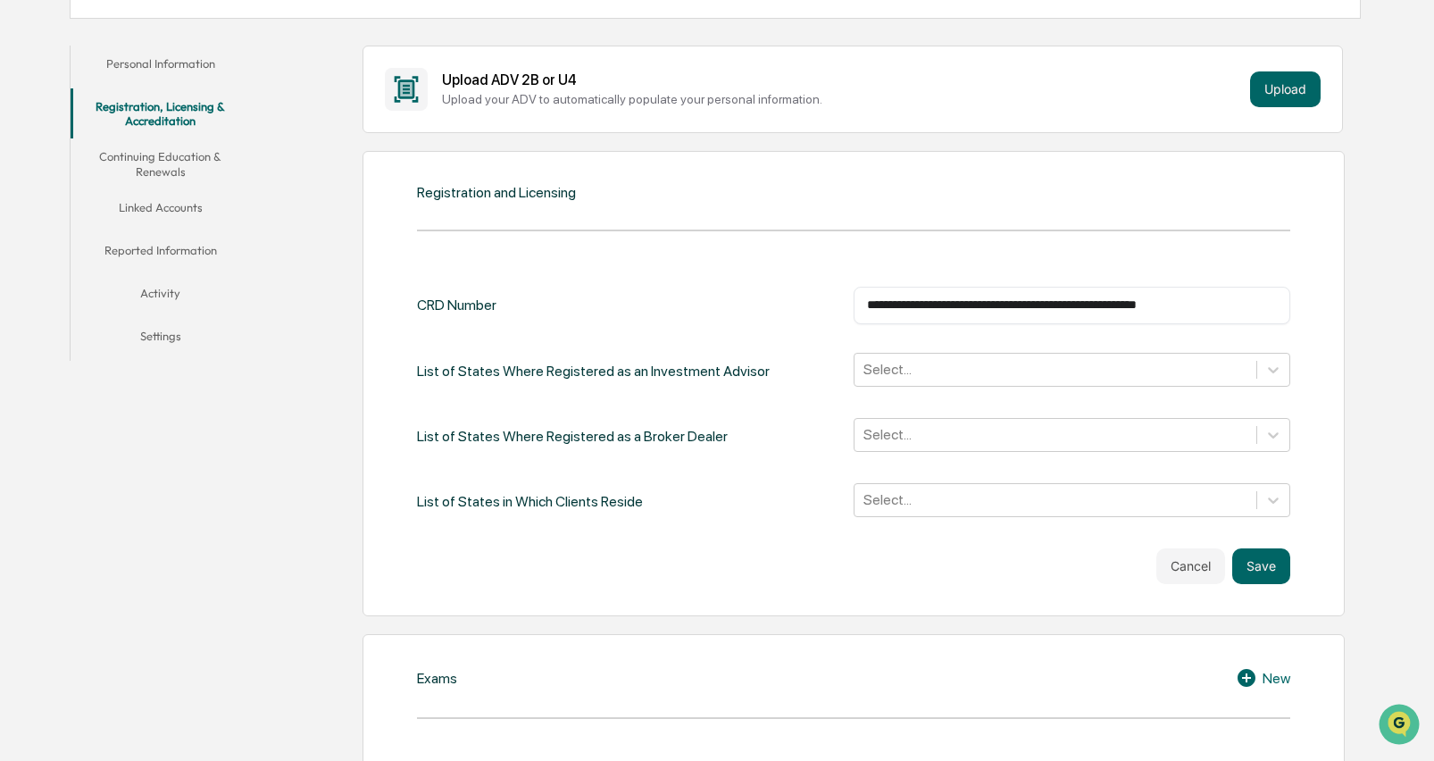
drag, startPoint x: 1267, startPoint y: 300, endPoint x: 843, endPoint y: 285, distance: 424.3
click at [843, 287] on div "**********" at bounding box center [853, 305] width 873 height 37
paste input "*******"
type input "*******"
click at [785, 278] on div "CRD Number ******* ​ List of States Where Registered as an Investment Advisor S…" at bounding box center [853, 422] width 873 height 324
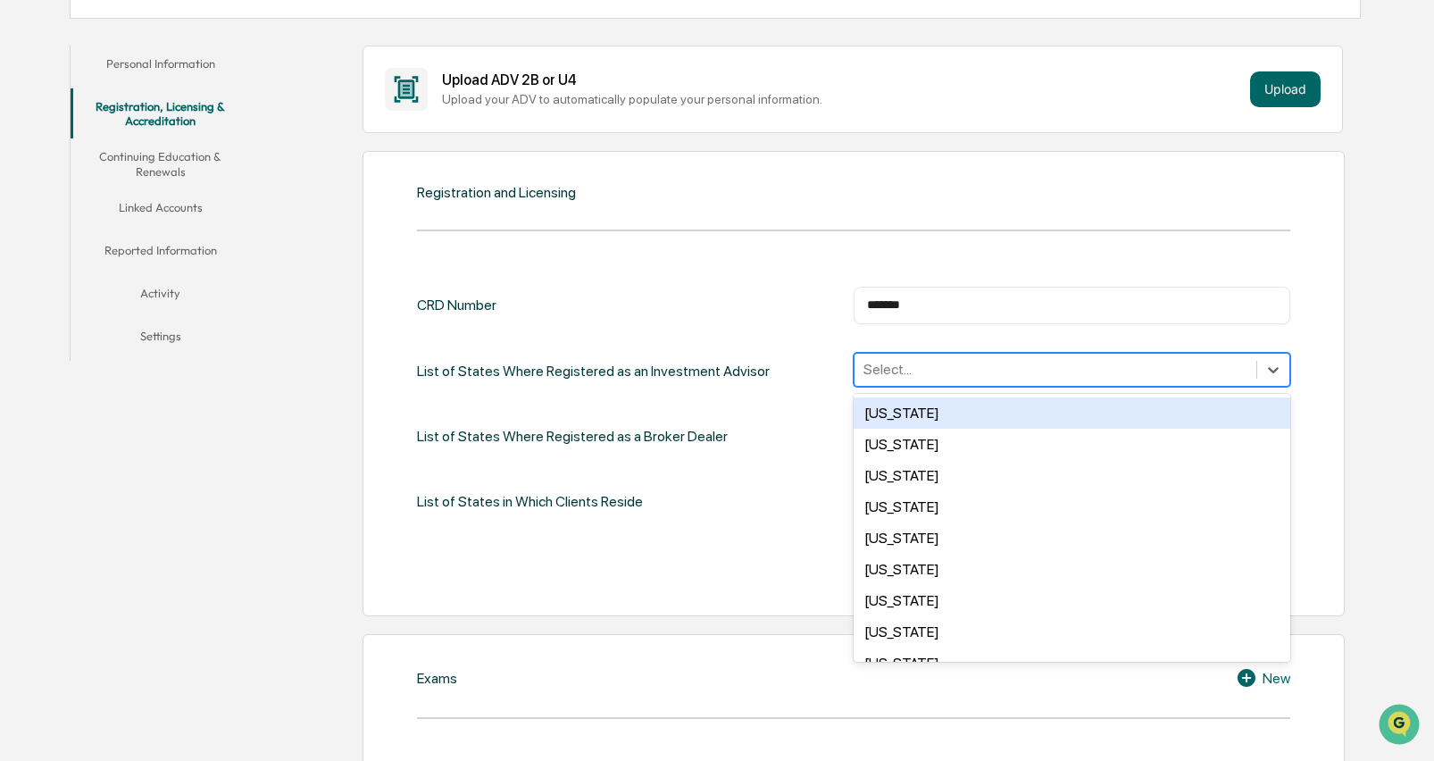
click at [932, 372] on div at bounding box center [1055, 369] width 384 height 21
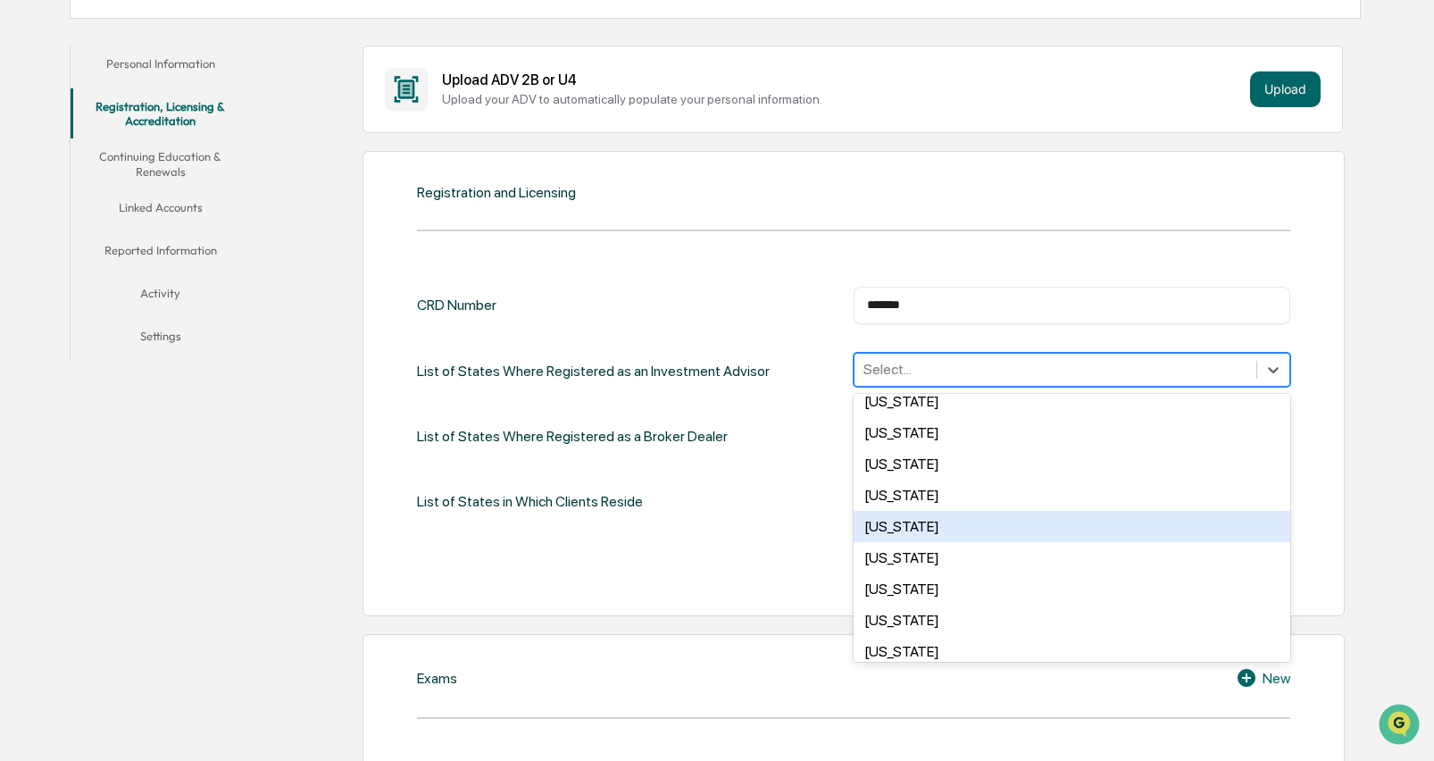
scroll to position [357, 0]
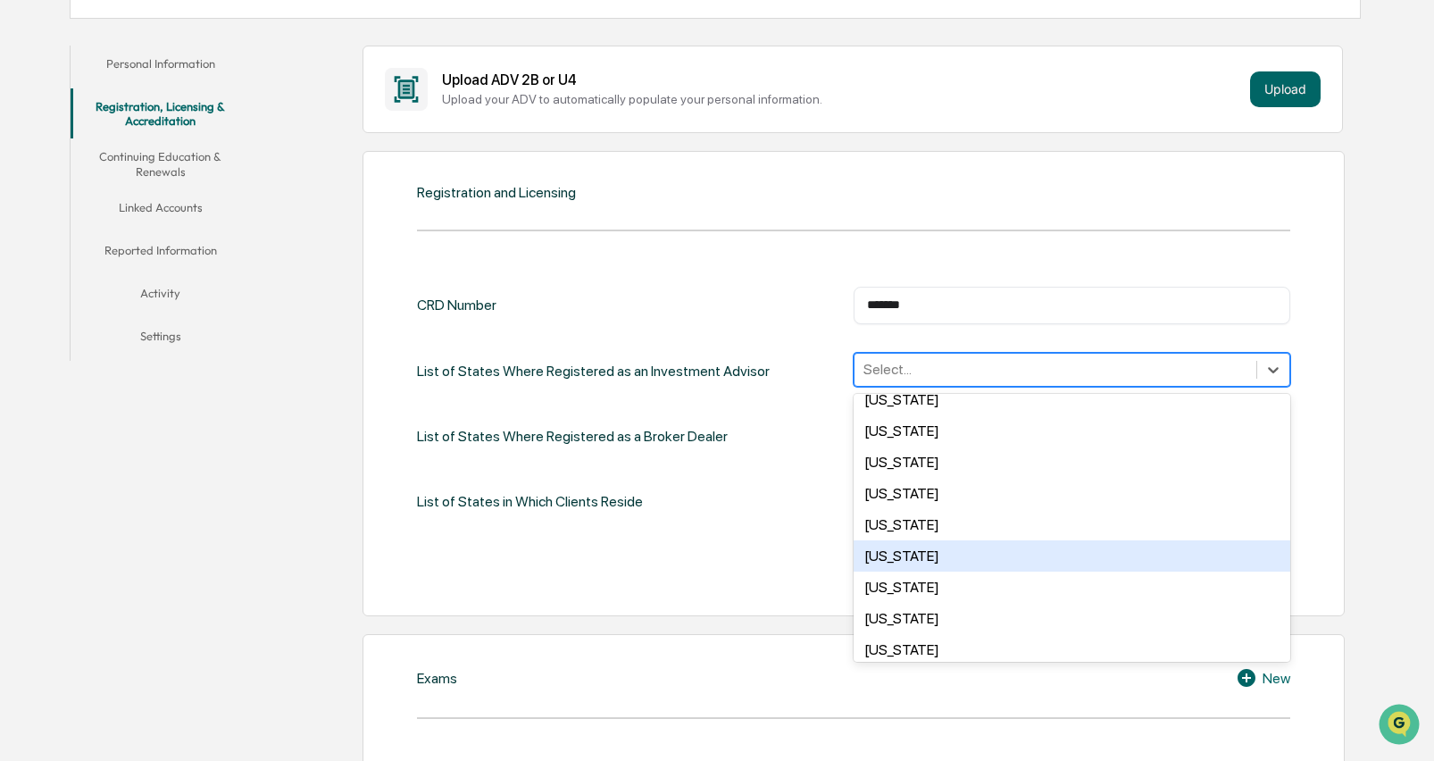
click at [914, 550] on div "[US_STATE]" at bounding box center [1071, 555] width 437 height 31
click at [755, 511] on div "List of States in Which Clients Reside Select..." at bounding box center [853, 501] width 873 height 37
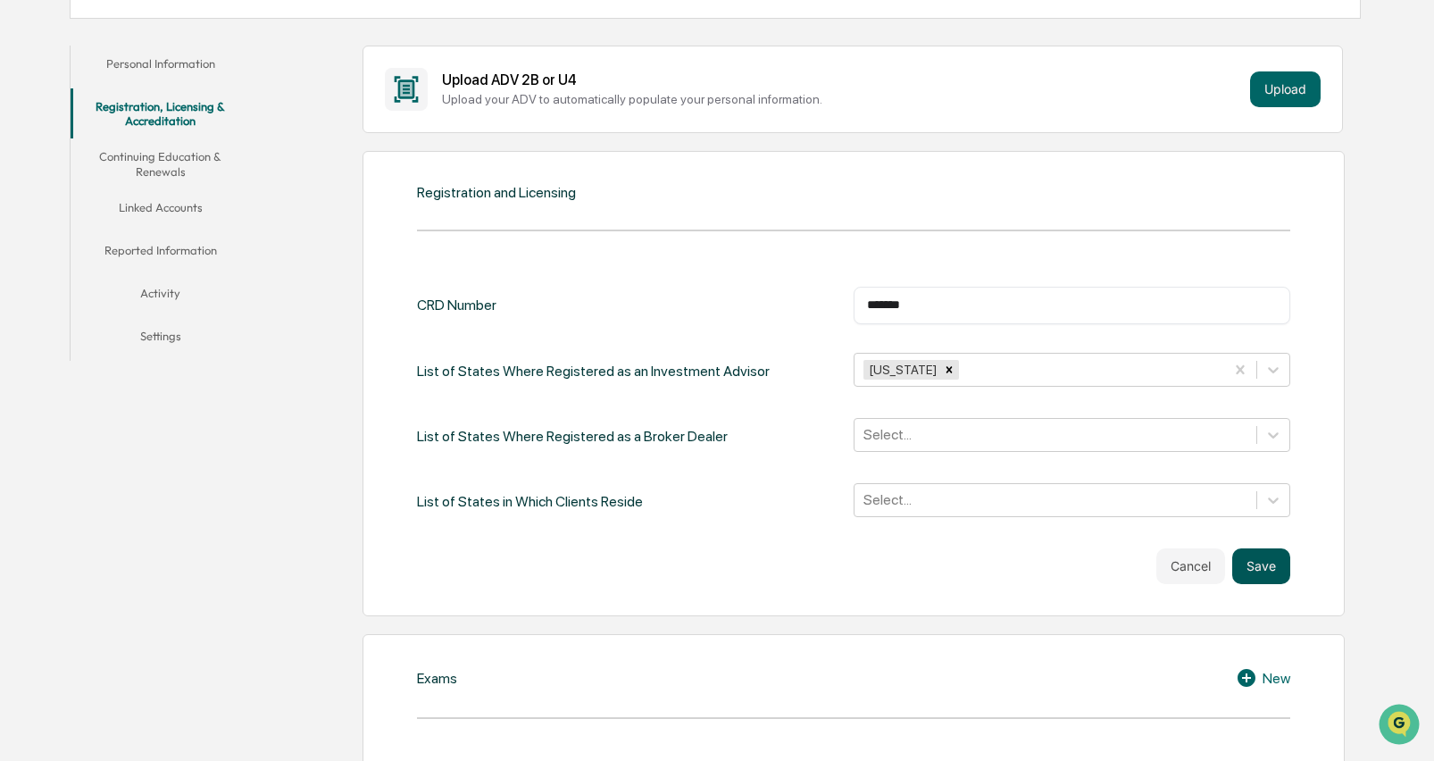
click at [1257, 562] on button "Save" at bounding box center [1261, 566] width 58 height 36
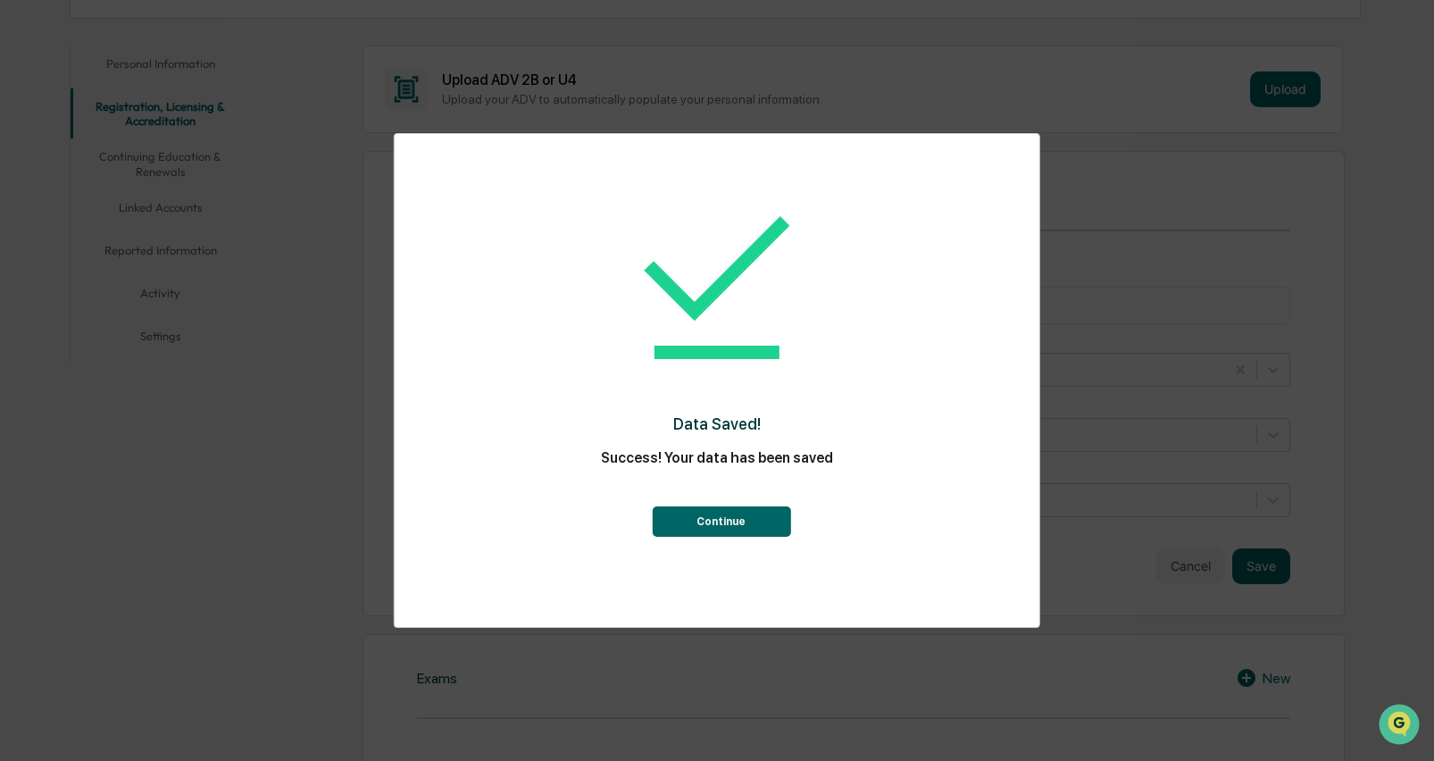
click at [763, 520] on button "Continue" at bounding box center [721, 521] width 138 height 30
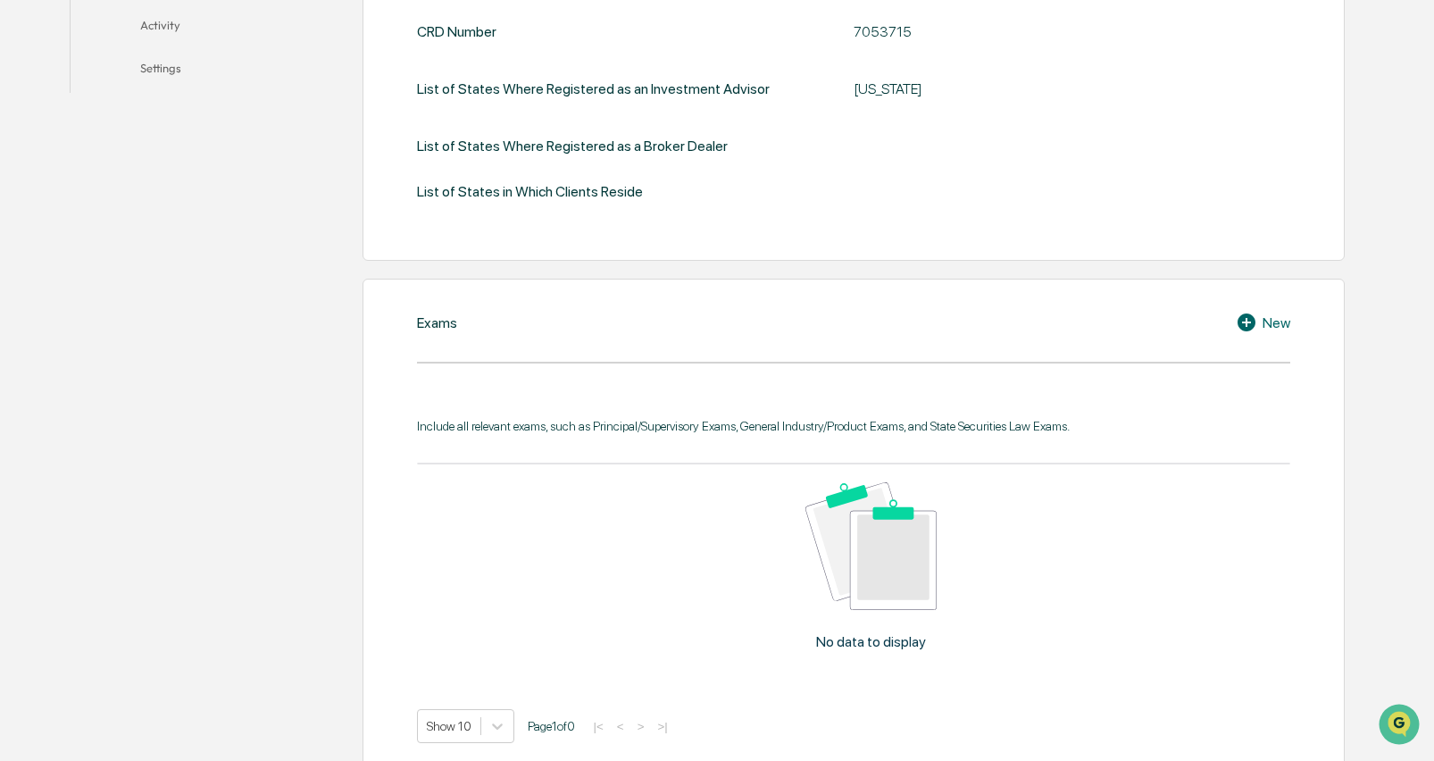
scroll to position [753, 0]
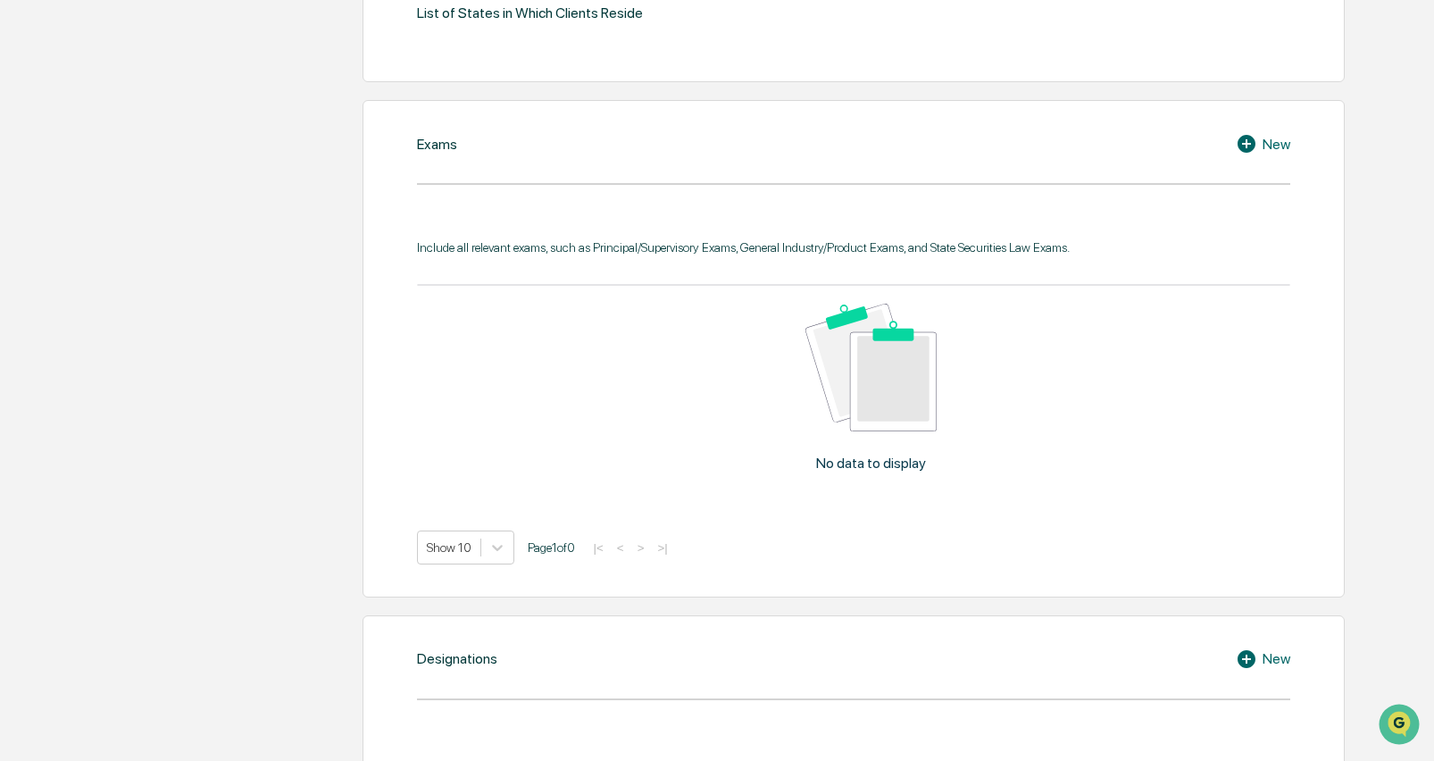
click at [1248, 146] on icon at bounding box center [1246, 144] width 18 height 18
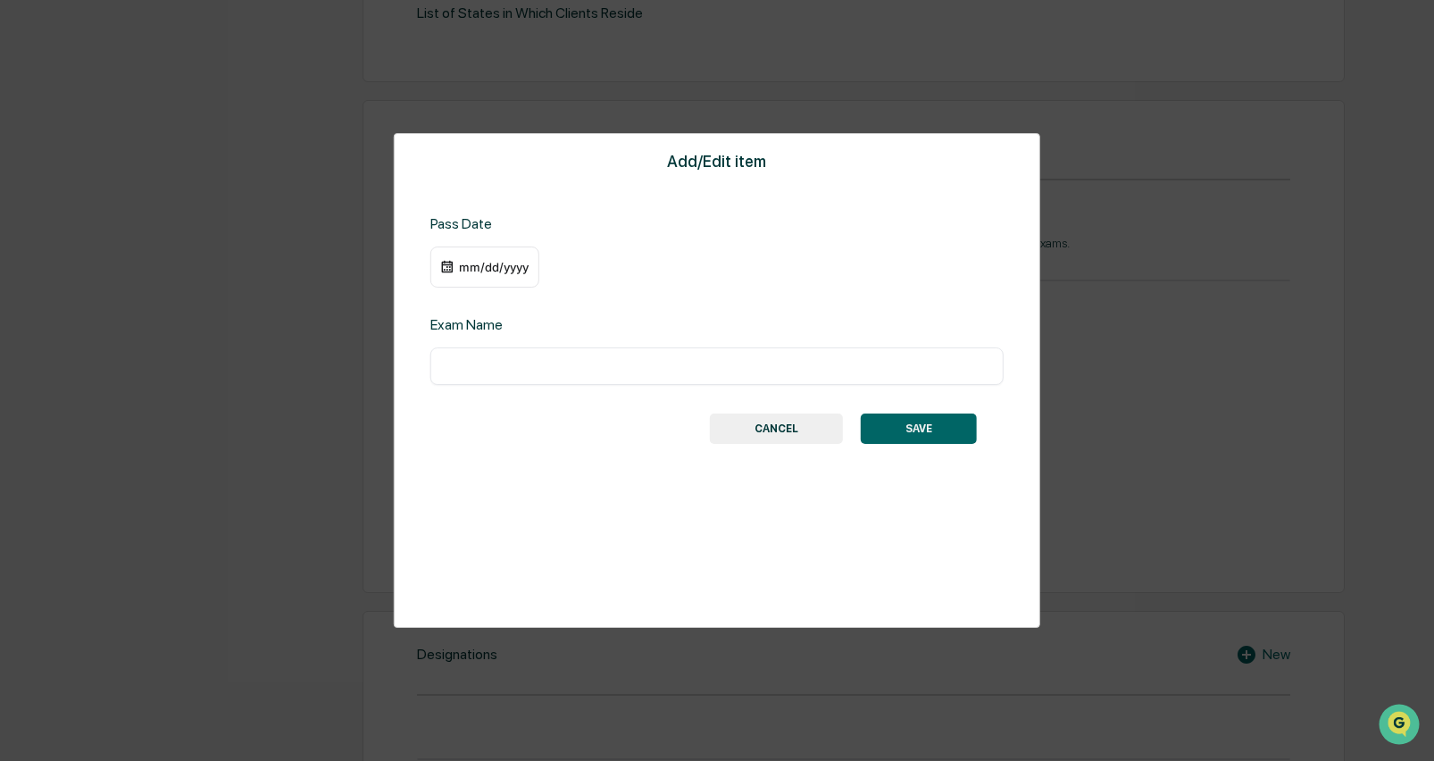
click at [489, 258] on div "mm/dd/yyyy" at bounding box center [484, 266] width 109 height 41
click at [459, 266] on div "mm/dd/yyyy" at bounding box center [493, 267] width 71 height 14
click at [469, 265] on div at bounding box center [721, 380] width 1443 height 761
click at [466, 263] on div "mm/dd/yyyy" at bounding box center [493, 267] width 71 height 14
click at [493, 263] on div at bounding box center [721, 380] width 1443 height 761
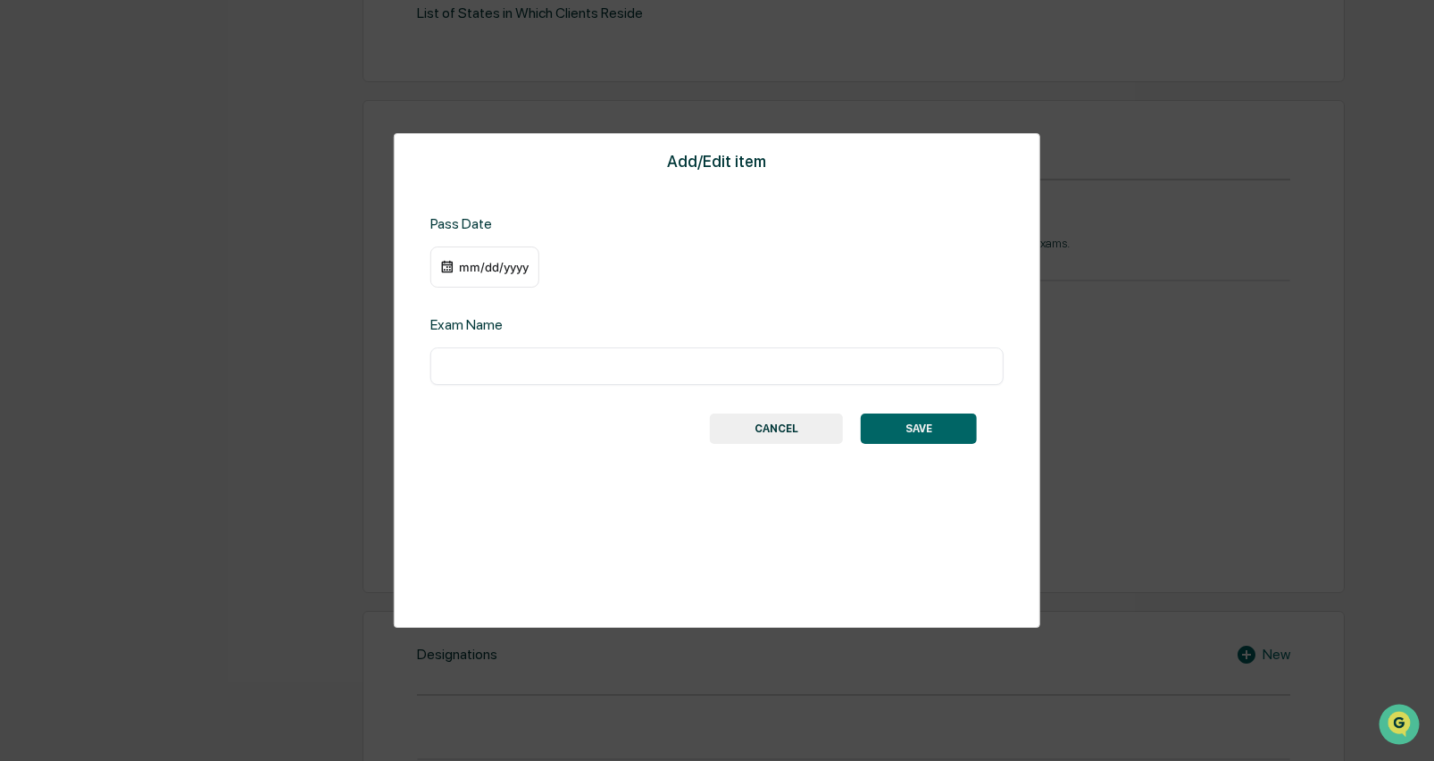
click at [536, 267] on div "mm/dd/yyyy" at bounding box center [484, 266] width 109 height 41
click at [529, 274] on div "mm/dd/yyyy" at bounding box center [484, 266] width 109 height 41
click at [519, 270] on div "mm/dd/yyyy" at bounding box center [493, 267] width 71 height 14
click at [574, 304] on button "calendar view is open, switch to year view" at bounding box center [588, 302] width 29 height 29
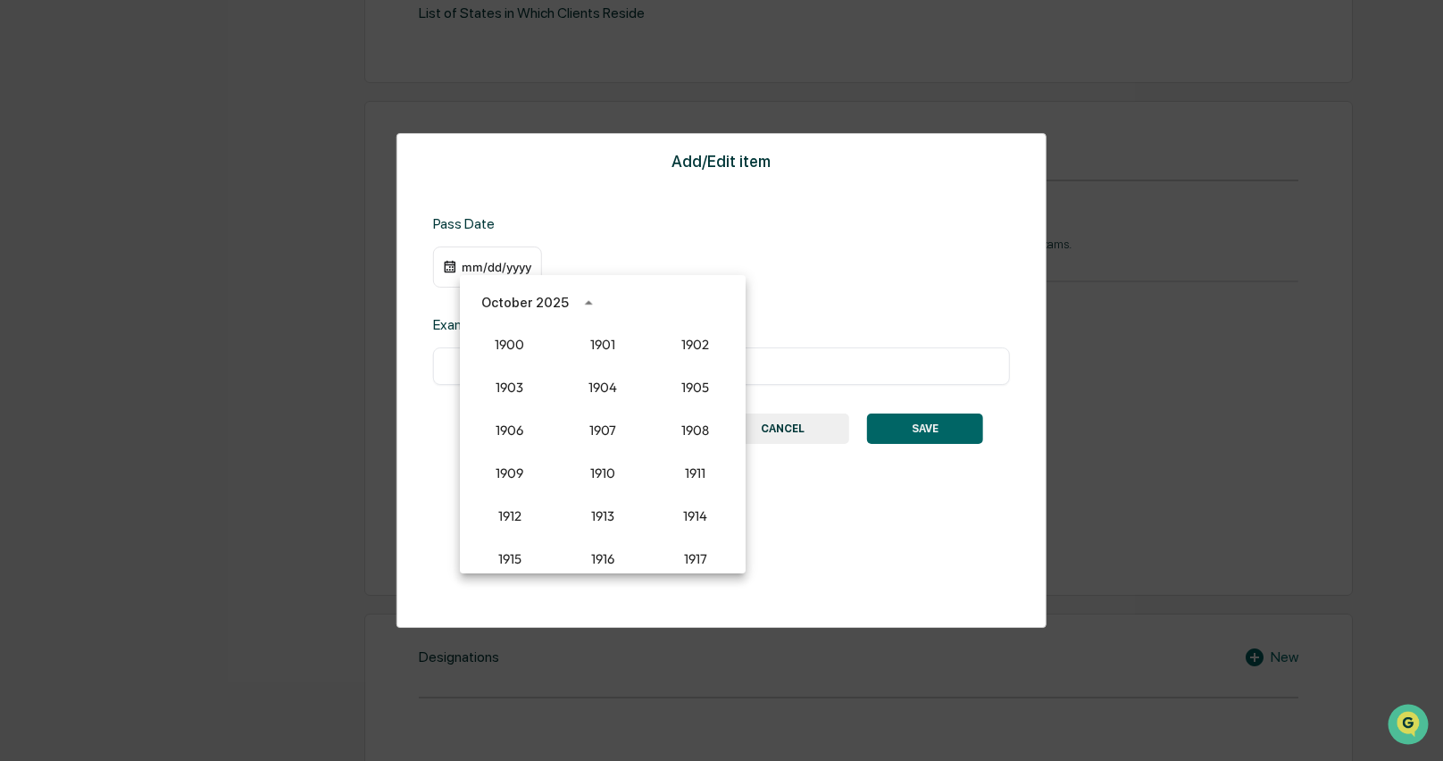
scroll to position [1653, 0]
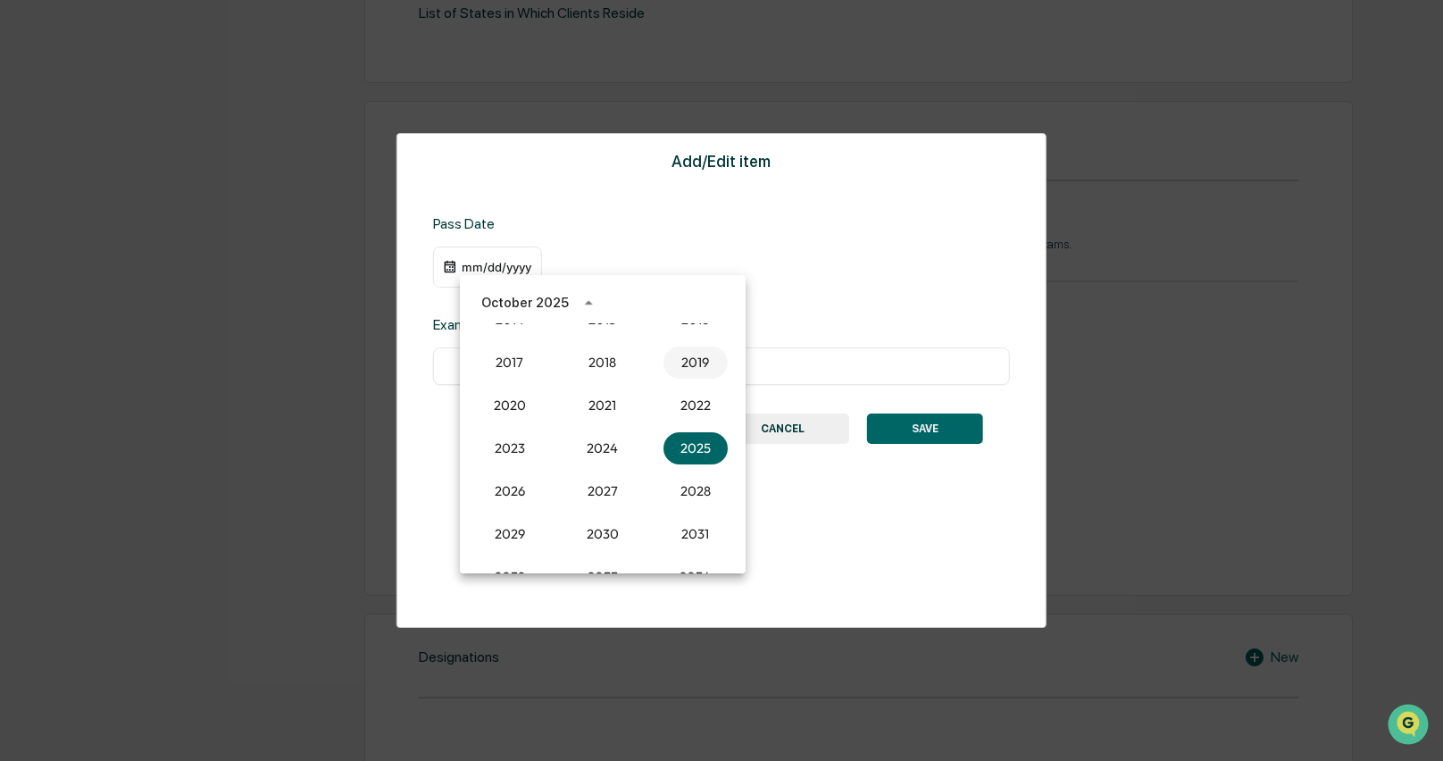
click at [686, 362] on button "2019" at bounding box center [695, 362] width 64 height 32
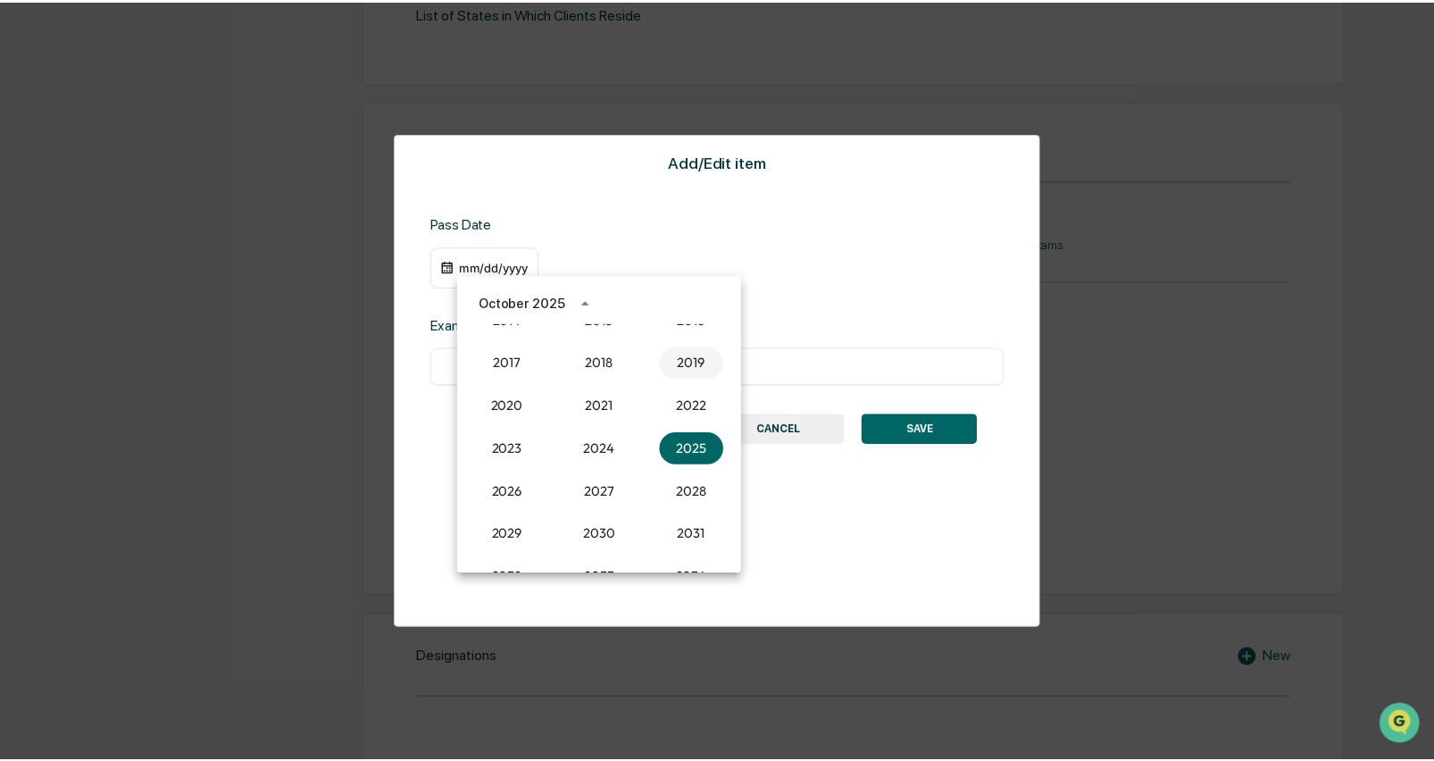
scroll to position [753, 0]
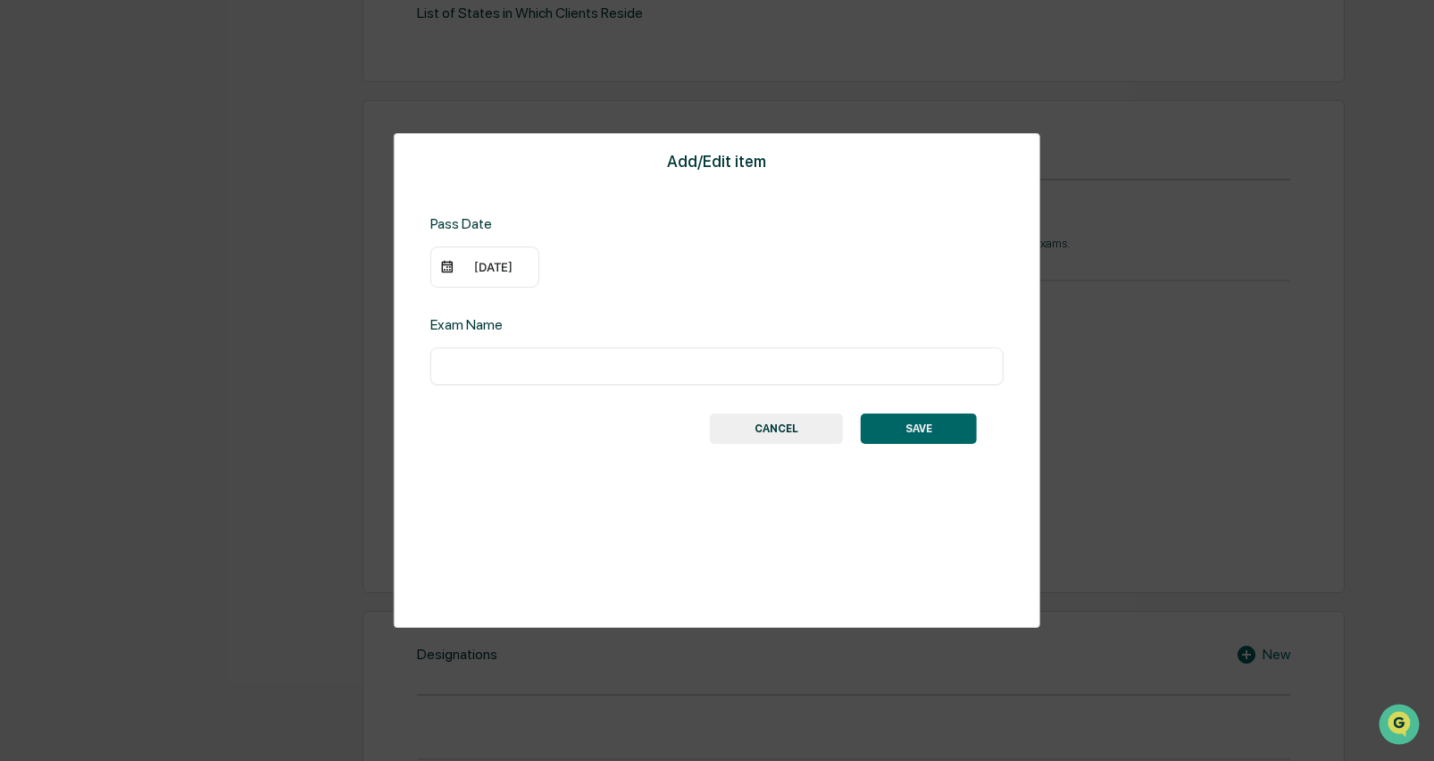
click at [495, 271] on div "[DATE]" at bounding box center [493, 267] width 71 height 14
click at [683, 304] on icon "Previous month" at bounding box center [683, 302] width 6 height 10
click at [684, 304] on icon "Previous month" at bounding box center [683, 302] width 6 height 10
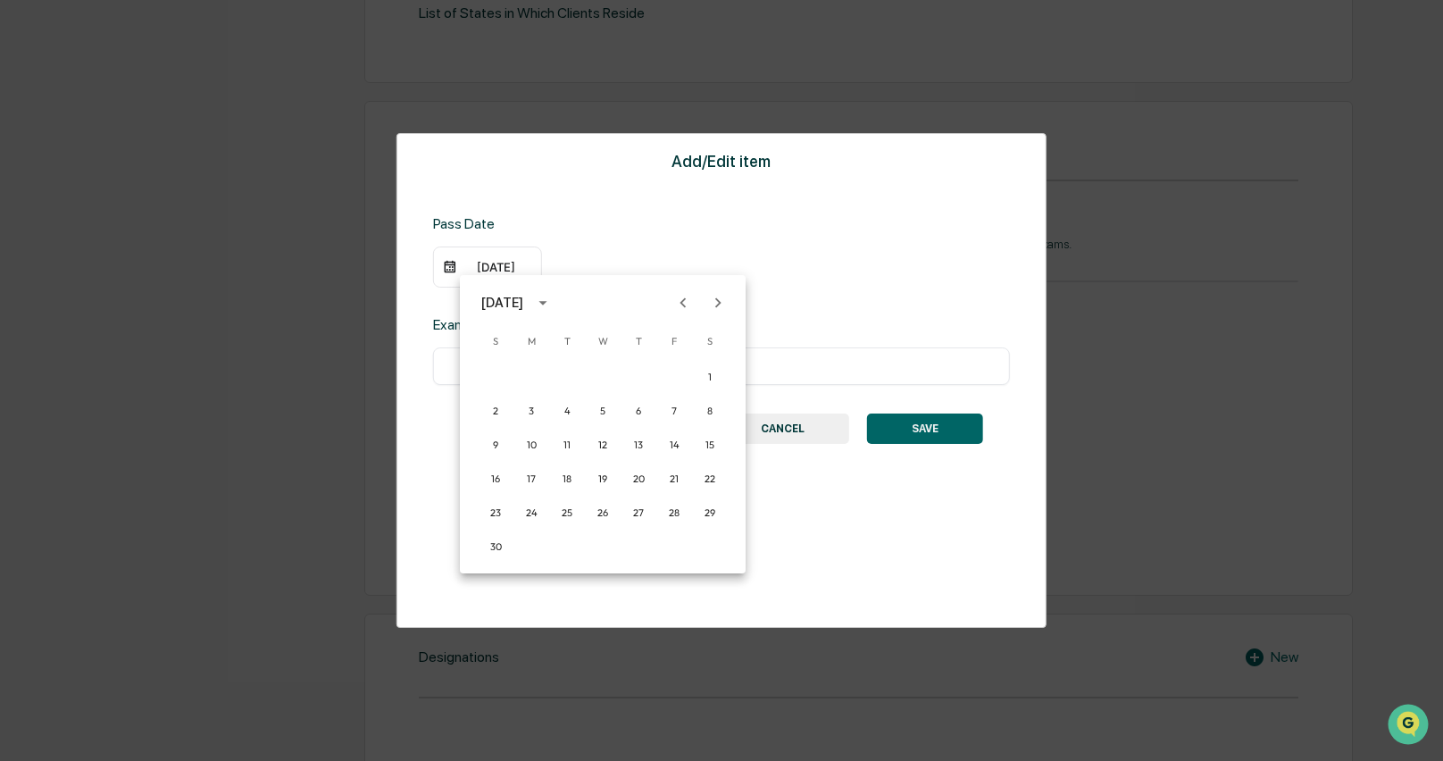
click at [684, 306] on icon "Previous month" at bounding box center [683, 302] width 6 height 10
click at [686, 308] on icon "Previous month" at bounding box center [683, 303] width 20 height 20
click at [687, 309] on icon "Previous month" at bounding box center [683, 303] width 20 height 20
click at [603, 408] on button "6" at bounding box center [603, 411] width 32 height 32
click at [591, 358] on input "text" at bounding box center [717, 366] width 546 height 18
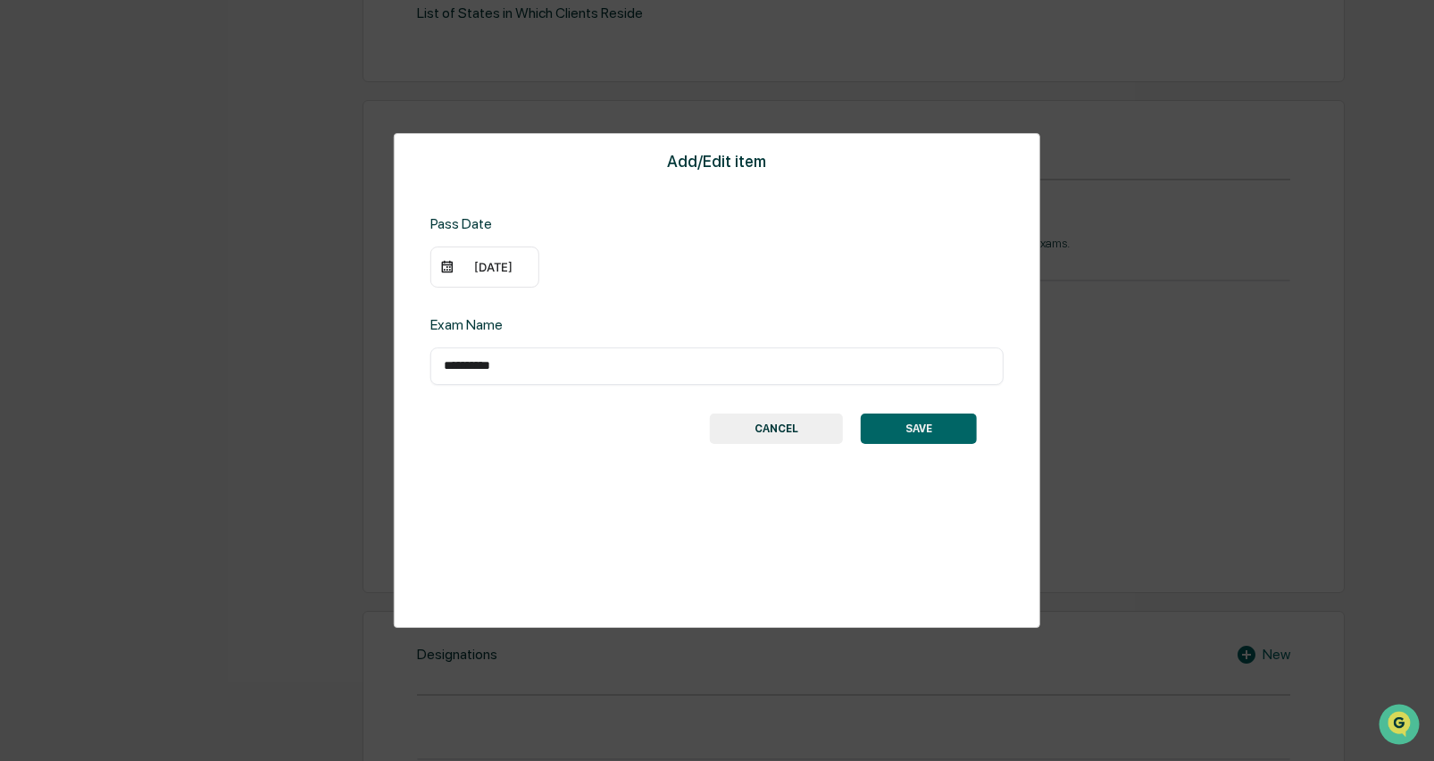
type input "**********"
click at [925, 428] on button "SAVE" at bounding box center [919, 428] width 116 height 30
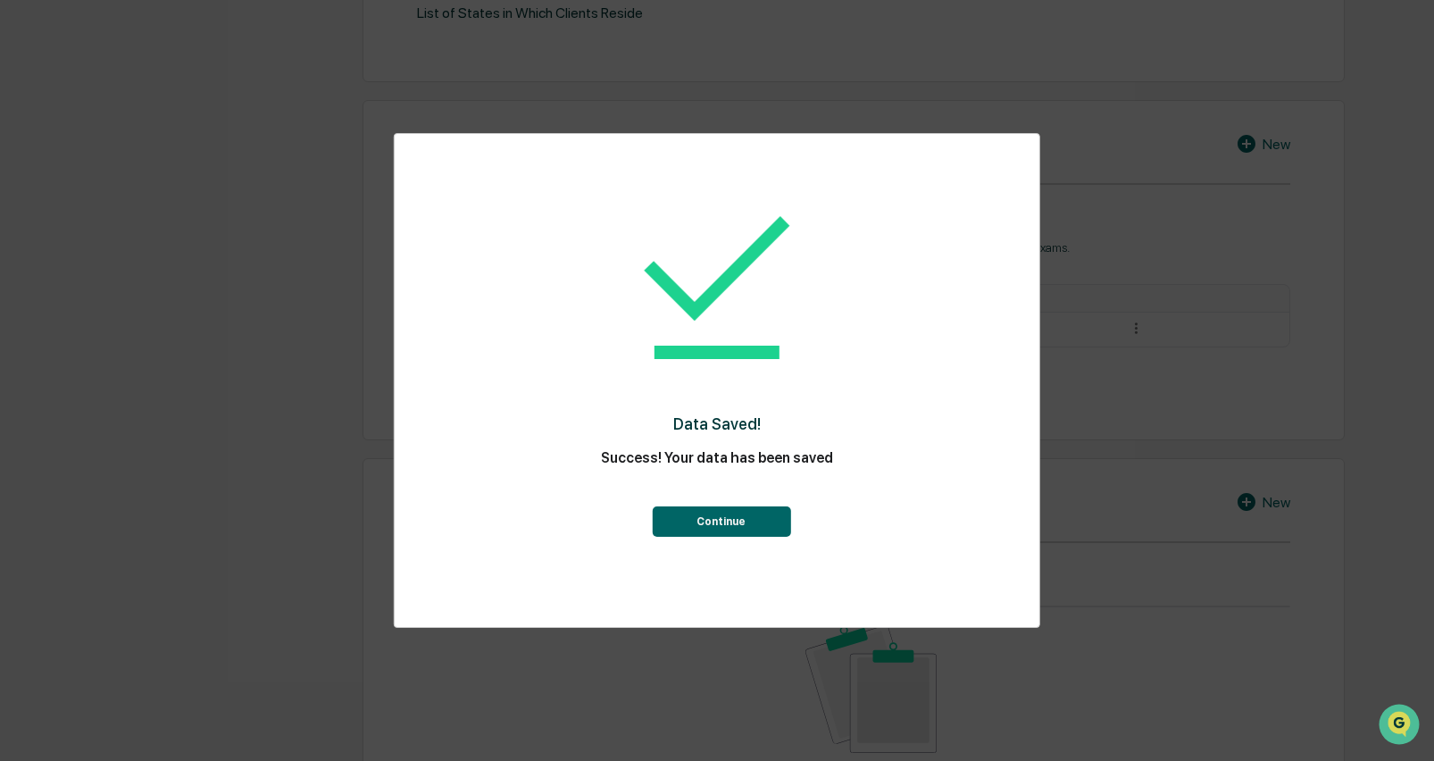
click at [754, 510] on button "Continue" at bounding box center [721, 521] width 138 height 30
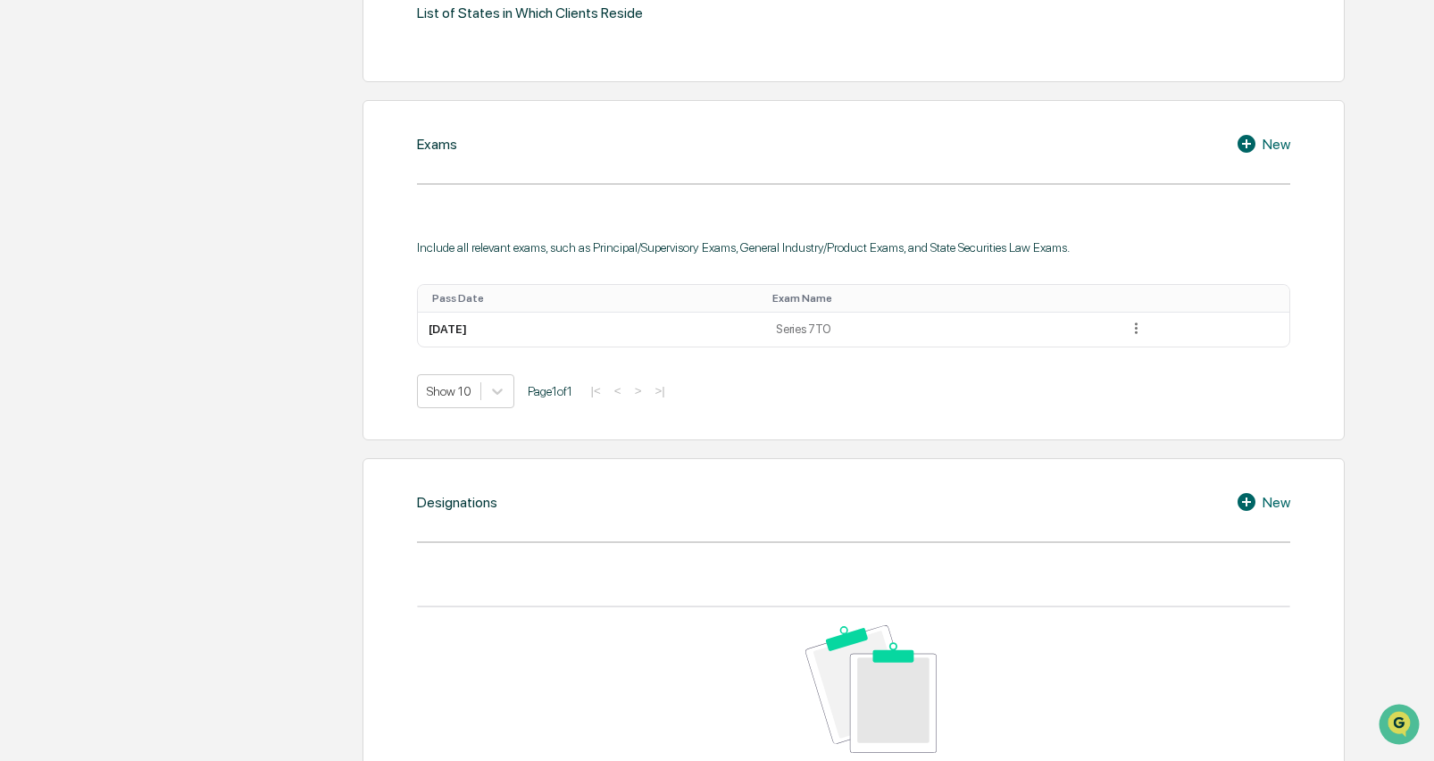
click at [1246, 142] on icon at bounding box center [1249, 143] width 27 height 21
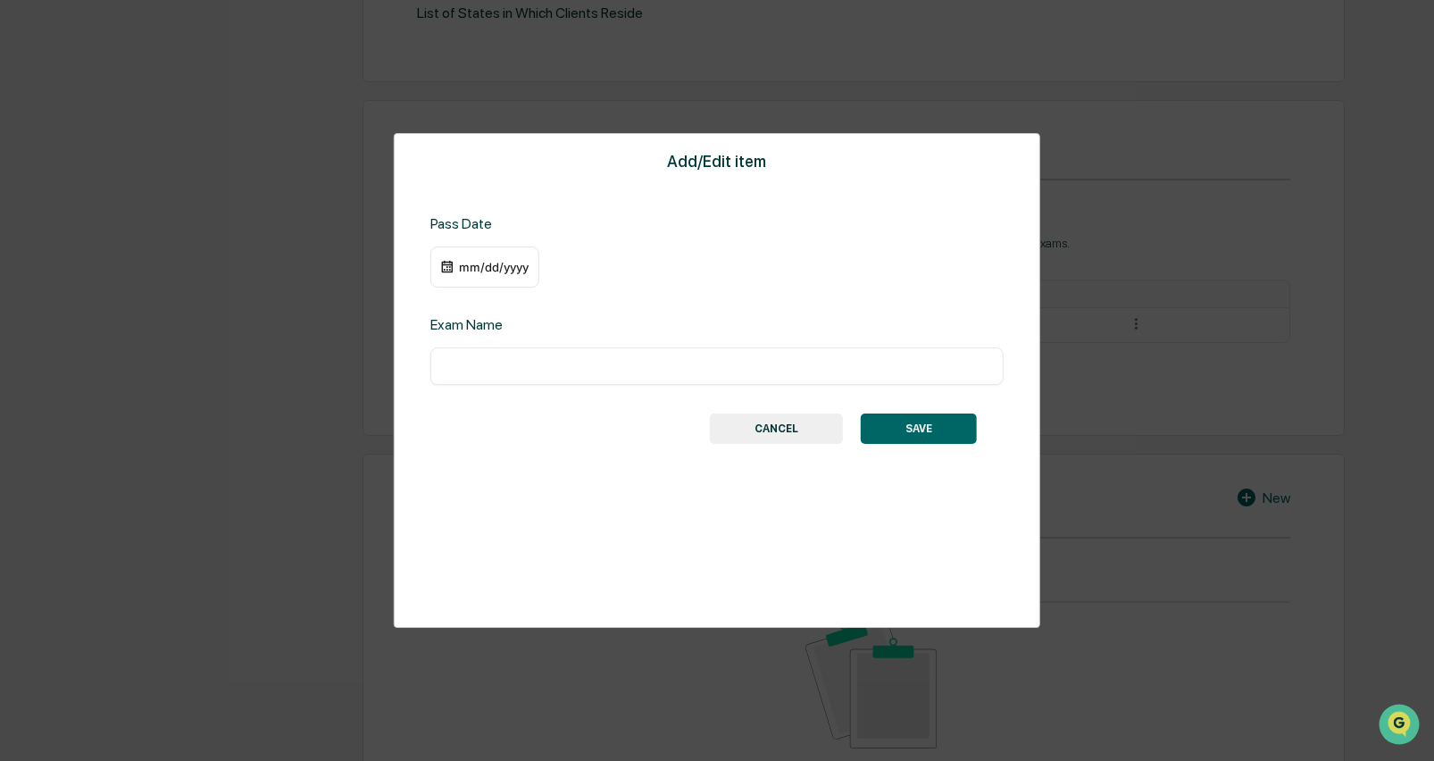
click at [518, 281] on div "mm/dd/yyyy" at bounding box center [484, 266] width 109 height 41
click at [504, 278] on div "mm/dd/yyyy" at bounding box center [484, 266] width 109 height 41
click at [495, 267] on div "mm/dd/yyyy" at bounding box center [493, 267] width 71 height 14
click at [559, 297] on div "October 2025" at bounding box center [524, 303] width 87 height 20
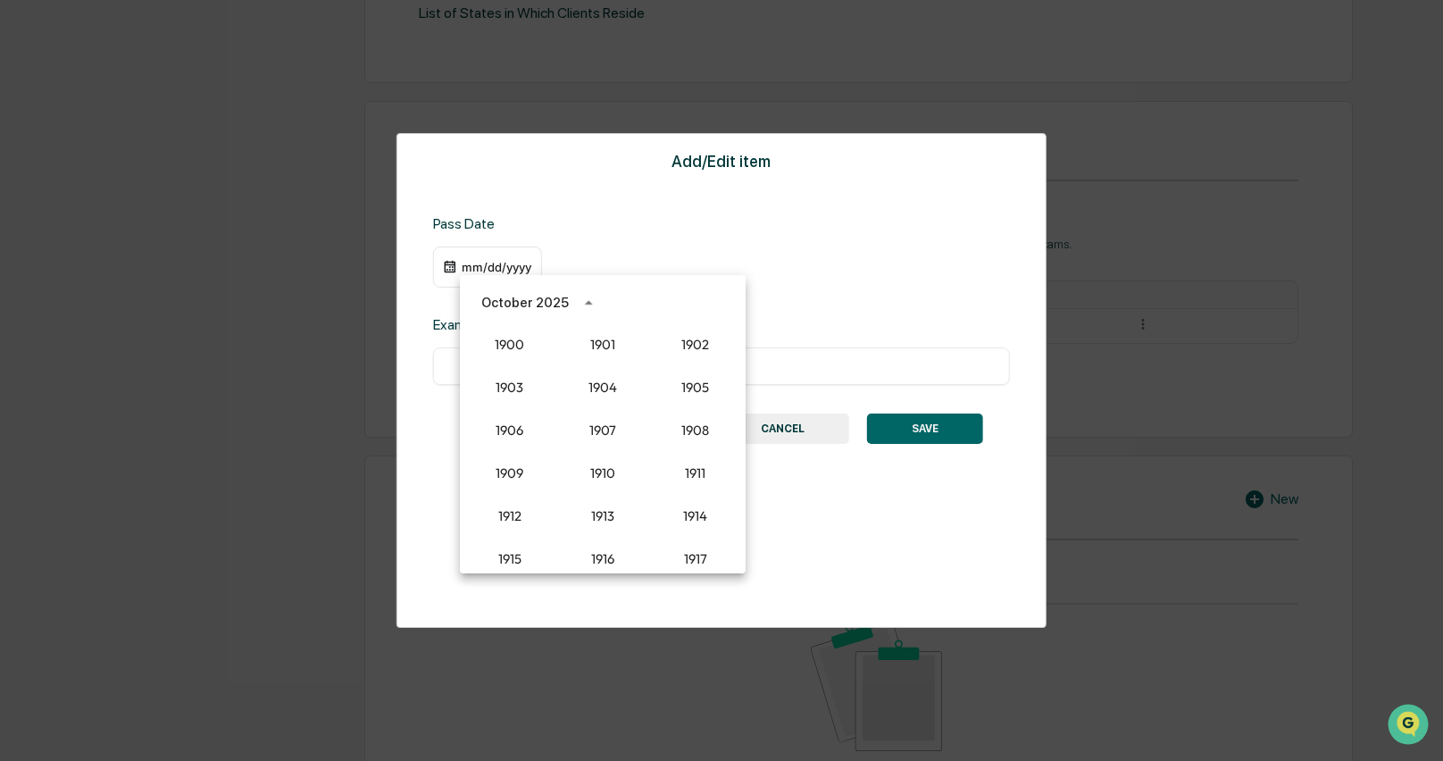
scroll to position [1653, 0]
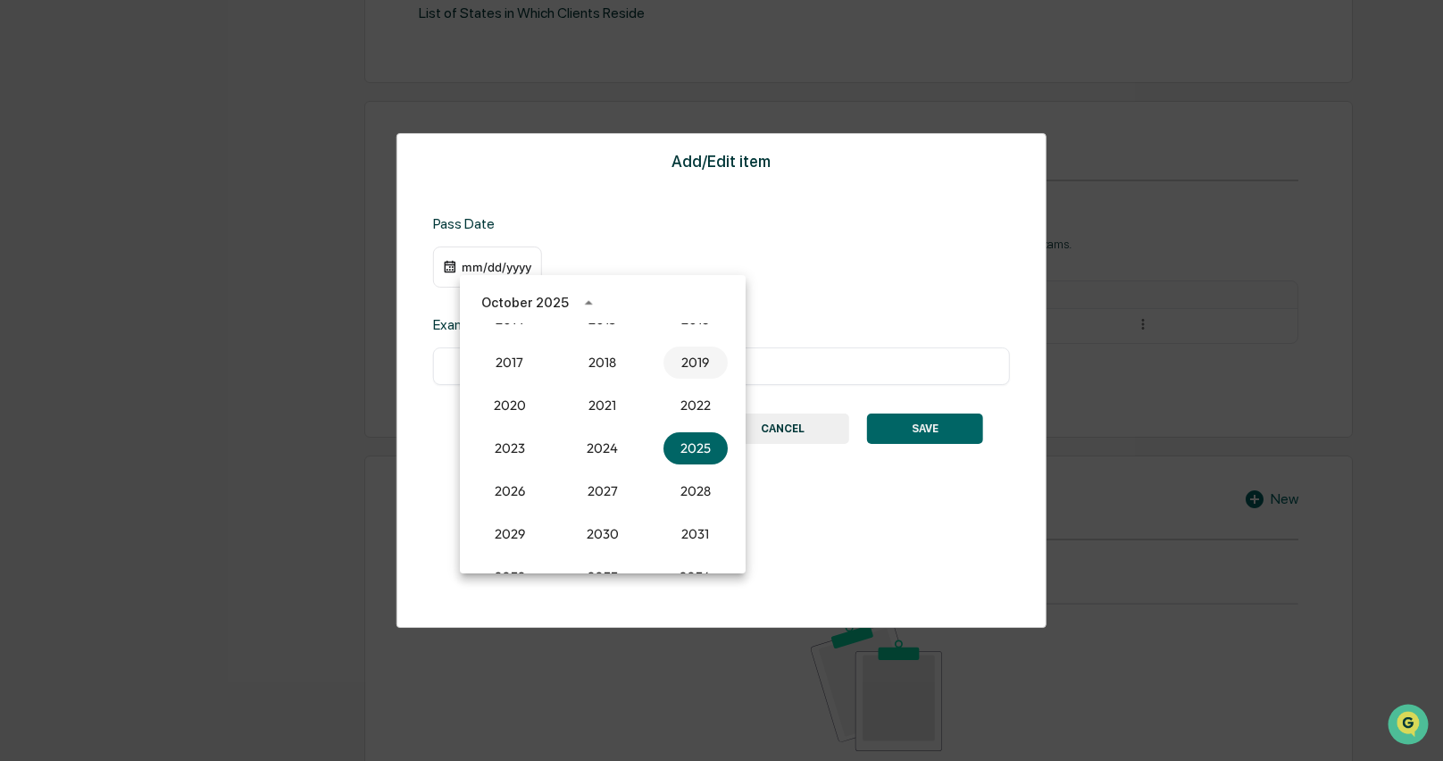
click at [675, 359] on button "2019" at bounding box center [695, 362] width 64 height 32
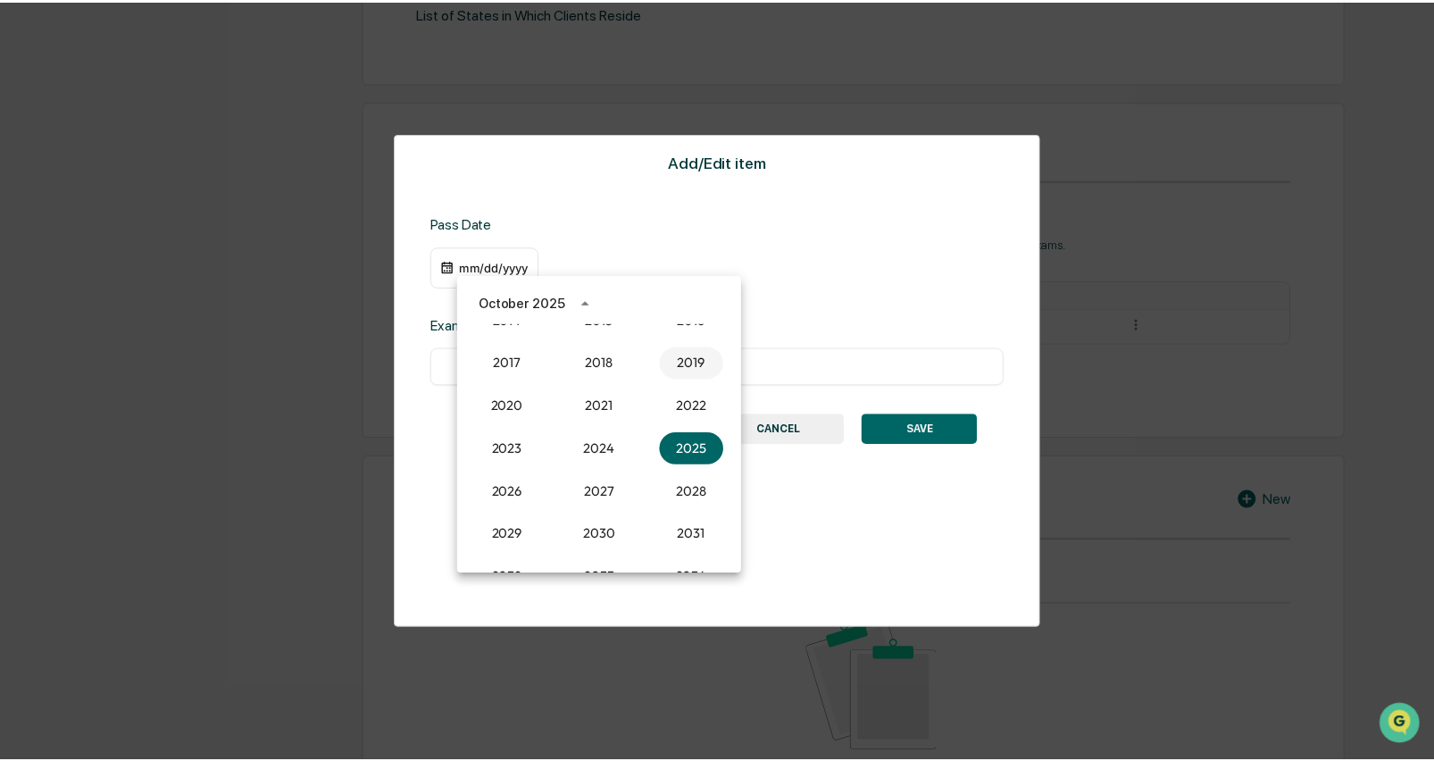
scroll to position [753, 0]
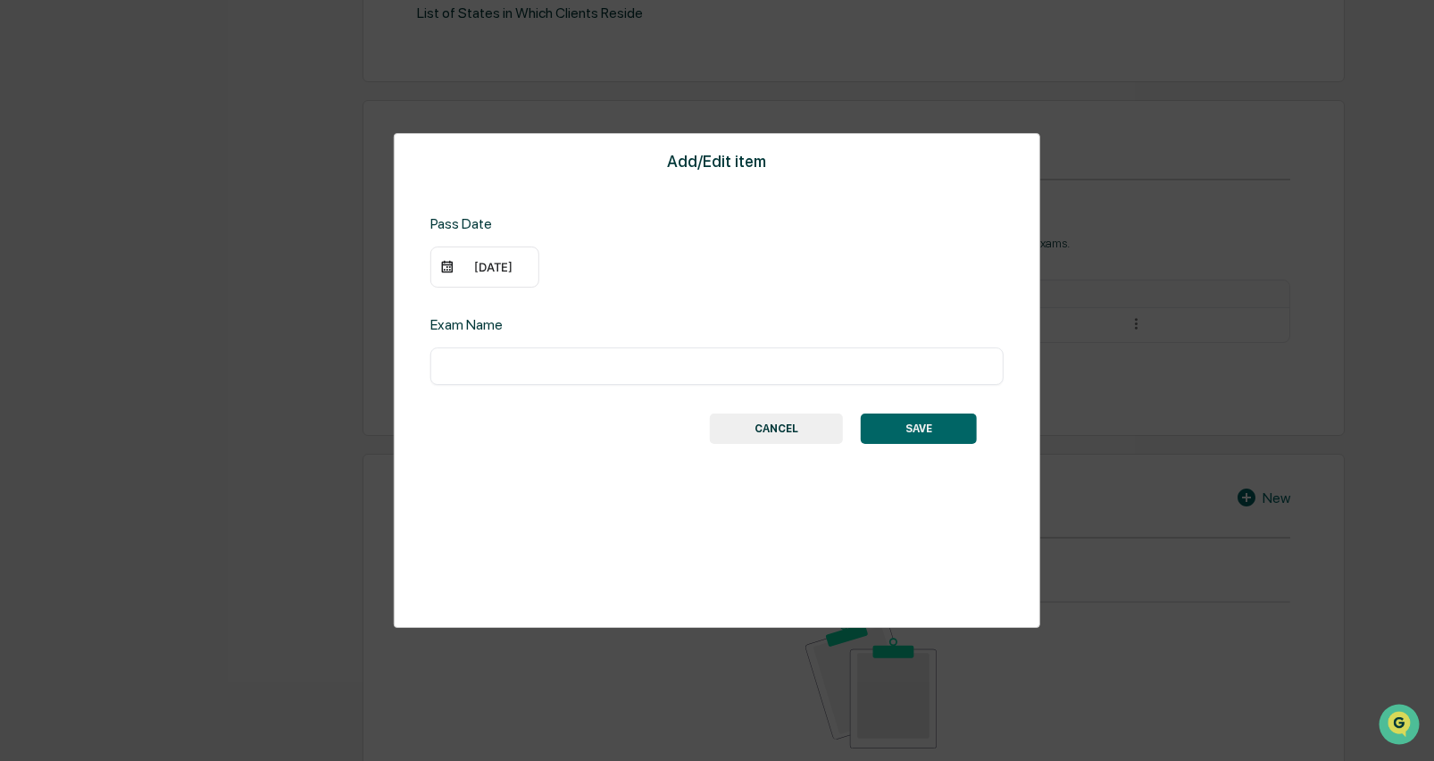
click at [511, 272] on div "[DATE]" at bounding box center [493, 267] width 71 height 14
click at [682, 299] on icon "Previous month" at bounding box center [683, 303] width 20 height 20
click at [684, 299] on icon "Previous month" at bounding box center [683, 303] width 20 height 20
click at [687, 301] on icon "Previous month" at bounding box center [683, 303] width 20 height 20
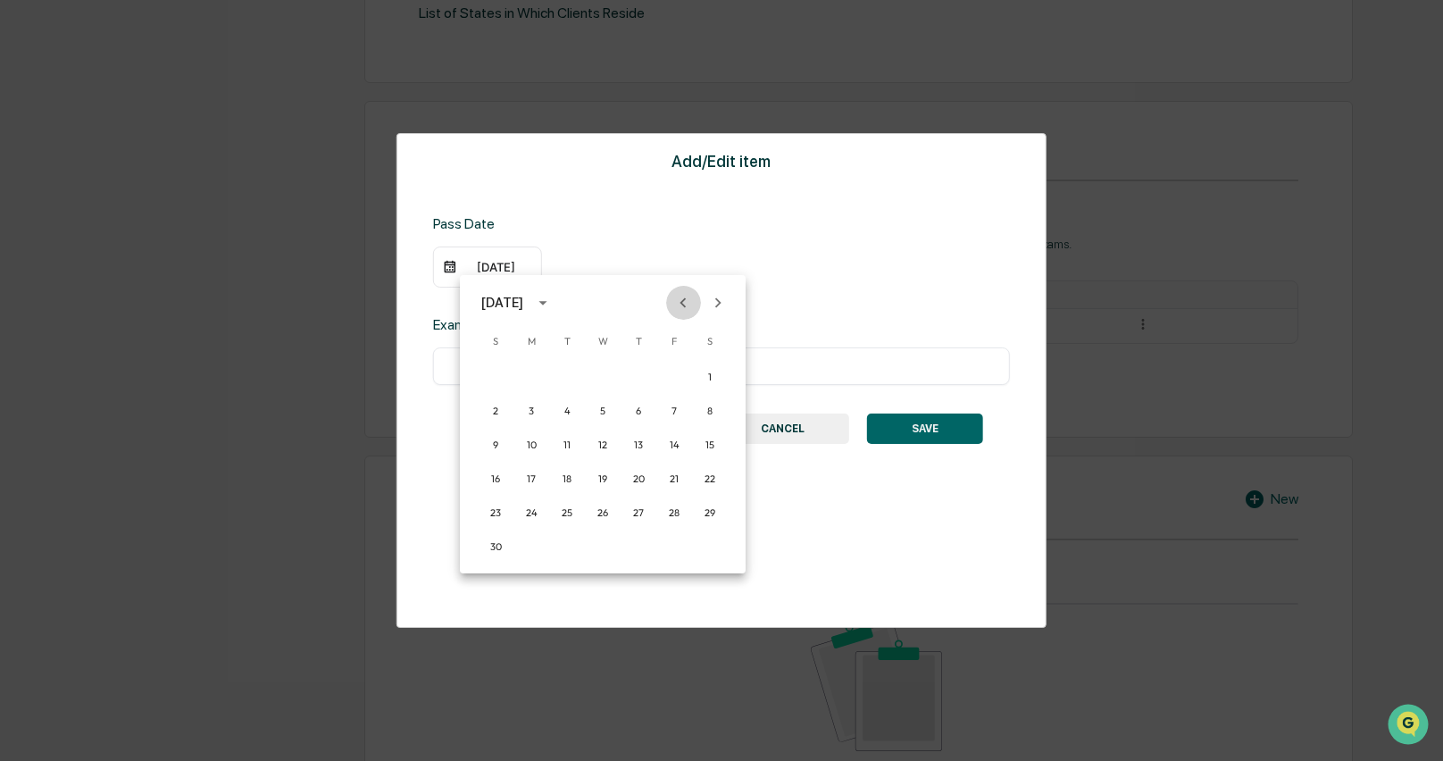
click at [687, 301] on icon "Previous month" at bounding box center [683, 303] width 20 height 20
click at [688, 301] on icon "Previous month" at bounding box center [683, 303] width 20 height 20
click at [690, 303] on icon "Previous month" at bounding box center [683, 303] width 20 height 20
click at [597, 440] on button "13" at bounding box center [603, 445] width 32 height 32
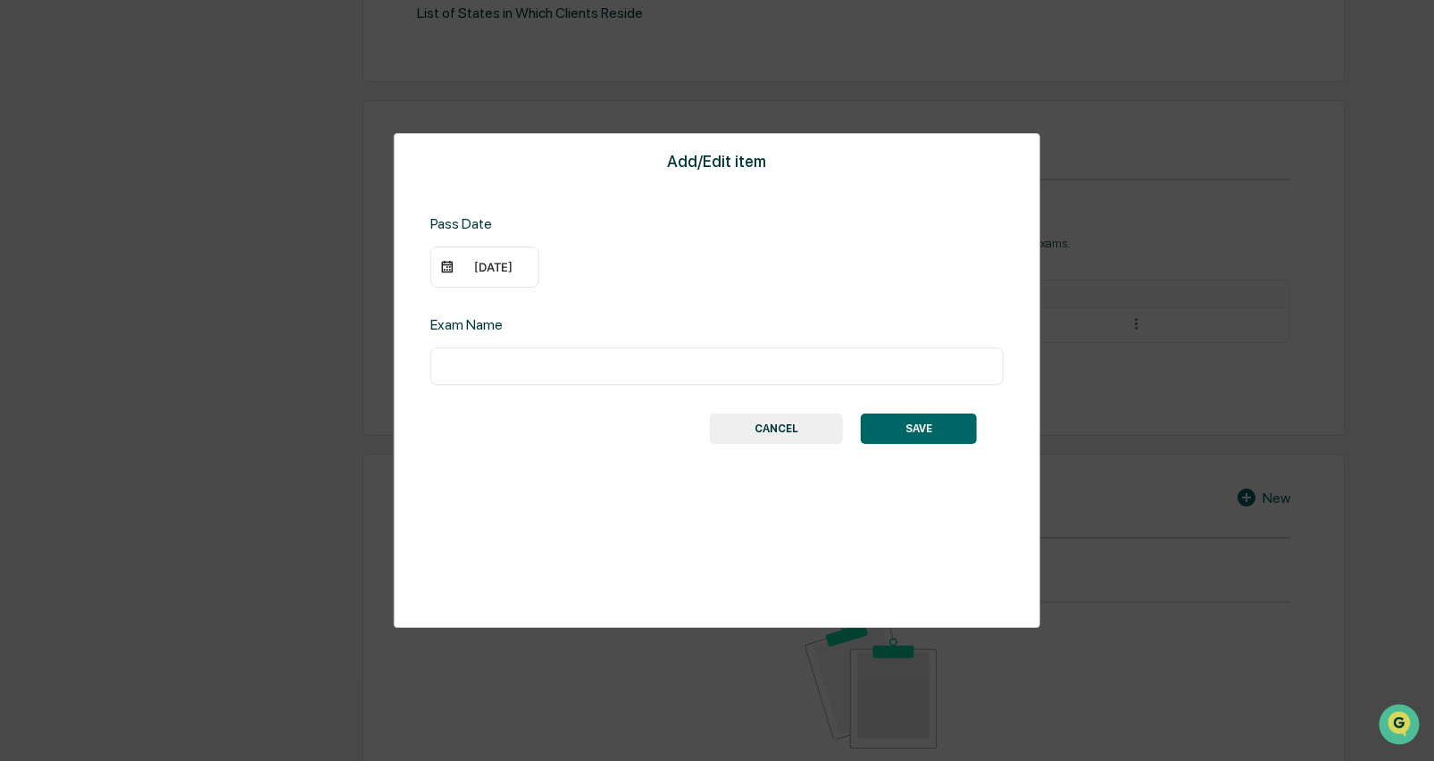
click at [653, 367] on input "text" at bounding box center [717, 366] width 546 height 18
type input "***"
click at [933, 431] on button "SAVE" at bounding box center [919, 428] width 116 height 30
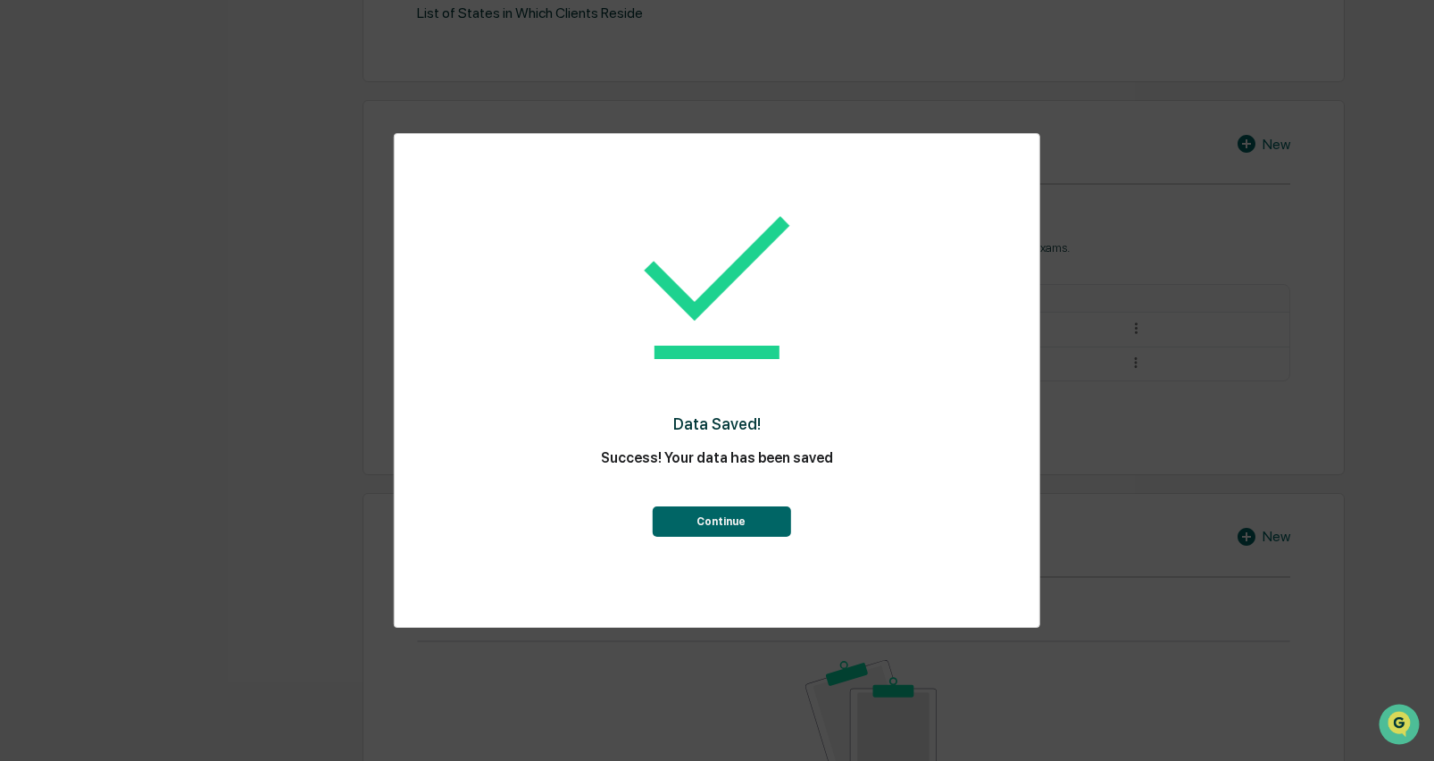
click at [678, 515] on button "Continue" at bounding box center [721, 521] width 138 height 30
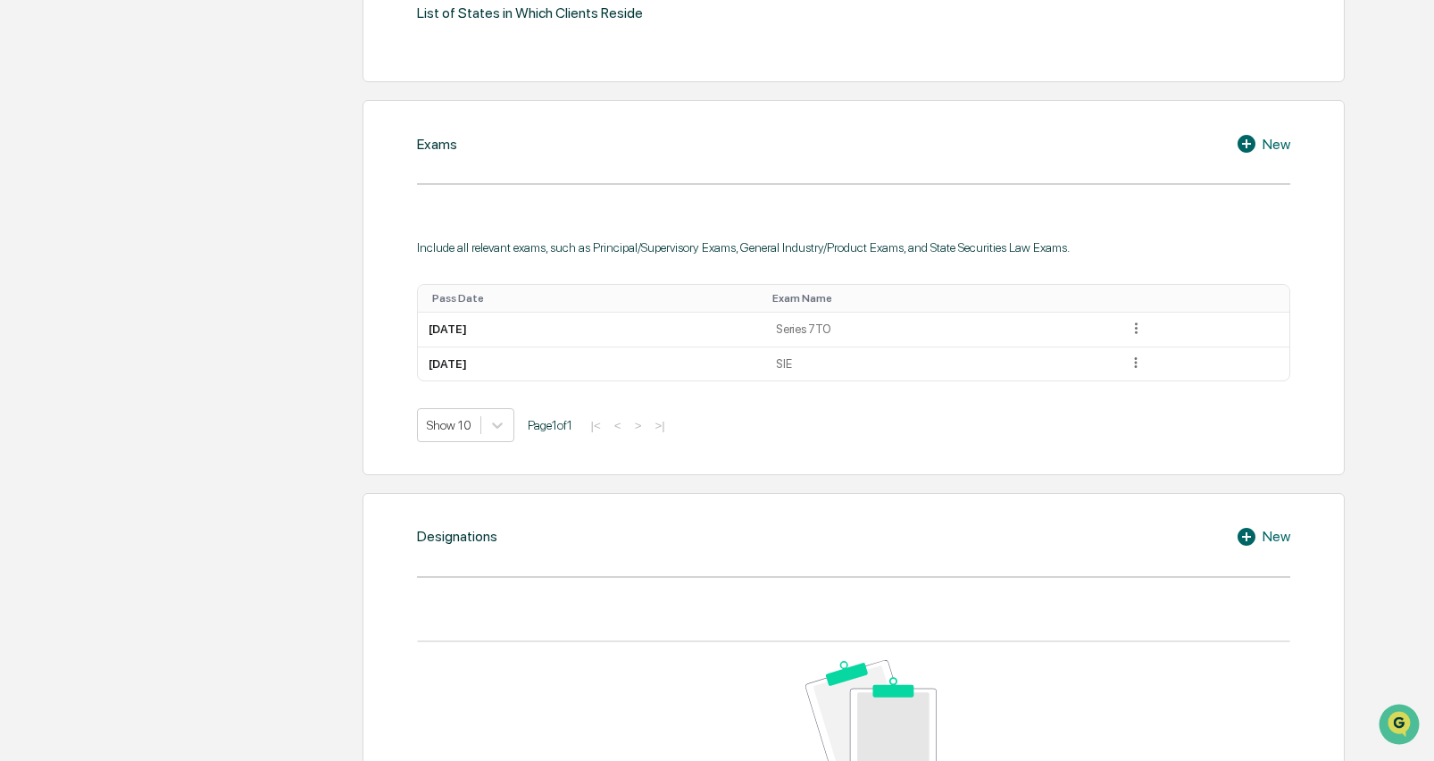
click at [1243, 145] on icon at bounding box center [1246, 144] width 18 height 18
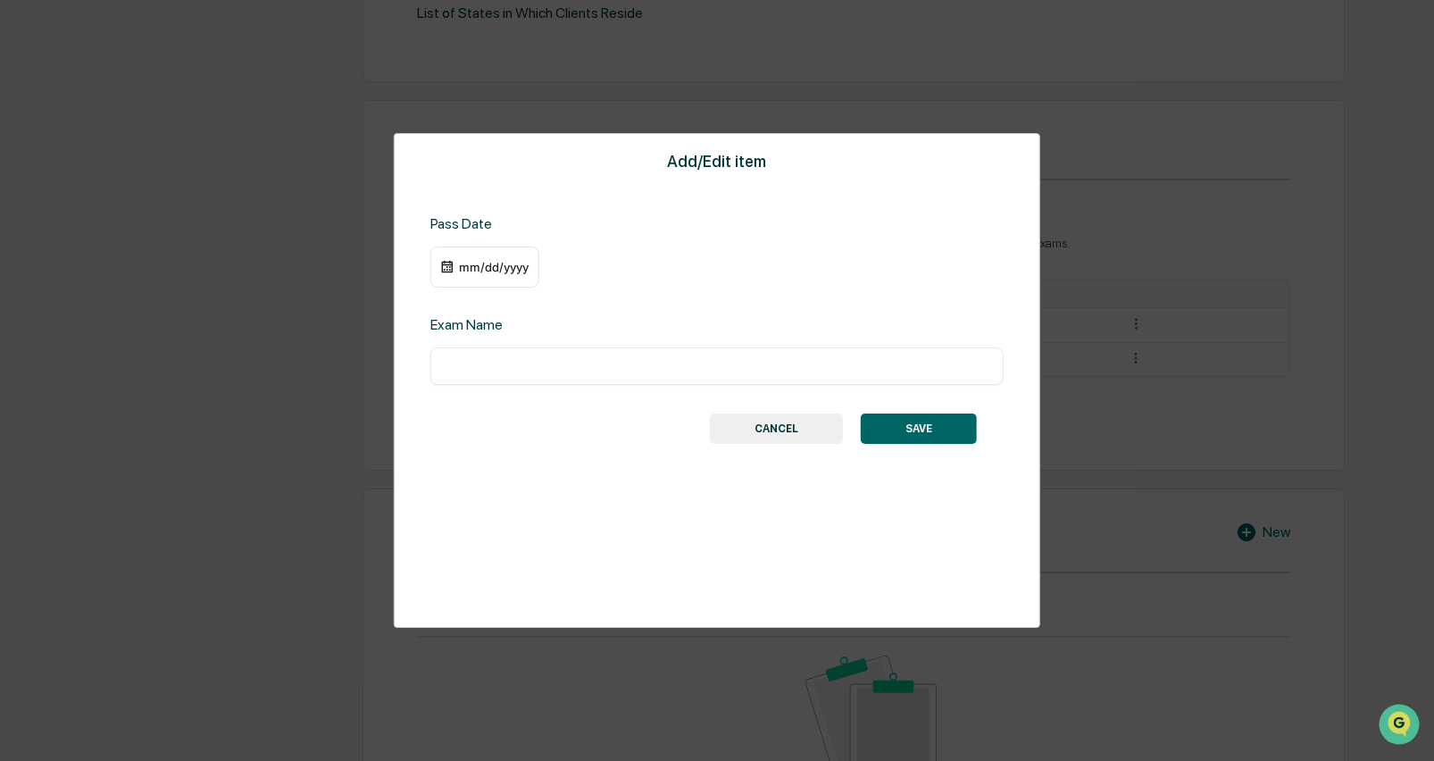
click at [494, 365] on input "text" at bounding box center [717, 366] width 546 height 18
type input "*********"
click at [496, 278] on div "mm/dd/yyyy" at bounding box center [484, 266] width 109 height 41
click at [498, 265] on div "mm/dd/yyyy" at bounding box center [493, 267] width 71 height 14
click at [554, 307] on div "October 2025" at bounding box center [524, 303] width 87 height 20
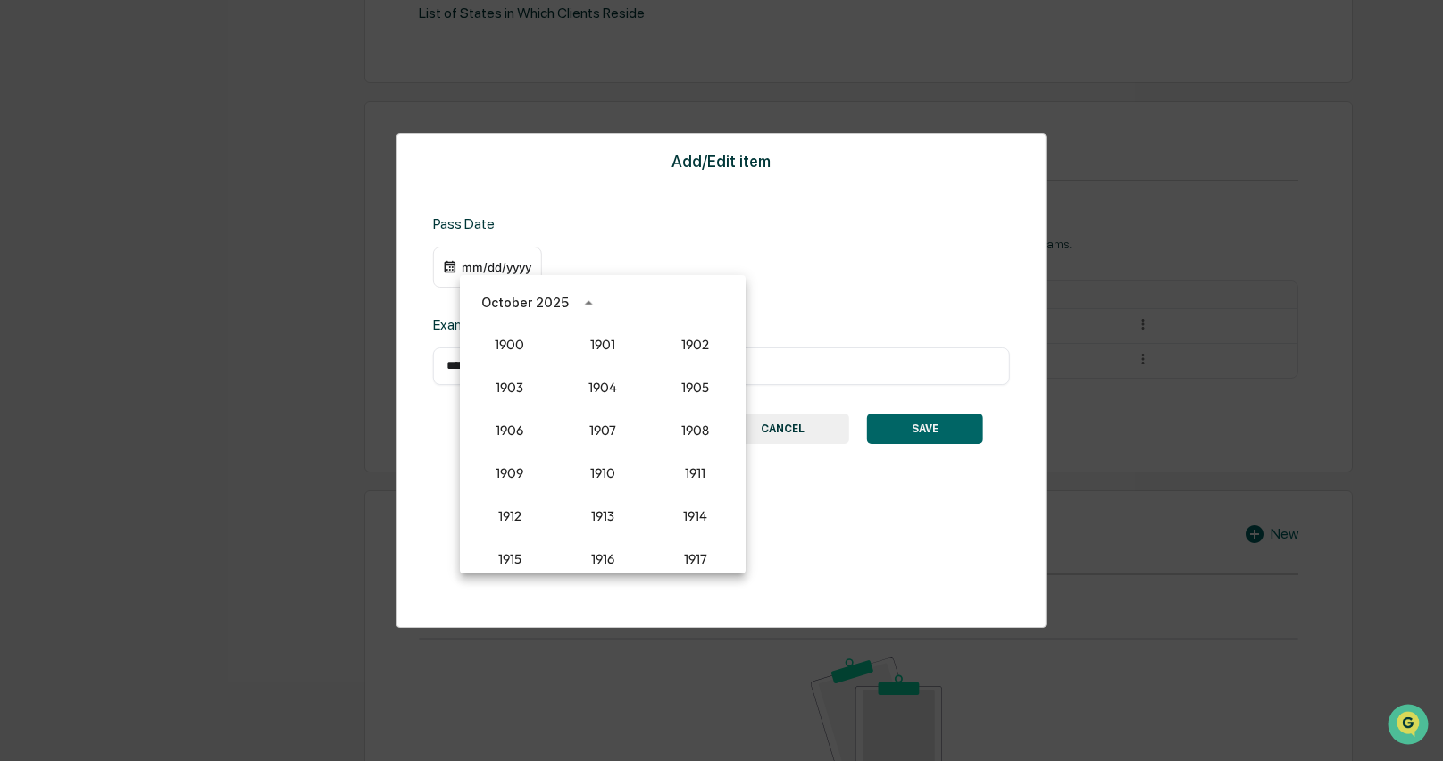
scroll to position [1653, 0]
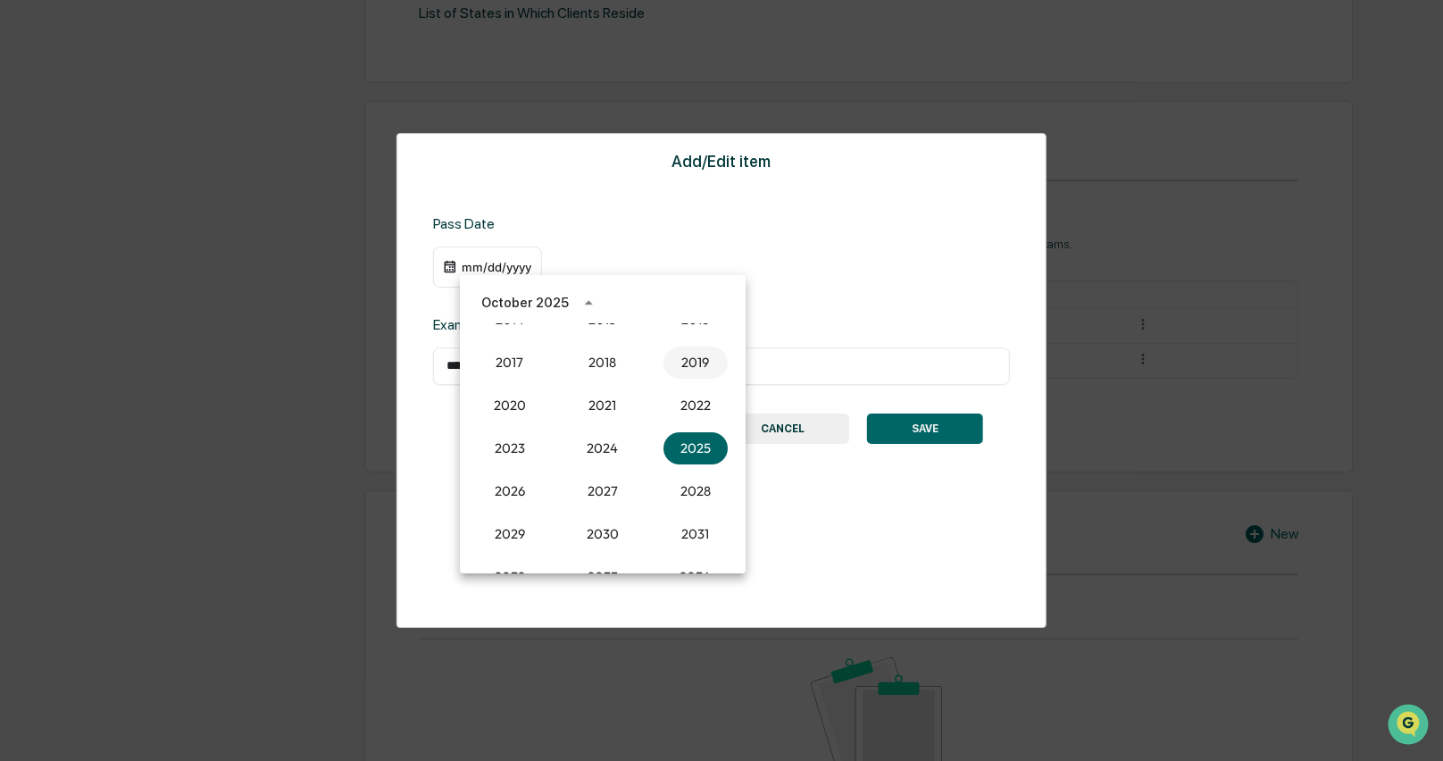
click at [682, 354] on button "2019" at bounding box center [695, 362] width 64 height 32
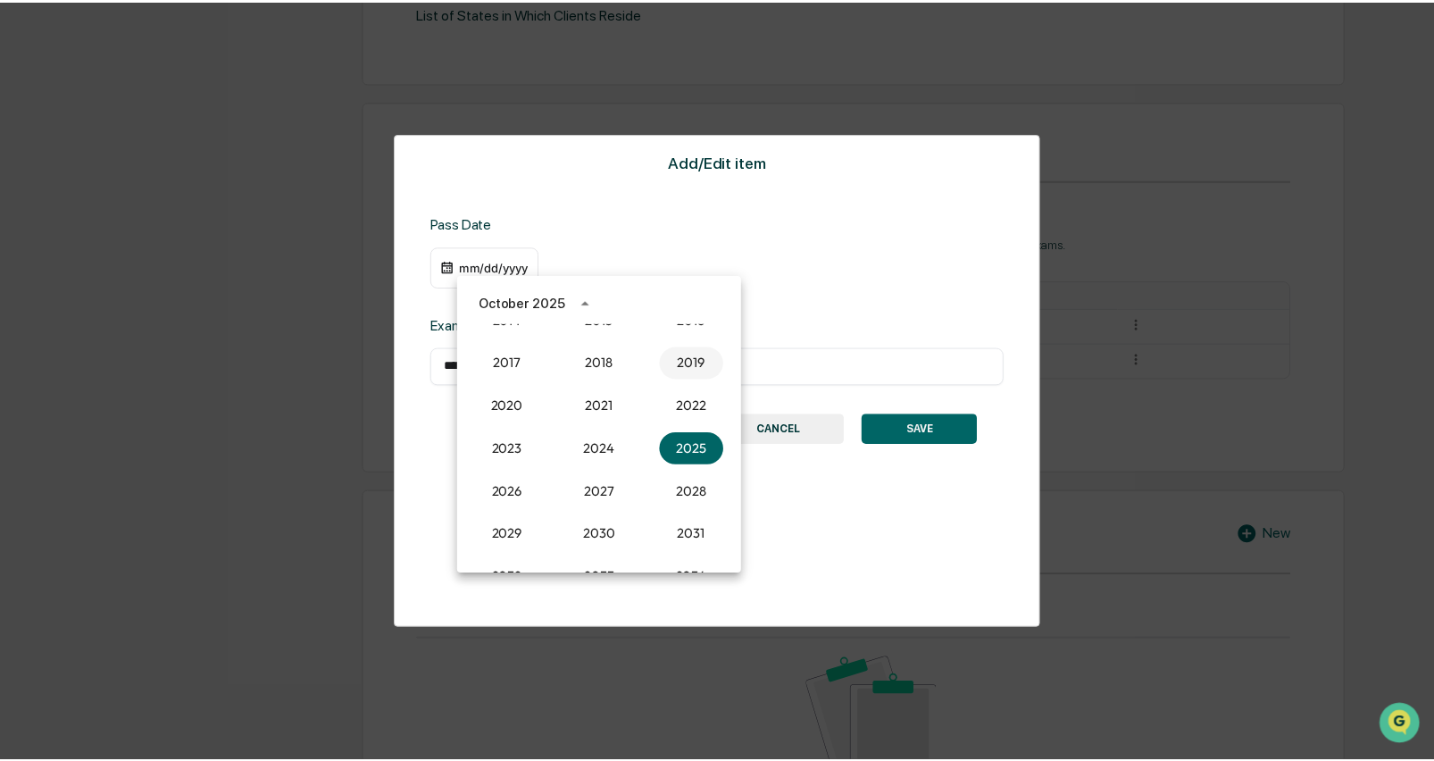
scroll to position [753, 0]
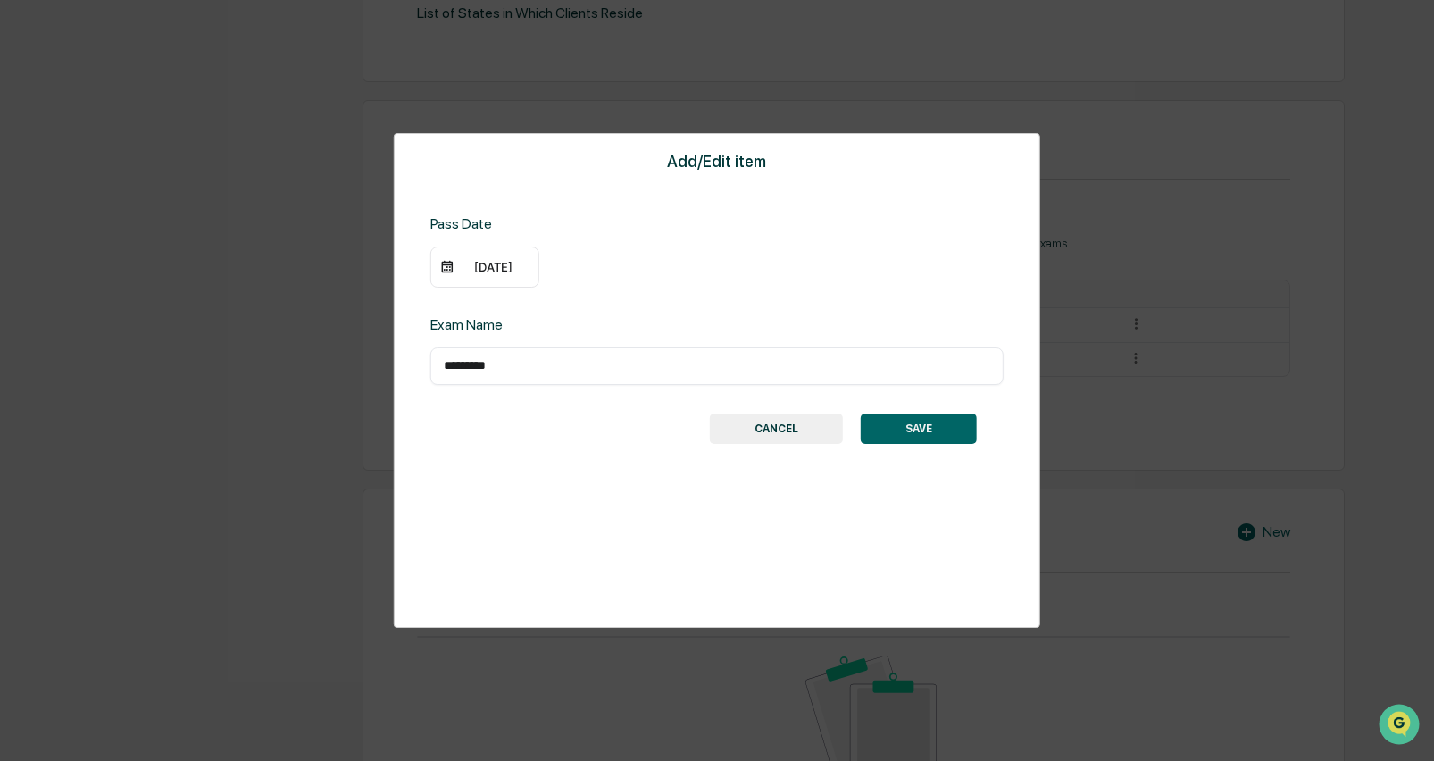
click at [490, 265] on div "[DATE]" at bounding box center [493, 267] width 71 height 14
click at [689, 303] on icon "Previous month" at bounding box center [683, 303] width 20 height 20
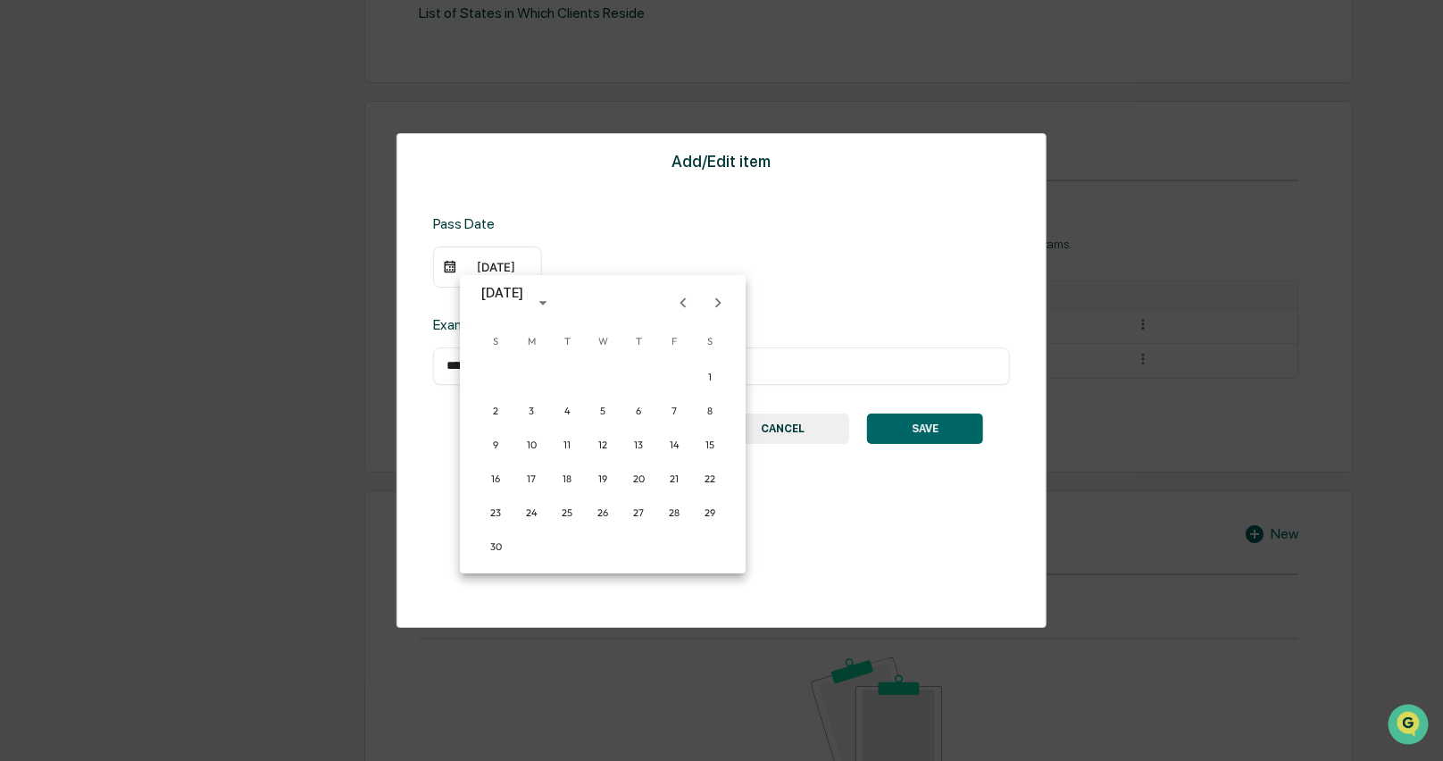
click at [689, 303] on icon "Previous month" at bounding box center [683, 303] width 20 height 20
click at [678, 503] on button "29" at bounding box center [674, 512] width 32 height 32
click at [888, 423] on button "SAVE" at bounding box center [919, 428] width 116 height 30
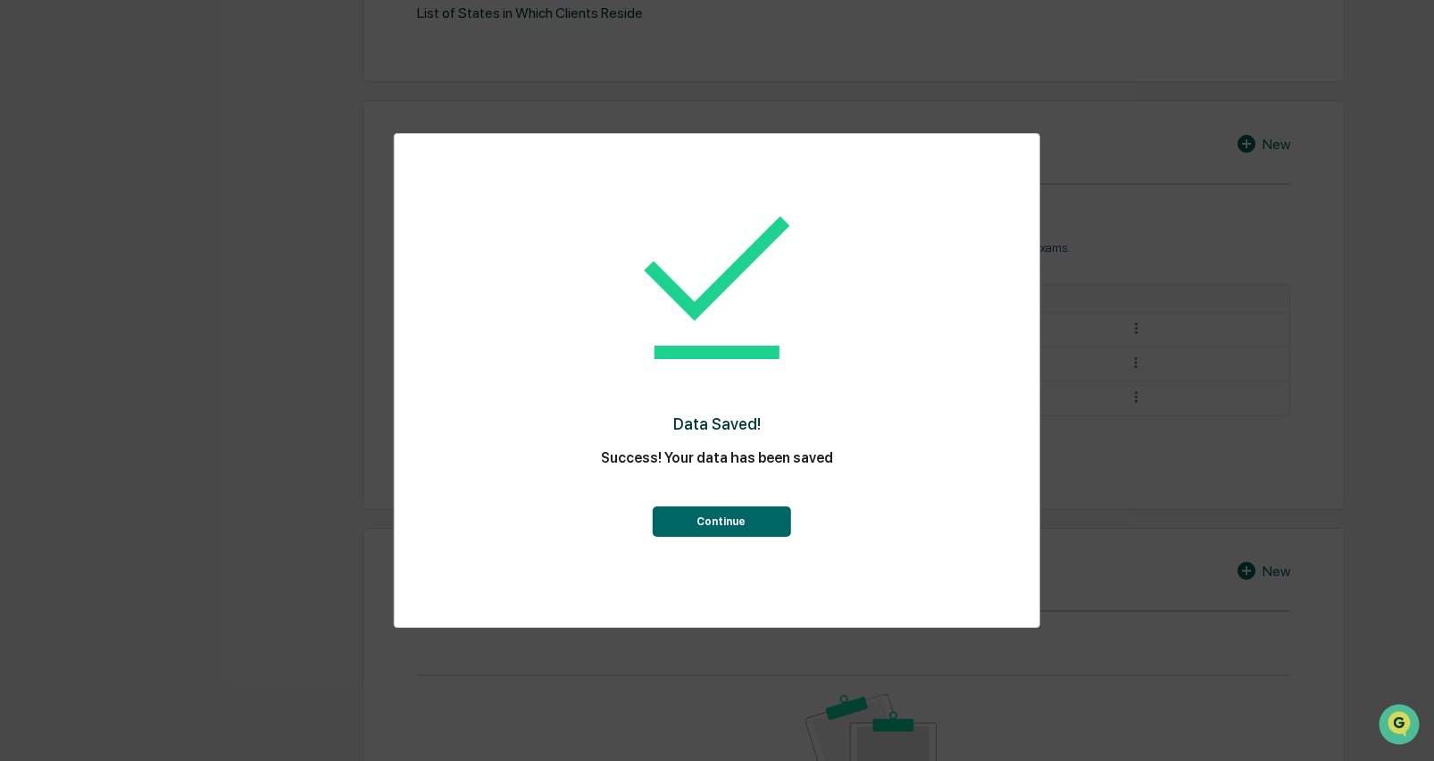
click at [700, 520] on button "Continue" at bounding box center [721, 521] width 138 height 30
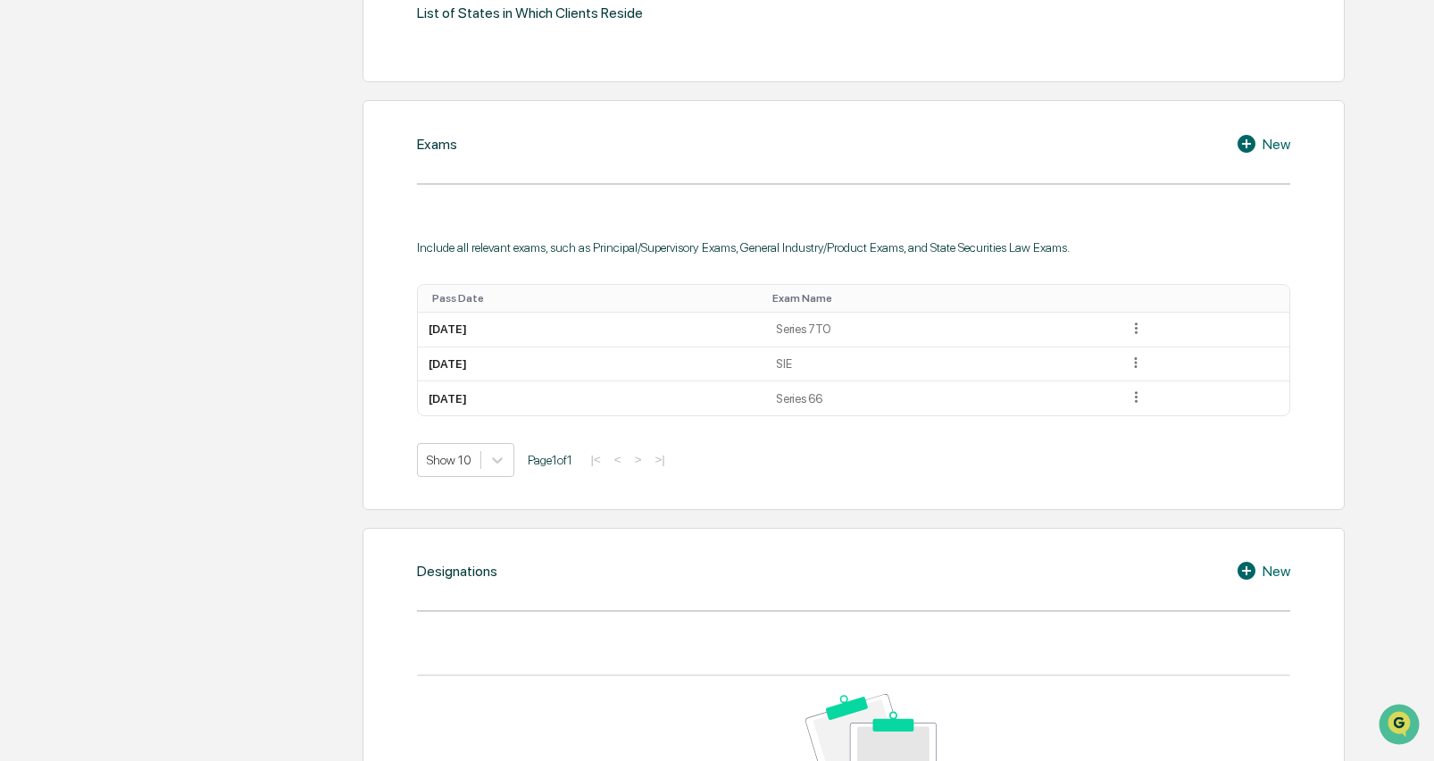
click at [1250, 133] on icon at bounding box center [1249, 143] width 27 height 21
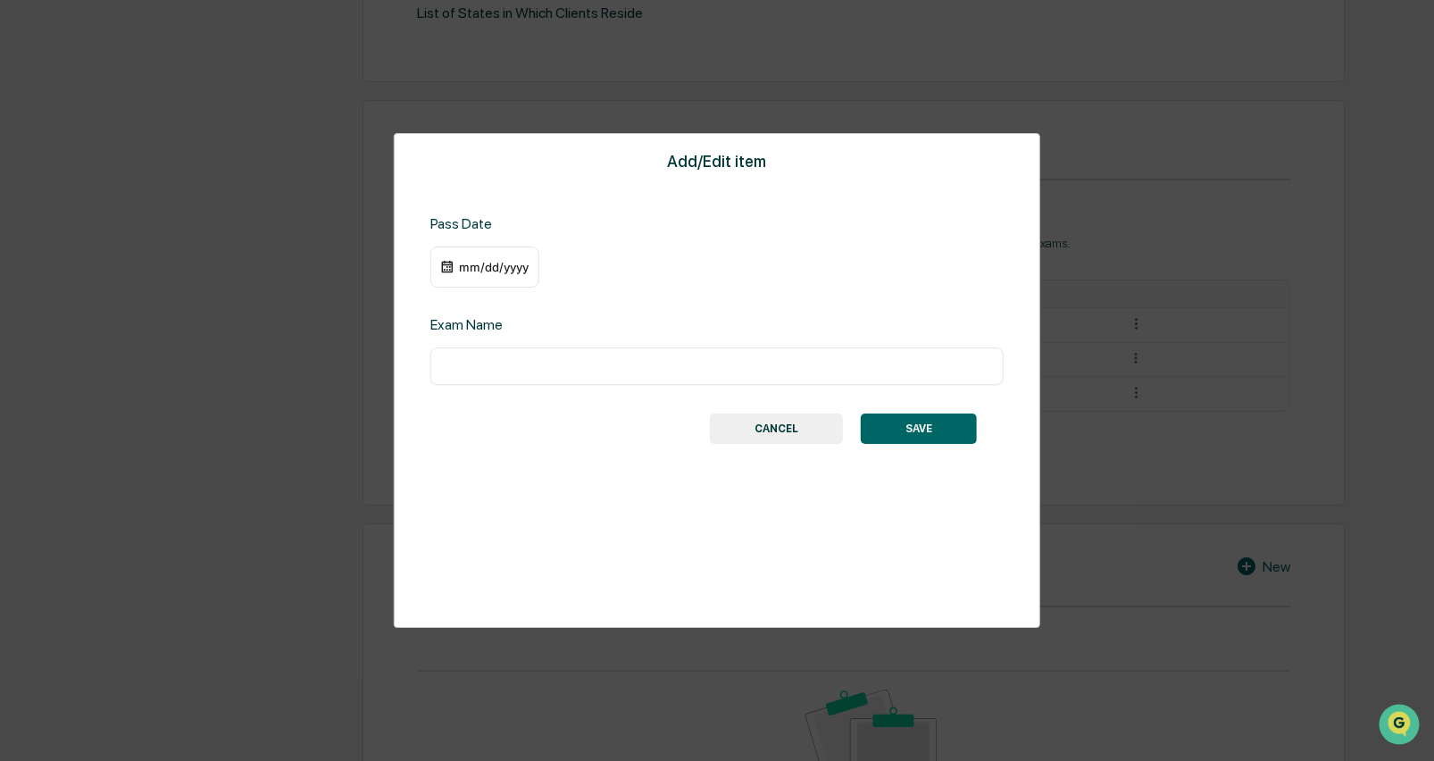
click at [513, 364] on input "text" at bounding box center [717, 366] width 546 height 18
type input "***"
click at [477, 285] on div "mm/dd/yyyy" at bounding box center [484, 266] width 109 height 41
click at [470, 271] on div "mm/dd/yyyy" at bounding box center [493, 267] width 71 height 14
click at [587, 300] on icon "calendar view is open, switch to year view" at bounding box center [589, 303] width 20 height 20
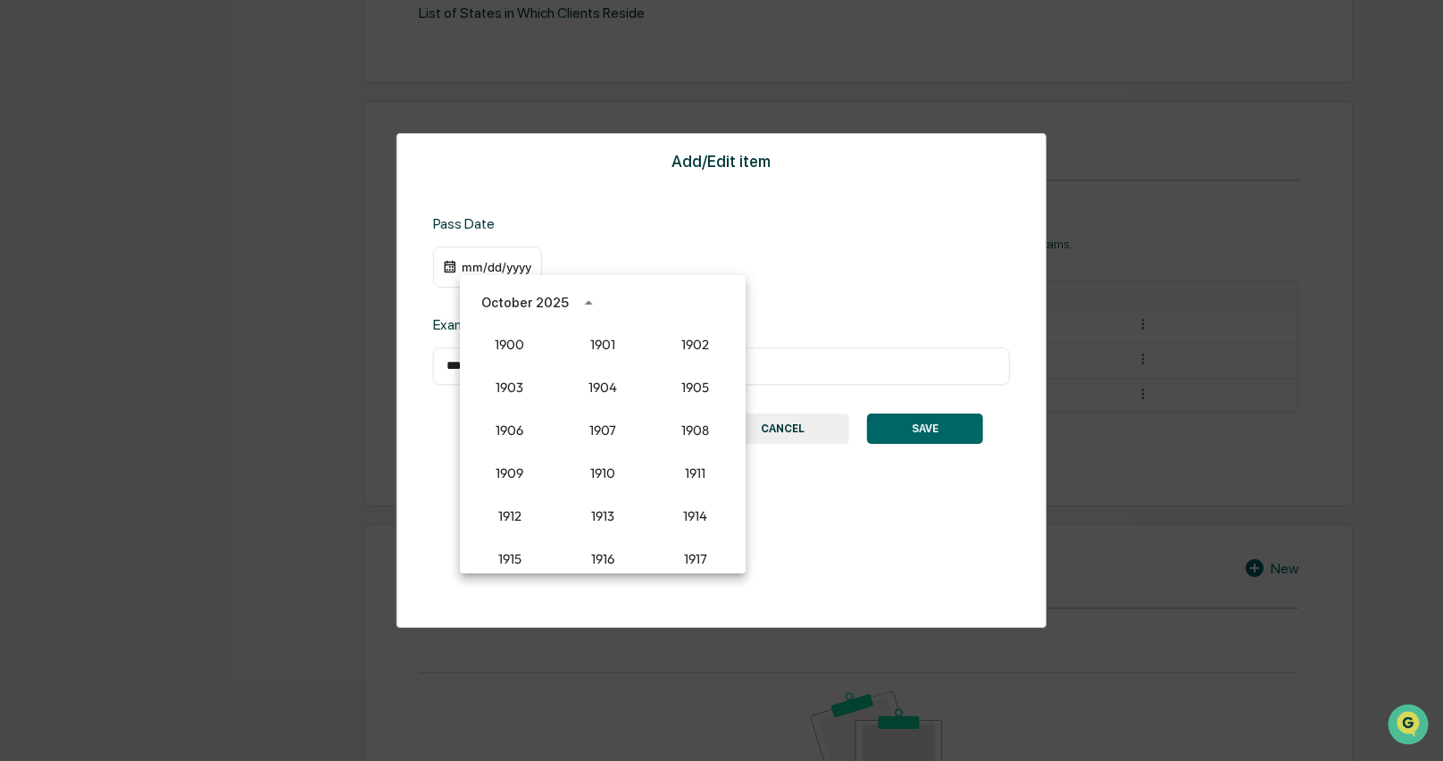
scroll to position [1653, 0]
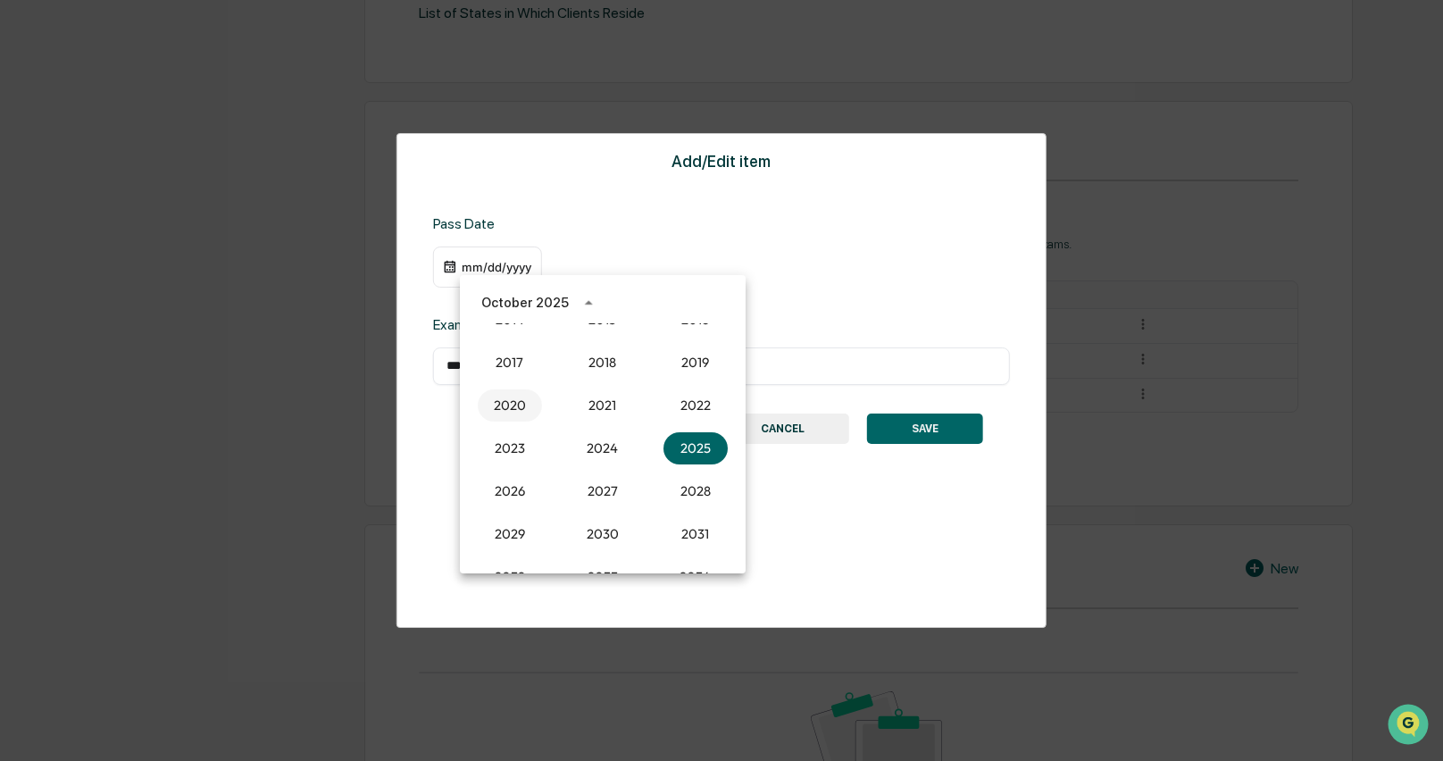
click at [513, 405] on button "2020" at bounding box center [510, 405] width 64 height 32
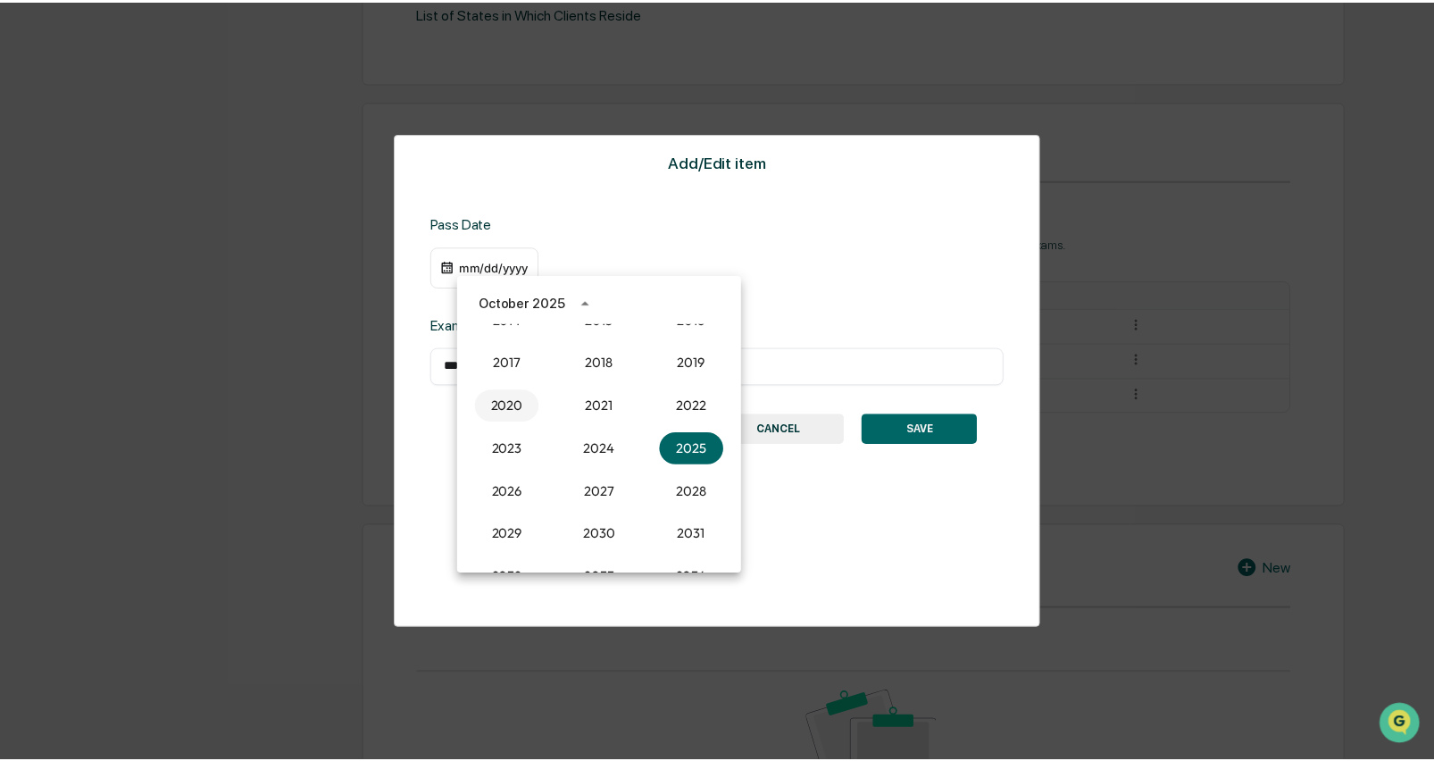
scroll to position [753, 0]
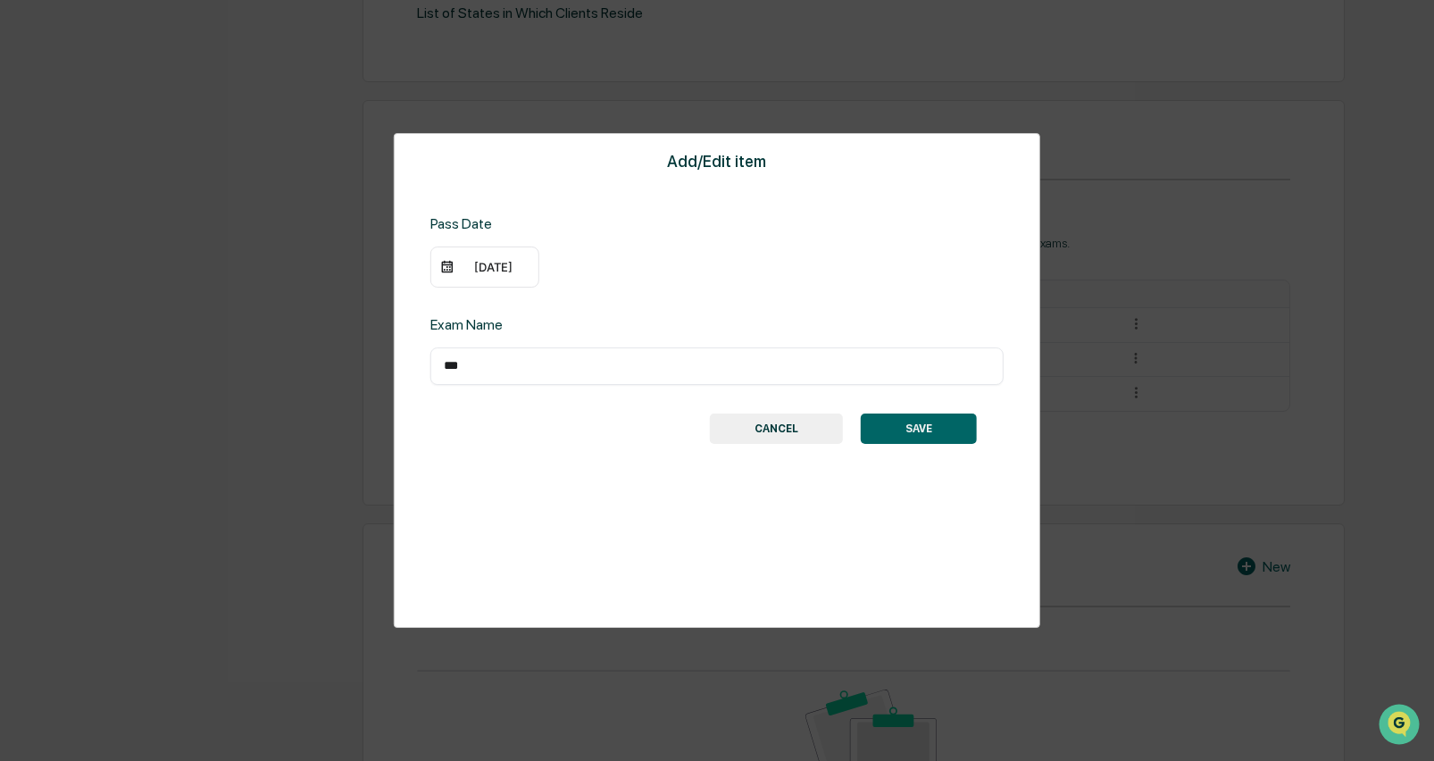
click at [479, 274] on div "[DATE]" at bounding box center [493, 267] width 71 height 14
click at [723, 303] on icon "Next month" at bounding box center [718, 303] width 20 height 20
click at [611, 412] on button "9" at bounding box center [603, 411] width 32 height 32
click at [903, 424] on button "SAVE" at bounding box center [919, 428] width 116 height 30
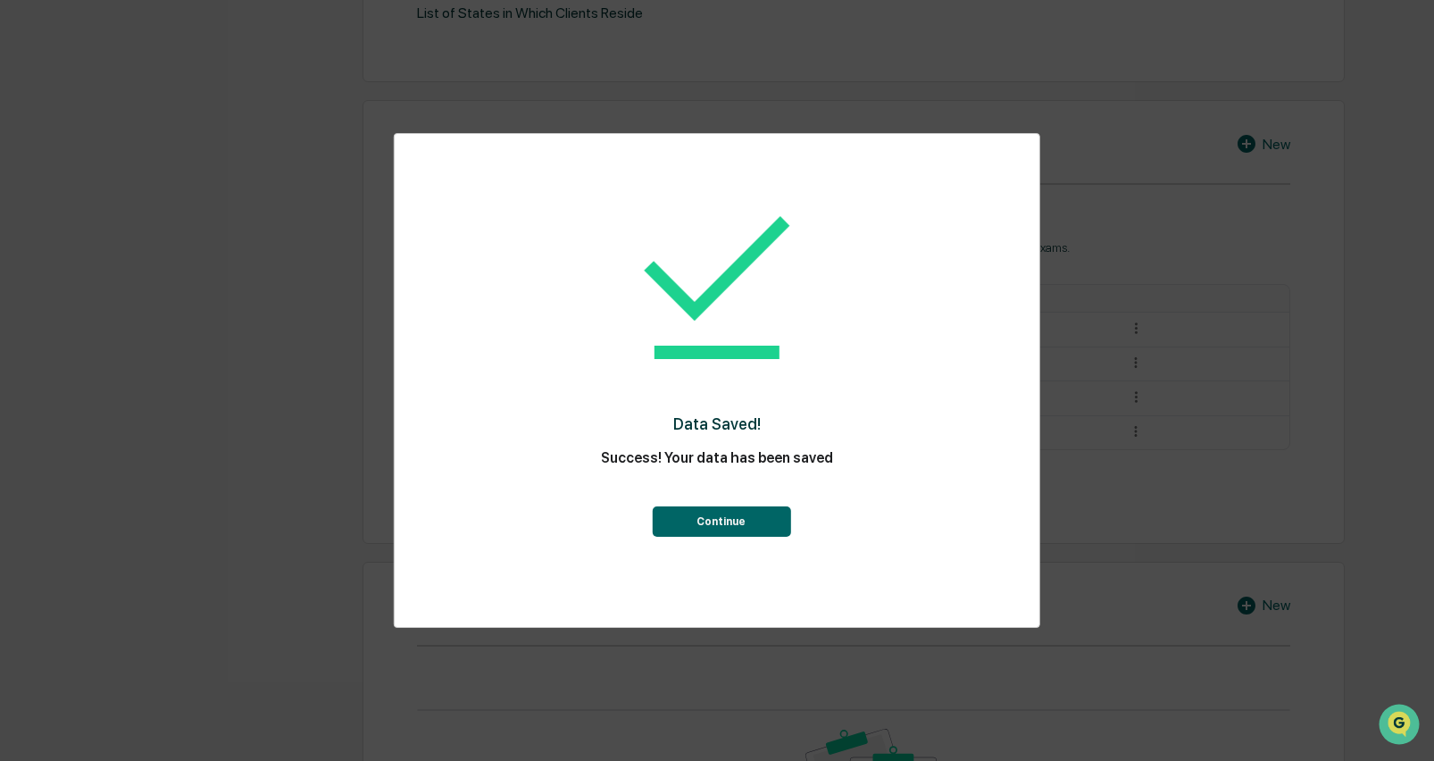
click at [739, 520] on button "Continue" at bounding box center [721, 521] width 138 height 30
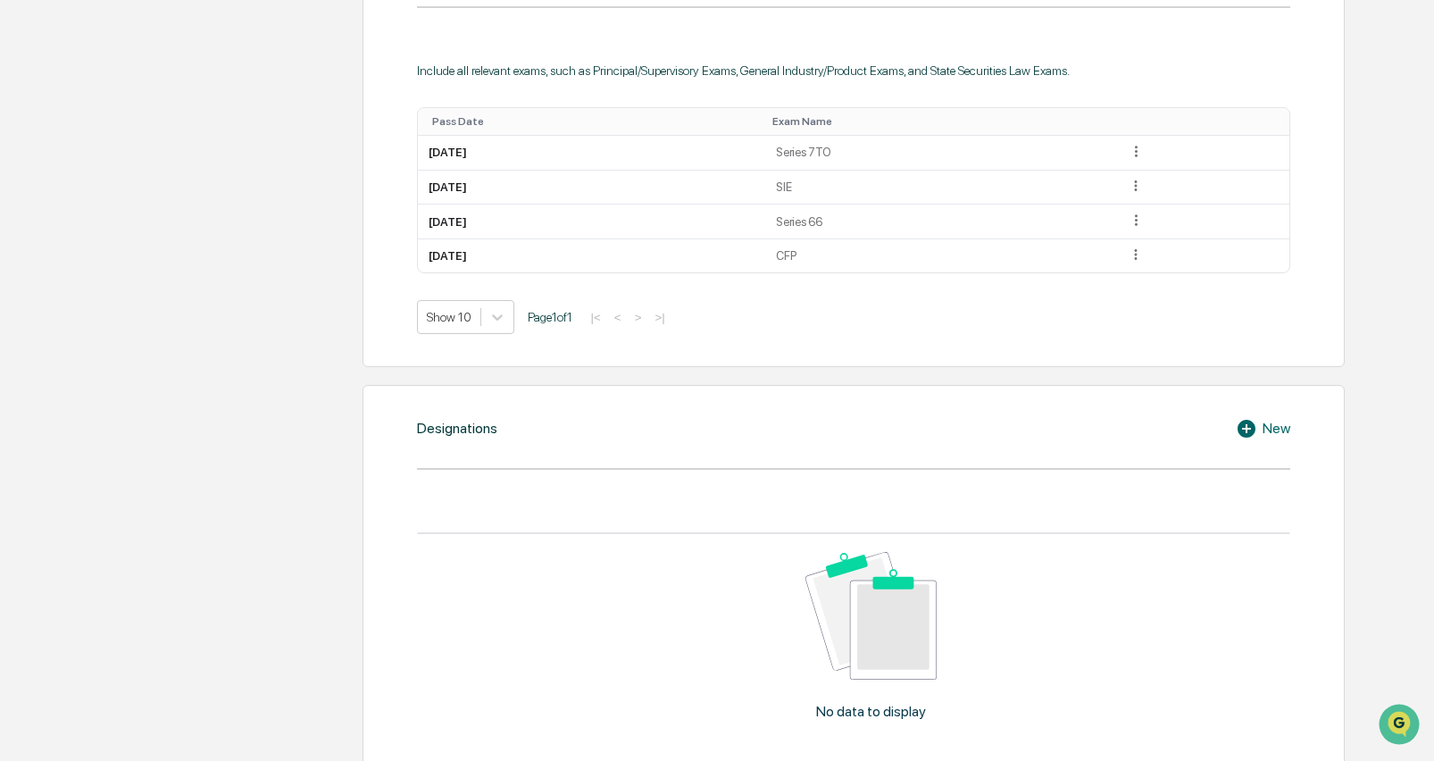
scroll to position [843, 0]
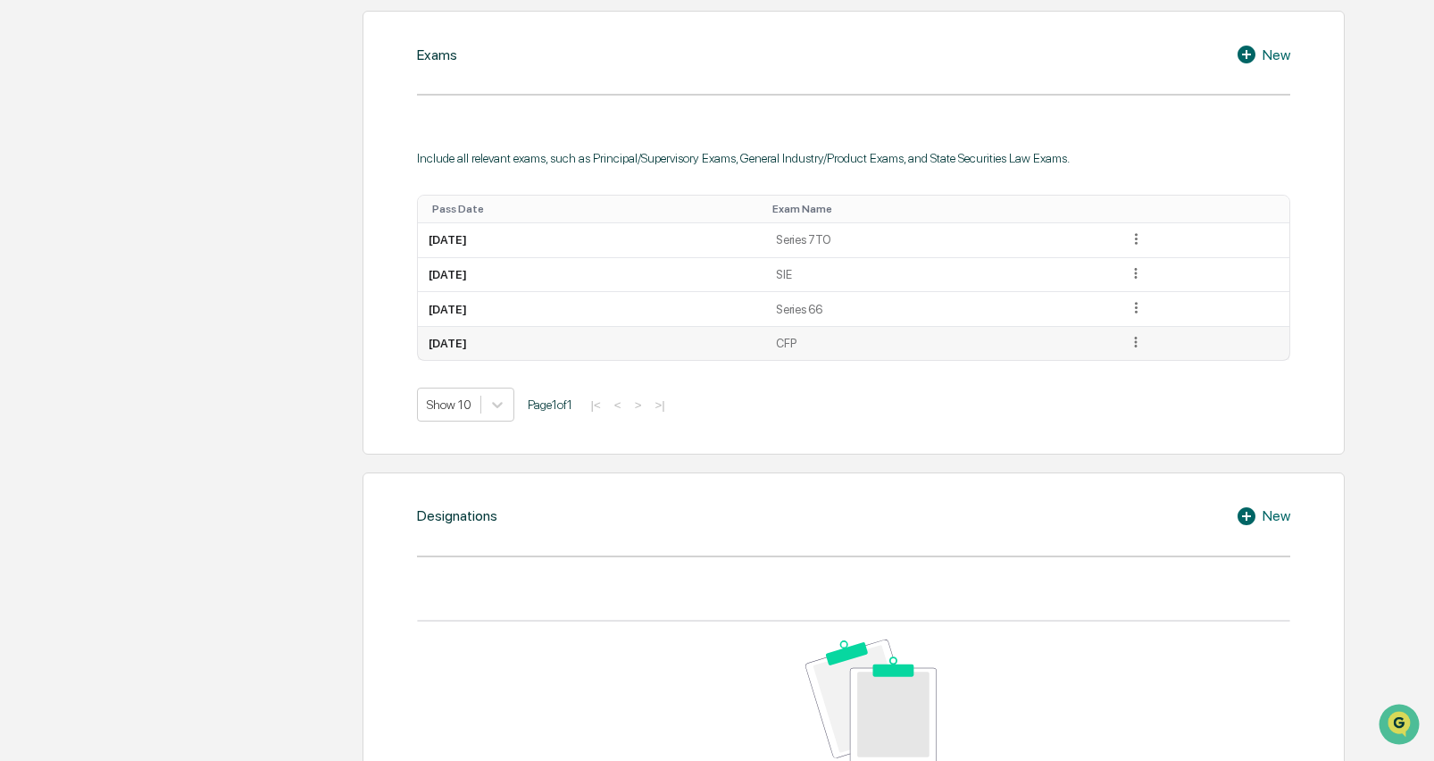
click at [1145, 335] on icon at bounding box center [1136, 342] width 17 height 17
click at [1144, 394] on div "Delete" at bounding box center [1114, 395] width 57 height 29
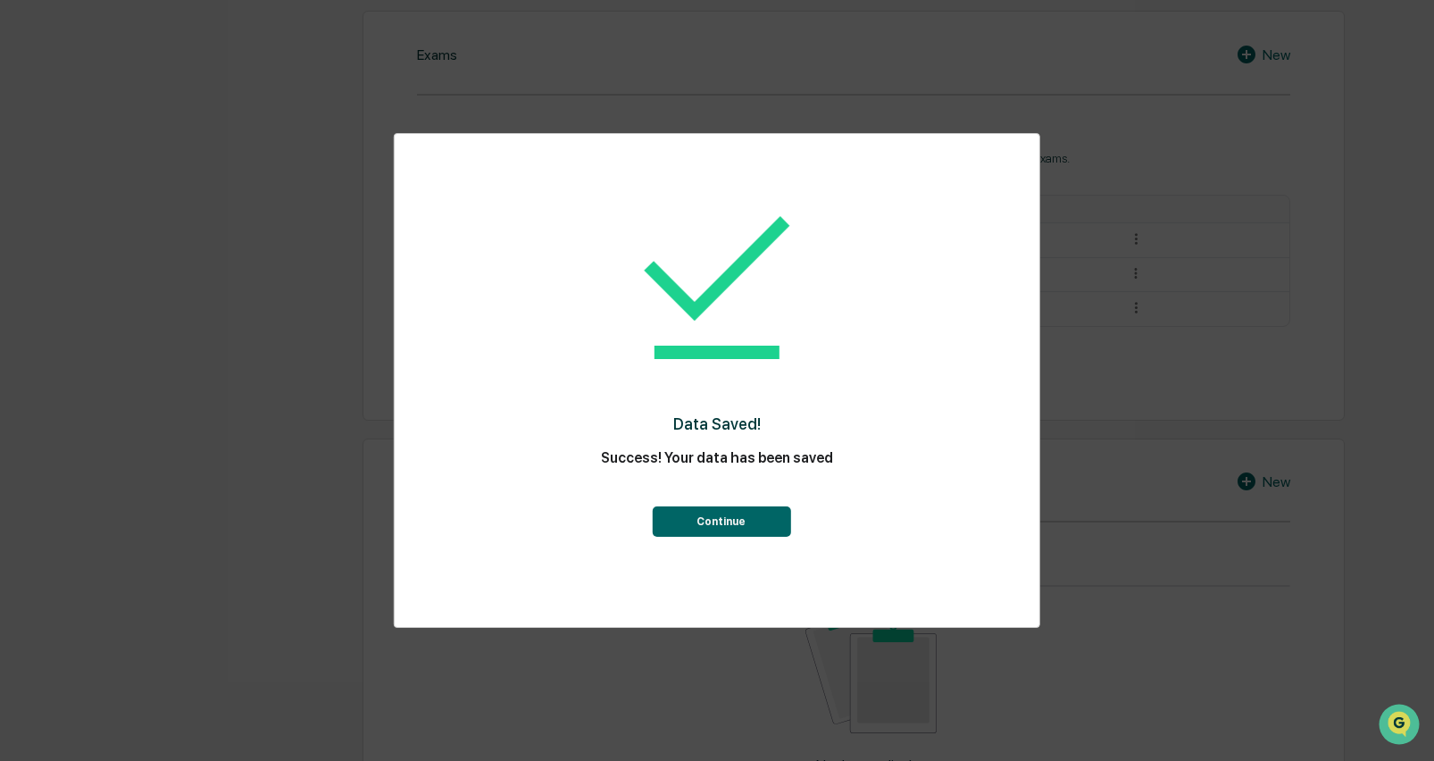
click at [755, 516] on button "Continue" at bounding box center [721, 521] width 138 height 30
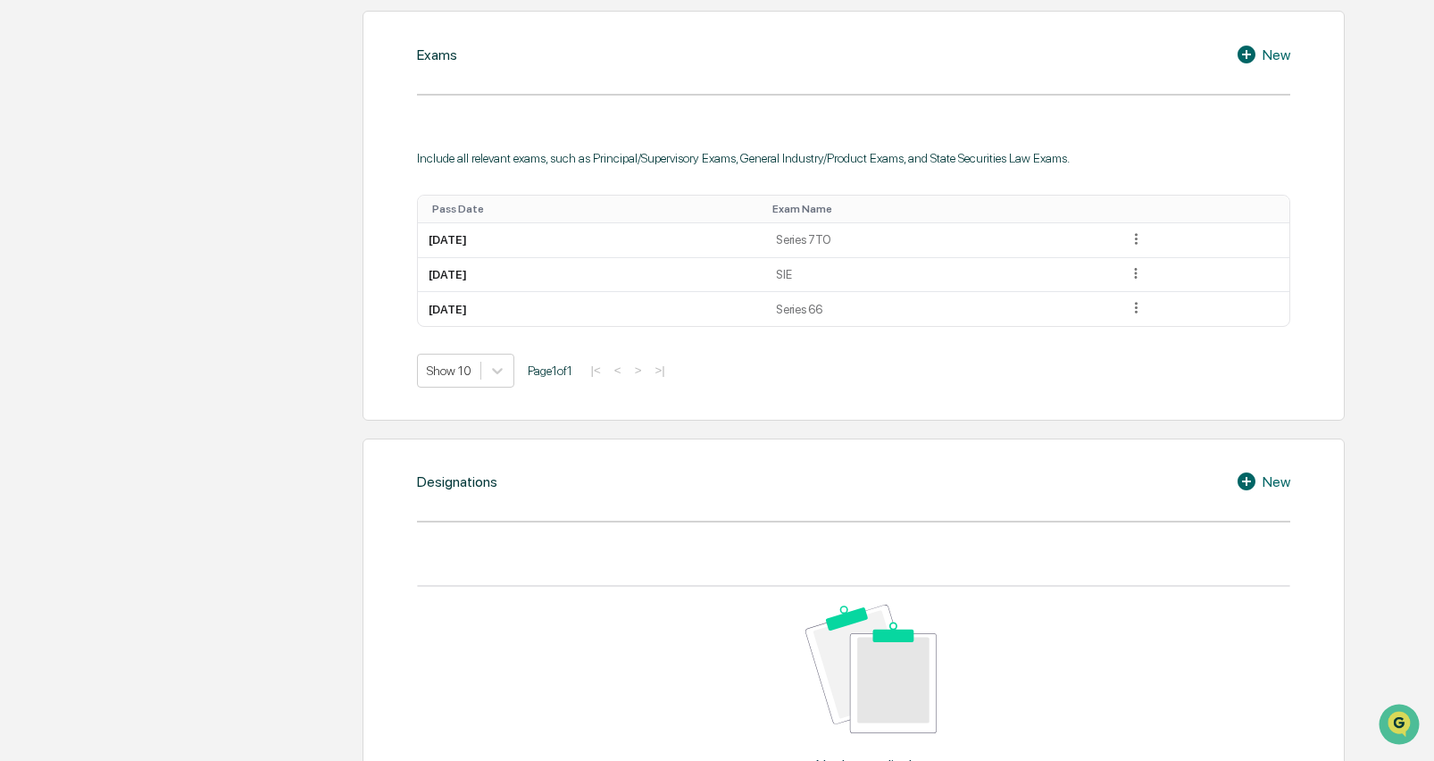
click at [1259, 470] on icon at bounding box center [1249, 480] width 27 height 21
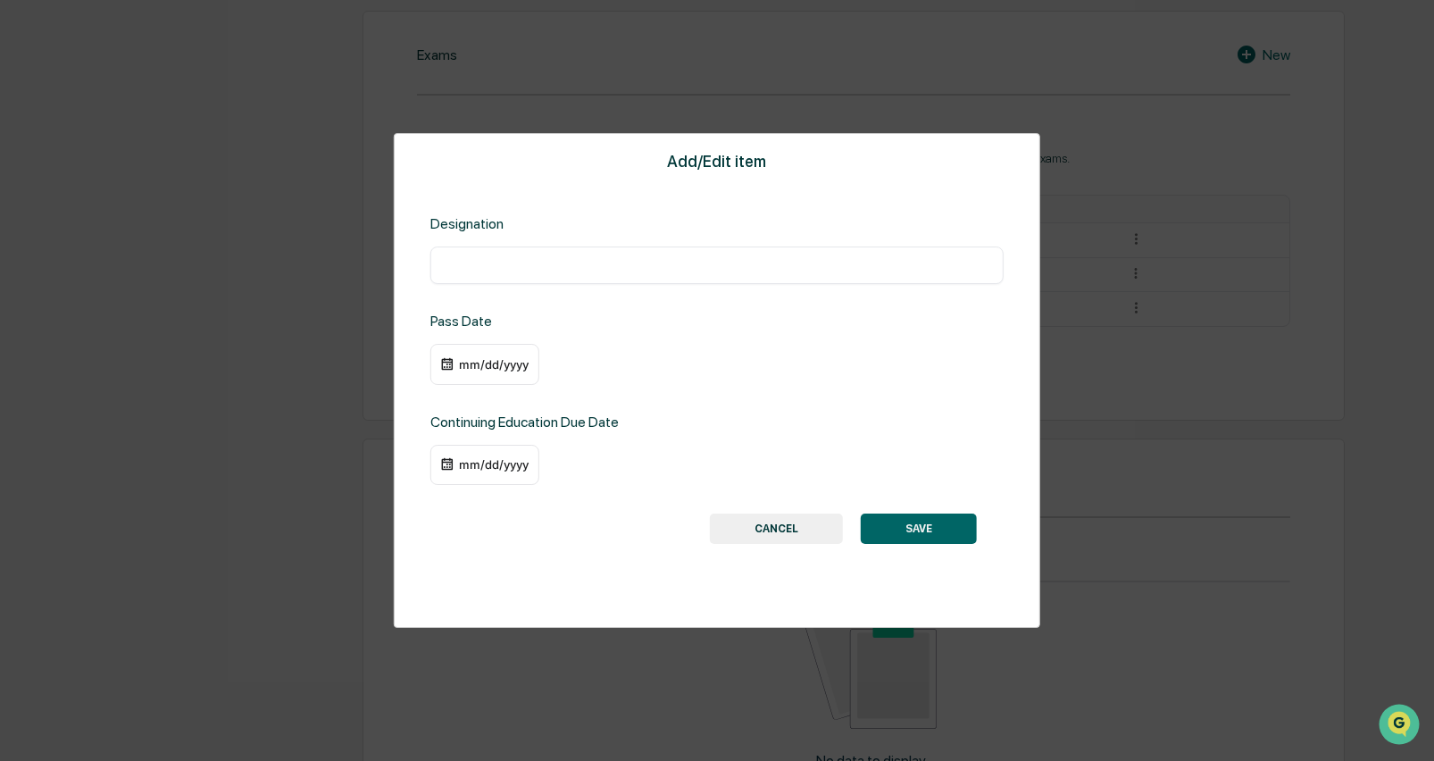
click at [507, 266] on input "text" at bounding box center [717, 265] width 546 height 18
type input "***"
click at [494, 374] on div "mm/dd/yyyy" at bounding box center [484, 364] width 109 height 41
click at [475, 363] on div "mm/dd/yyyy" at bounding box center [493, 364] width 71 height 14
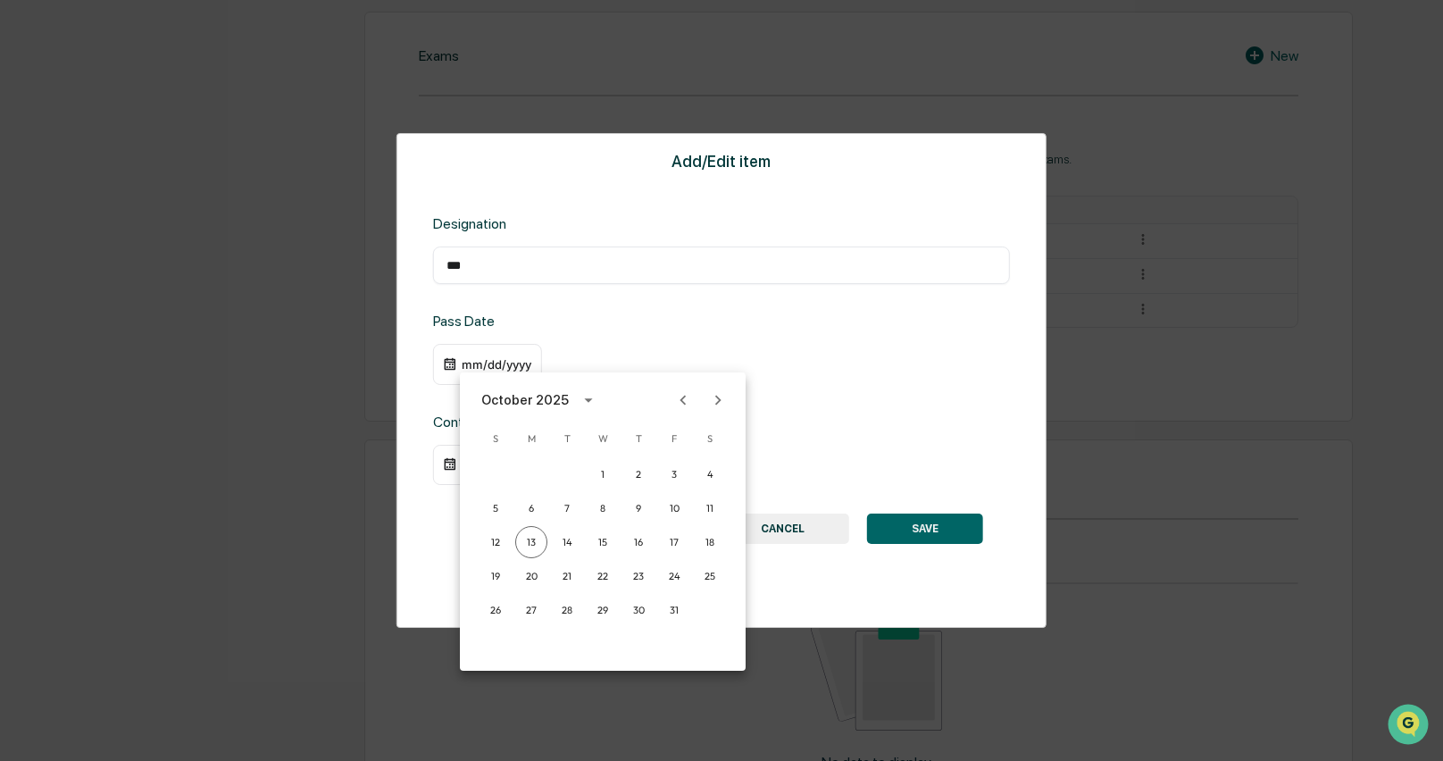
click at [552, 397] on div "October 2025" at bounding box center [524, 400] width 87 height 20
click at [512, 500] on button "2020" at bounding box center [510, 503] width 64 height 32
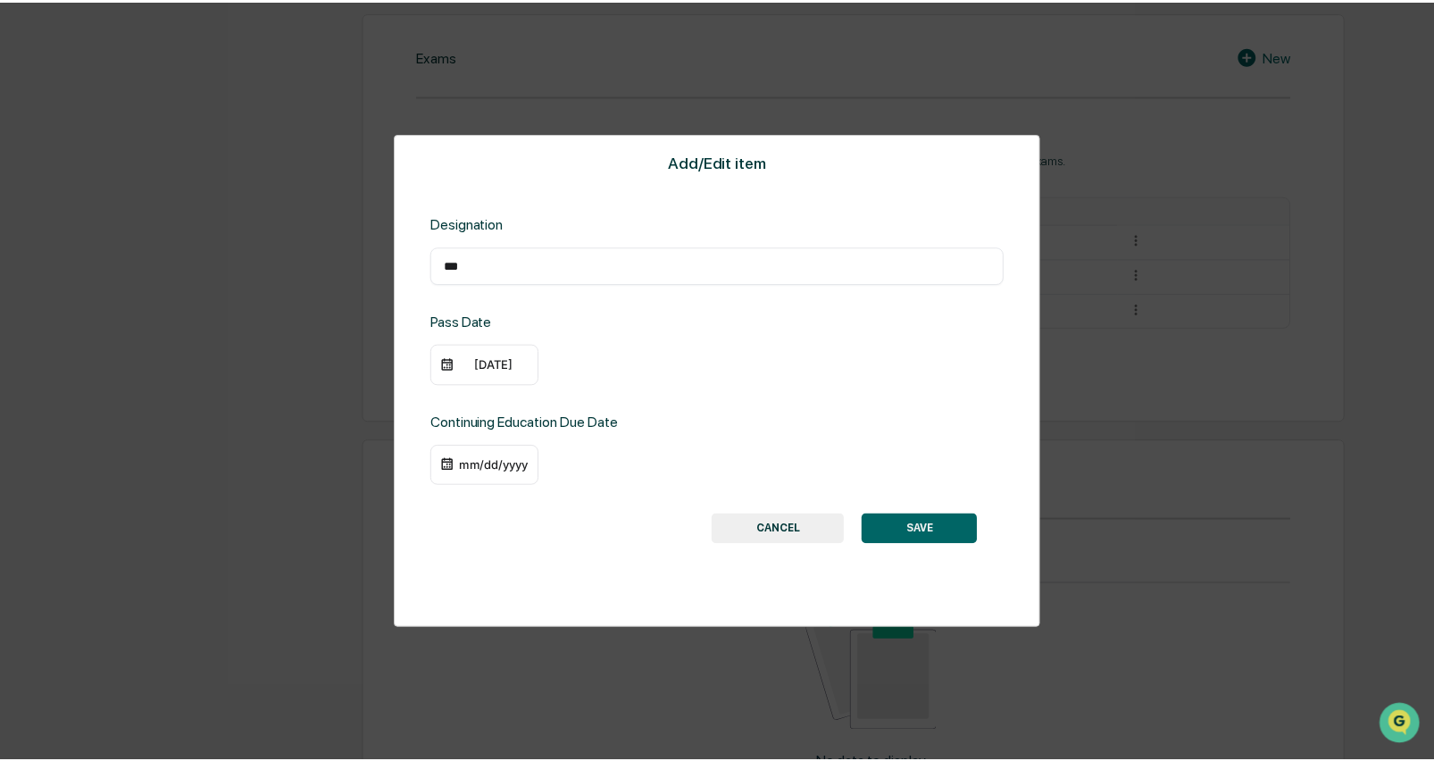
scroll to position [843, 0]
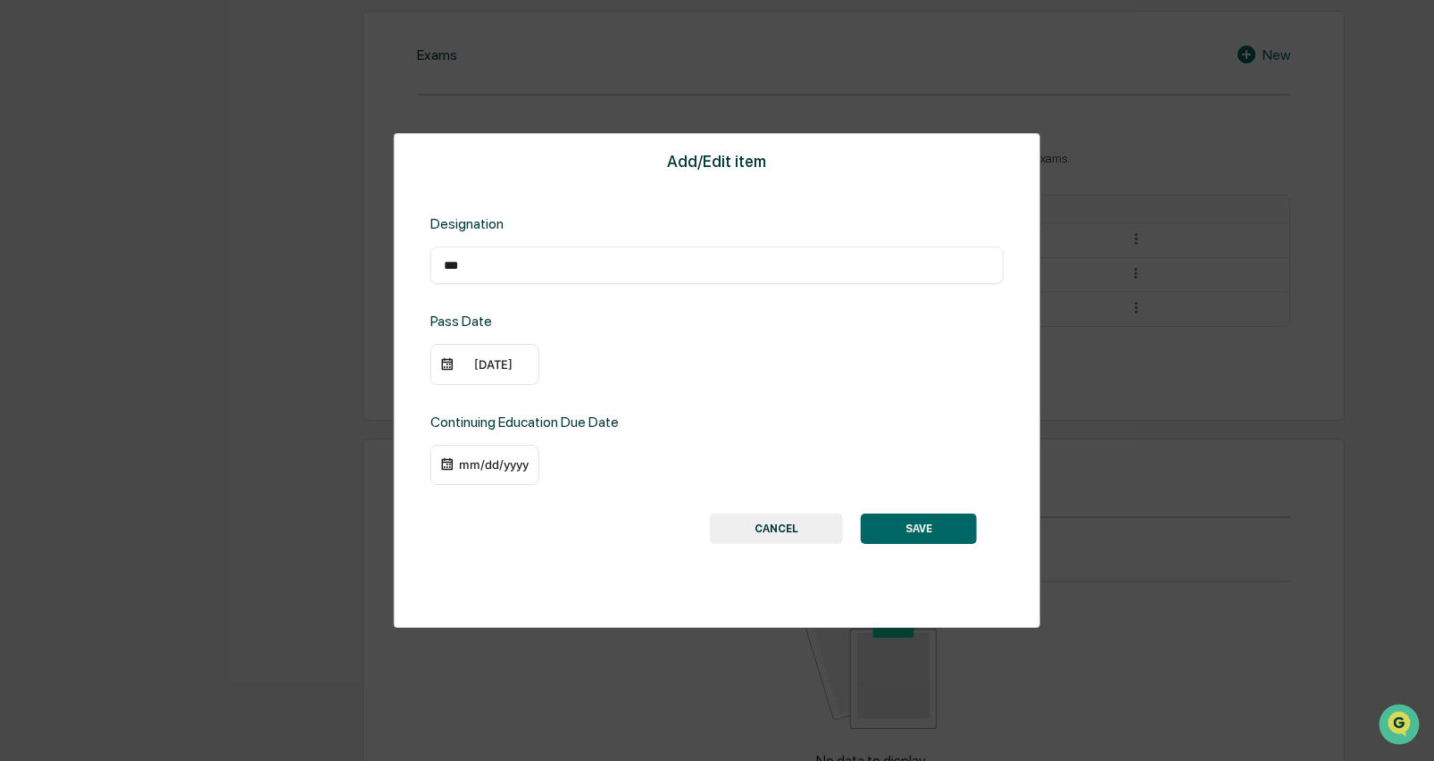
click at [462, 376] on div "[DATE]" at bounding box center [484, 364] width 109 height 41
click at [471, 365] on div "[DATE]" at bounding box center [493, 364] width 71 height 14
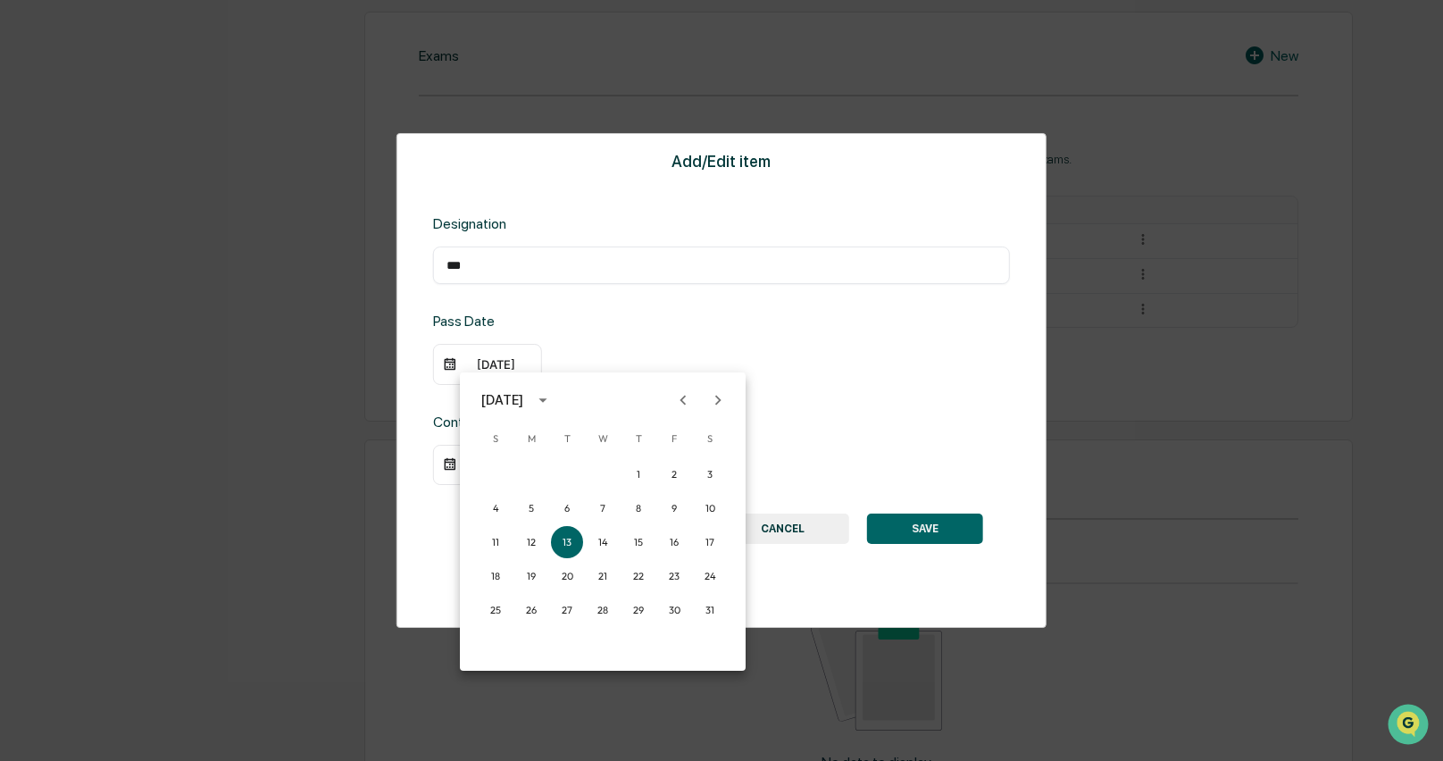
click at [718, 397] on icon "Next month" at bounding box center [718, 400] width 6 height 10
click at [718, 398] on icon "Next month" at bounding box center [718, 400] width 6 height 10
click at [607, 507] on button "9" at bounding box center [603, 508] width 32 height 32
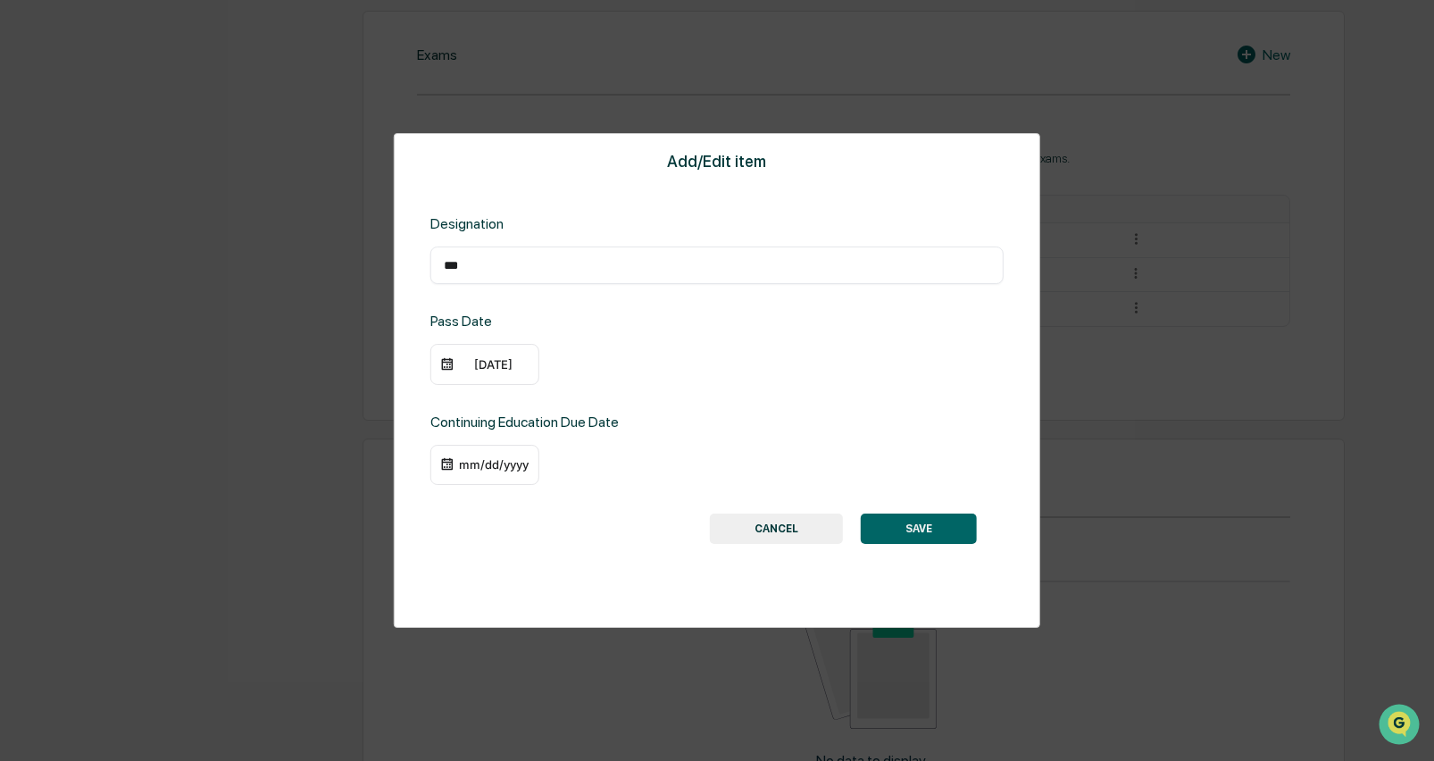
click at [496, 462] on div "mm/dd/yyyy" at bounding box center [493, 464] width 71 height 14
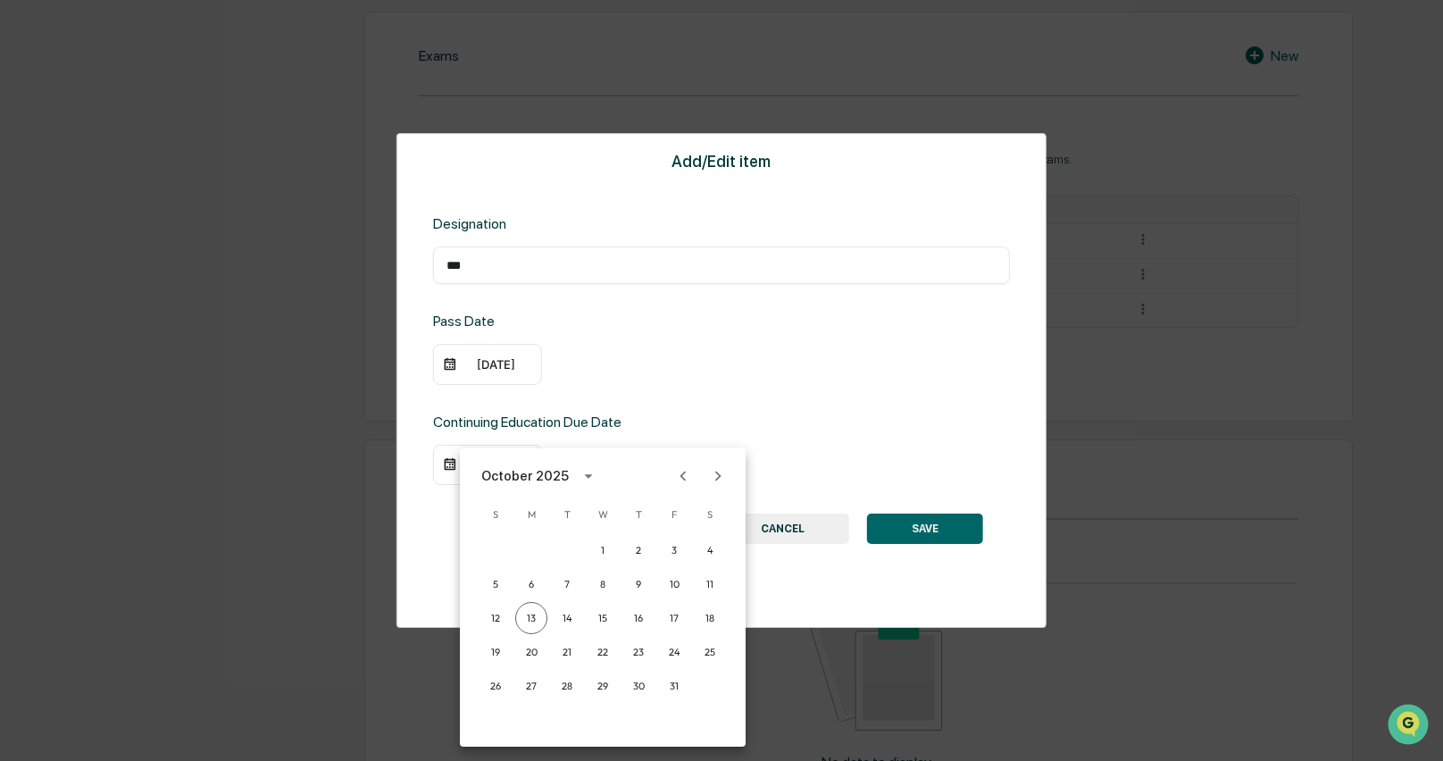
click at [579, 480] on icon "calendar view is open, switch to year view" at bounding box center [589, 476] width 20 height 20
click at [522, 658] on button "2026" at bounding box center [510, 664] width 64 height 32
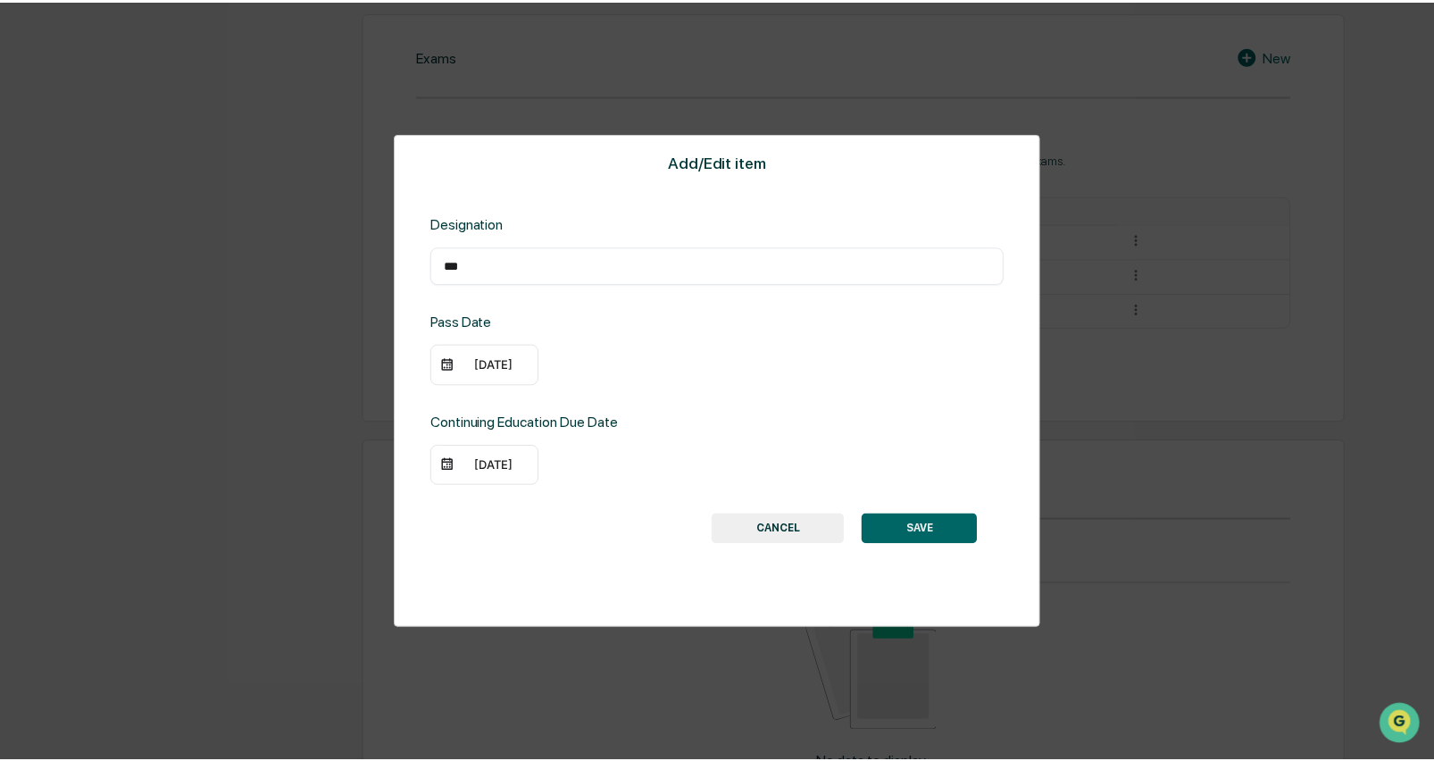
scroll to position [843, 0]
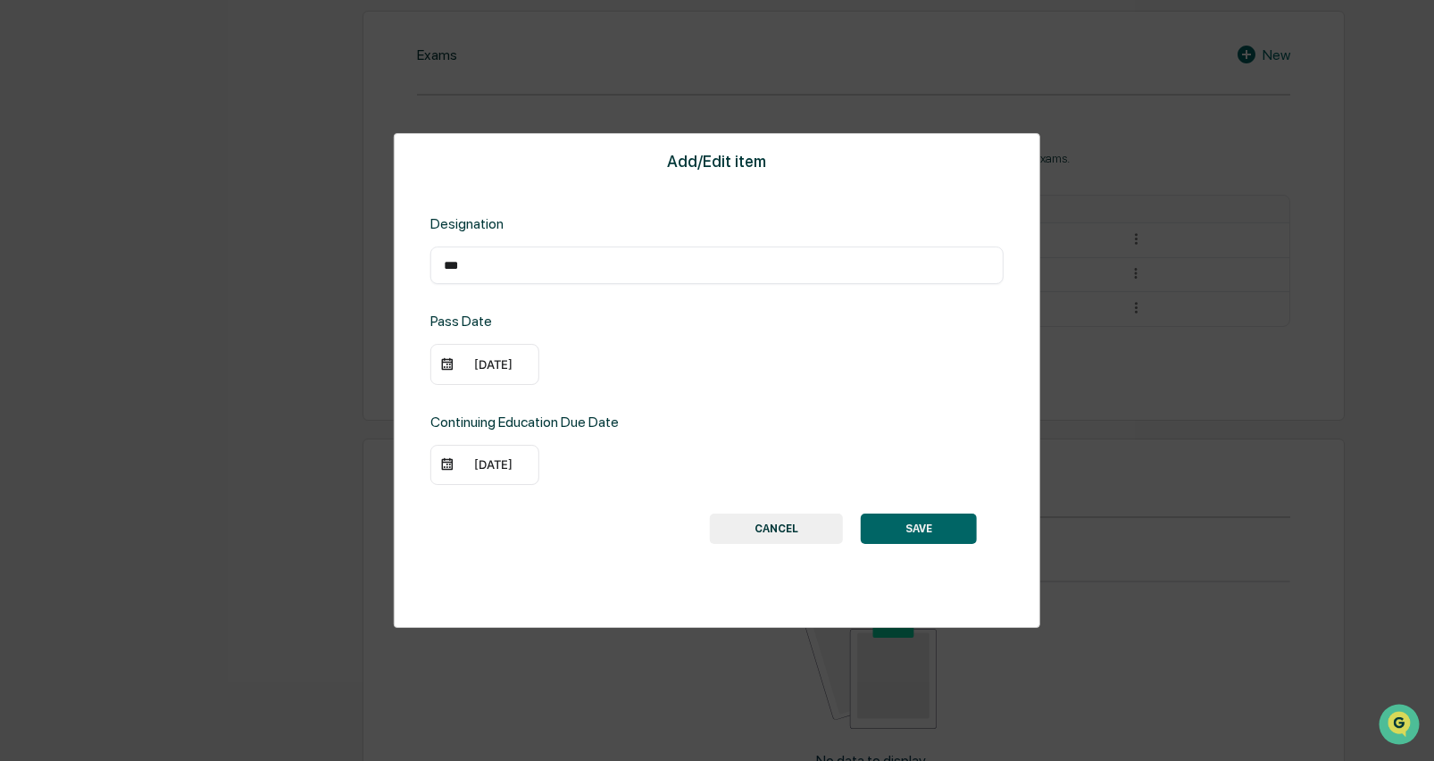
click at [500, 463] on div "[DATE]" at bounding box center [493, 464] width 71 height 14
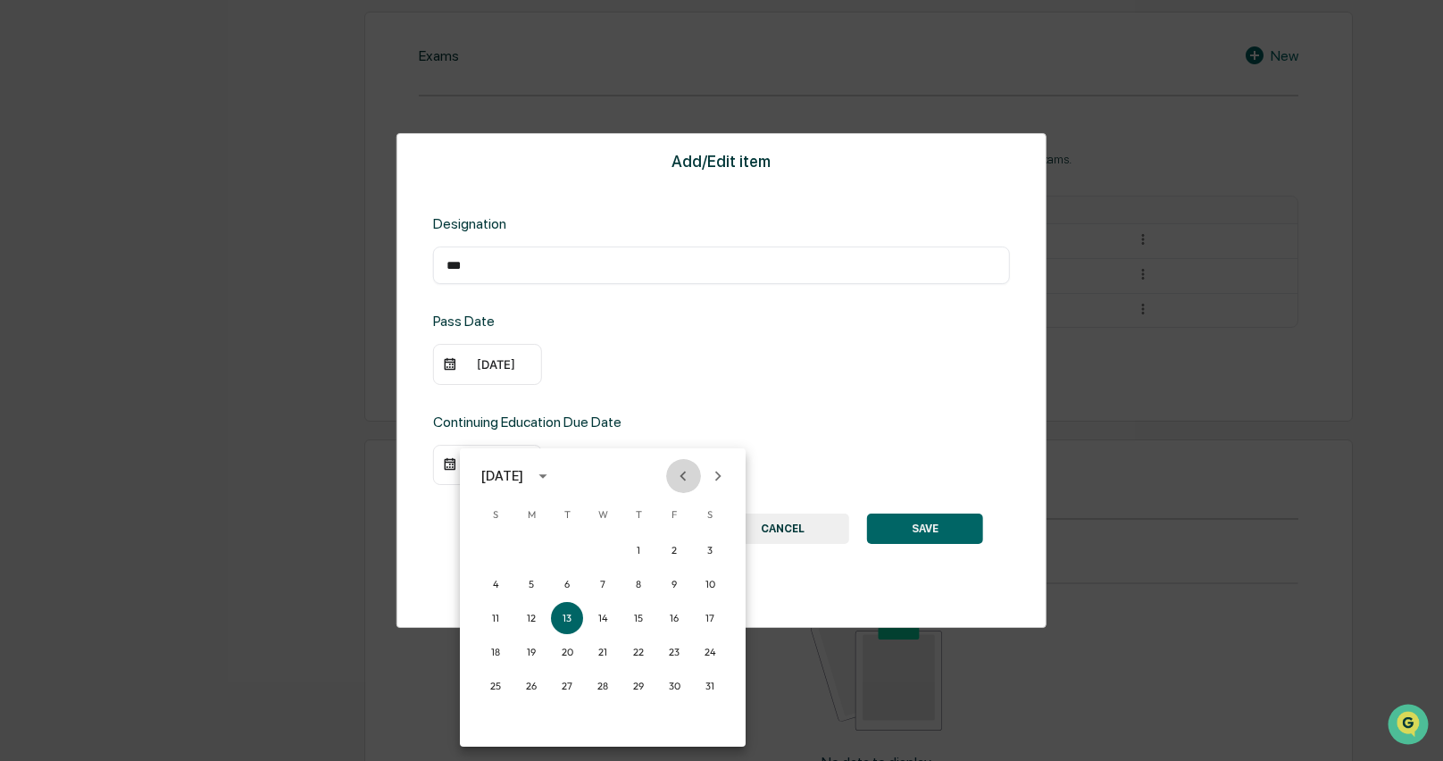
click at [684, 472] on icon "Previous month" at bounding box center [683, 475] width 6 height 10
click at [687, 473] on icon "Previous month" at bounding box center [683, 476] width 20 height 20
click at [687, 474] on icon "Previous month" at bounding box center [683, 476] width 20 height 20
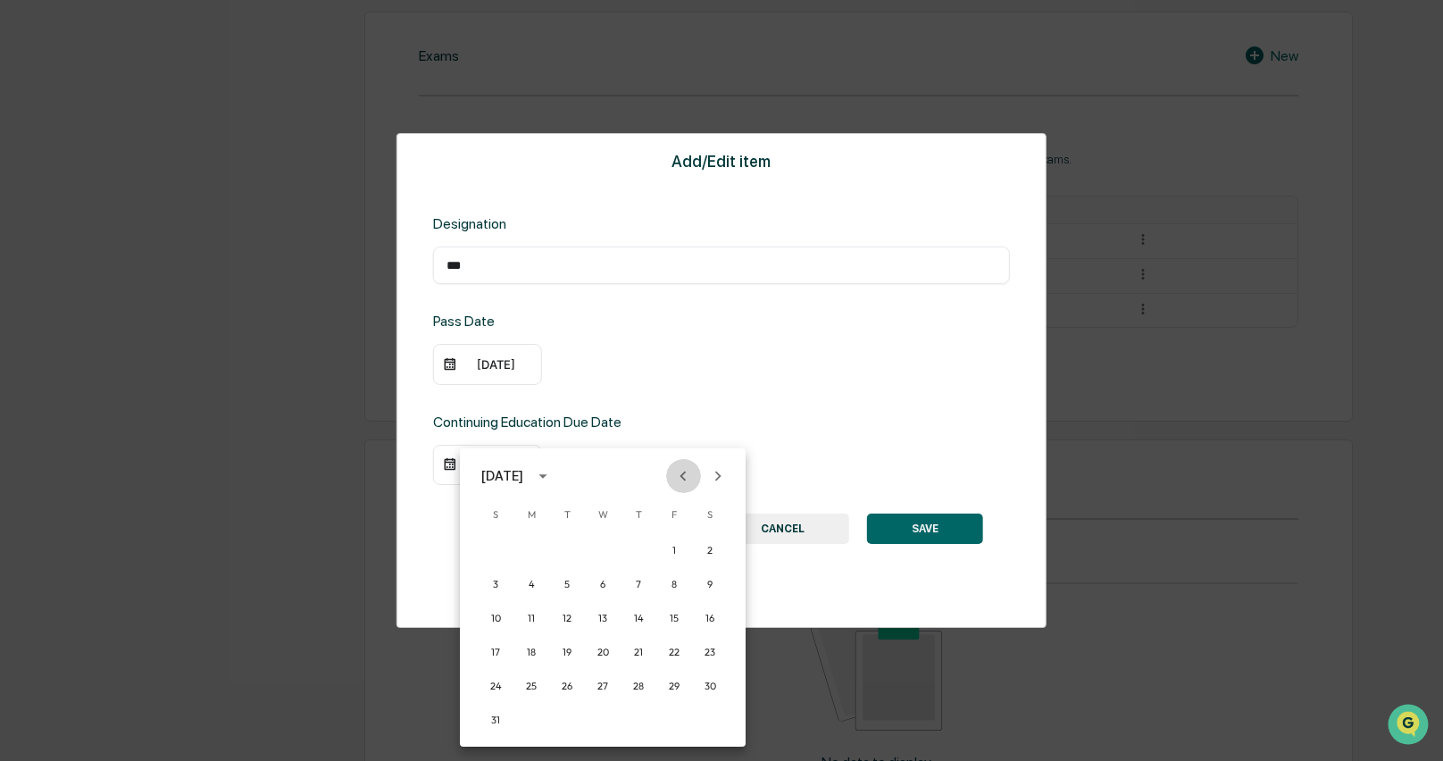
click at [687, 474] on icon "Previous month" at bounding box center [683, 476] width 20 height 20
click at [641, 684] on button "30" at bounding box center [638, 686] width 32 height 32
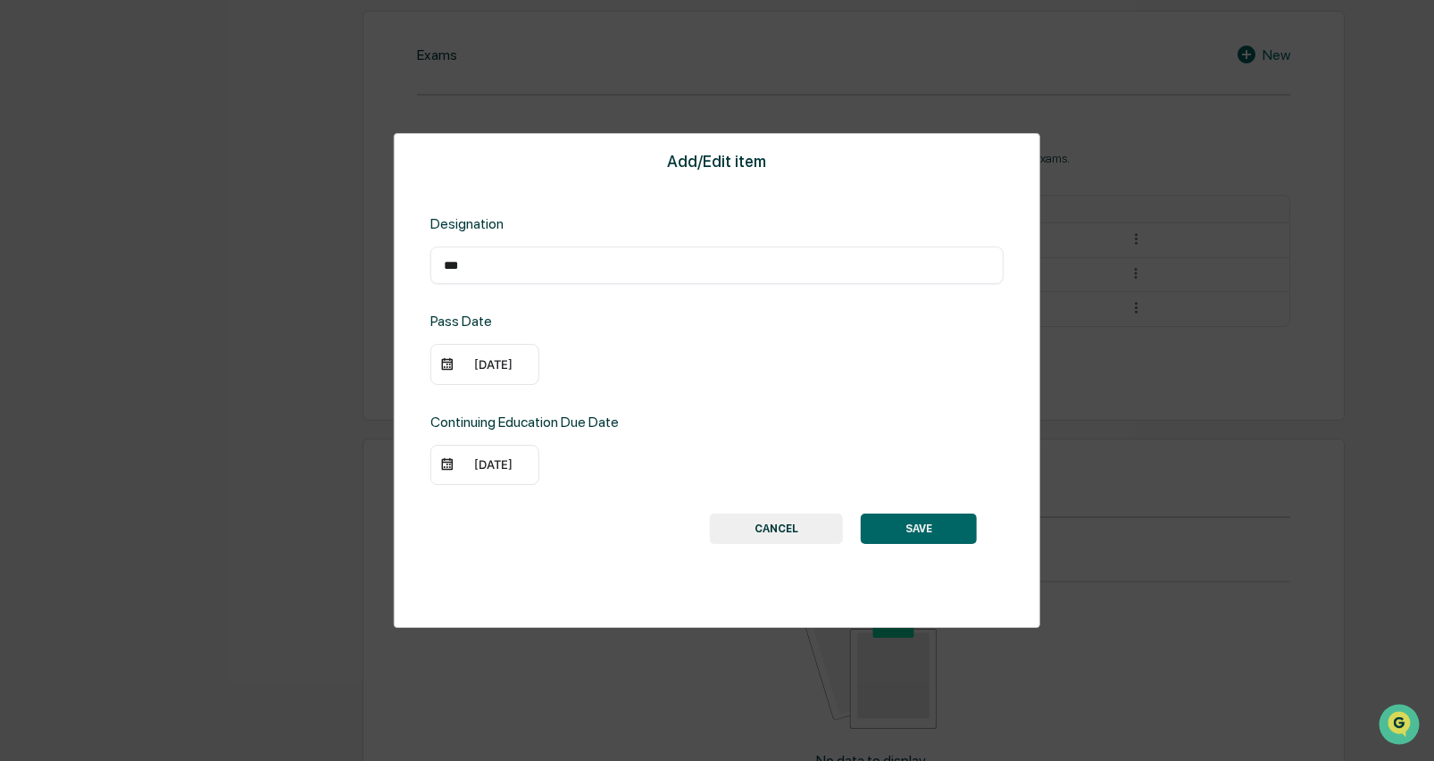
click at [948, 539] on button "SAVE" at bounding box center [919, 528] width 116 height 30
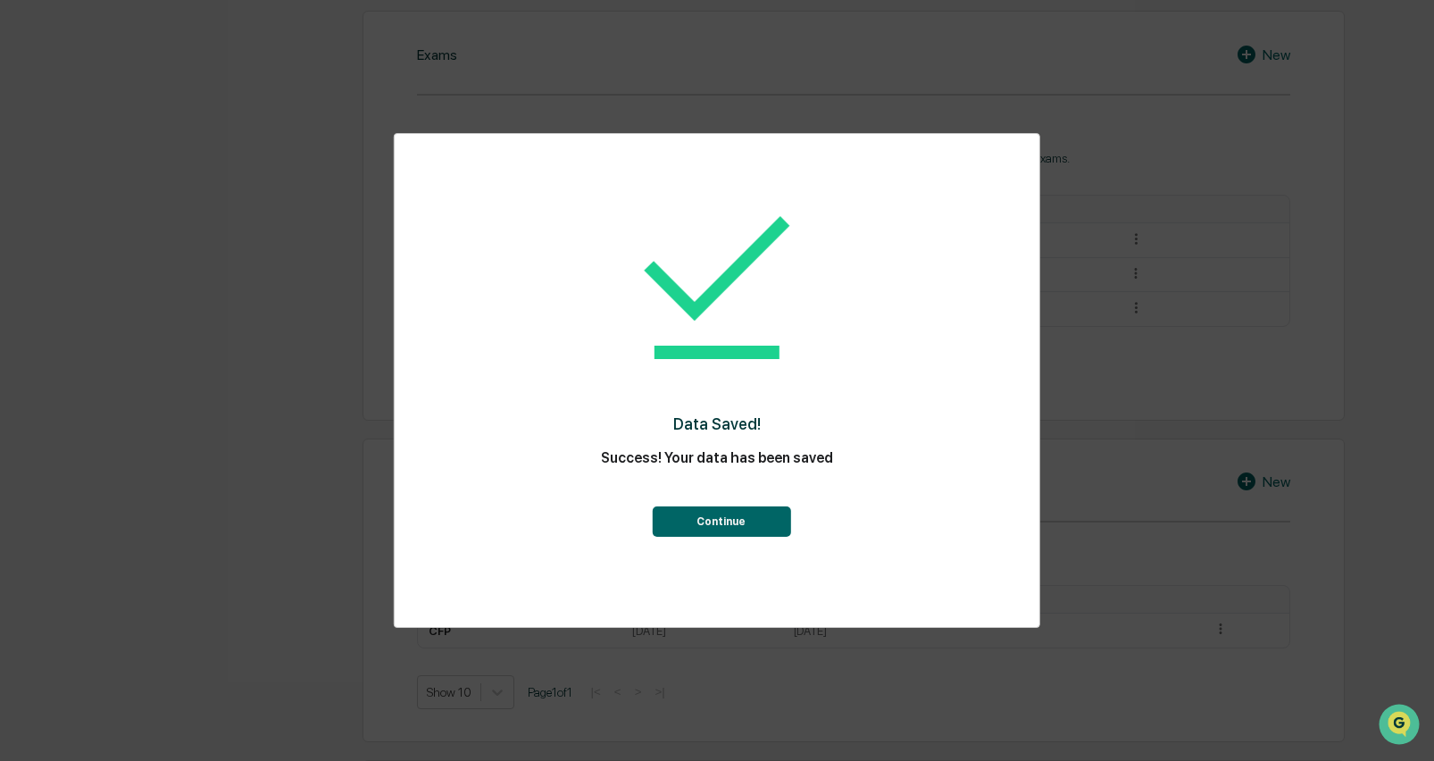
click at [773, 528] on button "Continue" at bounding box center [721, 521] width 138 height 30
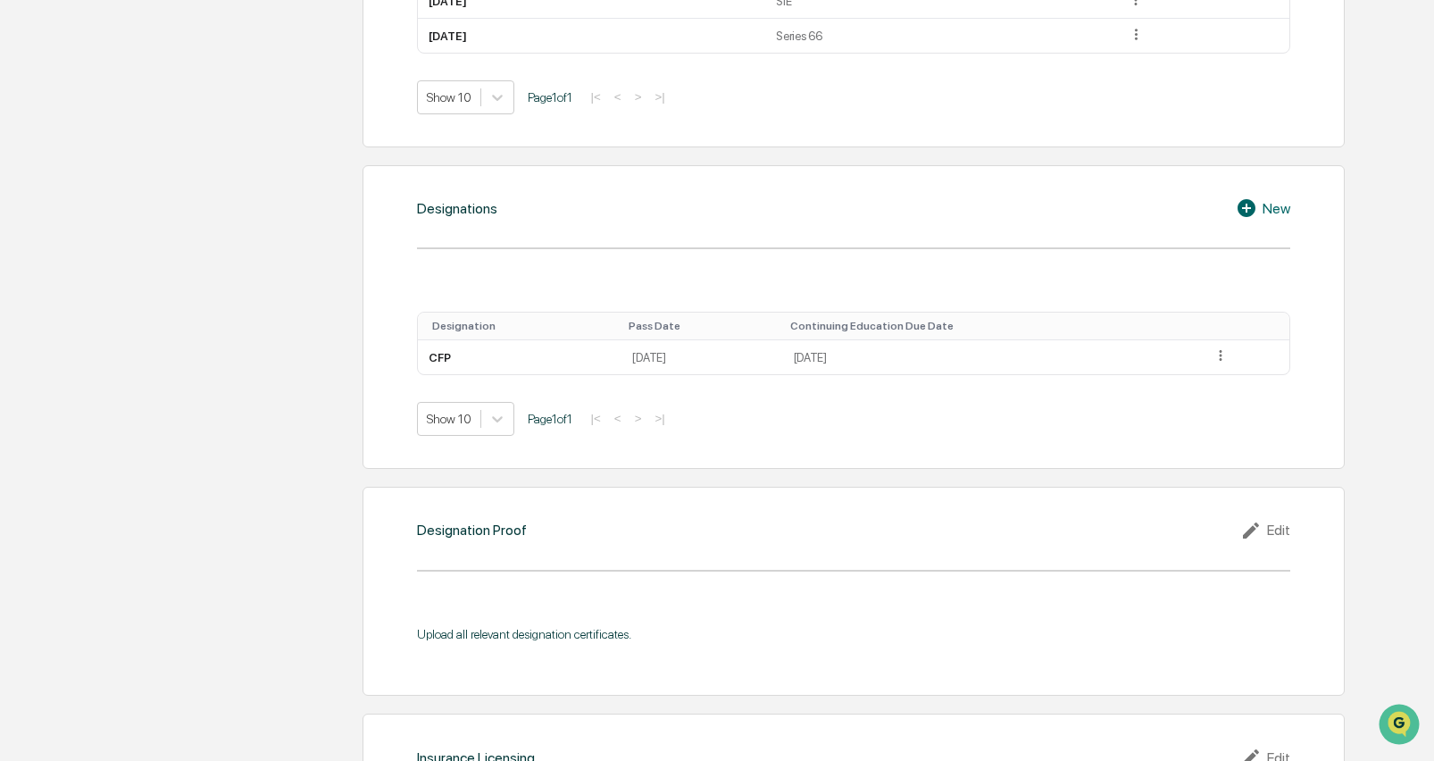
scroll to position [1378, 0]
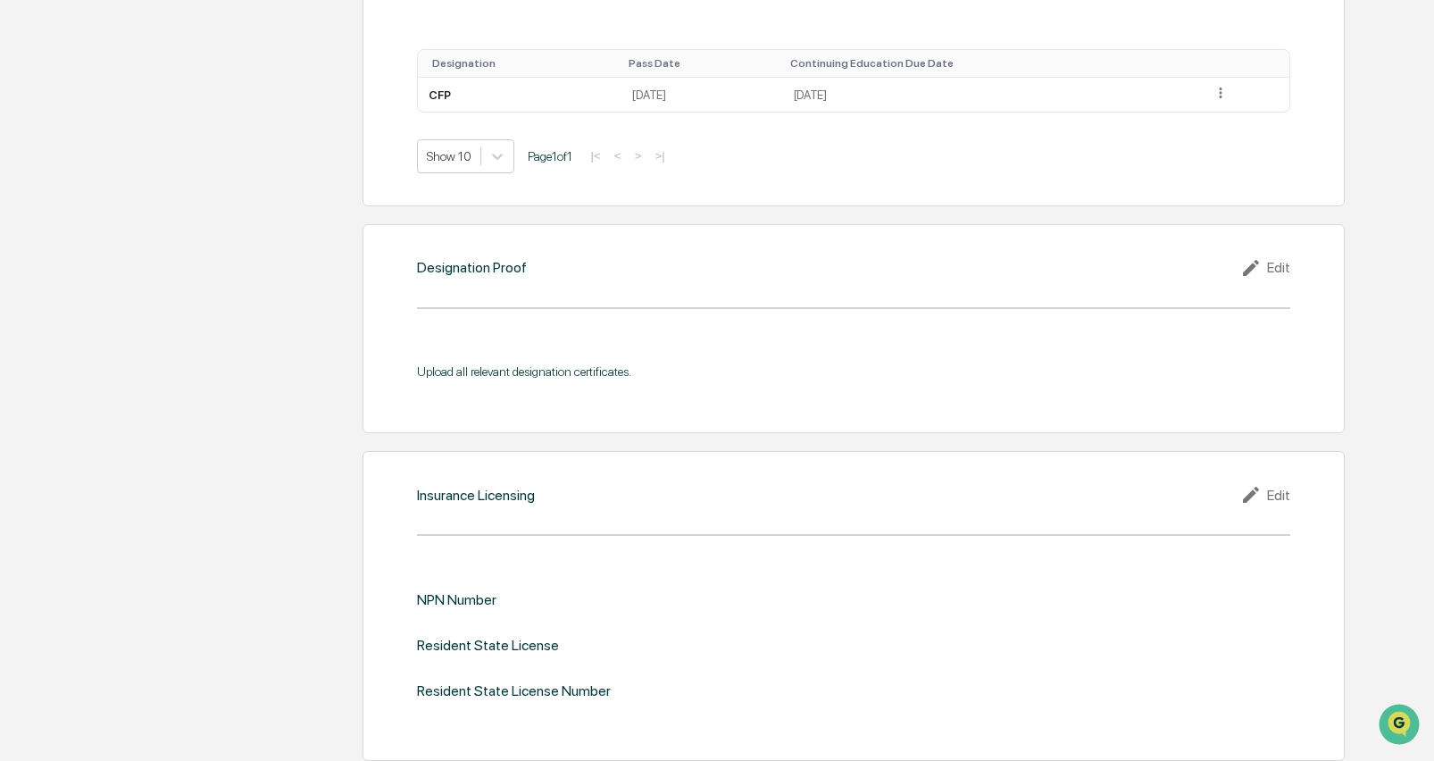
click at [1265, 261] on icon at bounding box center [1253, 267] width 27 height 21
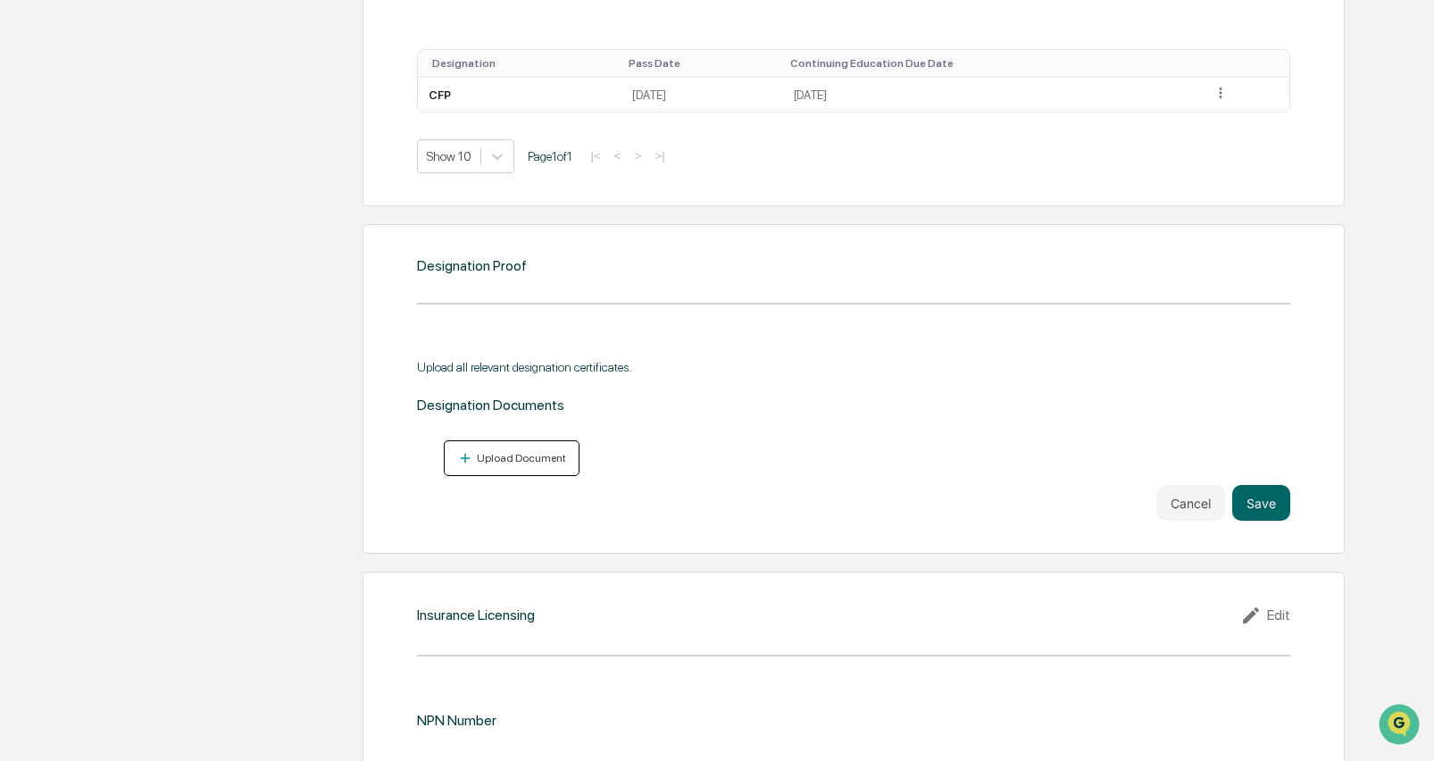
click at [506, 458] on div "Upload Document" at bounding box center [519, 458] width 93 height 12
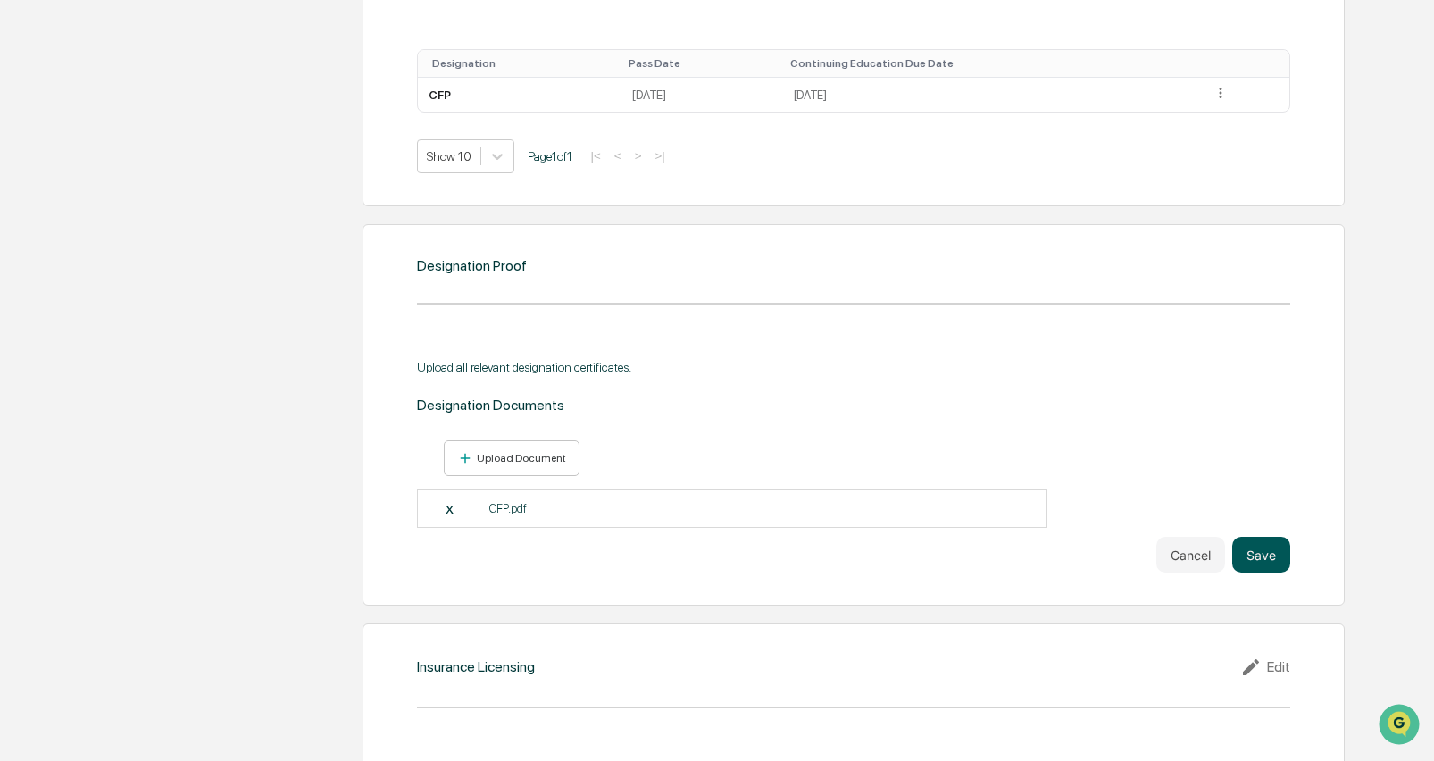
click at [1260, 545] on button "Save" at bounding box center [1261, 555] width 58 height 36
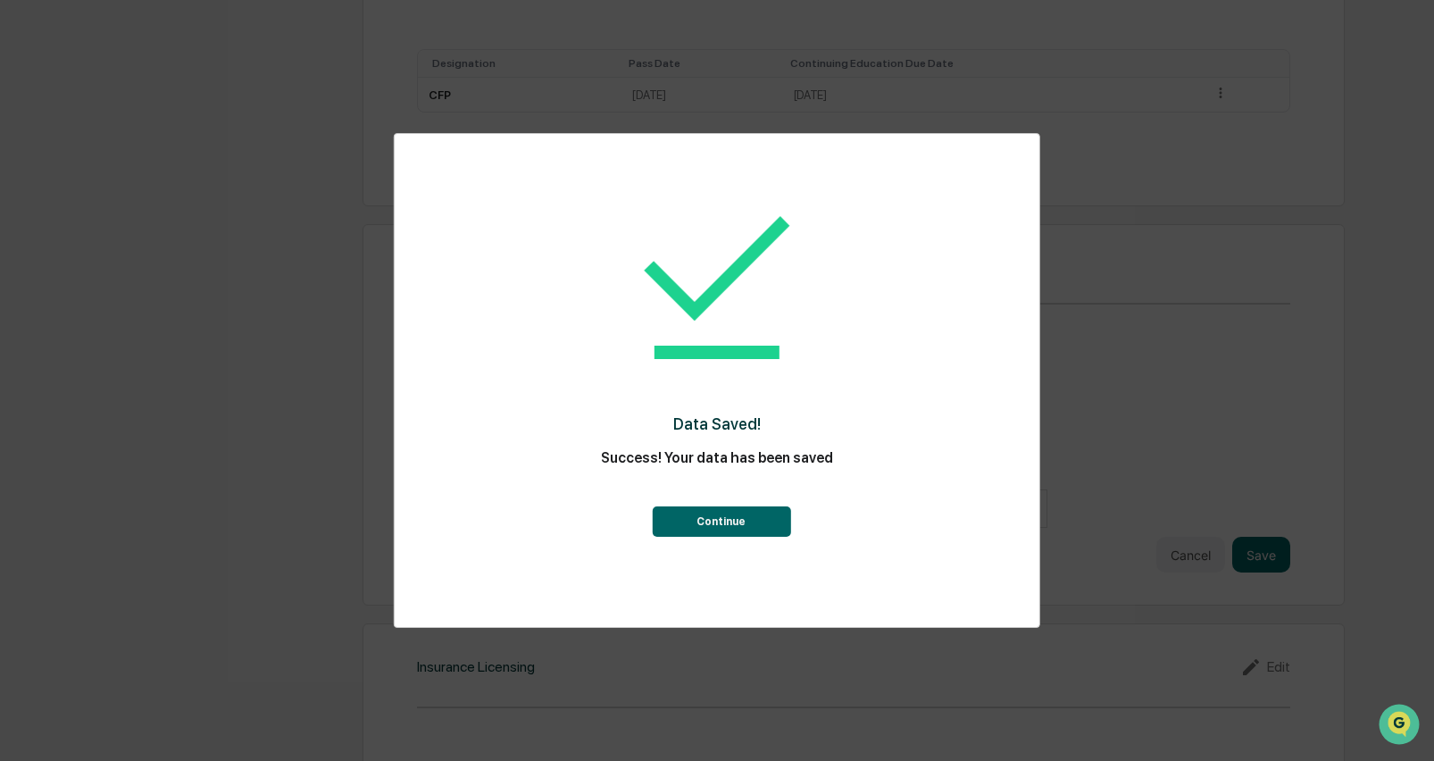
click at [680, 529] on button "Continue" at bounding box center [721, 521] width 138 height 30
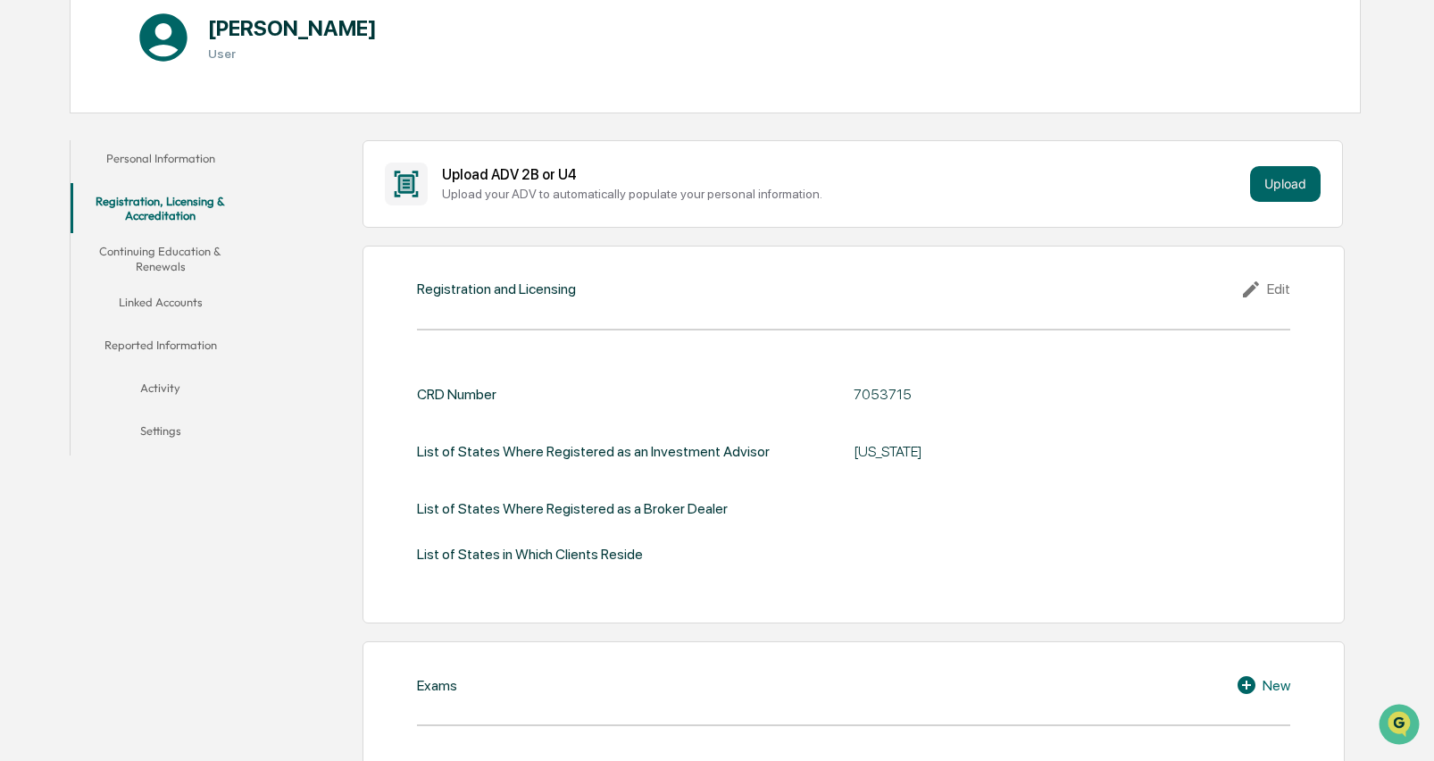
scroll to position [80, 0]
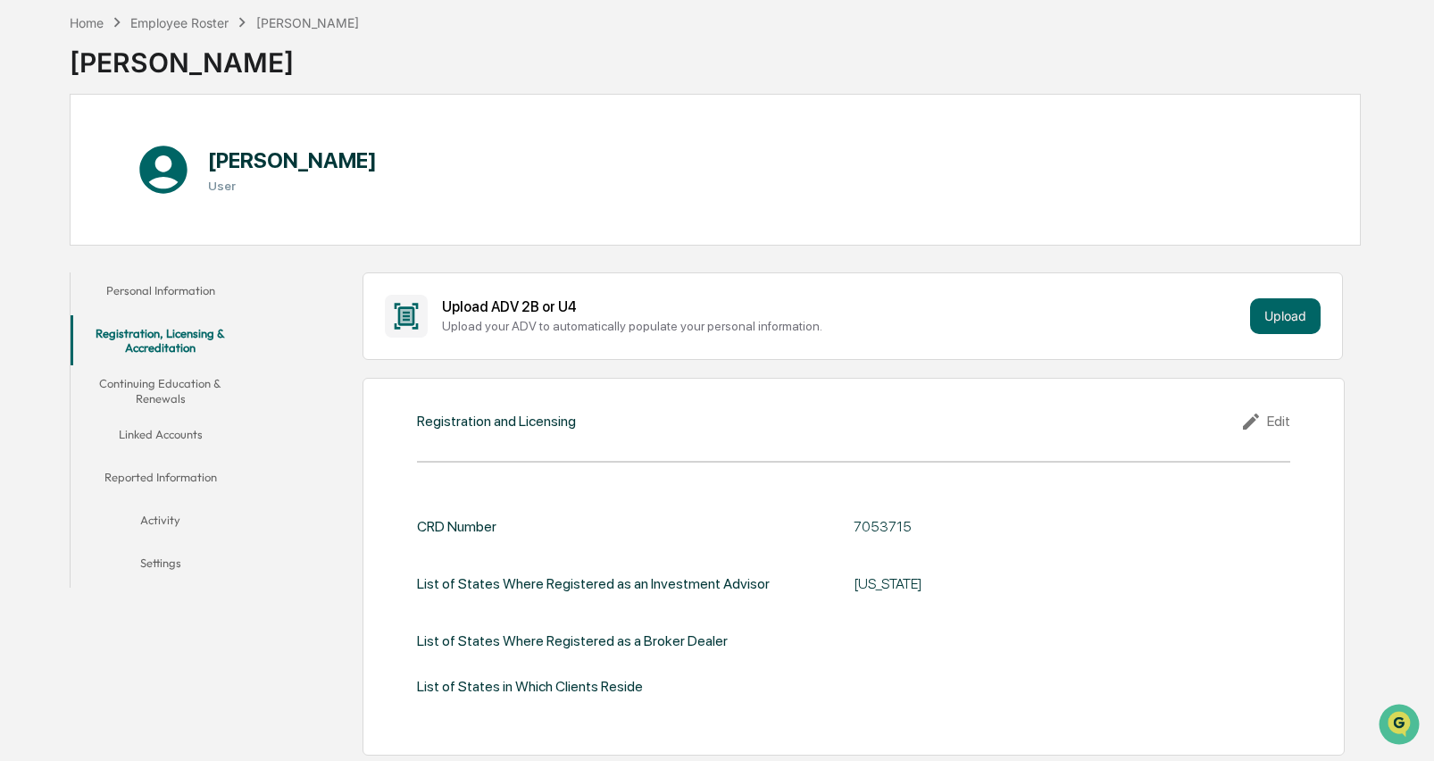
click at [173, 388] on button "Continuing Education & Renewals" at bounding box center [160, 390] width 179 height 51
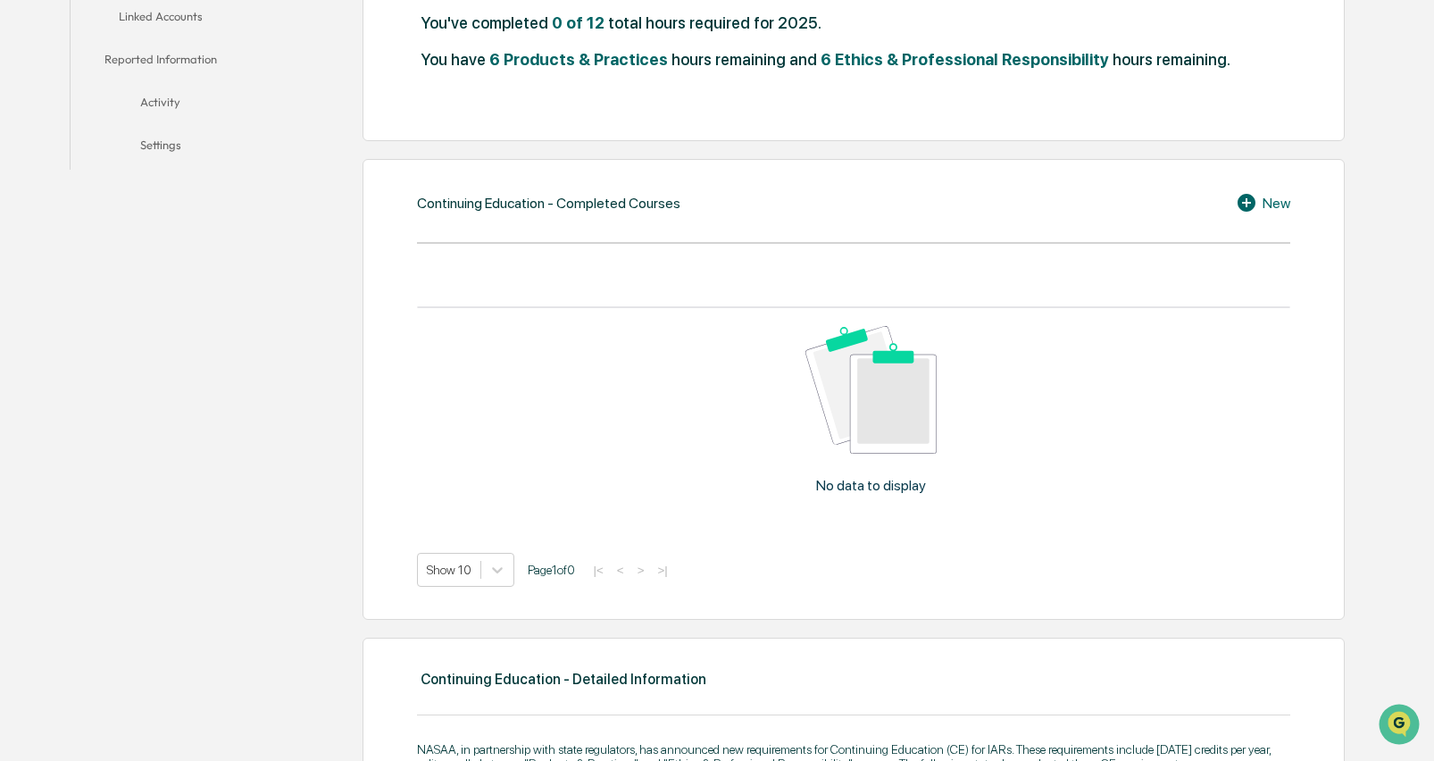
scroll to position [230, 0]
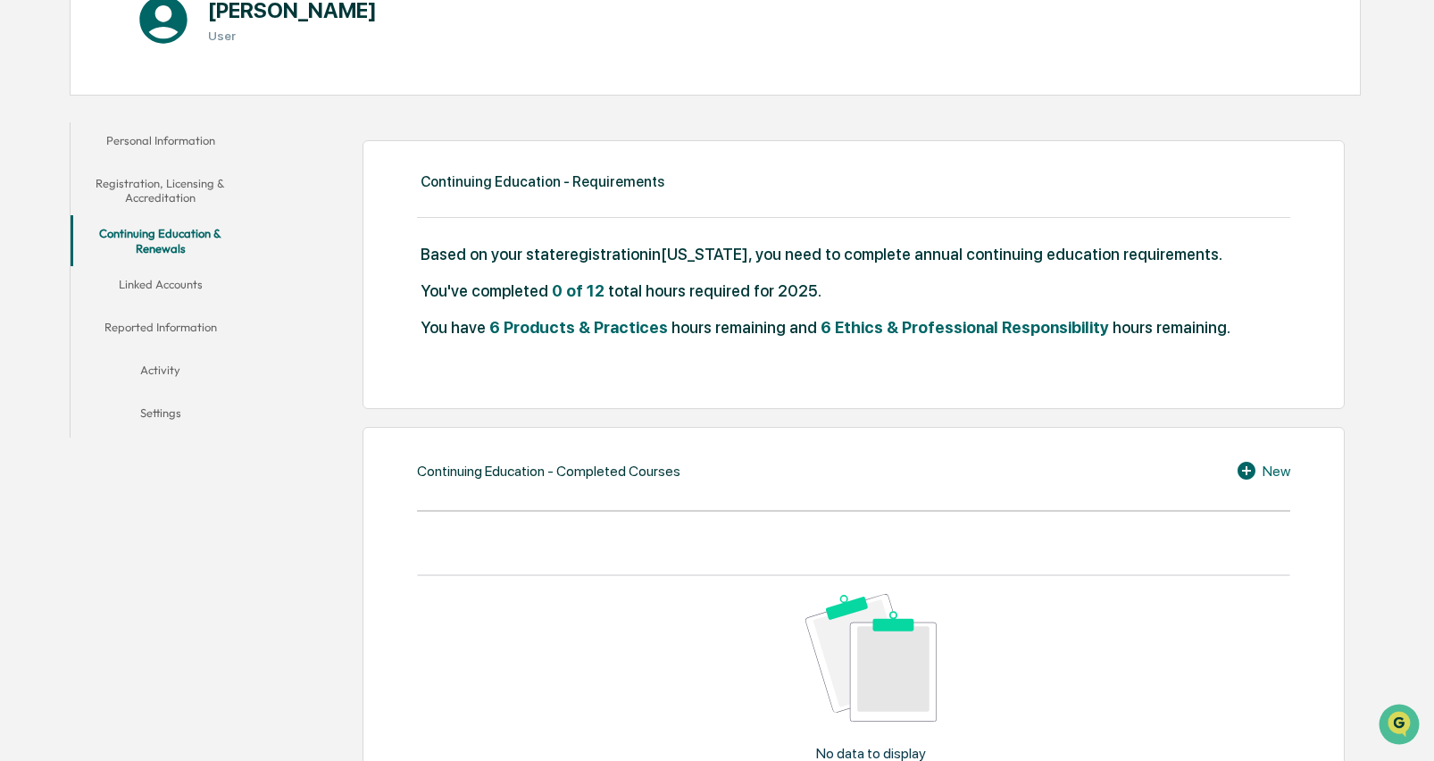
click at [174, 283] on button "Linked Accounts" at bounding box center [160, 287] width 179 height 43
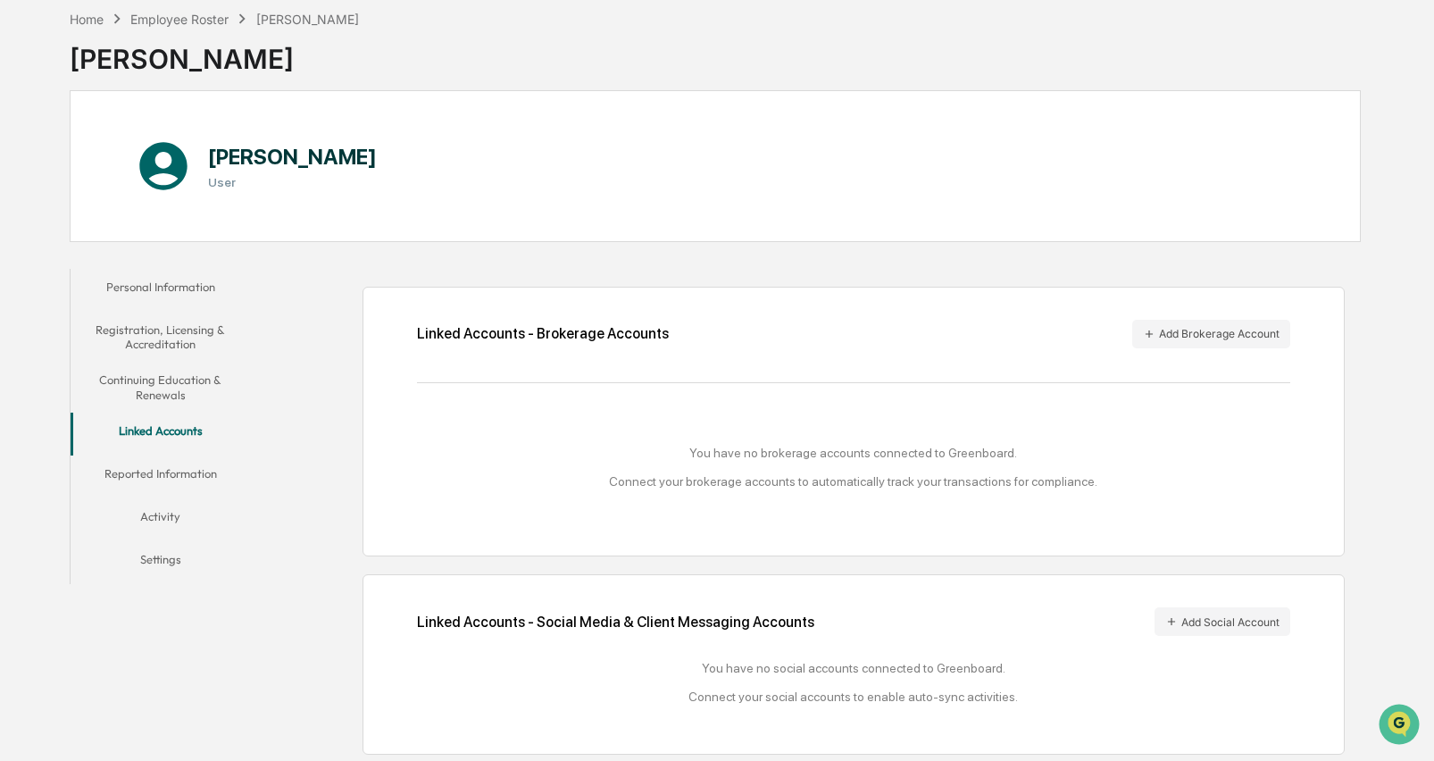
scroll to position [87, 0]
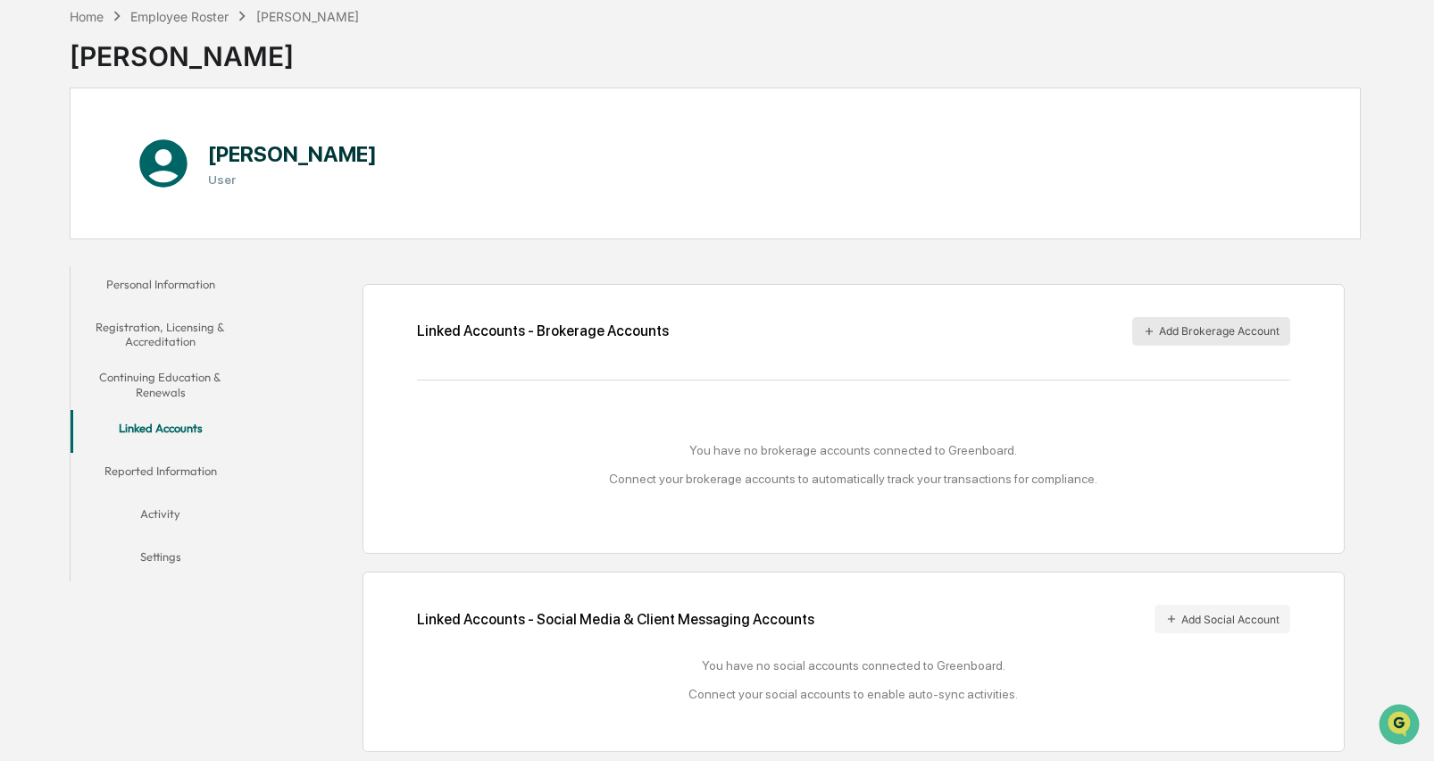
click at [1214, 326] on button "Add Brokerage Account" at bounding box center [1211, 331] width 158 height 29
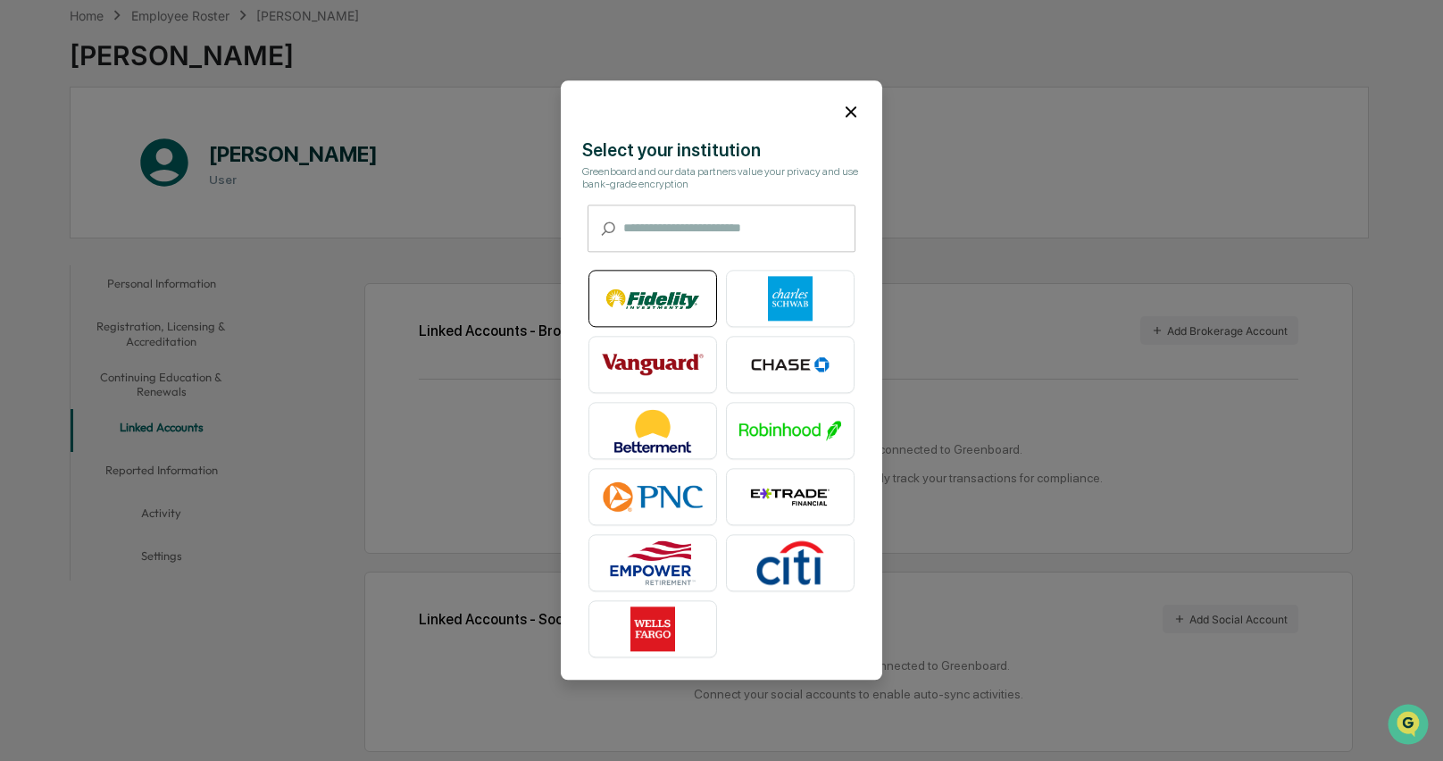
click at [620, 308] on img at bounding box center [653, 299] width 102 height 45
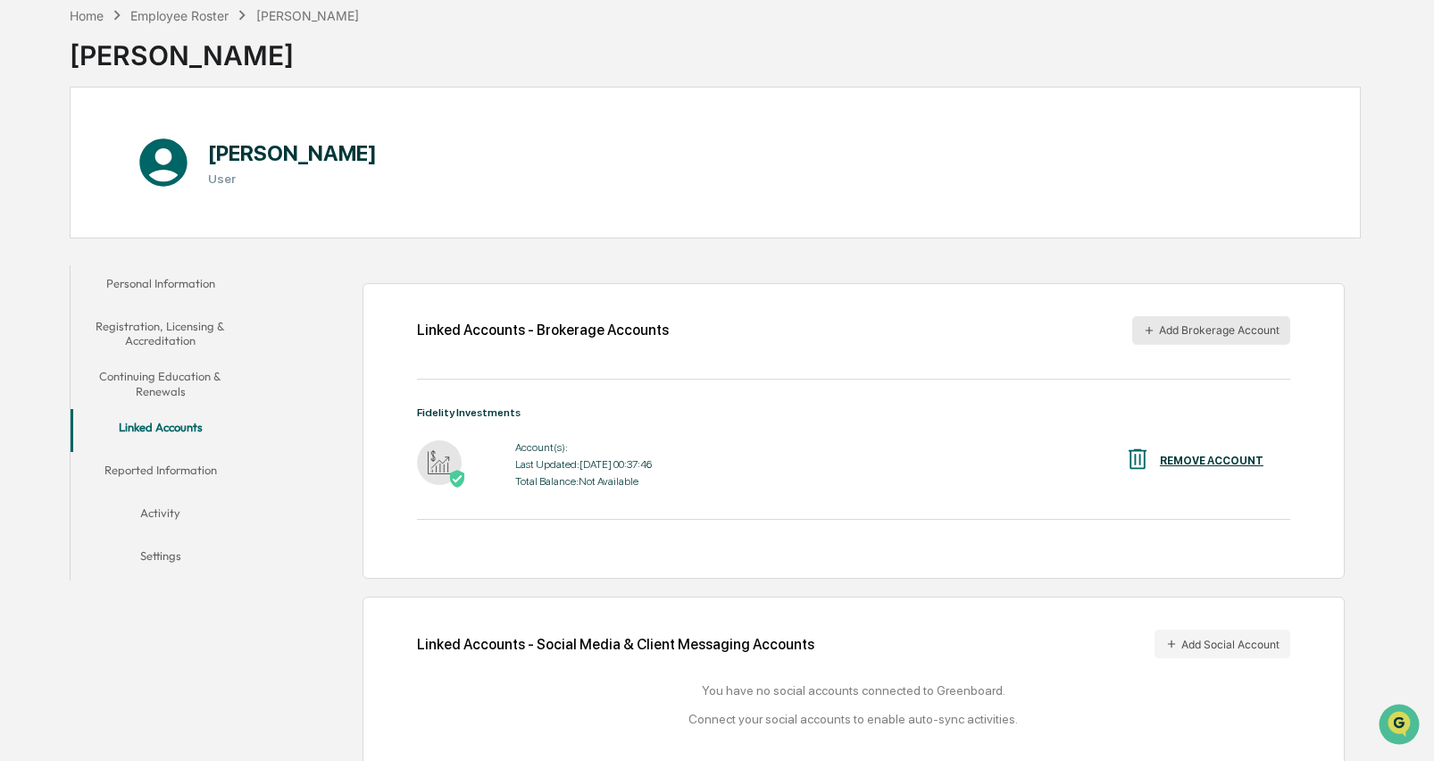
click at [1186, 335] on button "Add Brokerage Account" at bounding box center [1211, 330] width 158 height 29
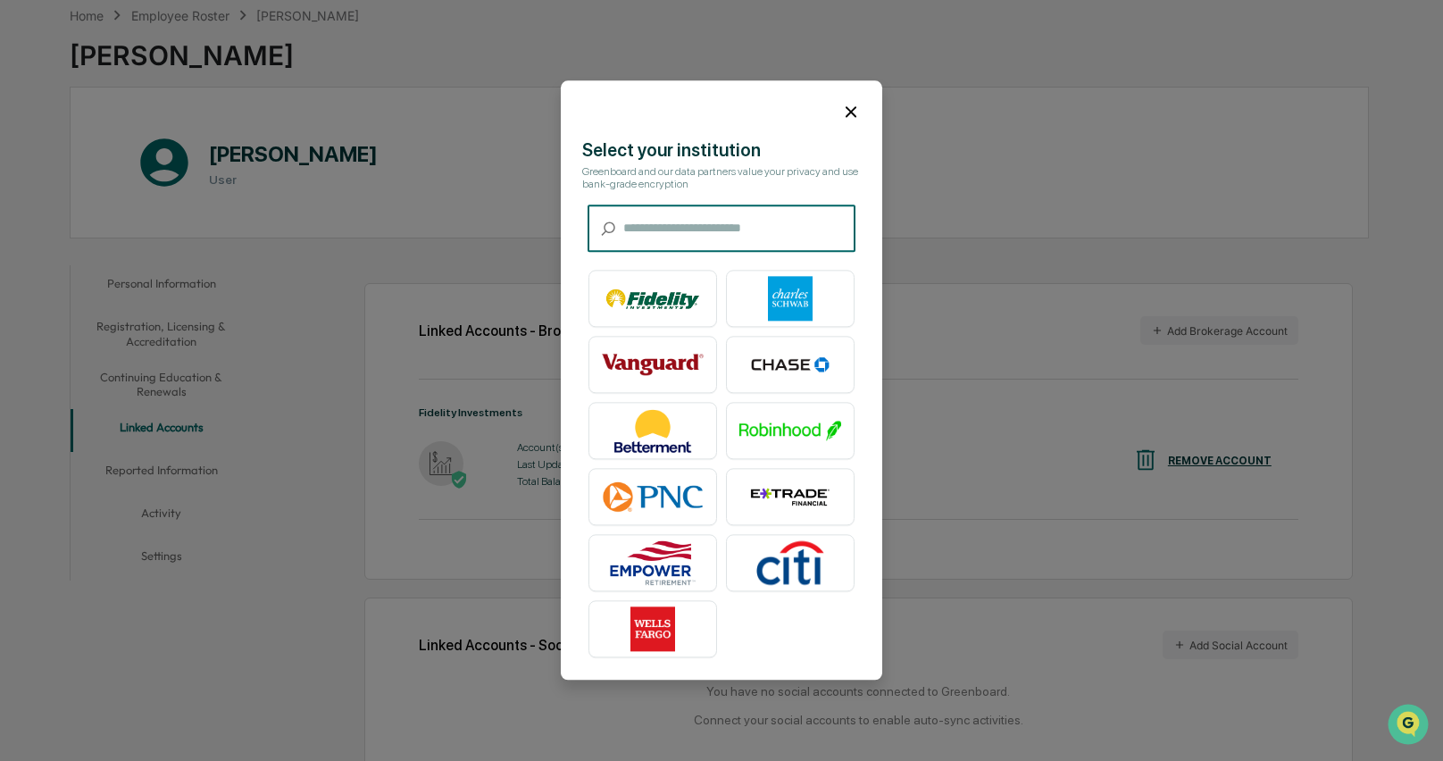
click at [700, 226] on input "text" at bounding box center [739, 228] width 232 height 47
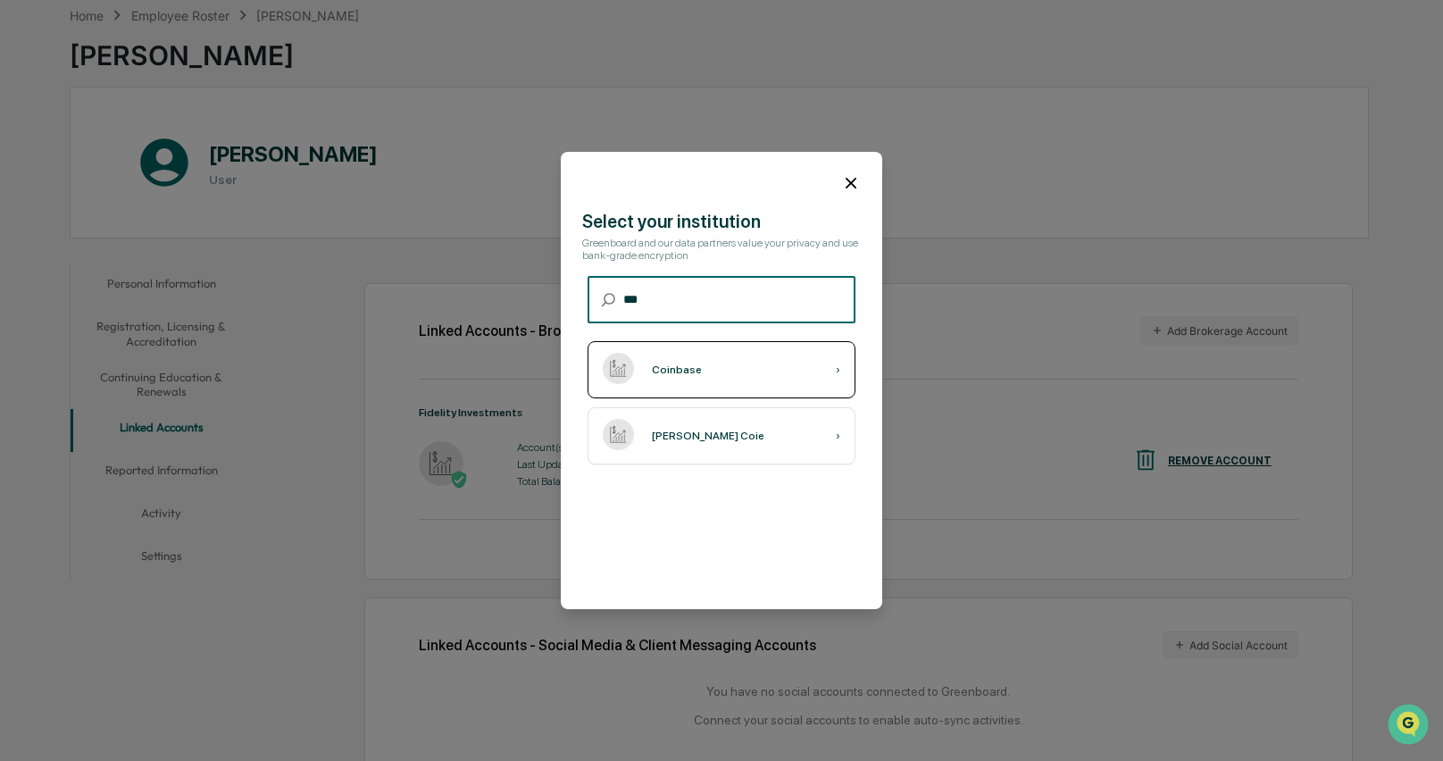
type input "***"
click at [735, 365] on div "Coinbase ›" at bounding box center [721, 369] width 268 height 57
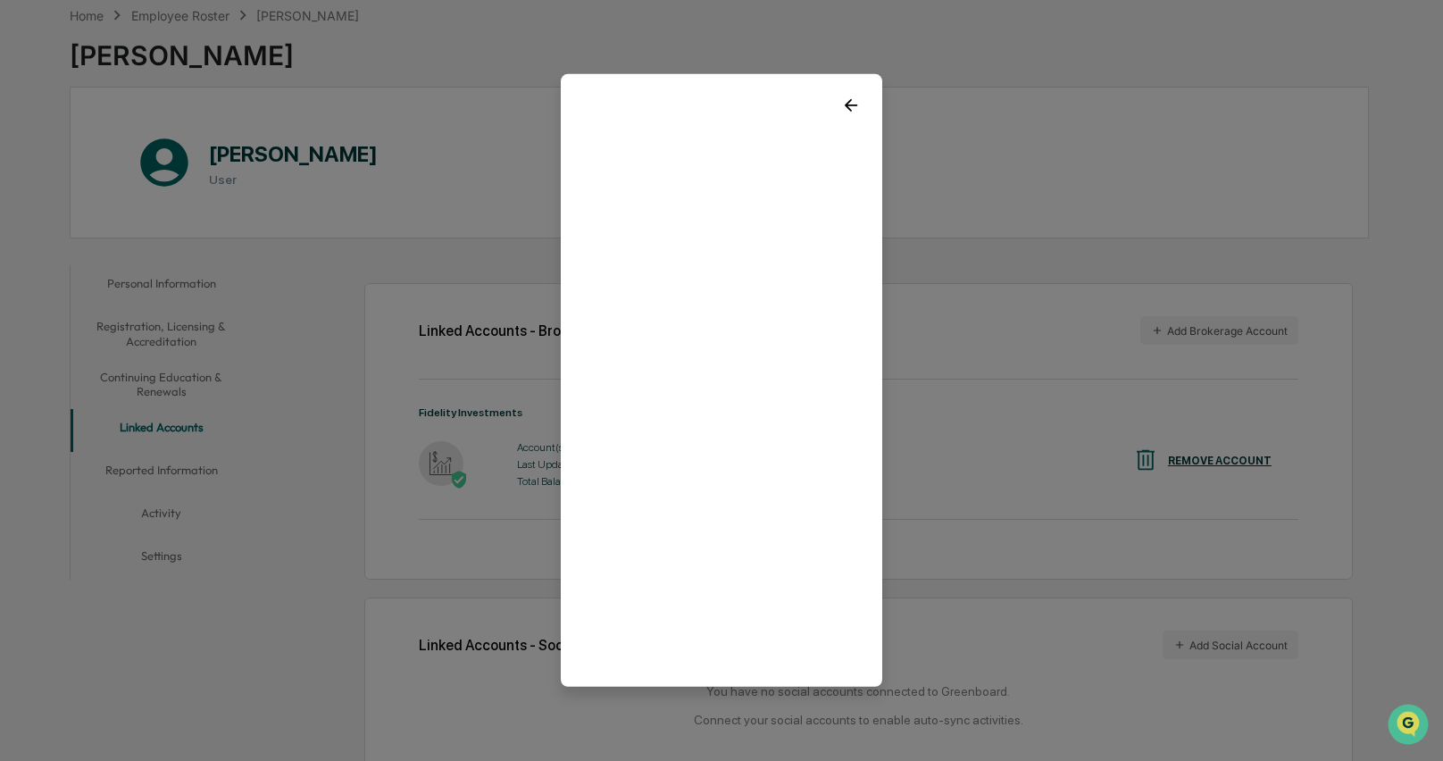
click at [843, 98] on icon at bounding box center [851, 106] width 20 height 20
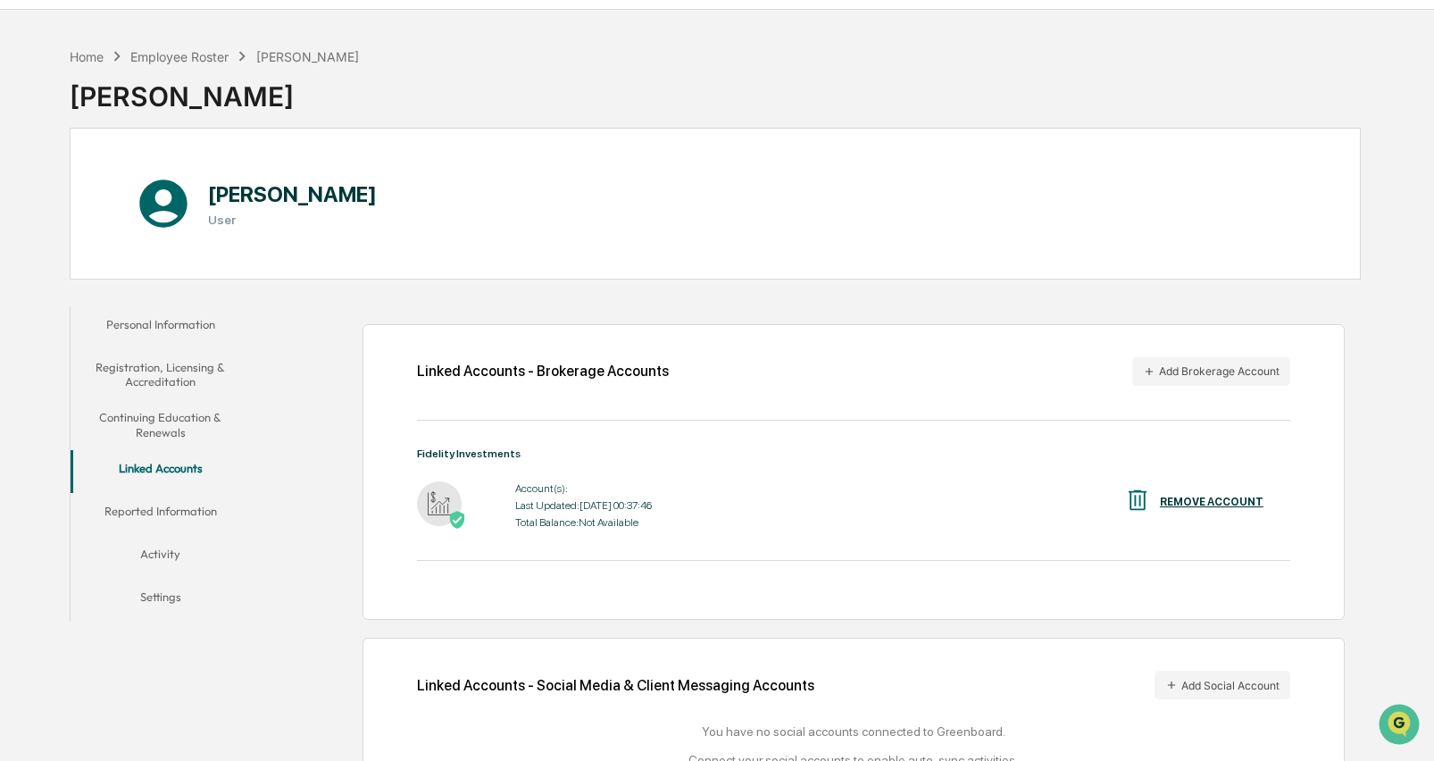
scroll to position [112, 0]
